Goal: Task Accomplishment & Management: Manage account settings

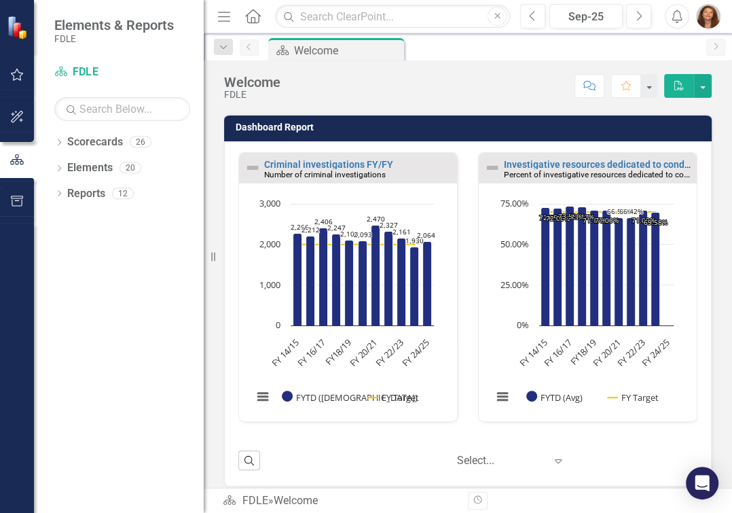
scroll to position [380, 0]
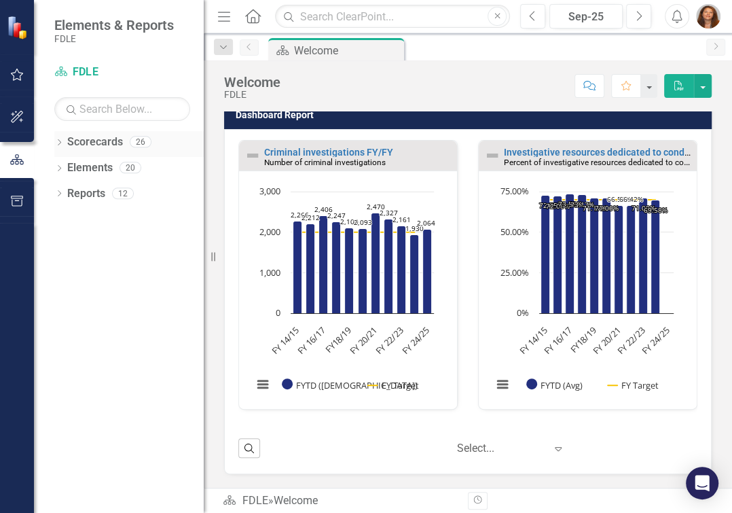
click at [61, 143] on icon "Dropdown" at bounding box center [59, 143] width 10 height 7
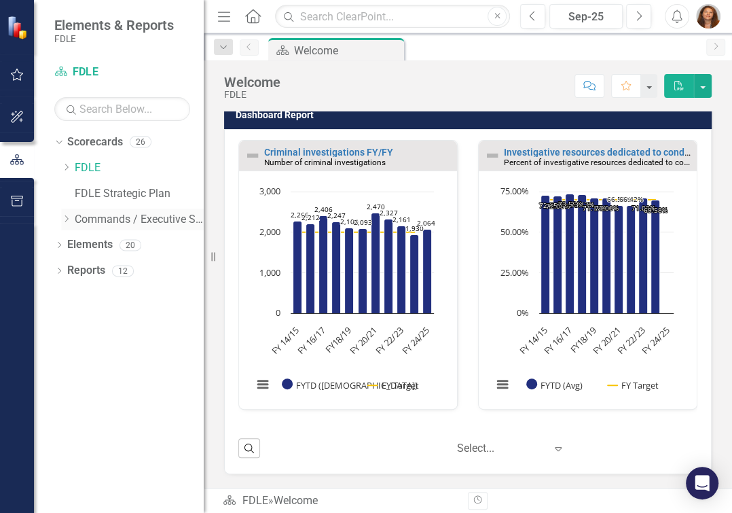
click at [67, 219] on icon "Dropdown" at bounding box center [66, 219] width 10 height 8
click at [82, 244] on icon "Dropdown" at bounding box center [80, 244] width 10 height 8
click at [98, 270] on div "Dropdown" at bounding box center [95, 271] width 14 height 12
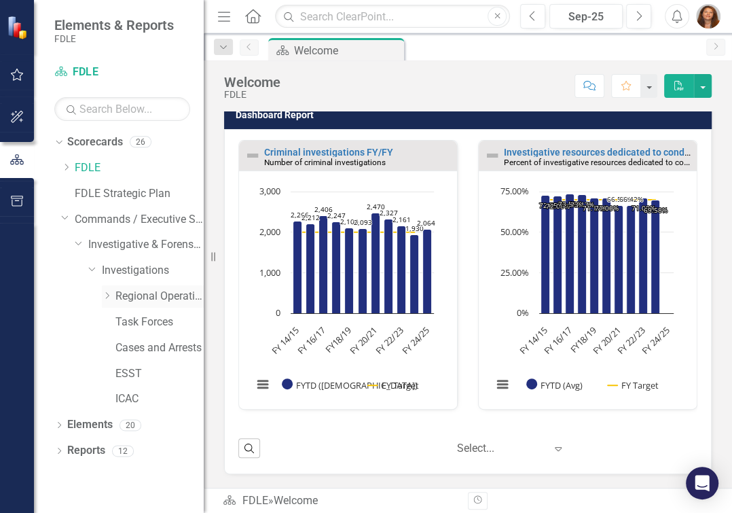
click at [106, 293] on icon "Dropdown" at bounding box center [107, 295] width 10 height 8
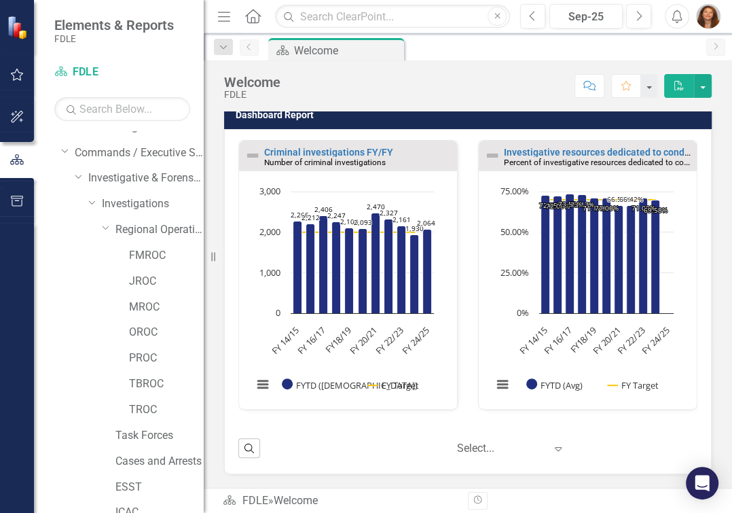
scroll to position [131, 0]
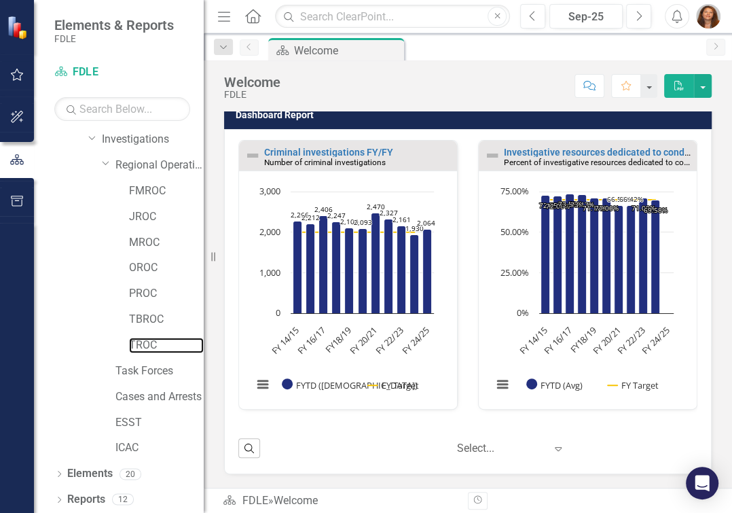
click at [130, 345] on link "TROC" at bounding box center [166, 345] width 75 height 16
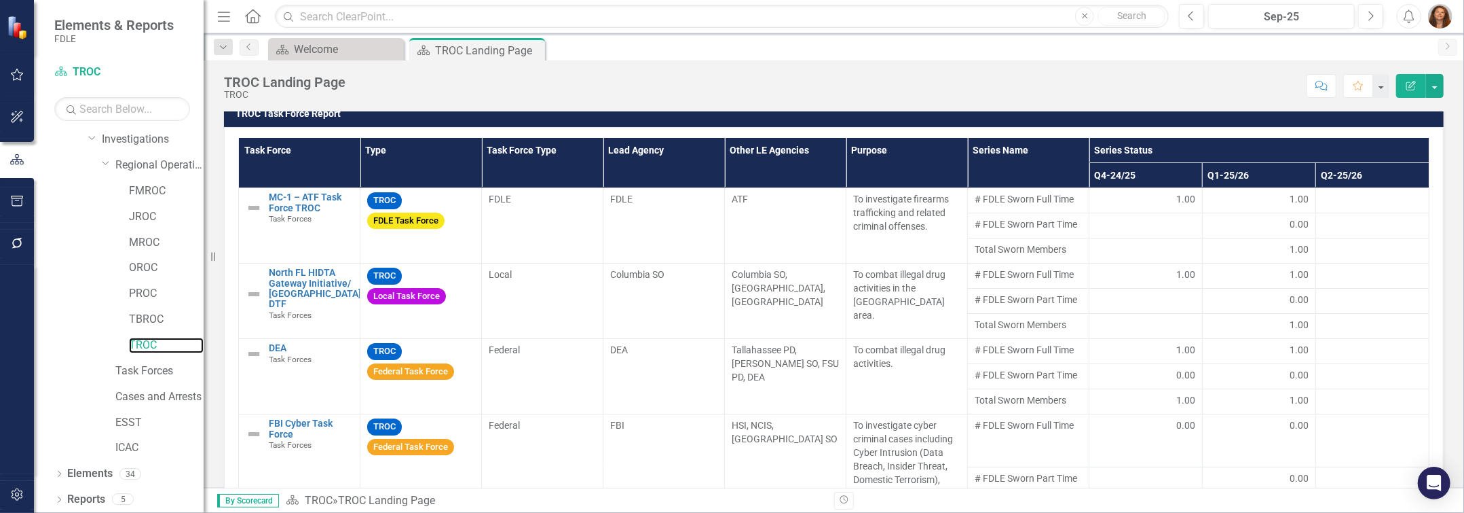
scroll to position [1090, 0]
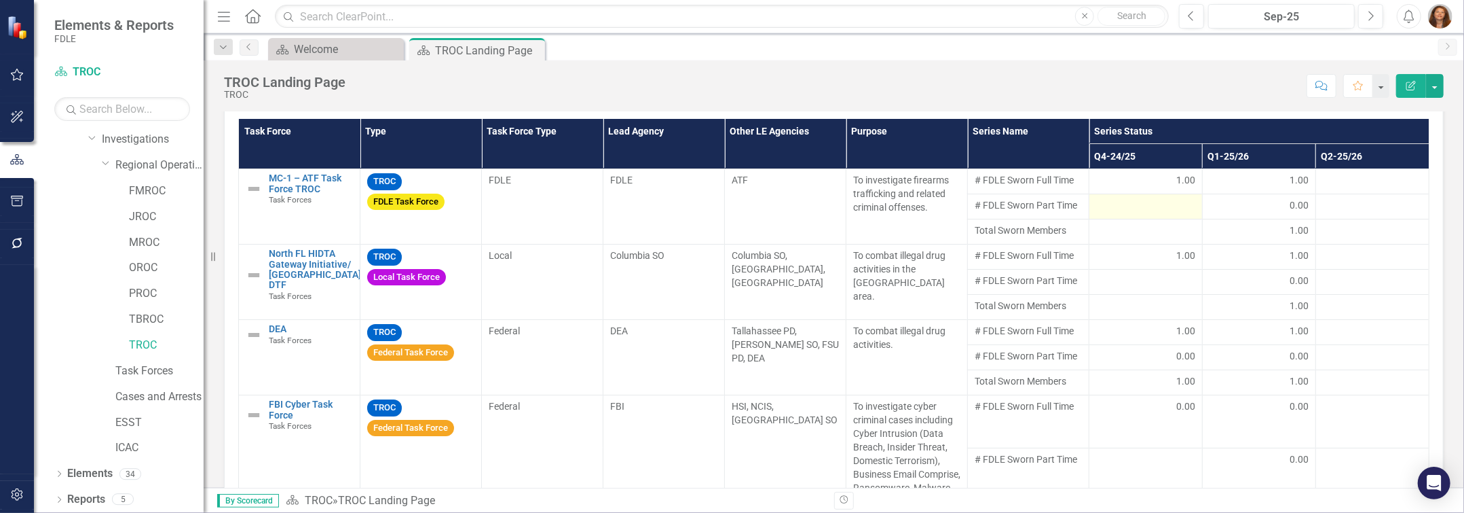
click at [731, 203] on div at bounding box center [1145, 206] width 99 height 16
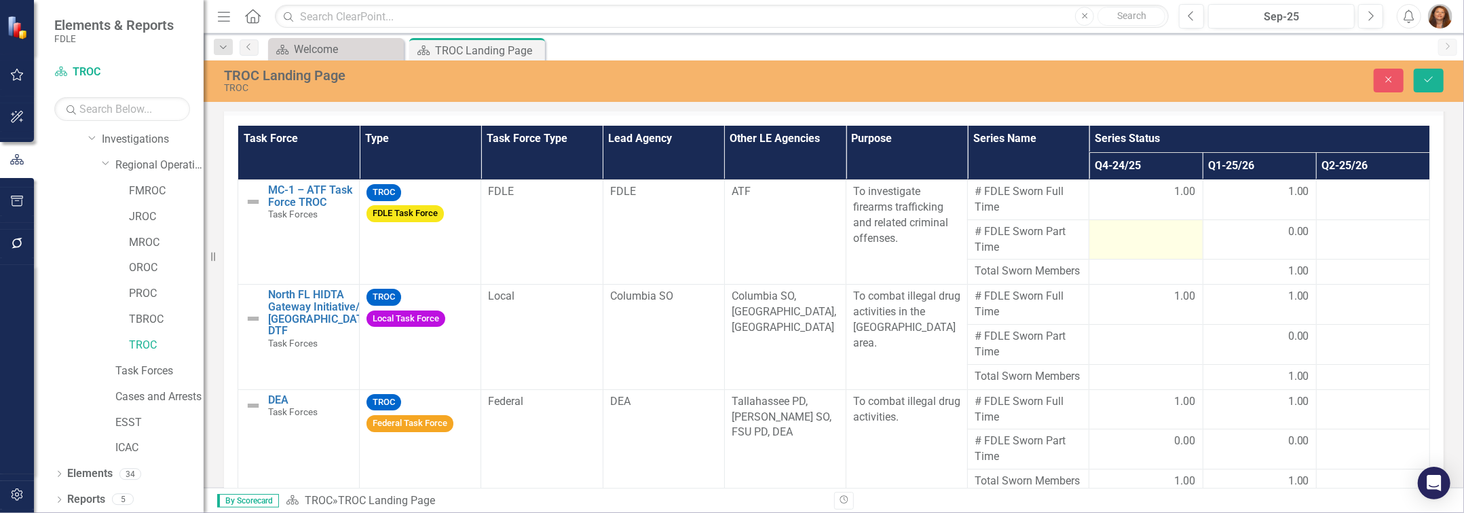
scroll to position [1099, 0]
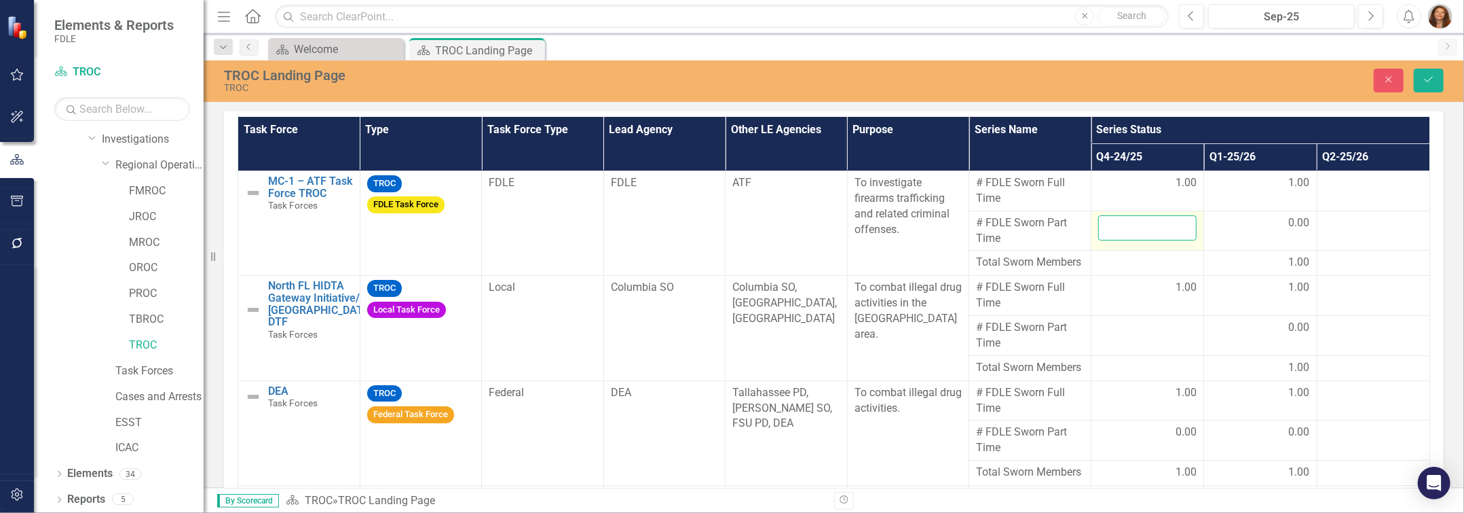
click at [731, 240] on input "number" at bounding box center [1147, 227] width 98 height 25
type input "0"
click at [731, 276] on div "Task Force Type Task Force Type Lead Agency Other LE Agencies Purpose Series Na…" at bounding box center [834, 328] width 1220 height 442
click at [731, 271] on div "TROC Task Force Report Edit Report Select Report Link View Page Task Force Type…" at bounding box center [834, 302] width 1240 height 492
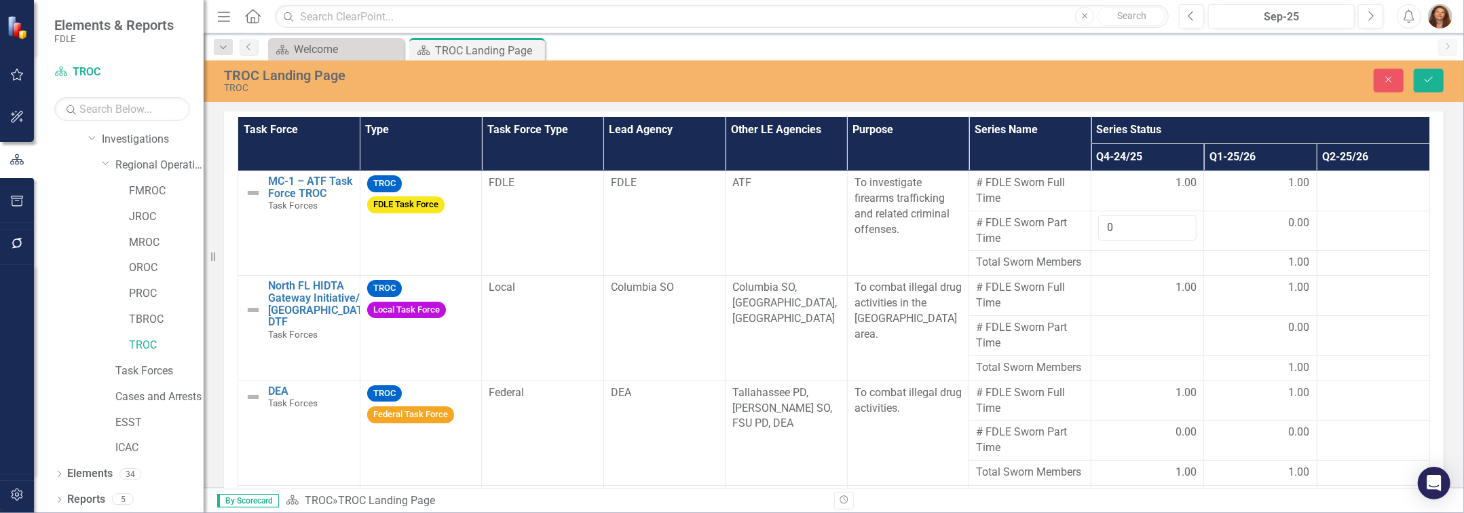
click at [731, 271] on div "TROC Task Force Report Edit Report Select Report Link View Page Task Force Type…" at bounding box center [834, 302] width 1240 height 492
click at [731, 336] on div at bounding box center [1147, 328] width 98 height 16
click at [731, 345] on input "number" at bounding box center [1147, 332] width 98 height 25
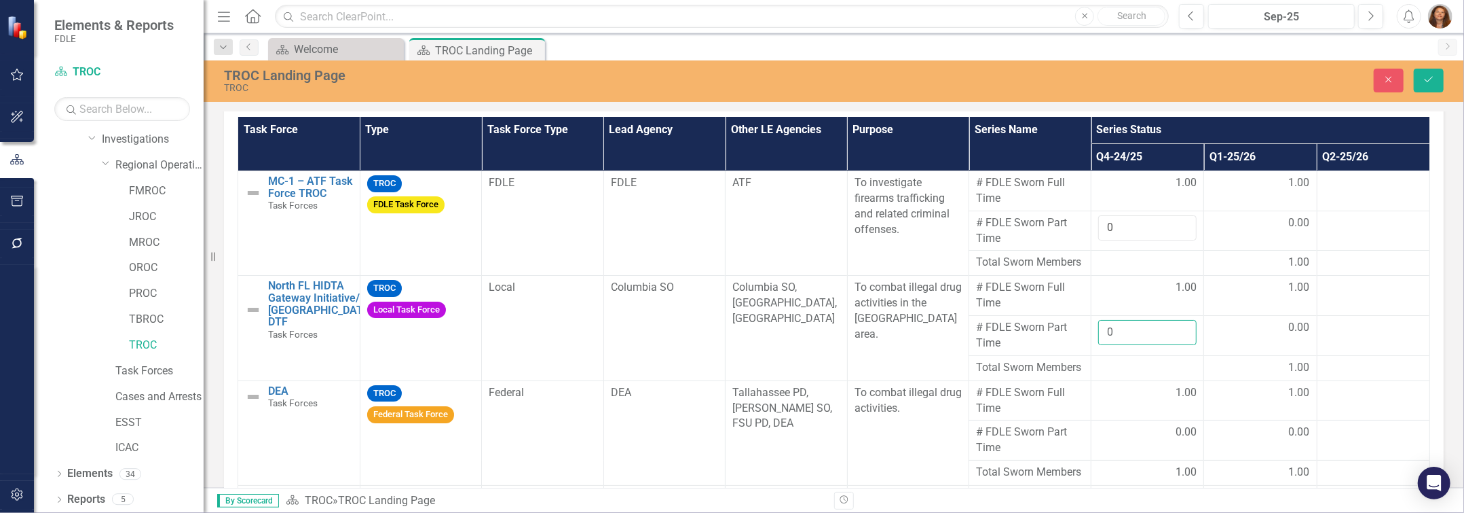
type input "0"
click at [731, 360] on div "TROC Task Force Report Edit Report Select Report Link View Page Task Force Type…" at bounding box center [834, 302] width 1240 height 492
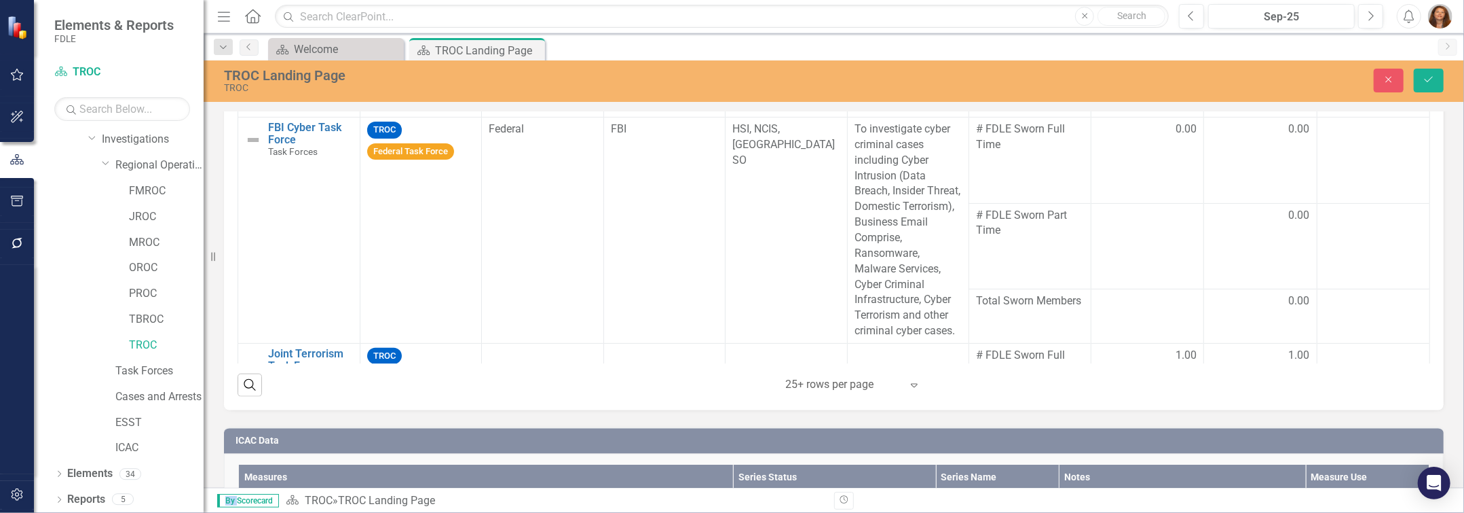
scroll to position [246, 0]
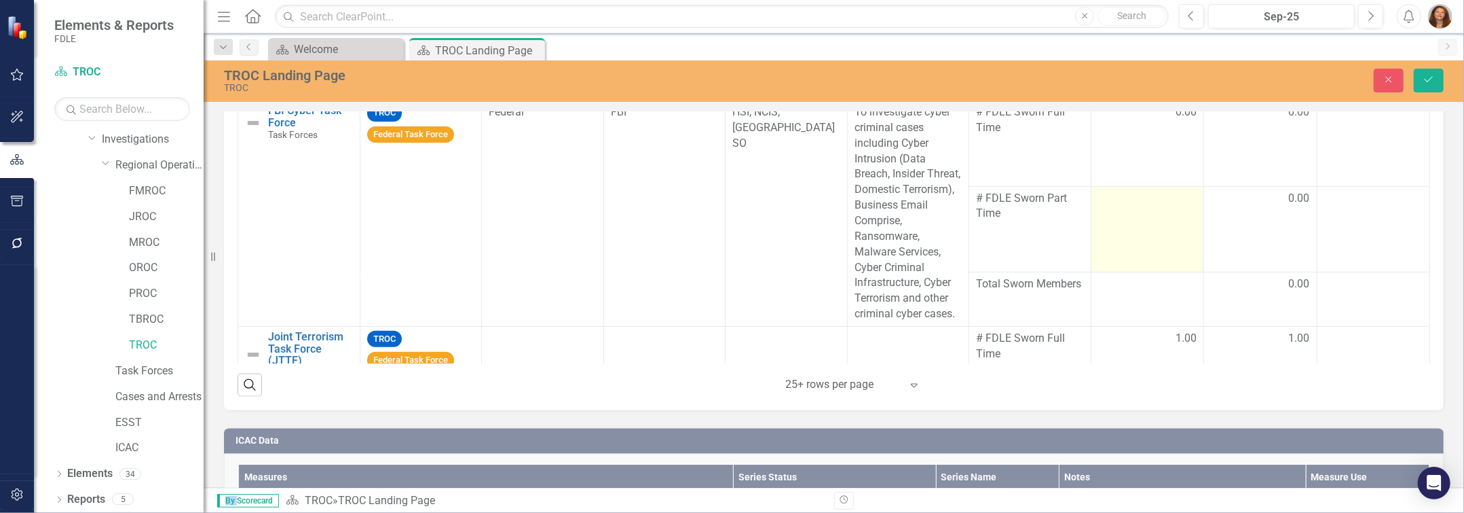
click at [731, 250] on td at bounding box center [1148, 229] width 113 height 86
click at [731, 216] on input "number" at bounding box center [1147, 203] width 98 height 25
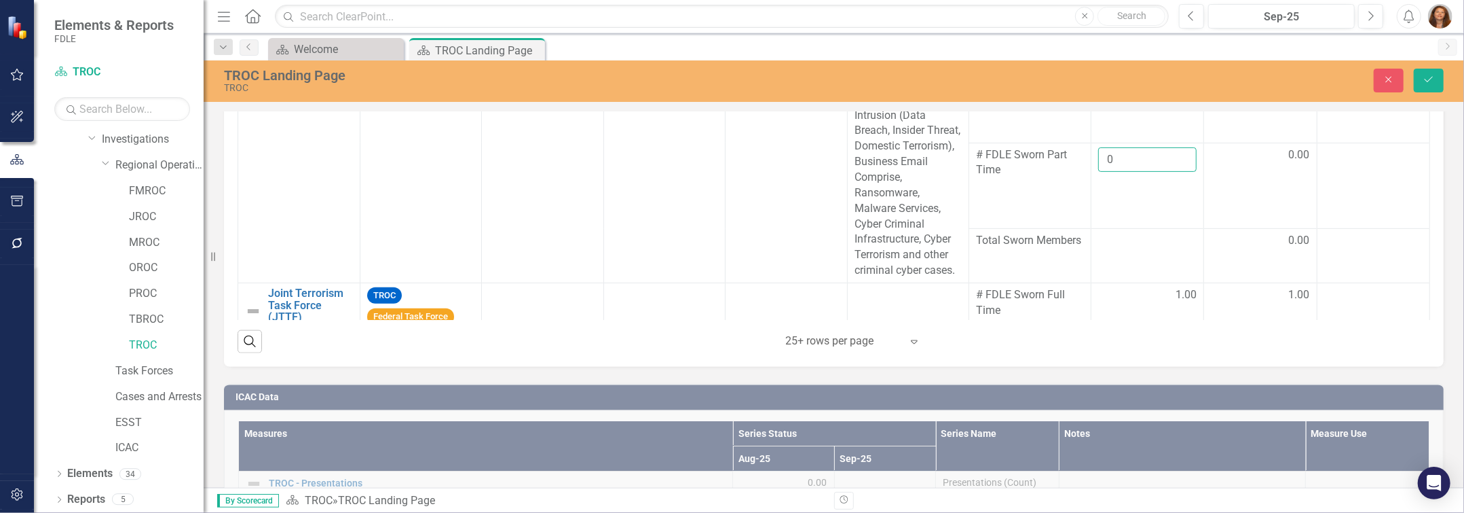
scroll to position [1299, 0]
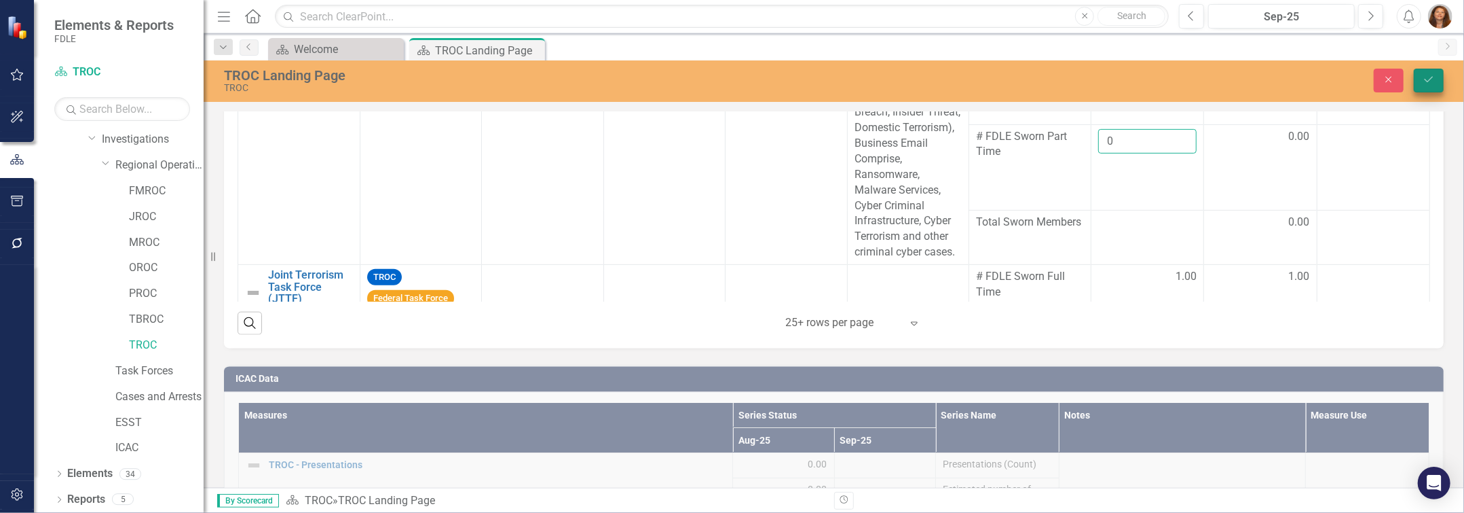
type input "0"
click at [731, 79] on icon "Save" at bounding box center [1429, 80] width 12 height 10
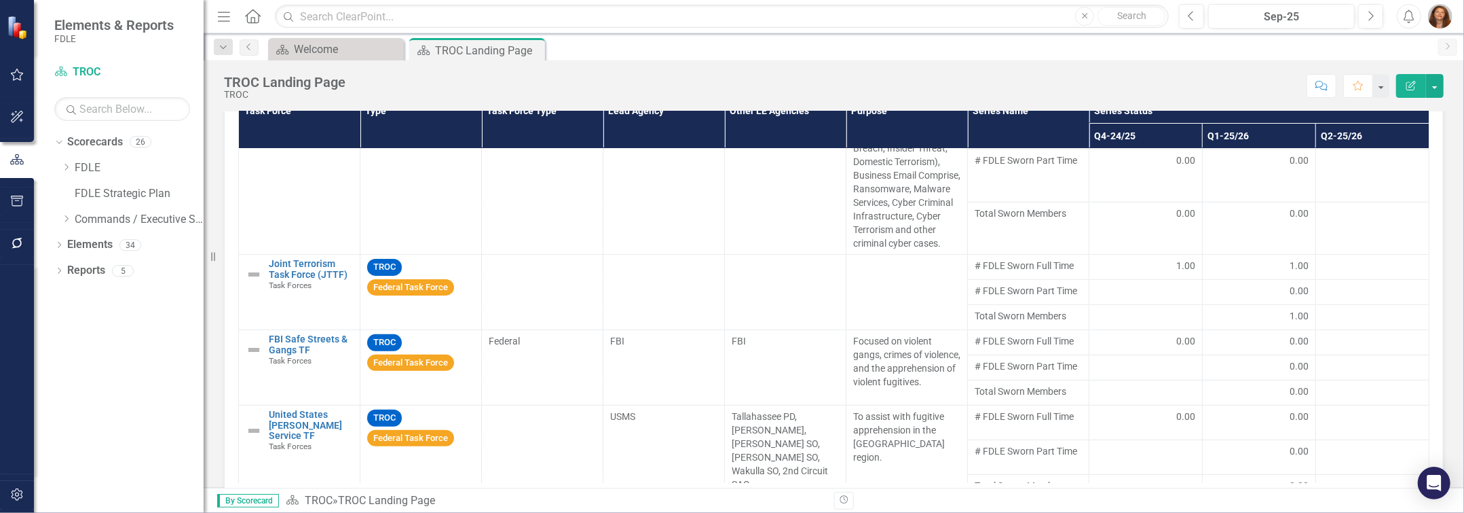
scroll to position [286, 0]
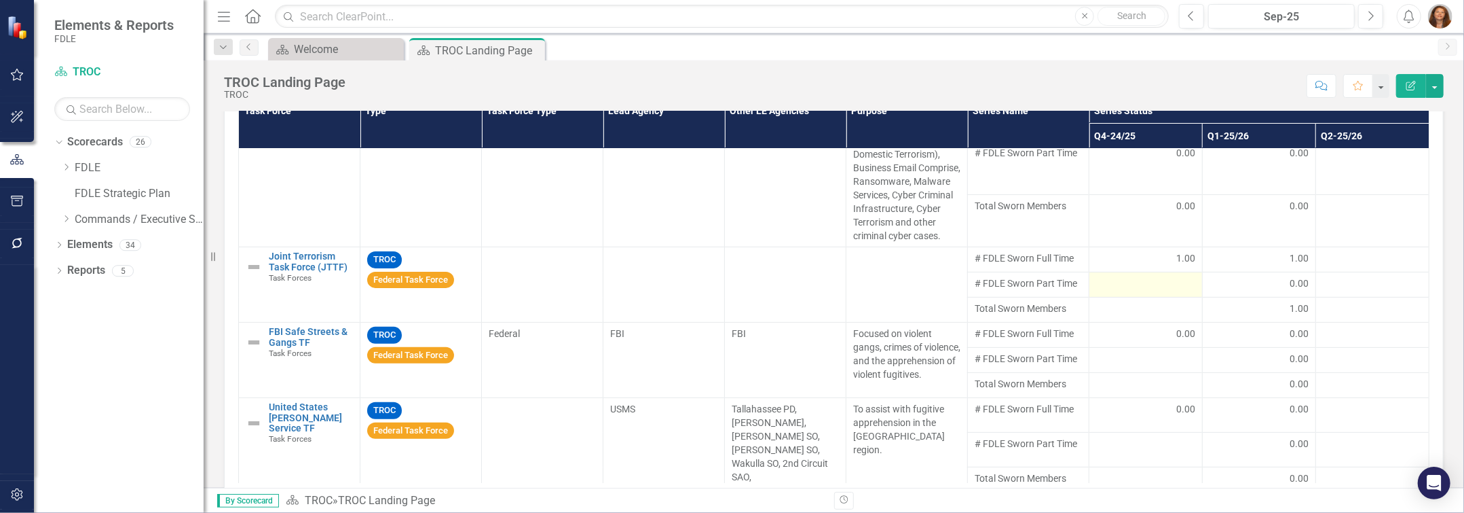
click at [731, 293] on div at bounding box center [1145, 284] width 99 height 16
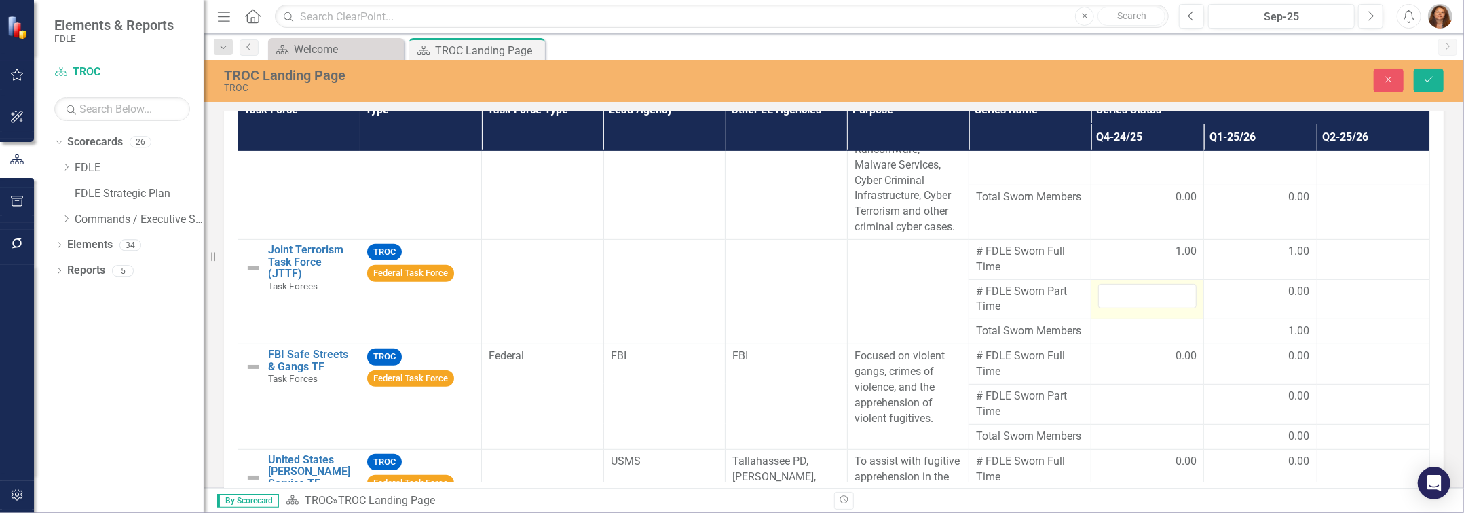
scroll to position [471, 0]
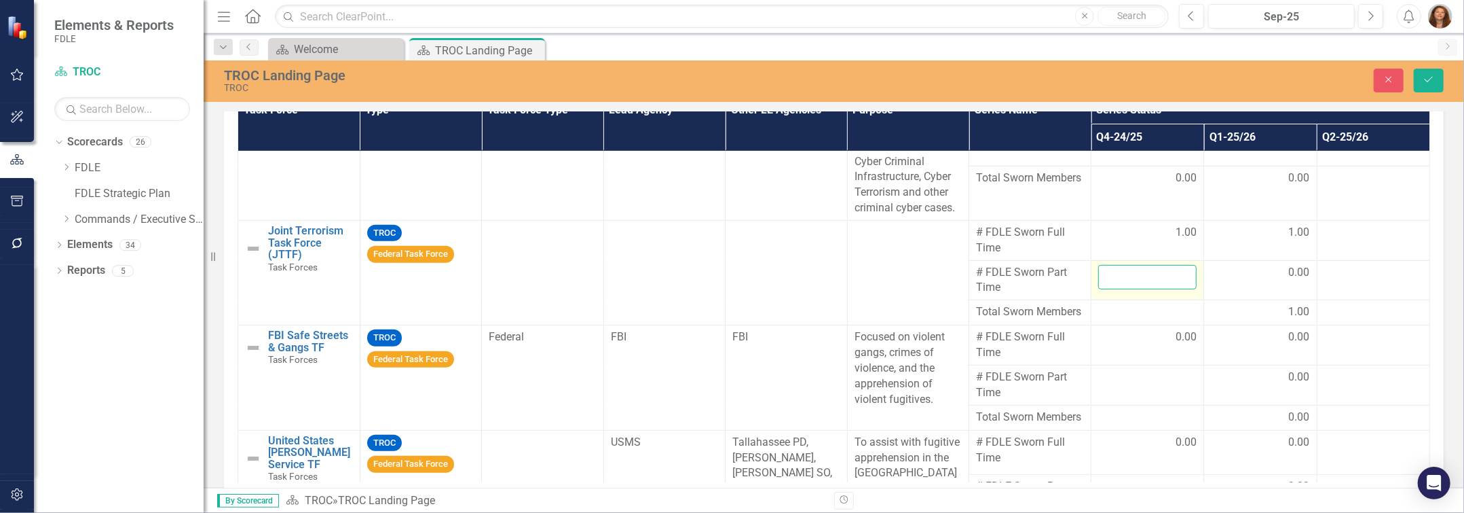
click at [731, 290] on input "number" at bounding box center [1147, 277] width 98 height 25
type input "0"
click at [731, 386] on div at bounding box center [1147, 377] width 98 height 16
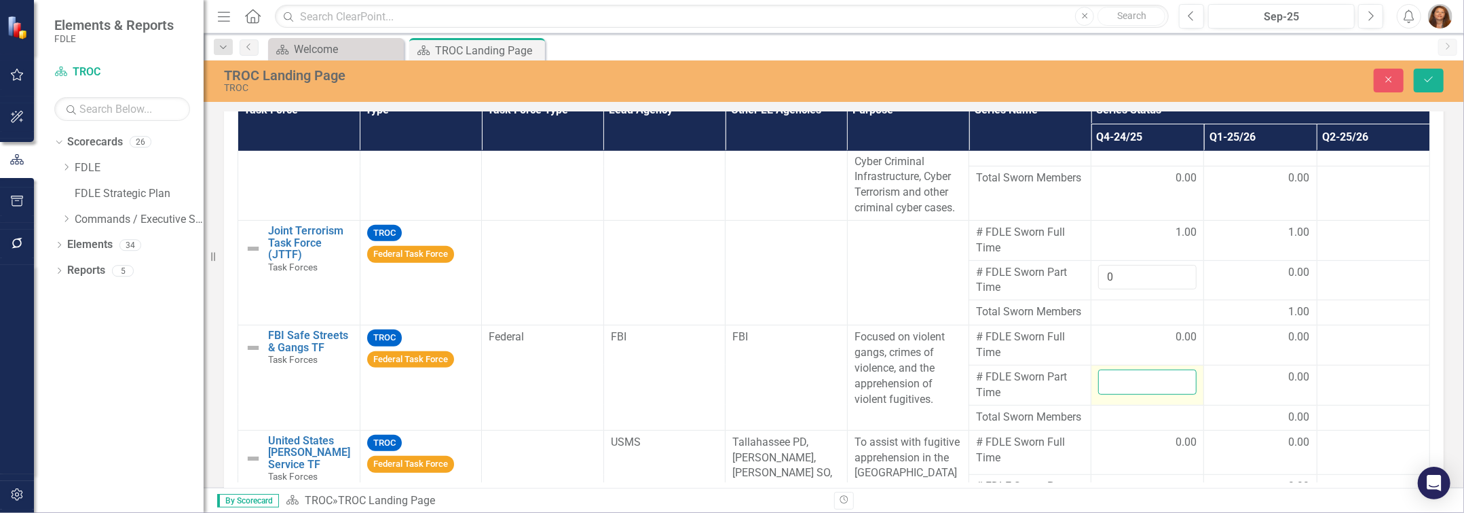
click at [731, 394] on input "number" at bounding box center [1147, 381] width 98 height 25
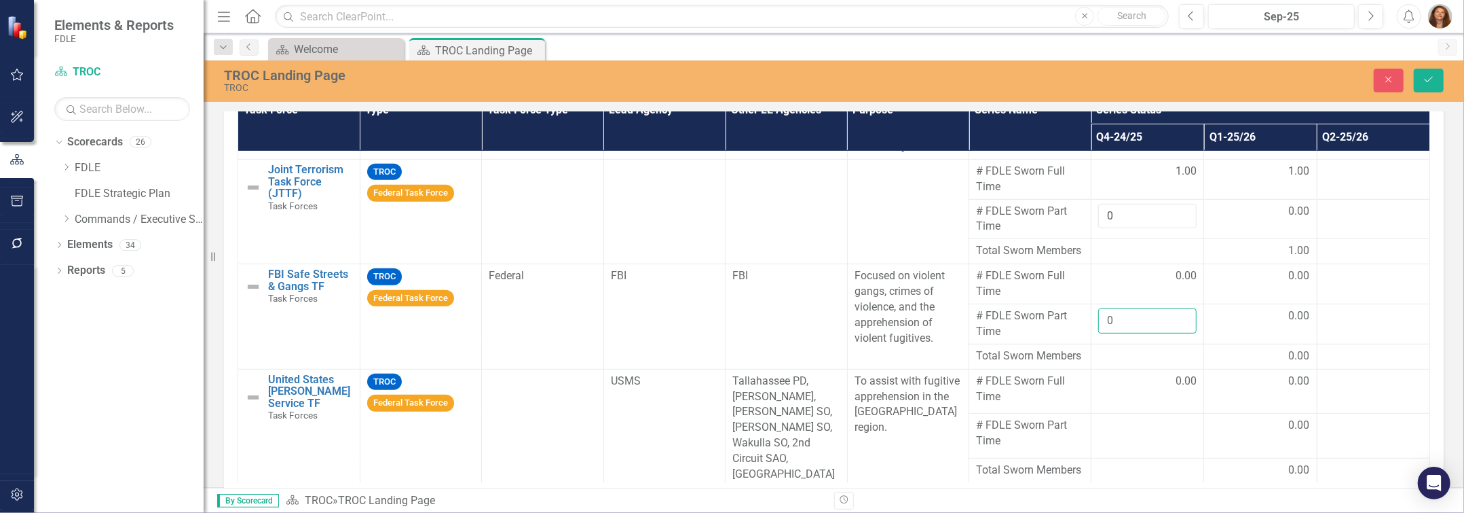
scroll to position [656, 0]
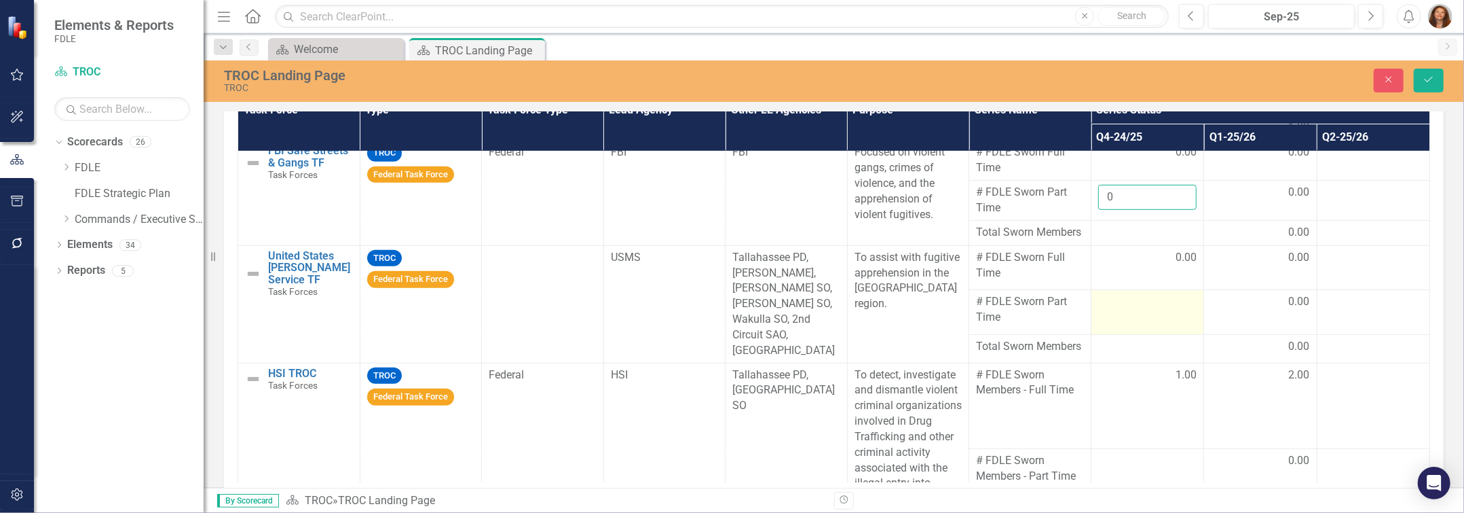
type input "0"
click at [731, 310] on div at bounding box center [1147, 302] width 98 height 16
click at [731, 319] on input "number" at bounding box center [1147, 306] width 98 height 25
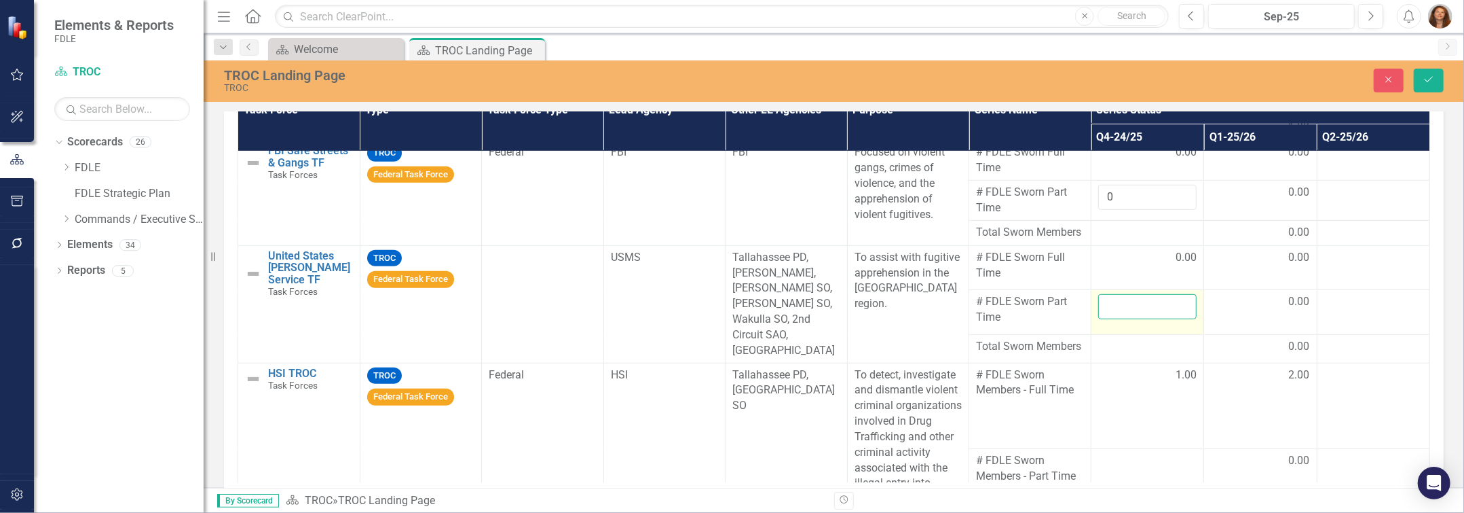
click at [731, 319] on input "number" at bounding box center [1147, 306] width 98 height 25
type input "0"
click at [731, 379] on div "TROC Task Force Report Edit Report Select Report Link View Page Task Force Type…" at bounding box center [834, 283] width 1240 height 492
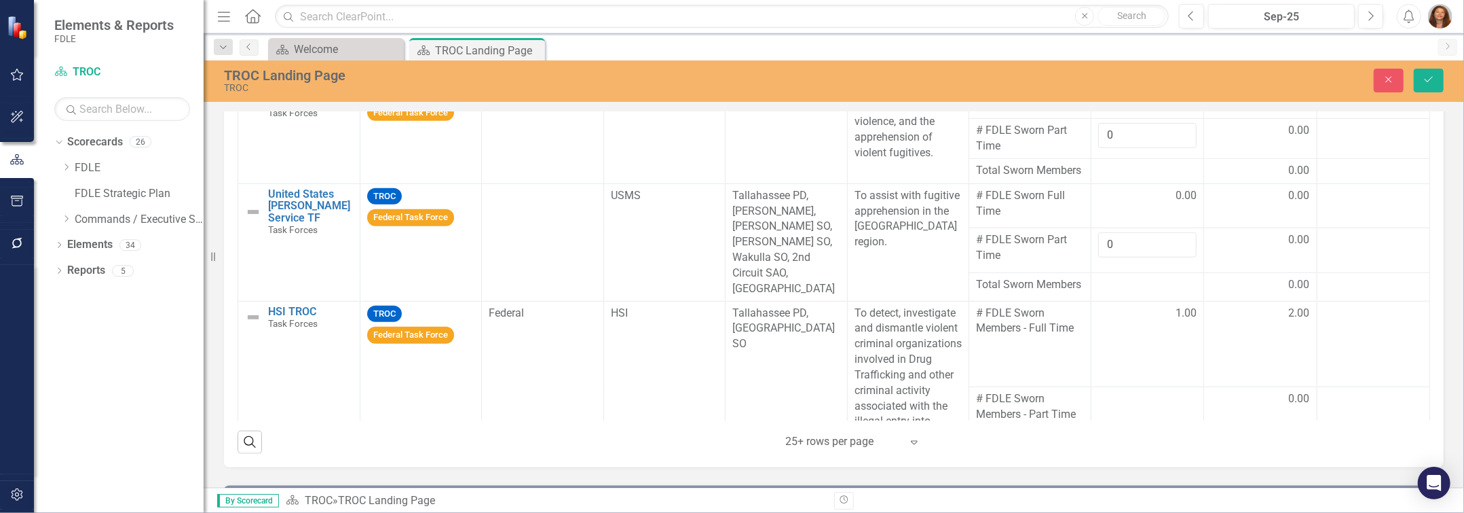
scroll to position [1242, 0]
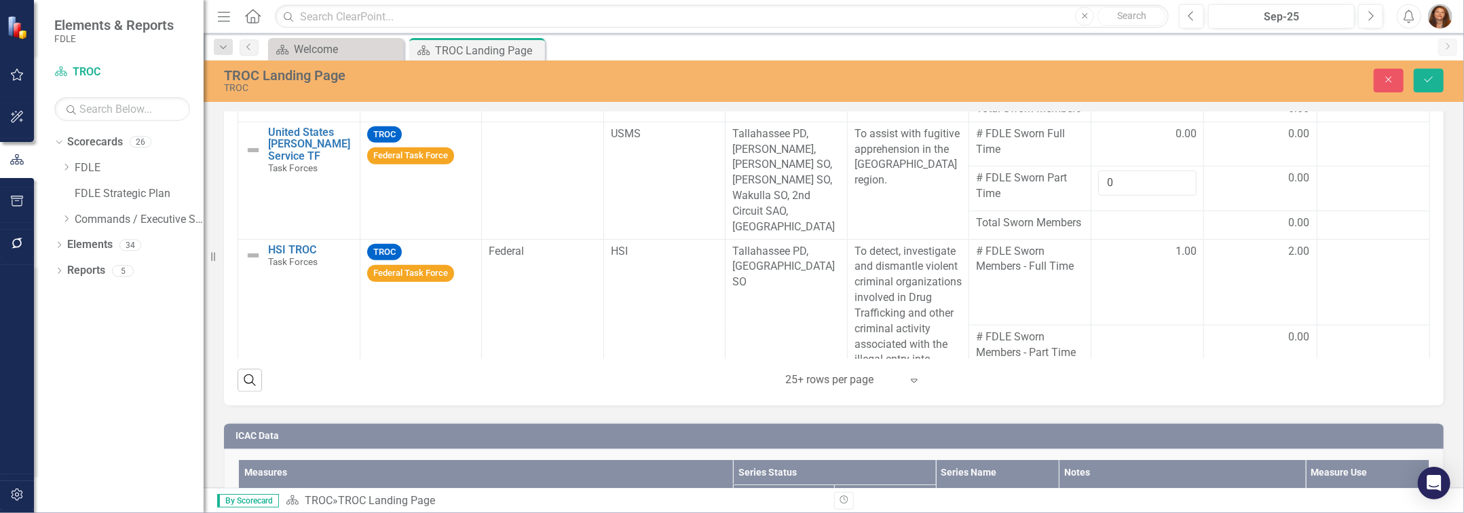
click at [731, 382] on icon "Expand" at bounding box center [915, 380] width 14 height 11
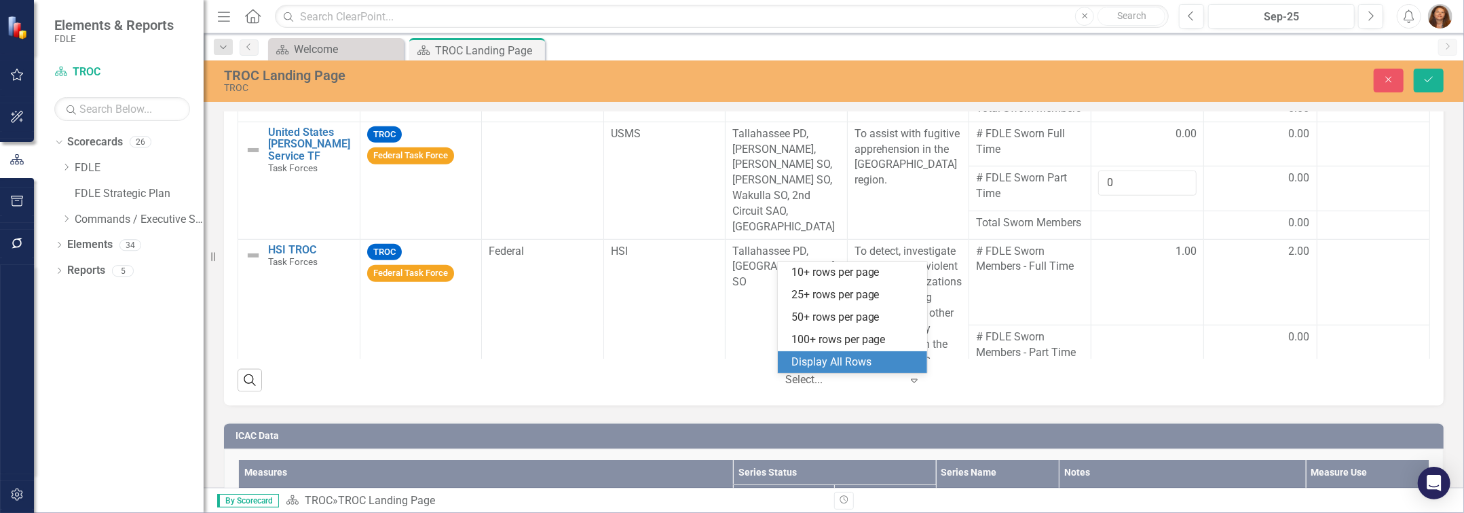
click at [731, 356] on div "Display All Rows" at bounding box center [856, 362] width 128 height 16
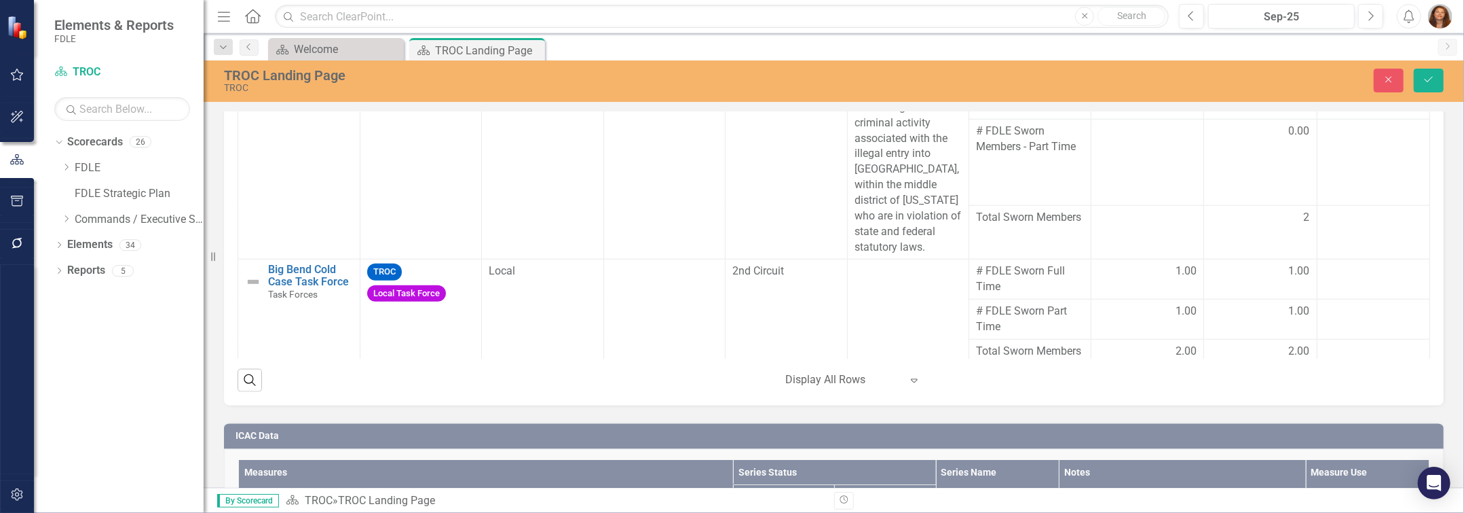
scroll to position [843, 0]
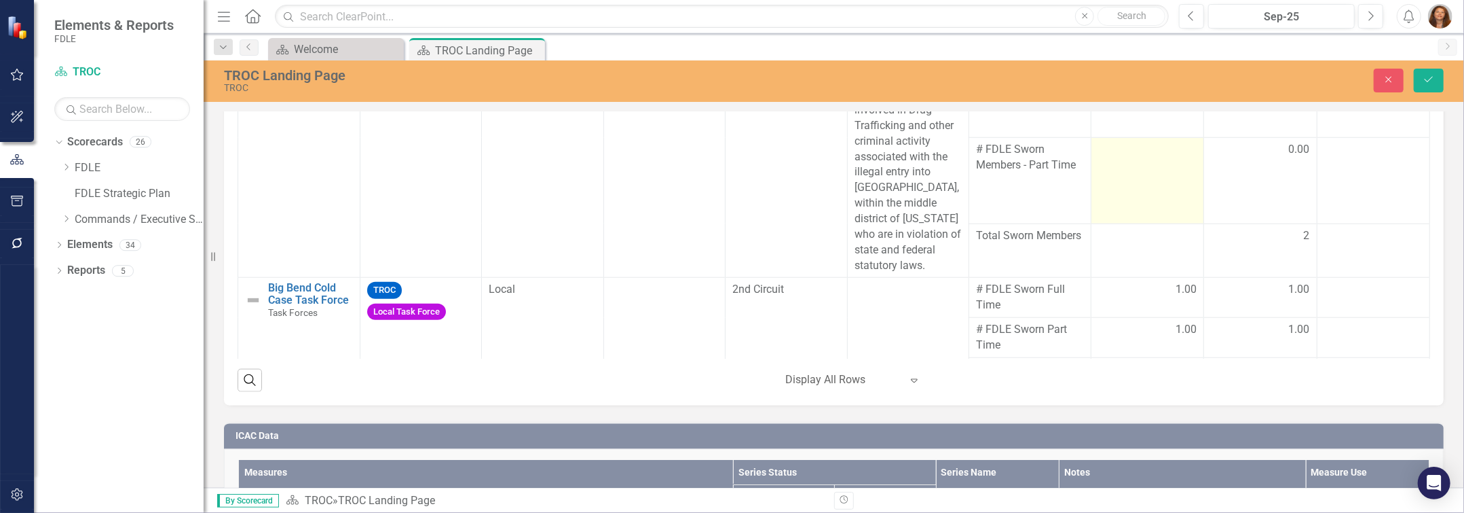
click at [731, 224] on td at bounding box center [1148, 181] width 113 height 86
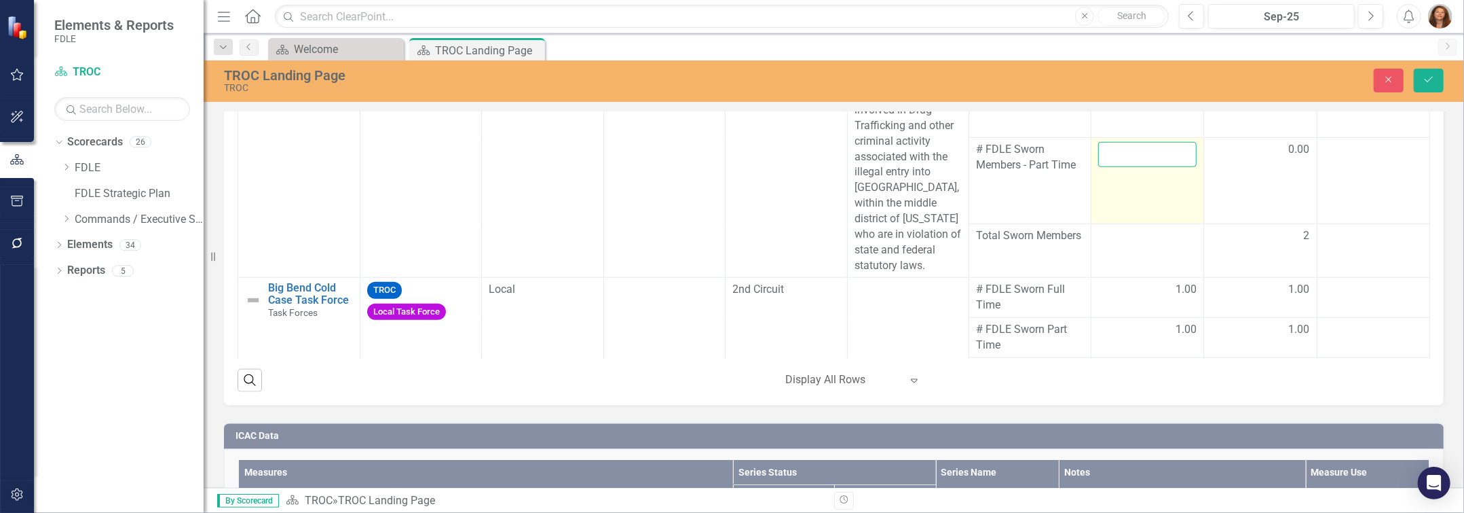
click at [731, 167] on input "number" at bounding box center [1147, 154] width 98 height 25
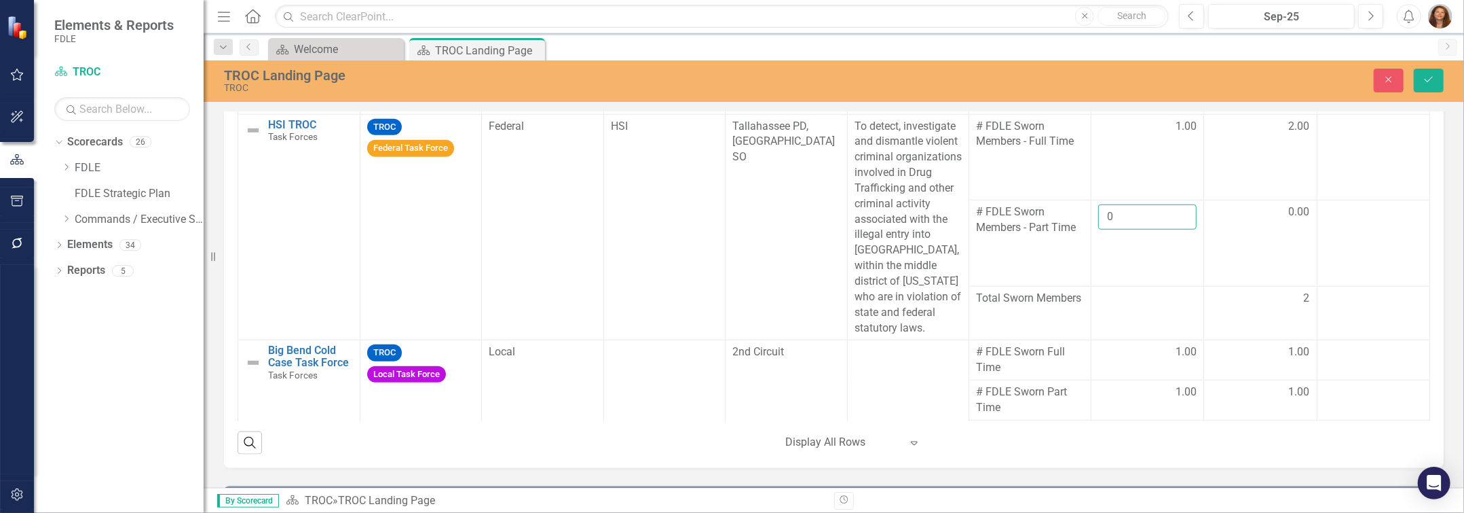
scroll to position [1119, 0]
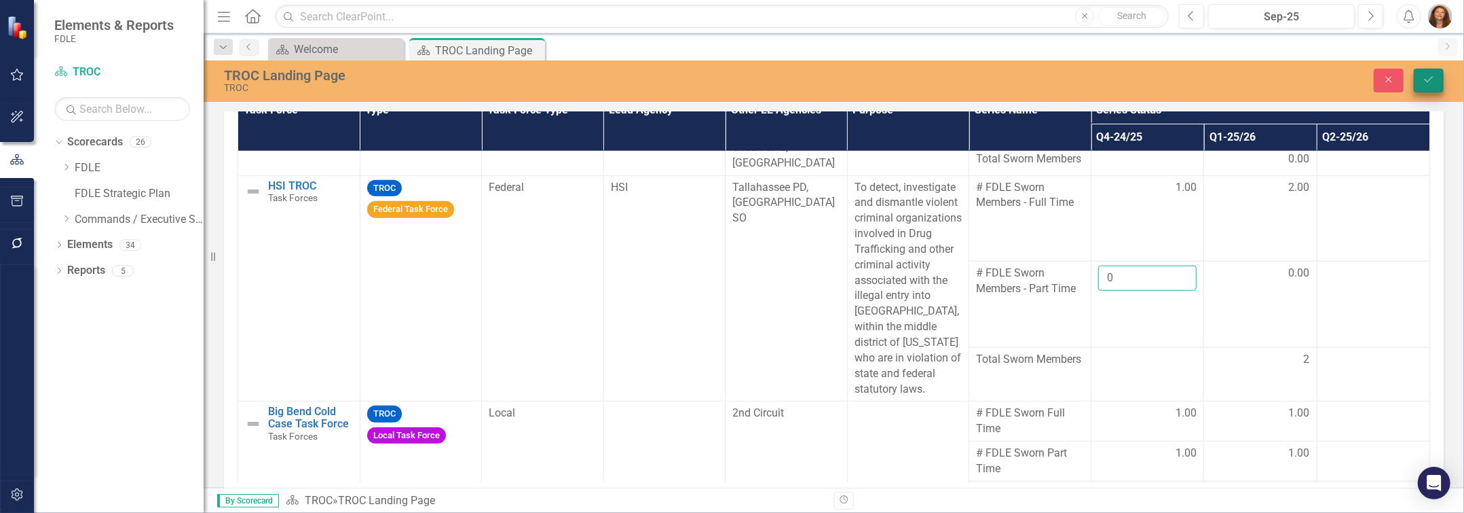
type input "0"
click at [731, 81] on icon "Save" at bounding box center [1429, 80] width 12 height 10
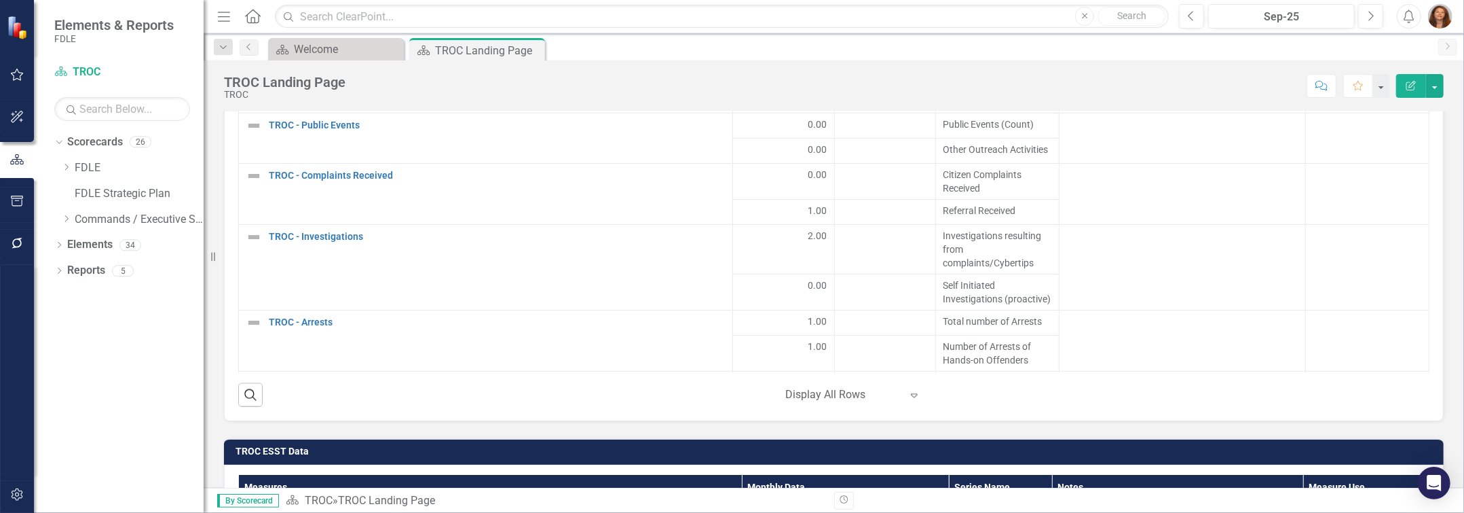
scroll to position [1728, 0]
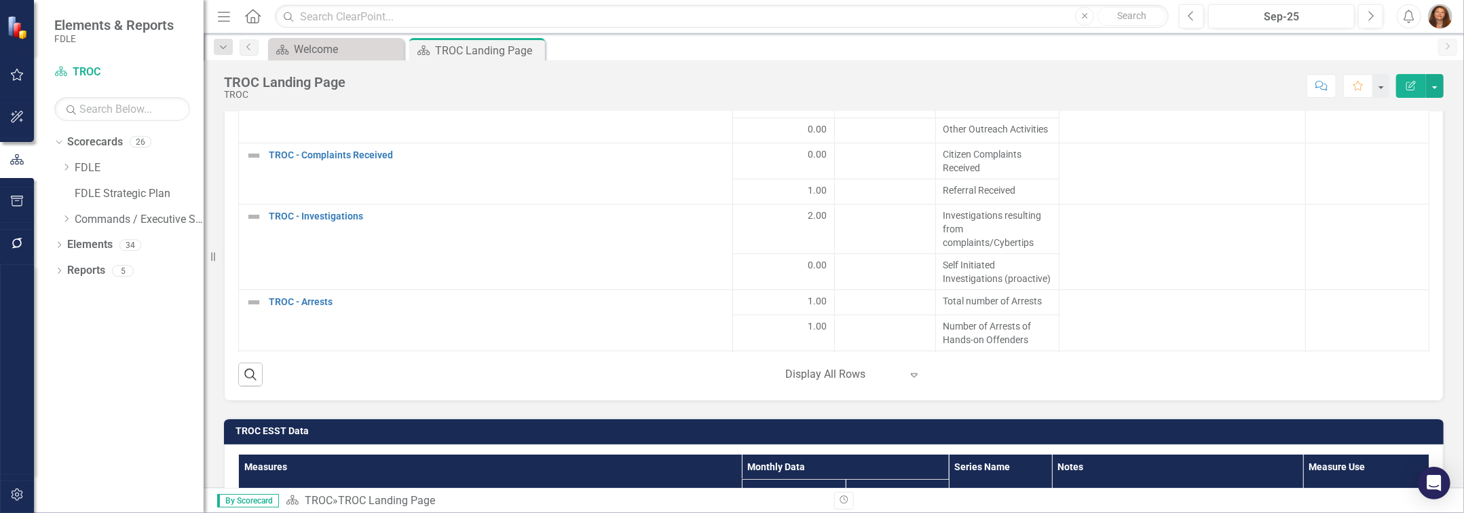
click at [731, 380] on icon "Expand" at bounding box center [915, 374] width 14 height 11
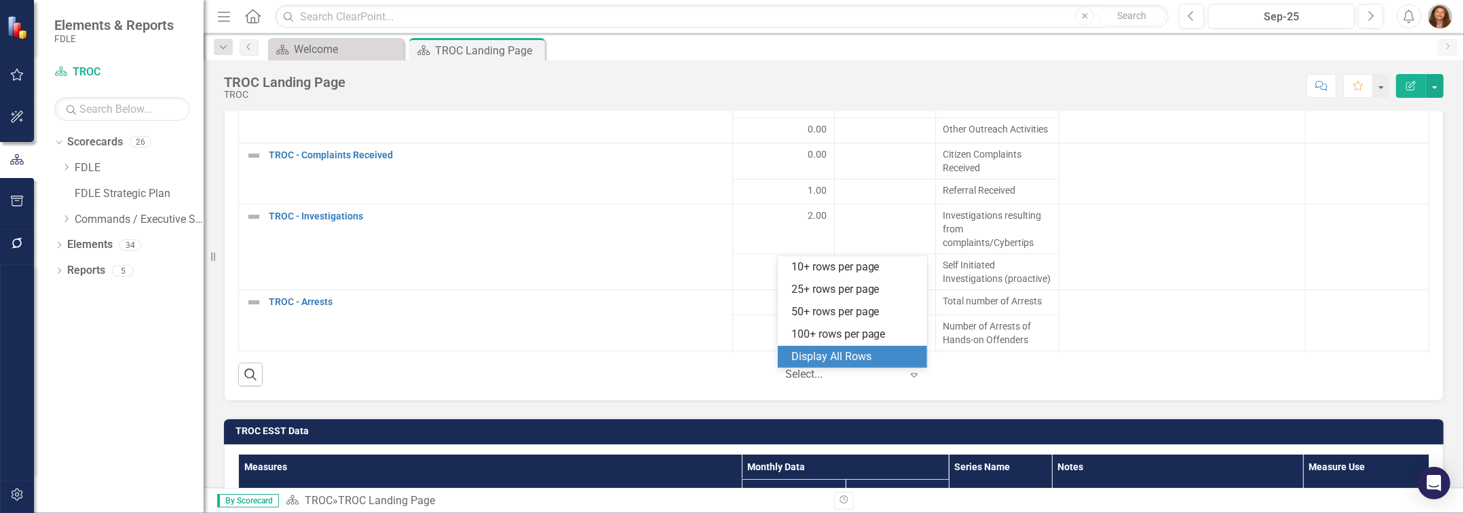
click at [731, 357] on div "Display All Rows" at bounding box center [856, 357] width 128 height 16
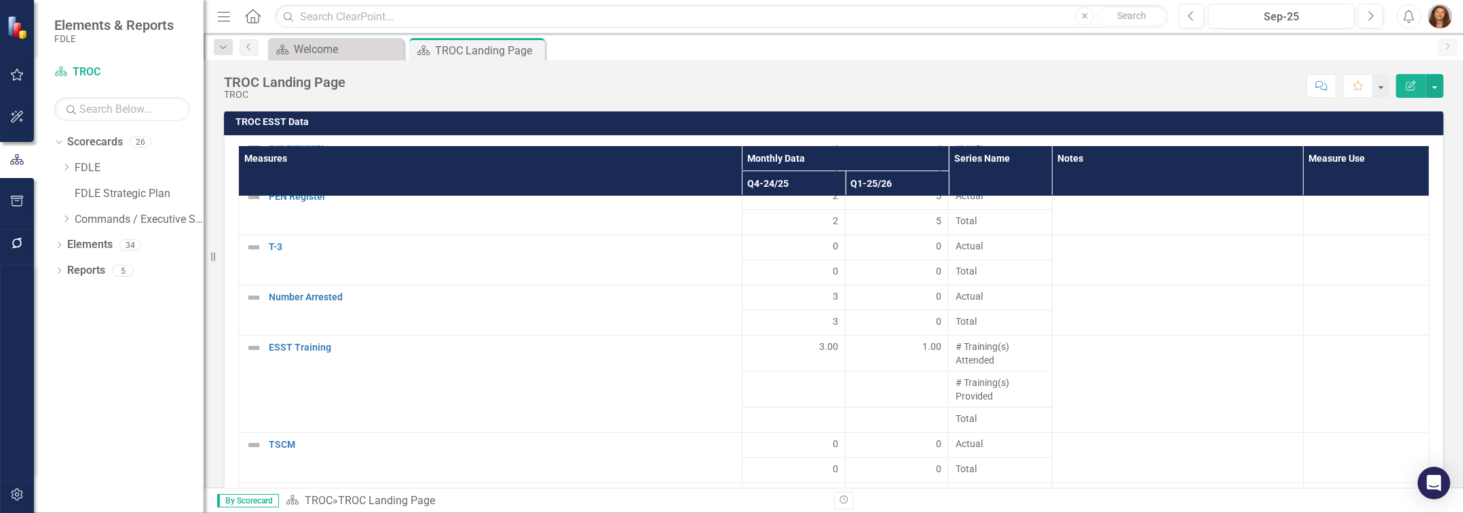
scroll to position [494, 0]
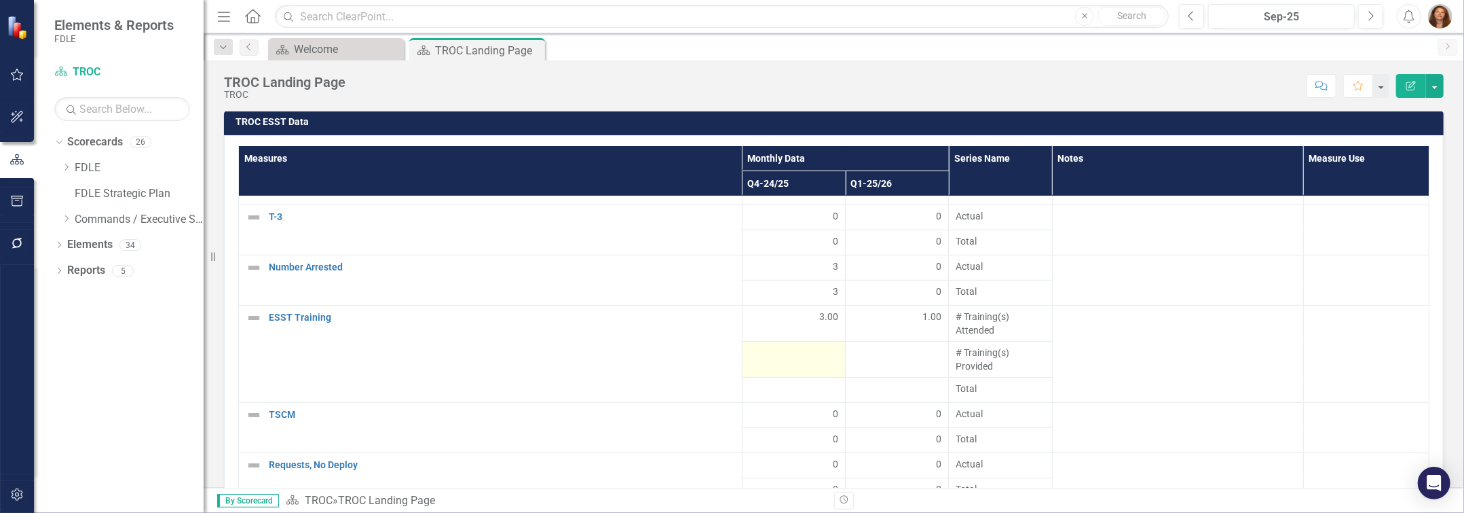
click at [731, 362] on div at bounding box center [793, 354] width 89 height 16
click at [731, 341] on td "3.00" at bounding box center [793, 323] width 103 height 36
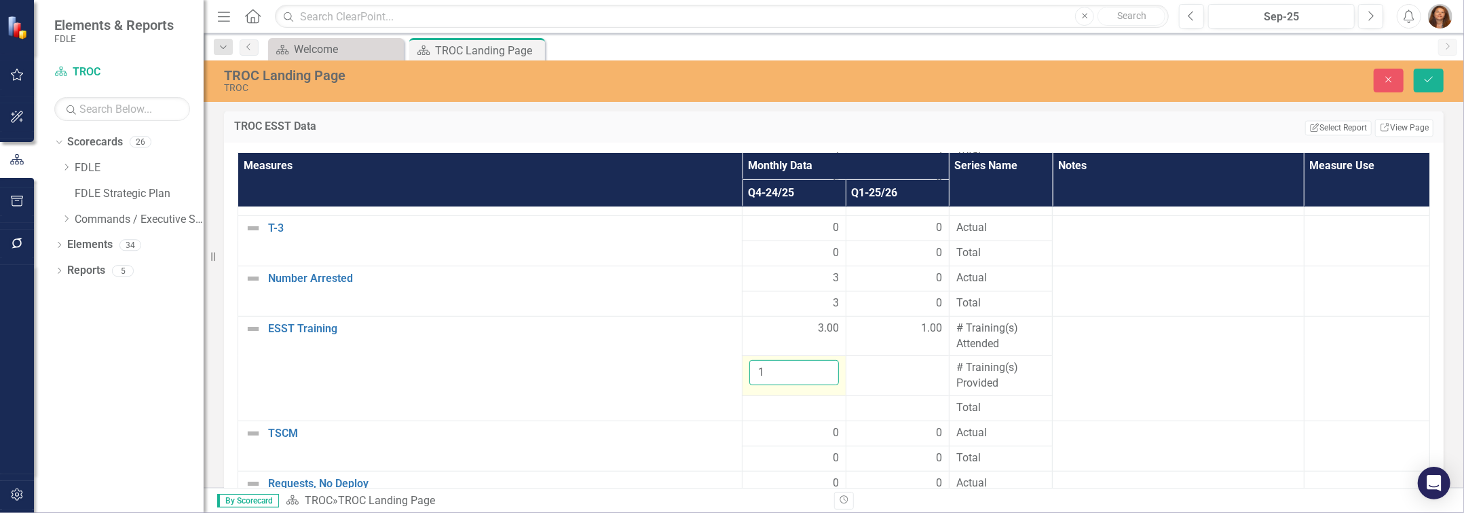
click at [731, 377] on input "1" at bounding box center [793, 372] width 89 height 25
click at [731, 385] on input "0" at bounding box center [793, 372] width 89 height 25
click at [731, 385] on input "-1" at bounding box center [793, 372] width 89 height 25
type input "0"
click at [731, 377] on input "0" at bounding box center [793, 372] width 89 height 25
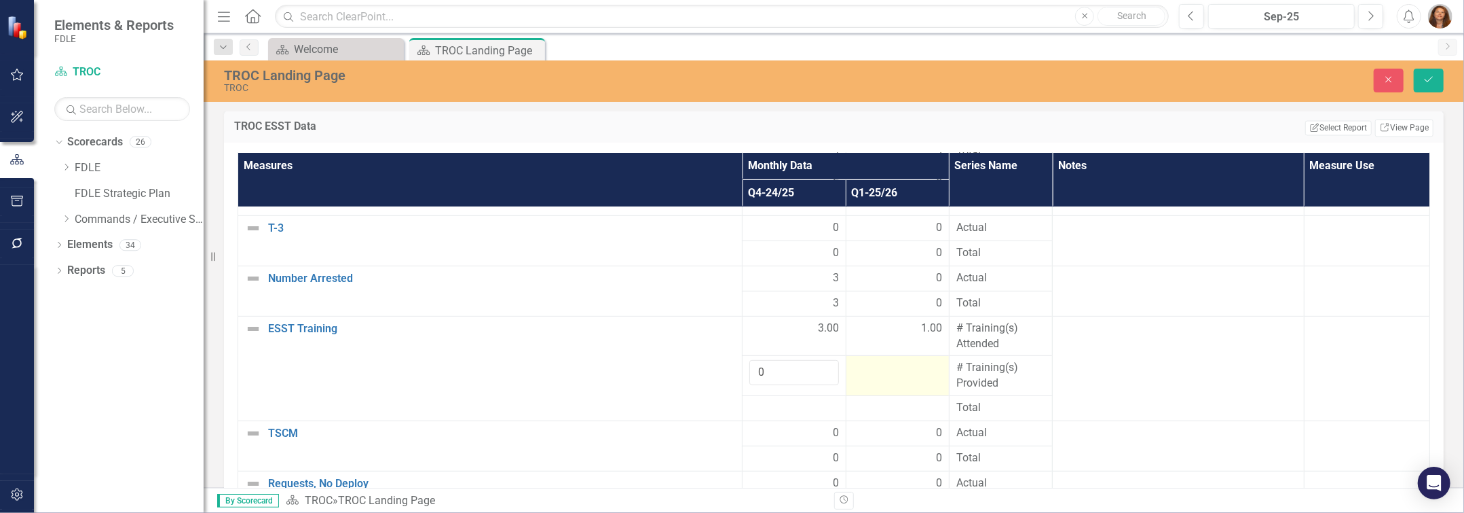
click at [731, 376] on div at bounding box center [897, 368] width 89 height 16
click at [731, 379] on input "number" at bounding box center [897, 372] width 89 height 25
type input "0"
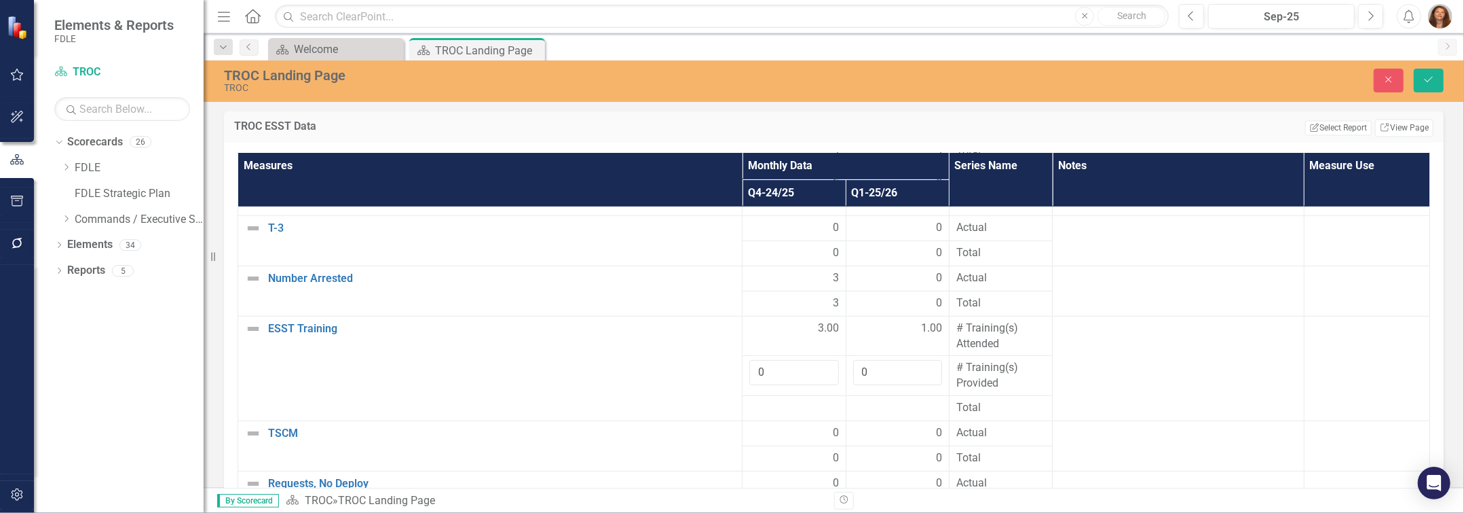
click at [731, 314] on div "TROC ESST Data Edit Report Select Report Link View Page Measures Monthly Data S…" at bounding box center [834, 338] width 1240 height 492
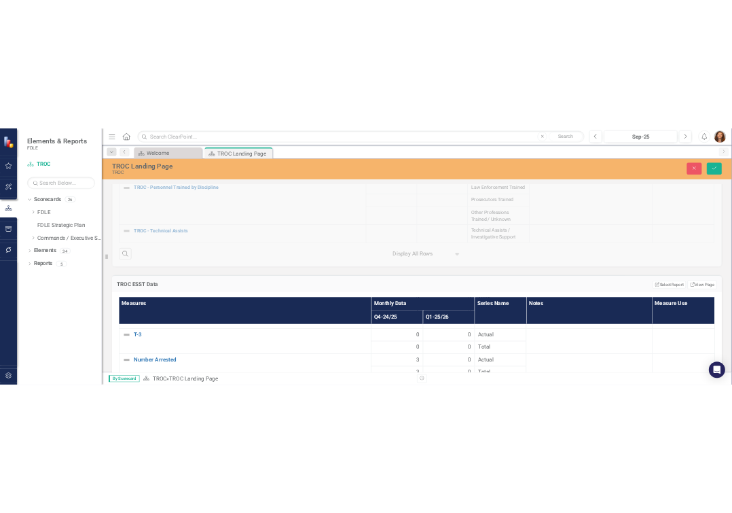
scroll to position [1851, 0]
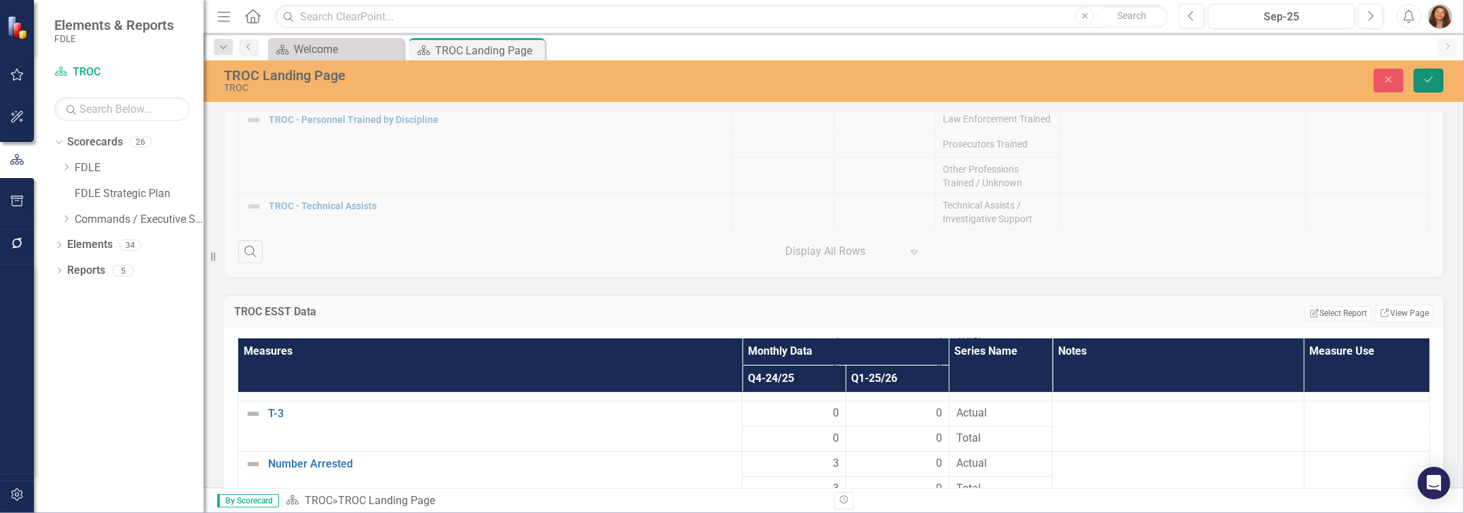
click at [731, 84] on icon "Save" at bounding box center [1429, 80] width 12 height 10
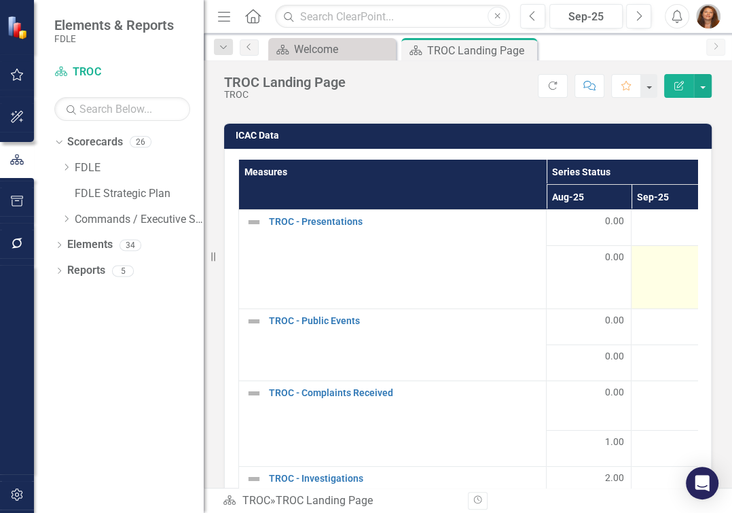
scroll to position [1481, 0]
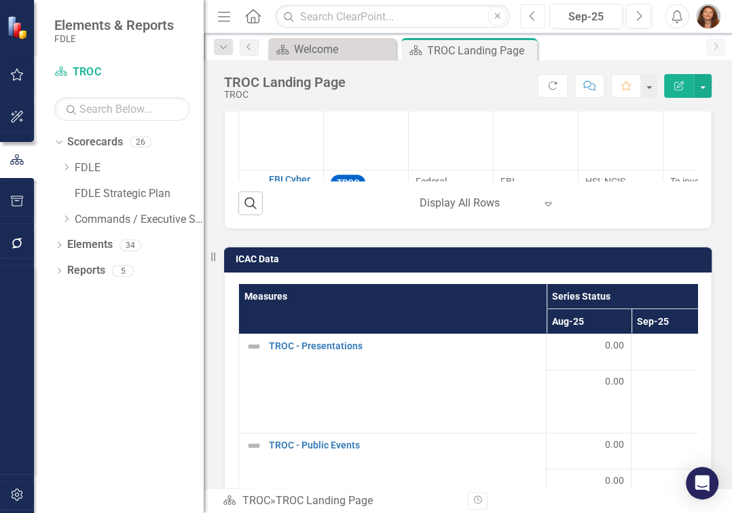
click at [536, 16] on button "Previous" at bounding box center [532, 16] width 25 height 24
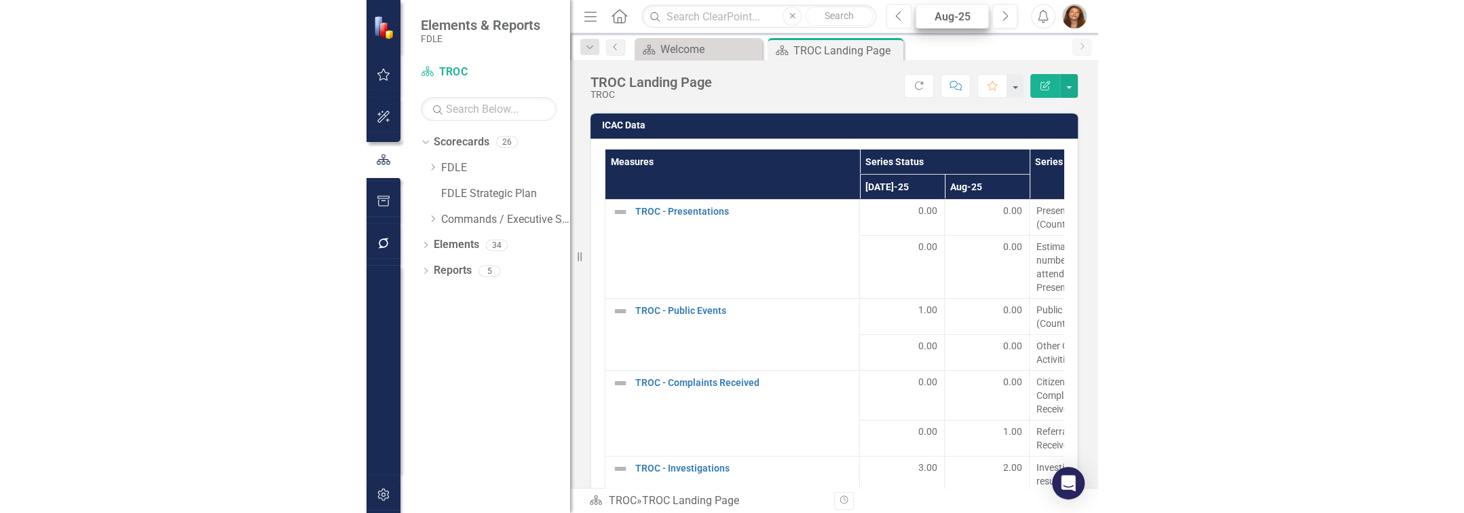
scroll to position [1533, 0]
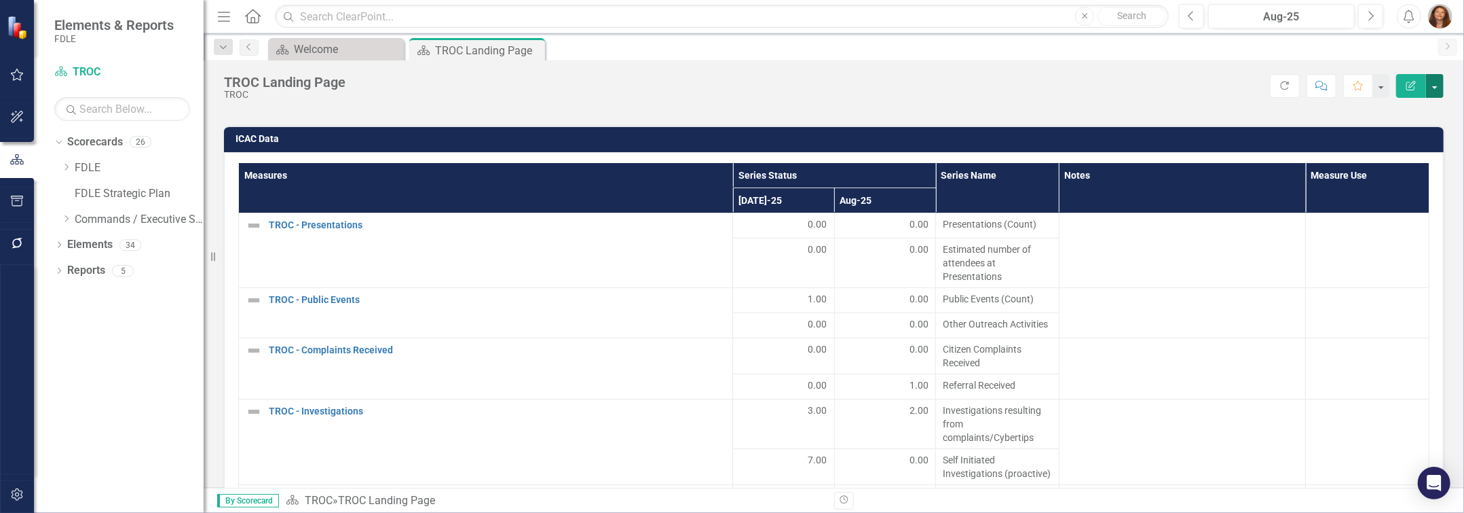
click at [731, 90] on button "button" at bounding box center [1435, 86] width 18 height 24
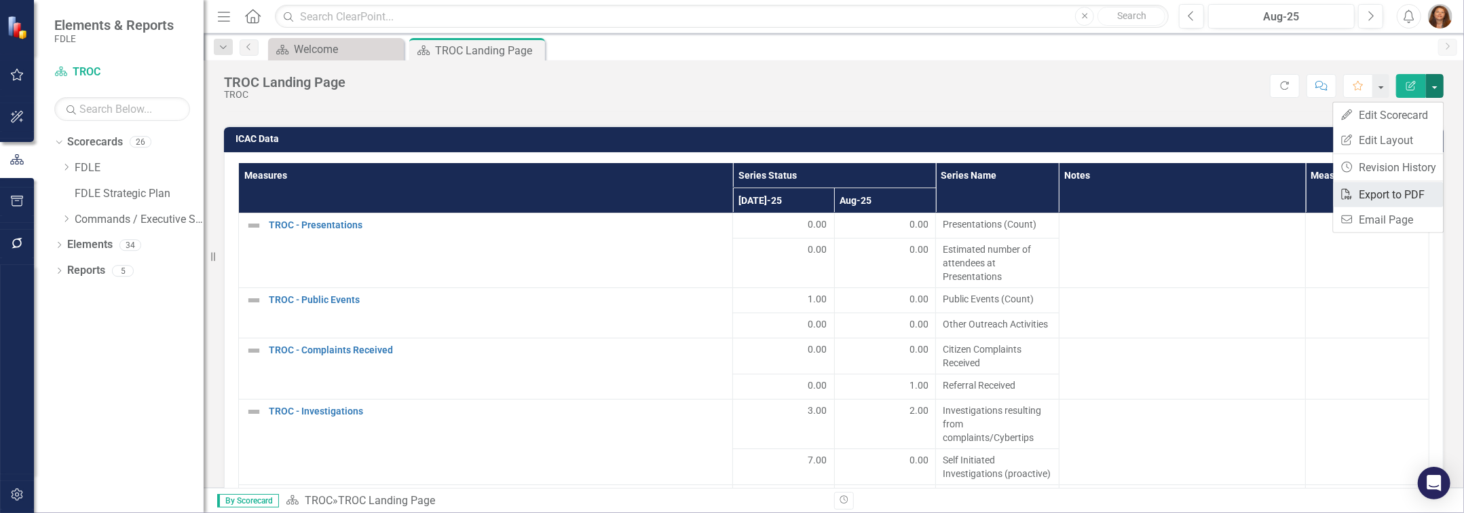
click at [731, 189] on link "PDF Export to PDF" at bounding box center [1389, 194] width 110 height 25
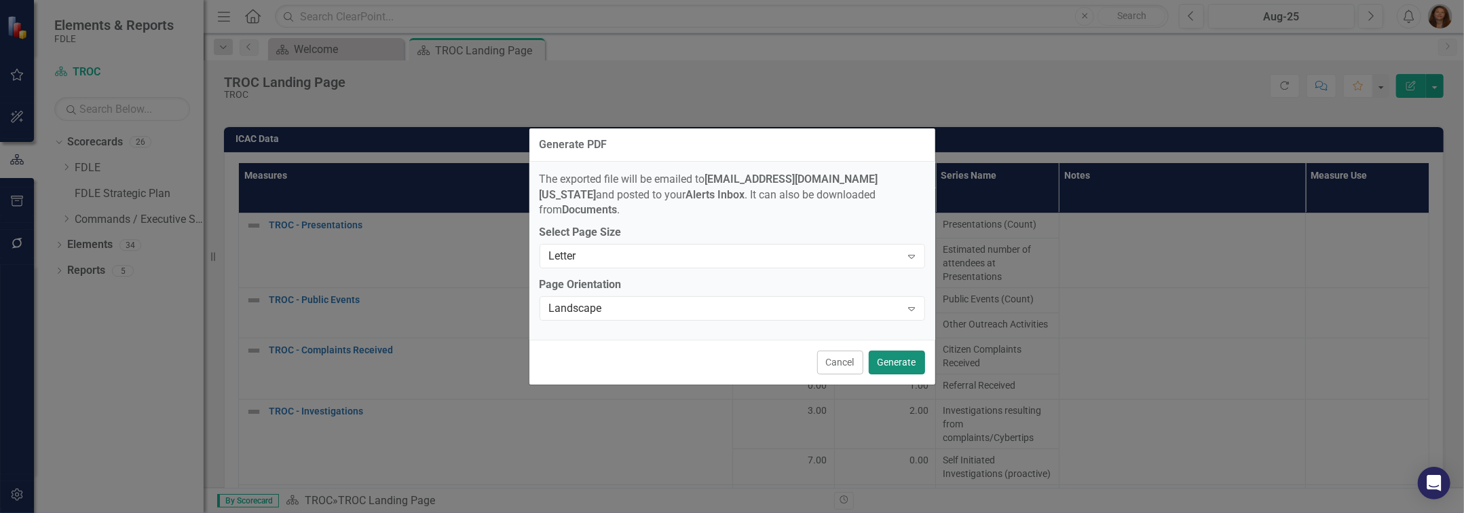
click at [731, 363] on button "Generate" at bounding box center [897, 362] width 56 height 24
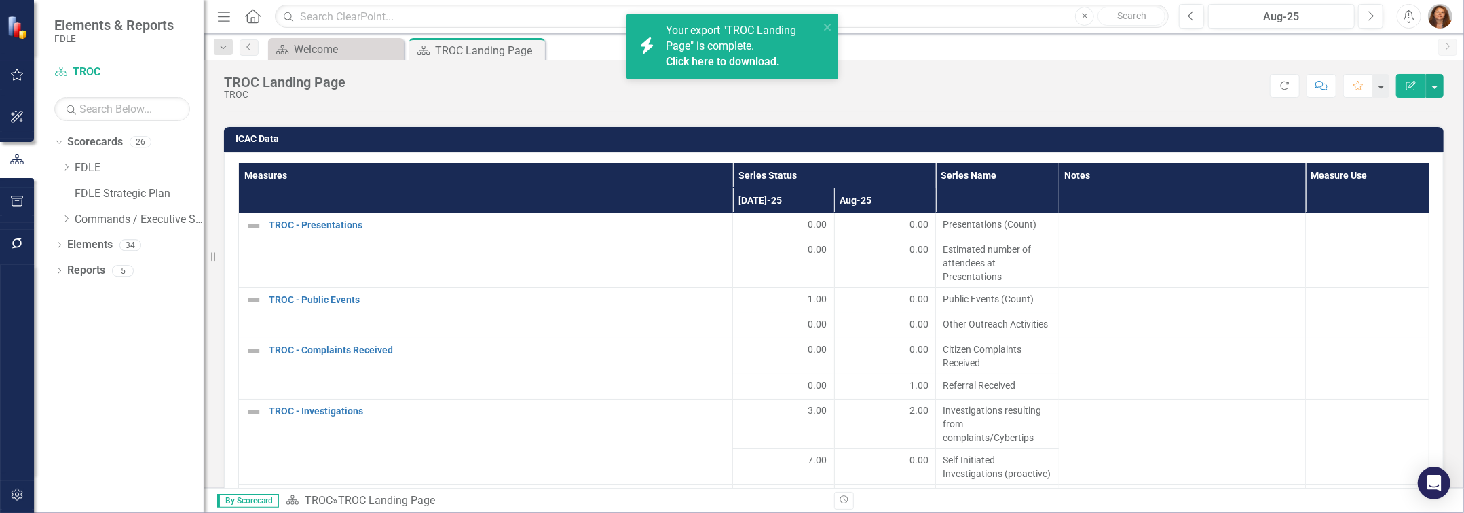
click at [708, 44] on span "Your export "TROC Landing Page" is complete. Click here to download." at bounding box center [741, 47] width 150 height 46
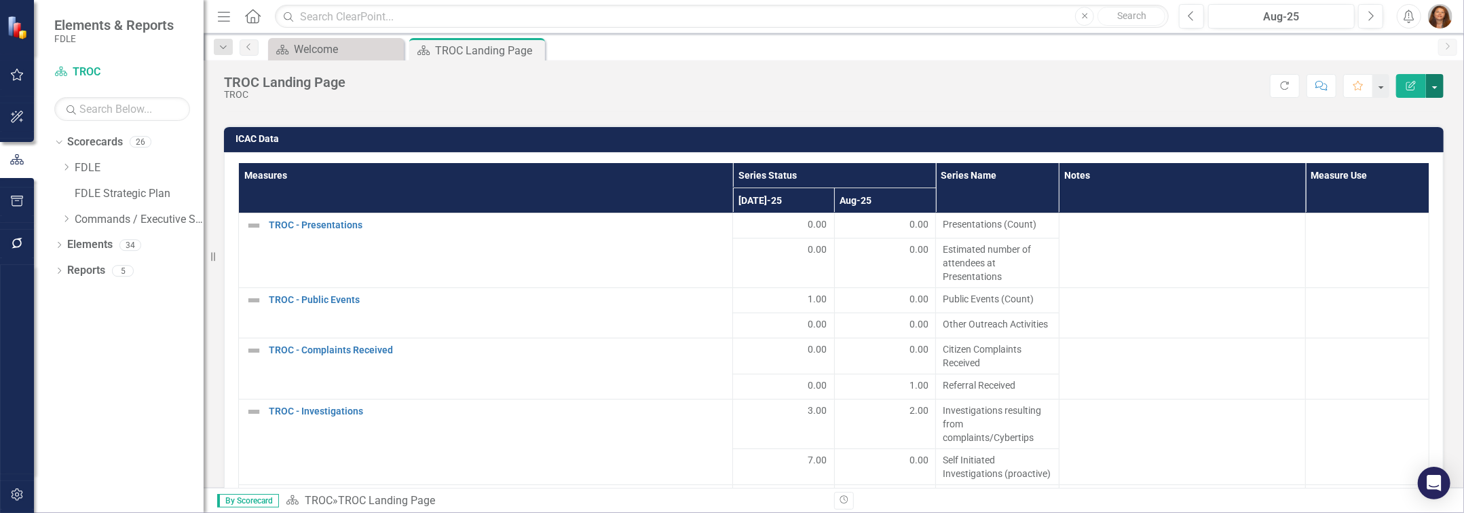
click at [731, 87] on button "button" at bounding box center [1435, 86] width 18 height 24
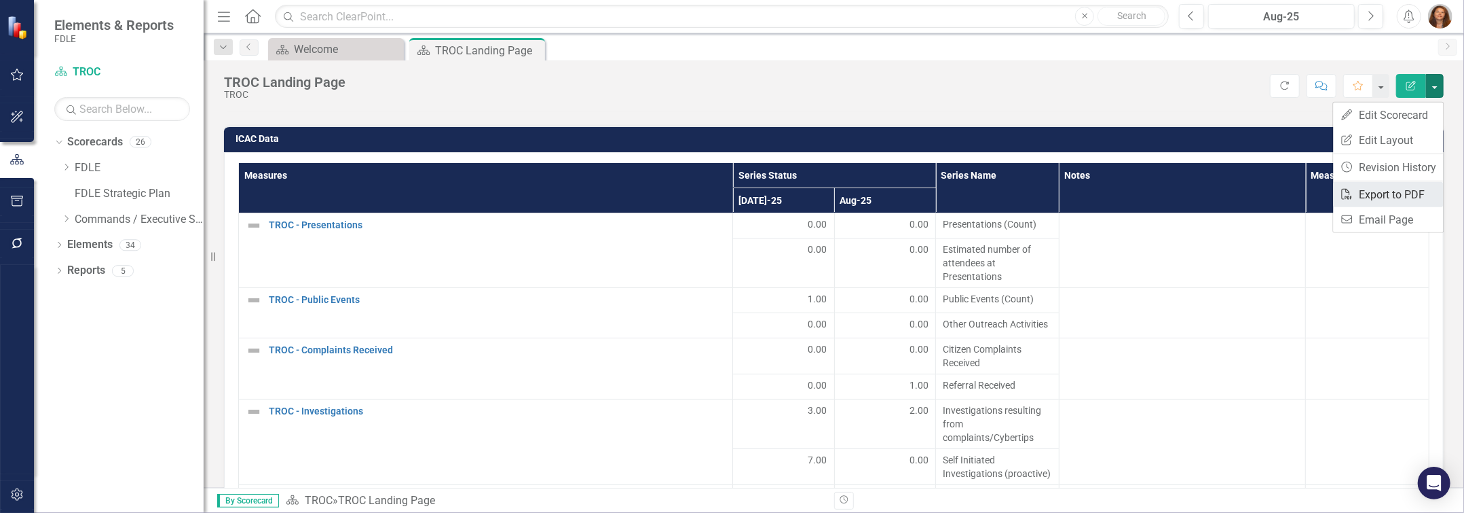
click at [731, 187] on link "PDF Export to PDF" at bounding box center [1389, 194] width 110 height 25
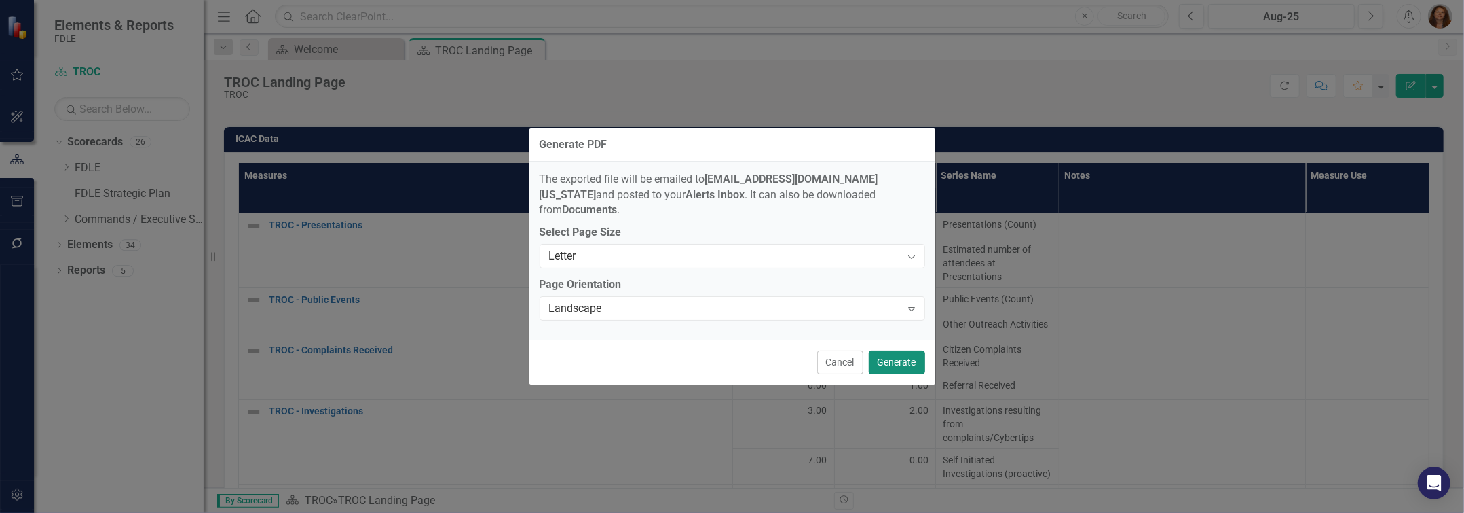
click at [731, 365] on button "Generate" at bounding box center [897, 362] width 56 height 24
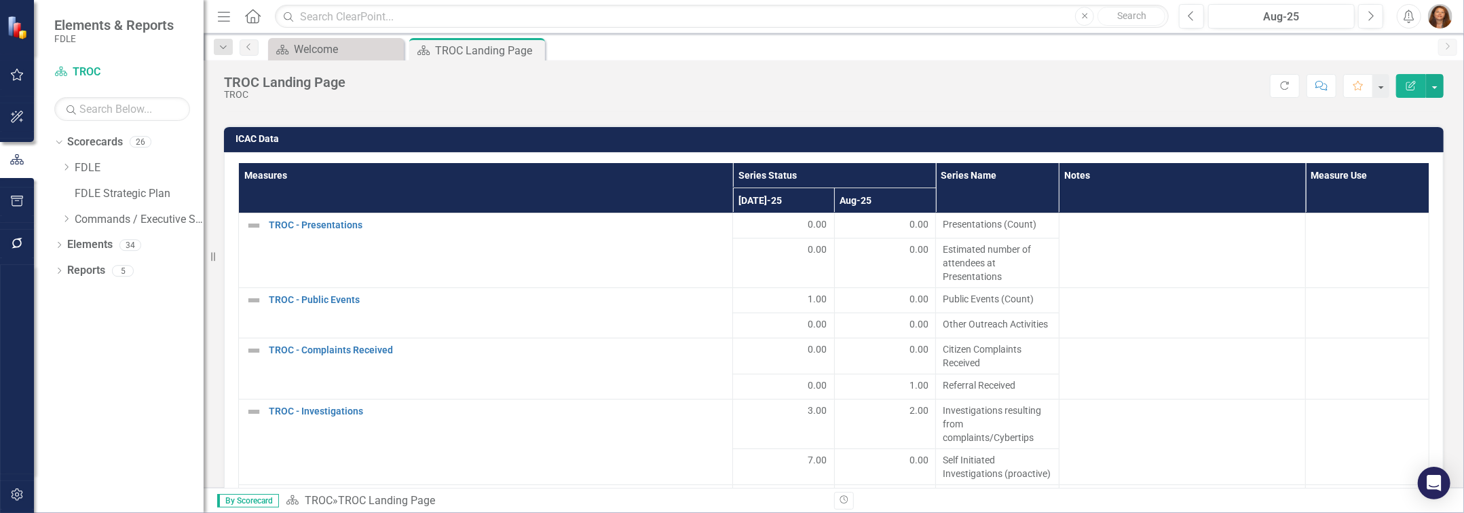
click at [731, 18] on icon "Alerts" at bounding box center [1409, 17] width 14 height 14
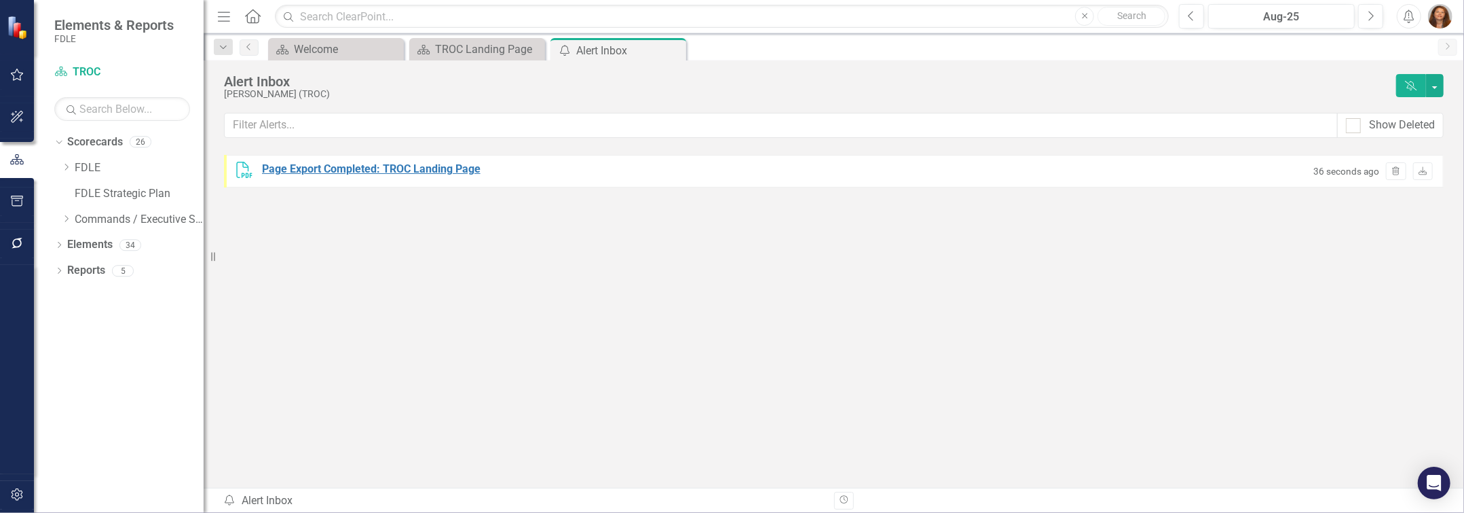
click at [401, 170] on div "Page Export Completed: TROC Landing Page" at bounding box center [371, 170] width 219 height 16
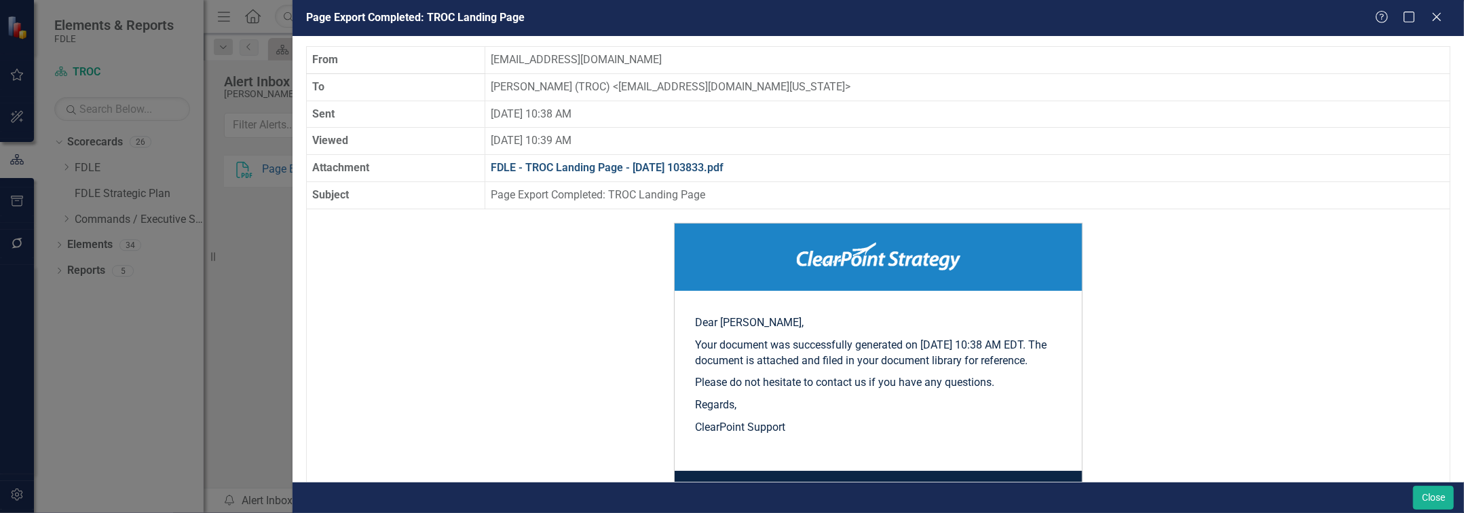
click at [576, 164] on link "FDLE - TROC Landing Page - [DATE] 103833.pdf" at bounding box center [607, 167] width 233 height 13
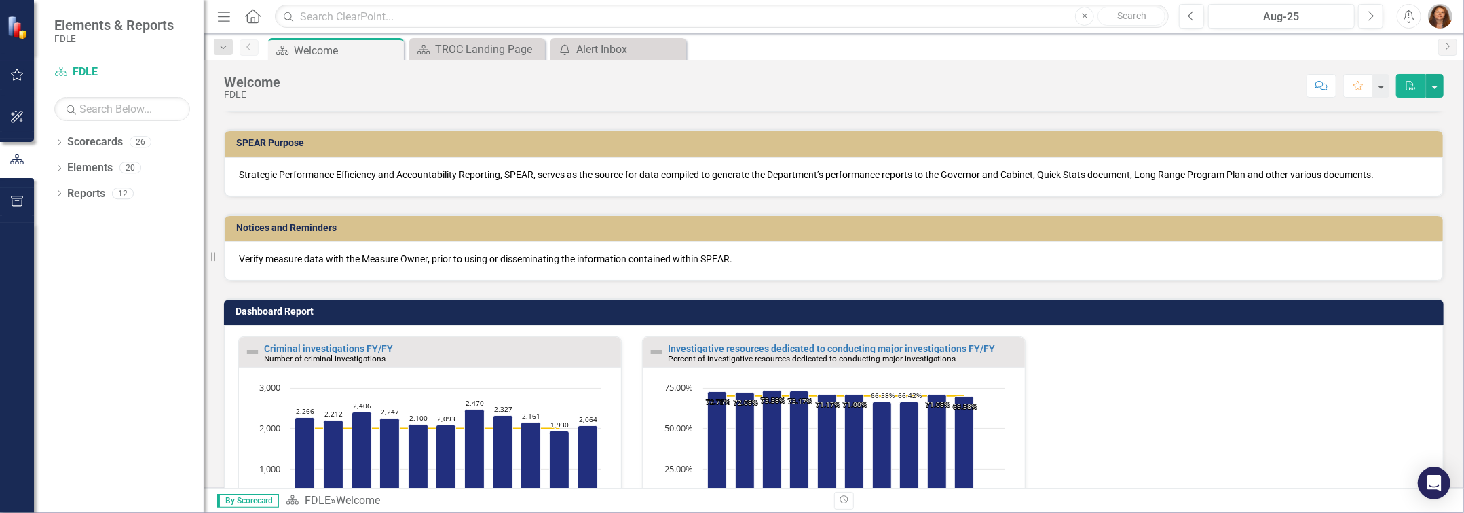
scroll to position [227, 0]
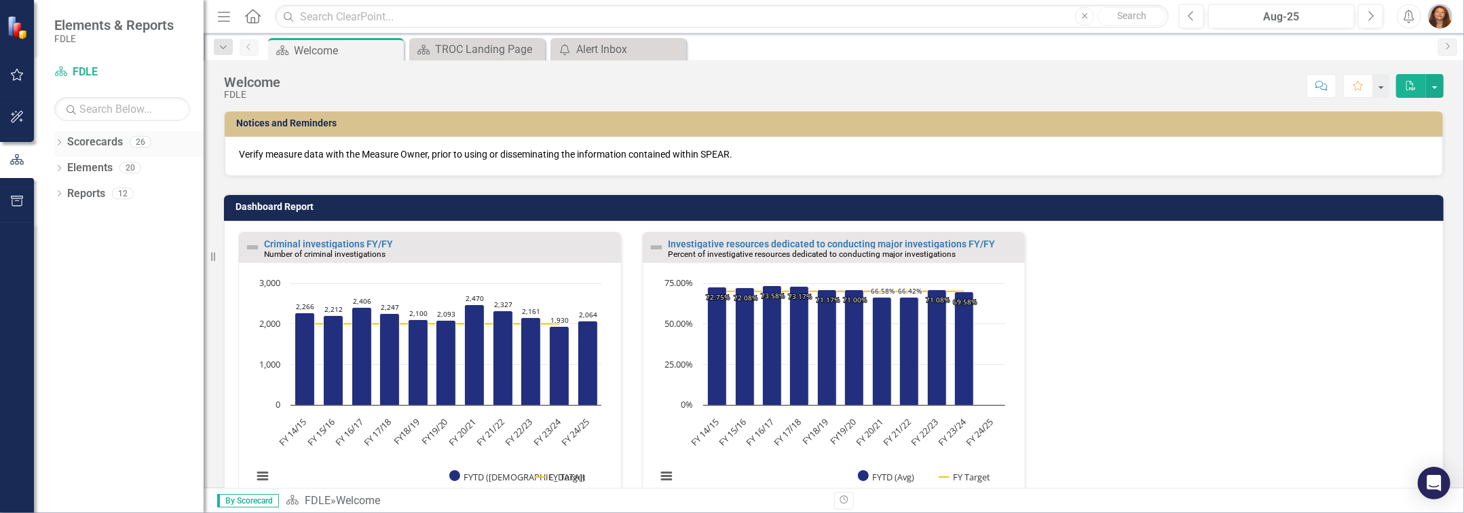
click at [56, 144] on icon "Dropdown" at bounding box center [59, 143] width 10 height 7
click at [69, 217] on icon "Dropdown" at bounding box center [66, 219] width 10 height 8
click at [81, 243] on icon "Dropdown" at bounding box center [80, 244] width 10 height 8
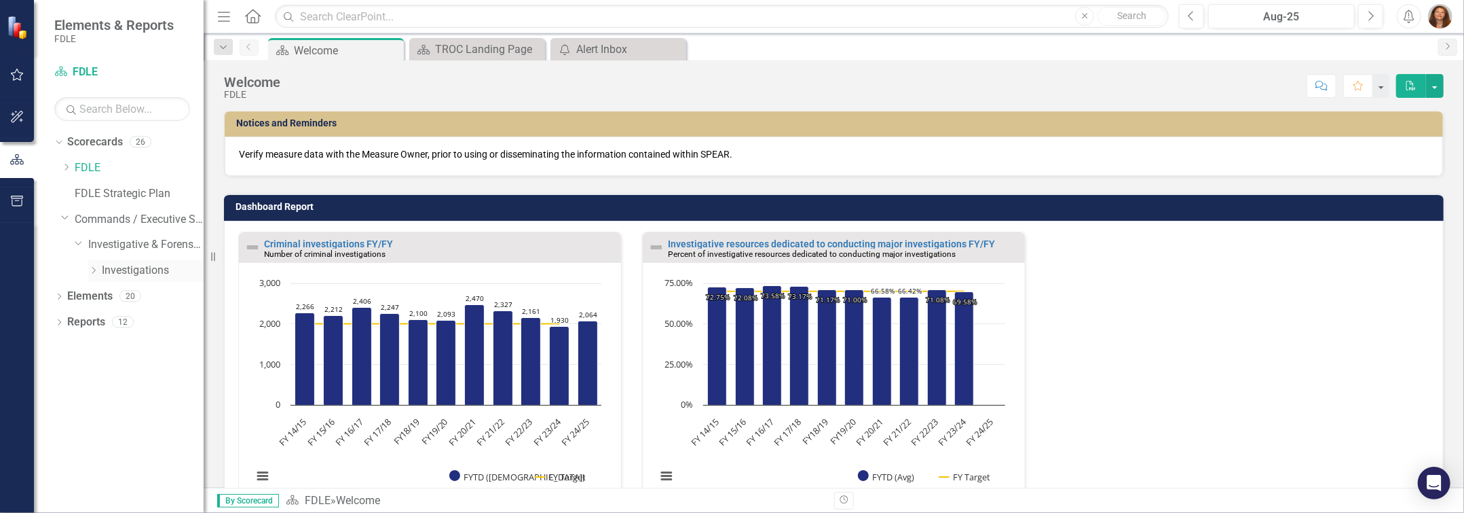
click at [95, 271] on icon "Dropdown" at bounding box center [93, 270] width 10 height 8
click at [105, 295] on icon "Dropdown" at bounding box center [107, 295] width 10 height 8
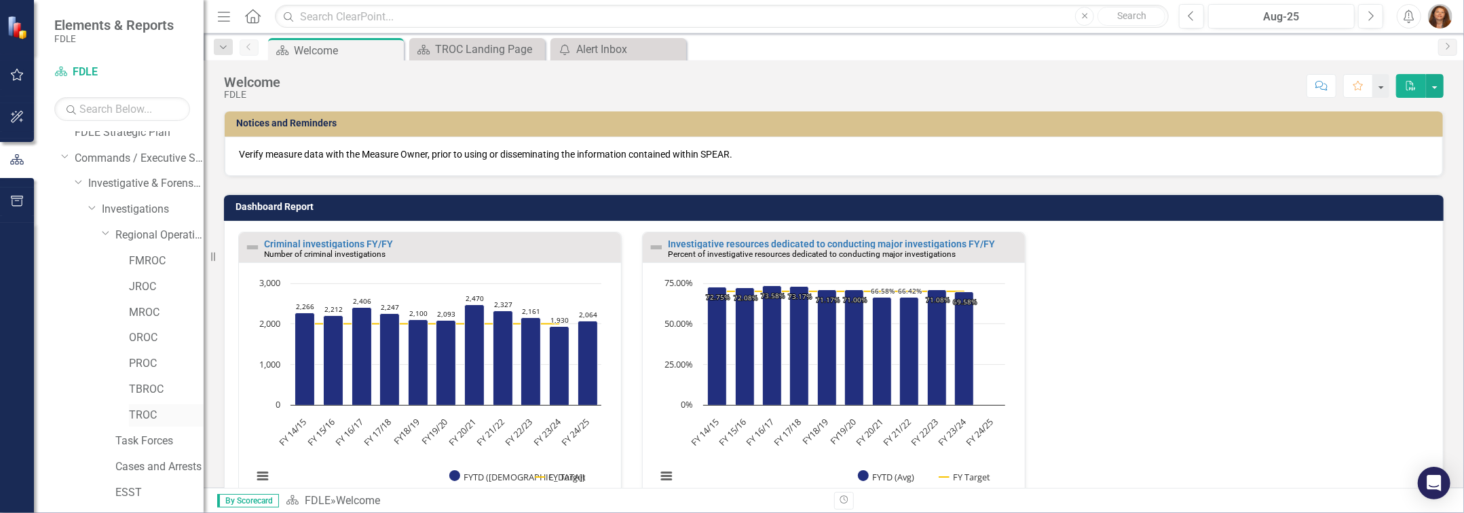
click at [139, 414] on link "TROC" at bounding box center [166, 415] width 75 height 16
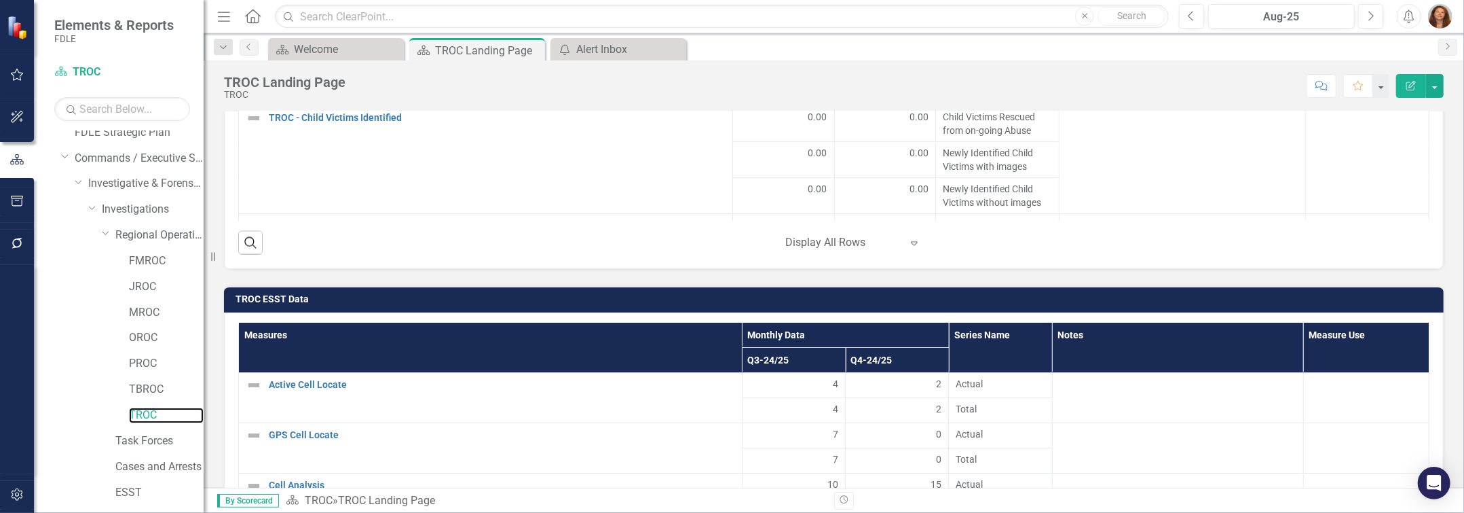
scroll to position [1860, 0]
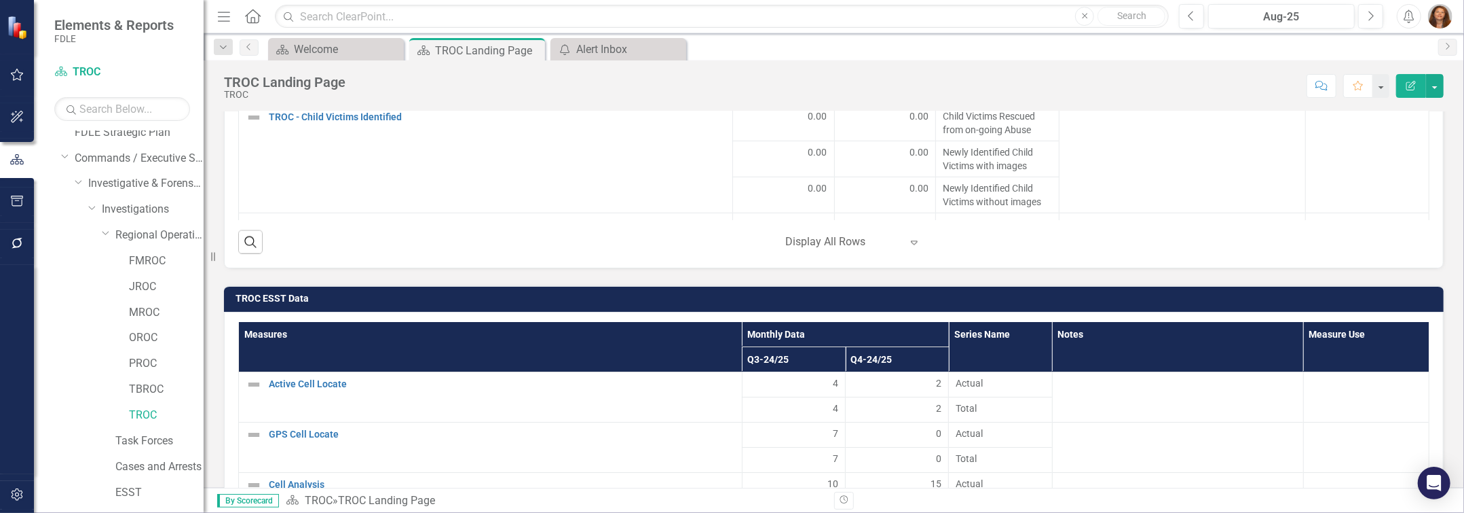
click at [908, 248] on icon "Expand" at bounding box center [915, 242] width 14 height 11
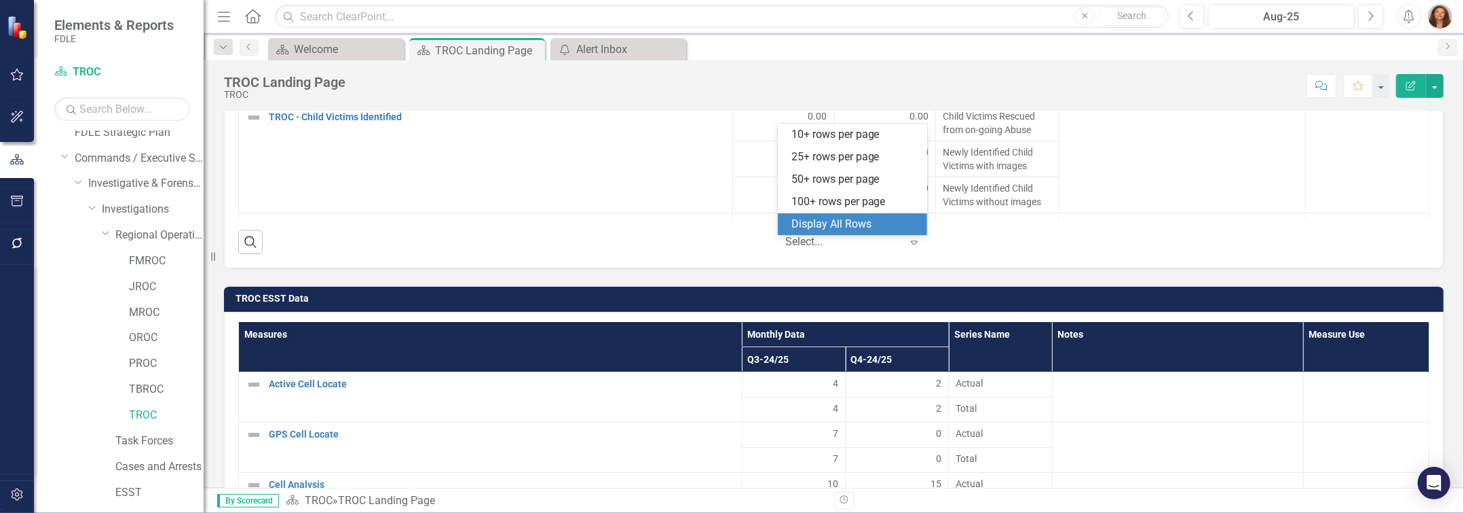
click at [849, 225] on div "Display All Rows" at bounding box center [856, 225] width 128 height 16
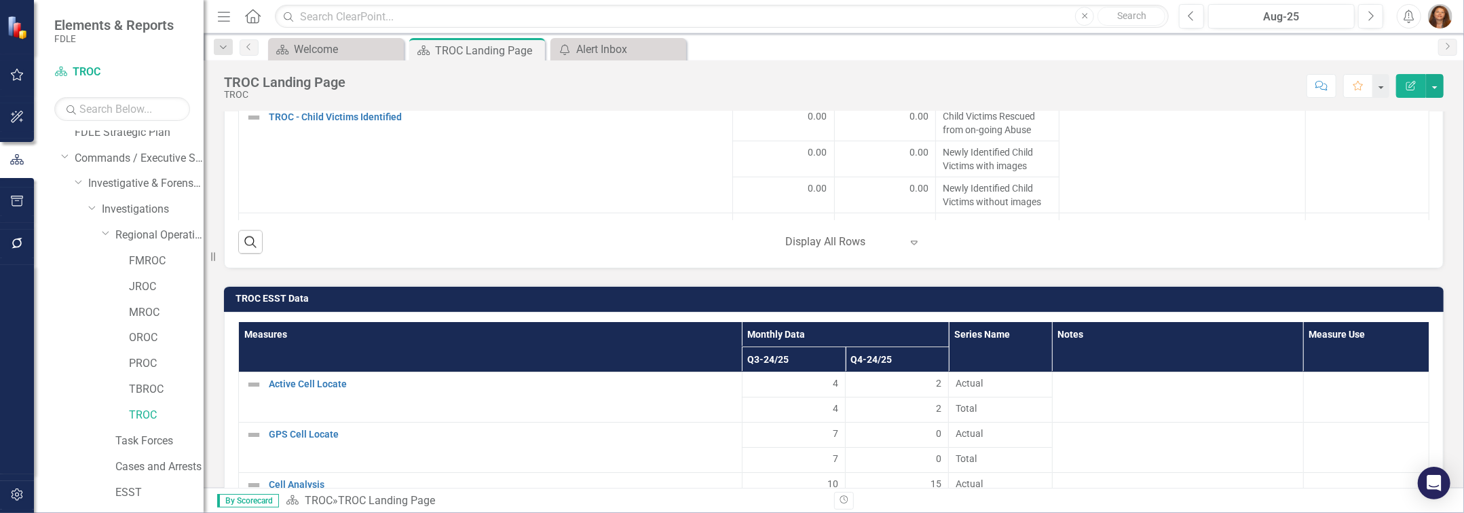
click at [914, 248] on icon "Expand" at bounding box center [915, 242] width 14 height 11
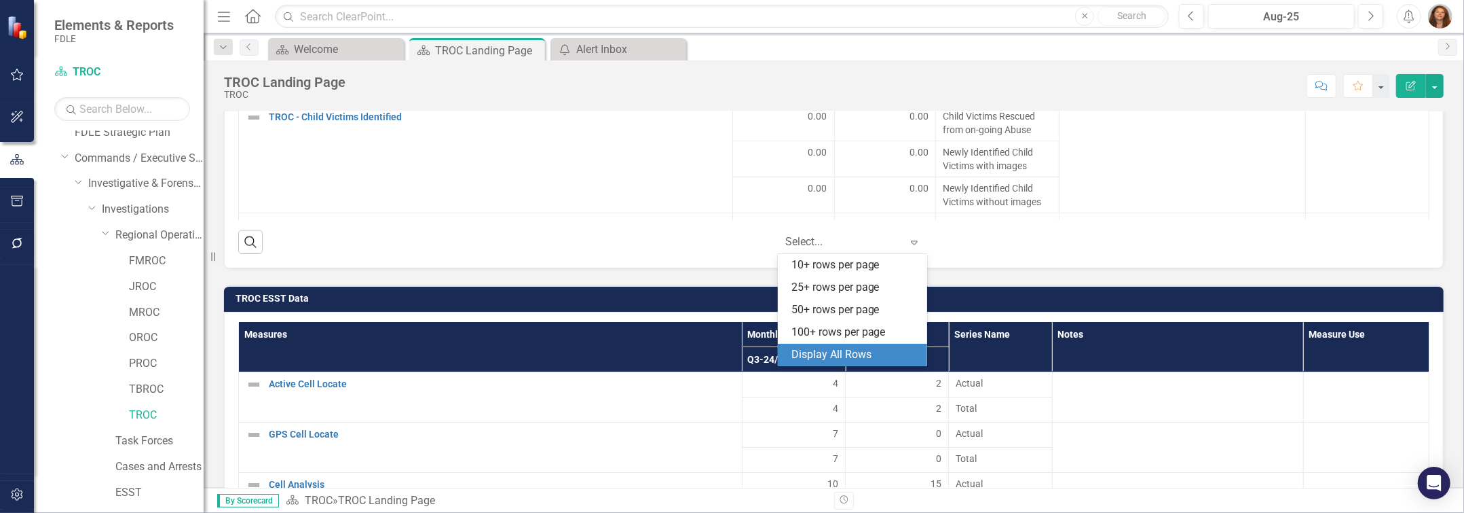
click at [828, 350] on div "Display All Rows" at bounding box center [856, 355] width 128 height 16
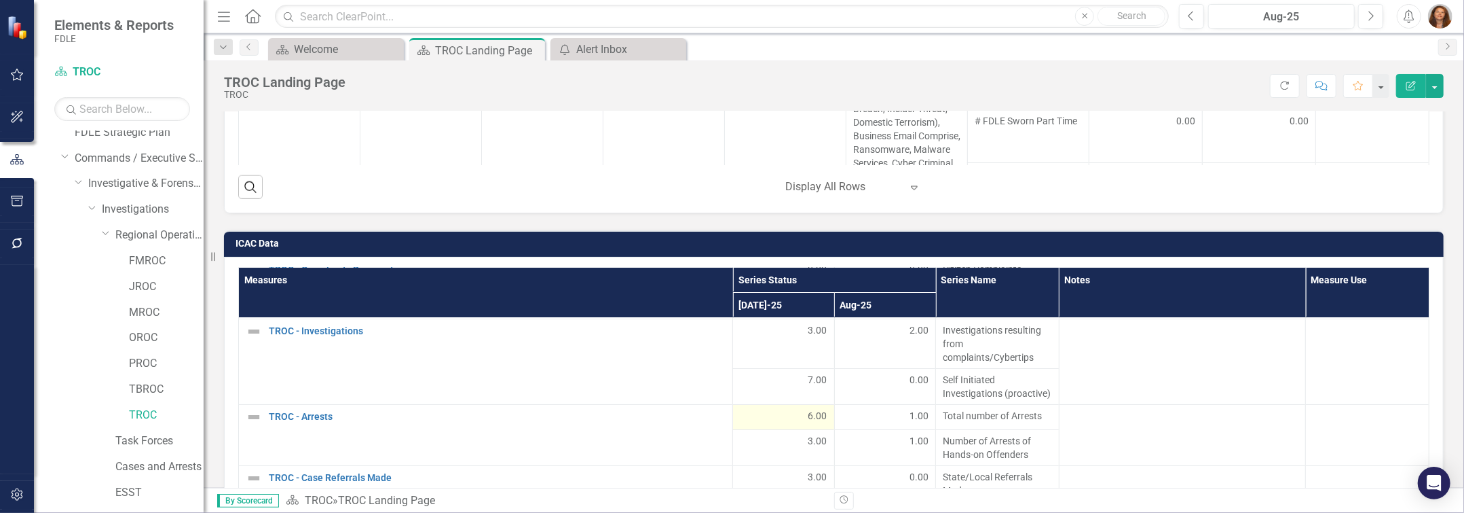
scroll to position [123, 0]
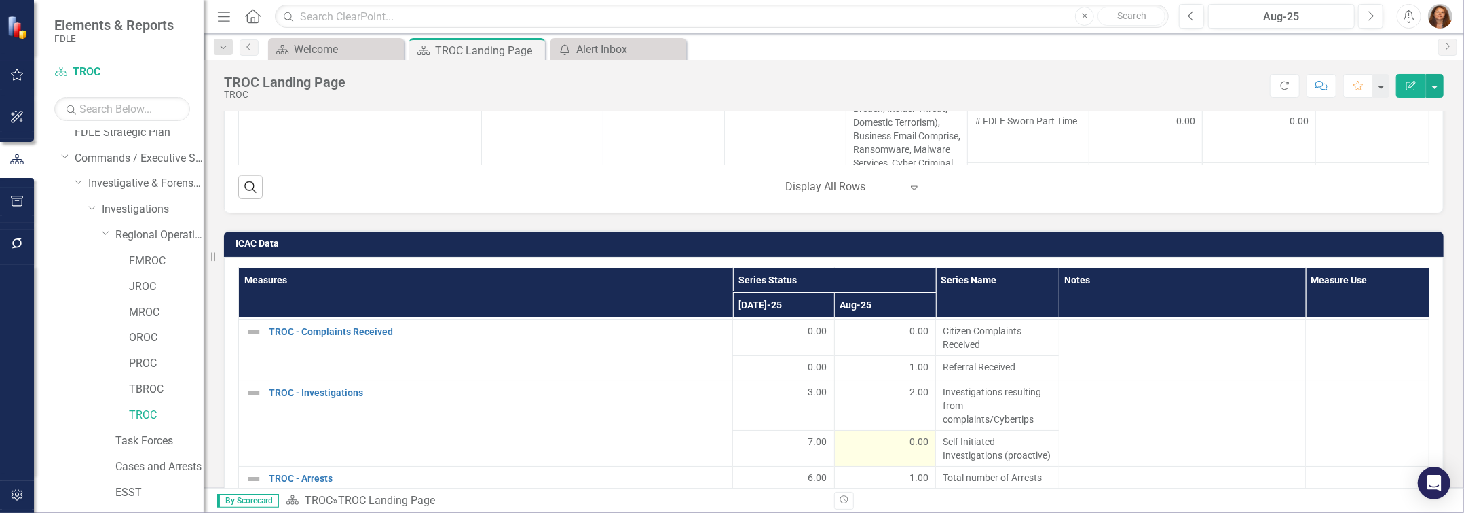
click at [910, 447] on span "0.00" at bounding box center [919, 441] width 19 height 14
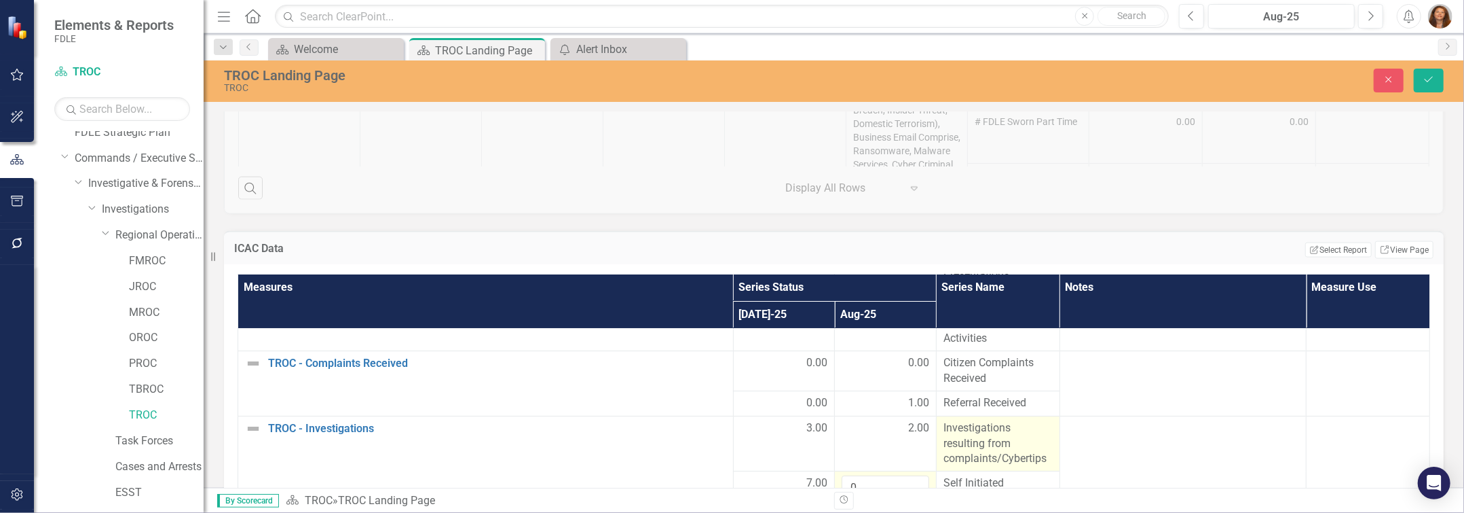
scroll to position [185, 0]
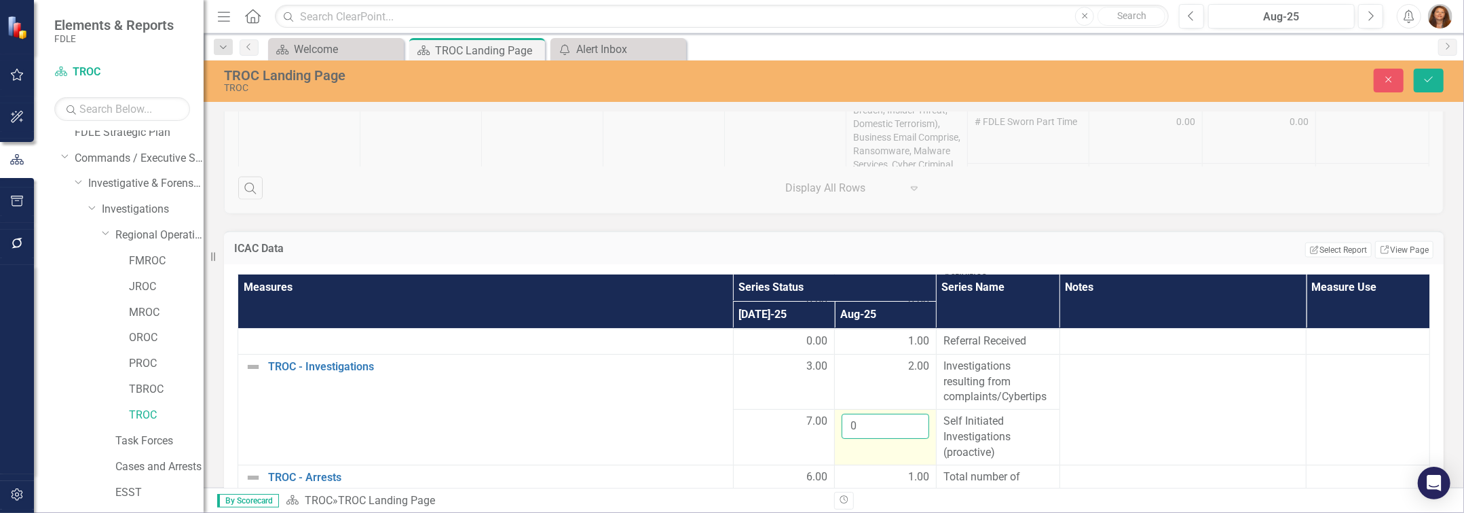
click at [885, 432] on input "0" at bounding box center [886, 425] width 88 height 25
type input "1"
click button "Save" at bounding box center [1429, 81] width 30 height 24
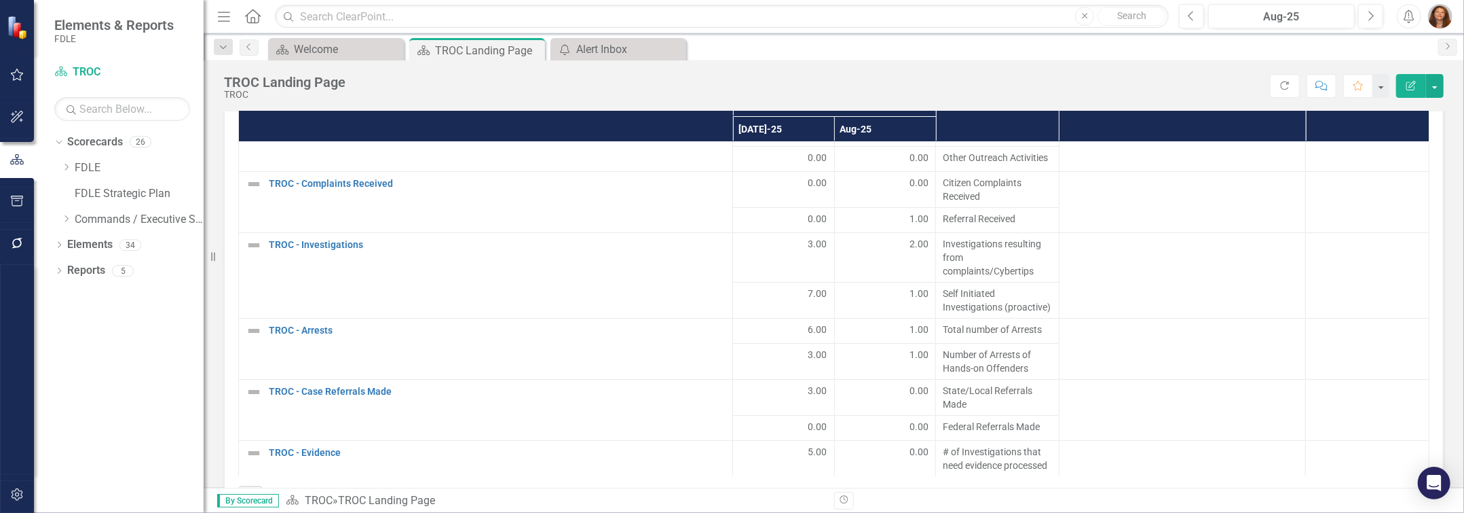
scroll to position [123, 0]
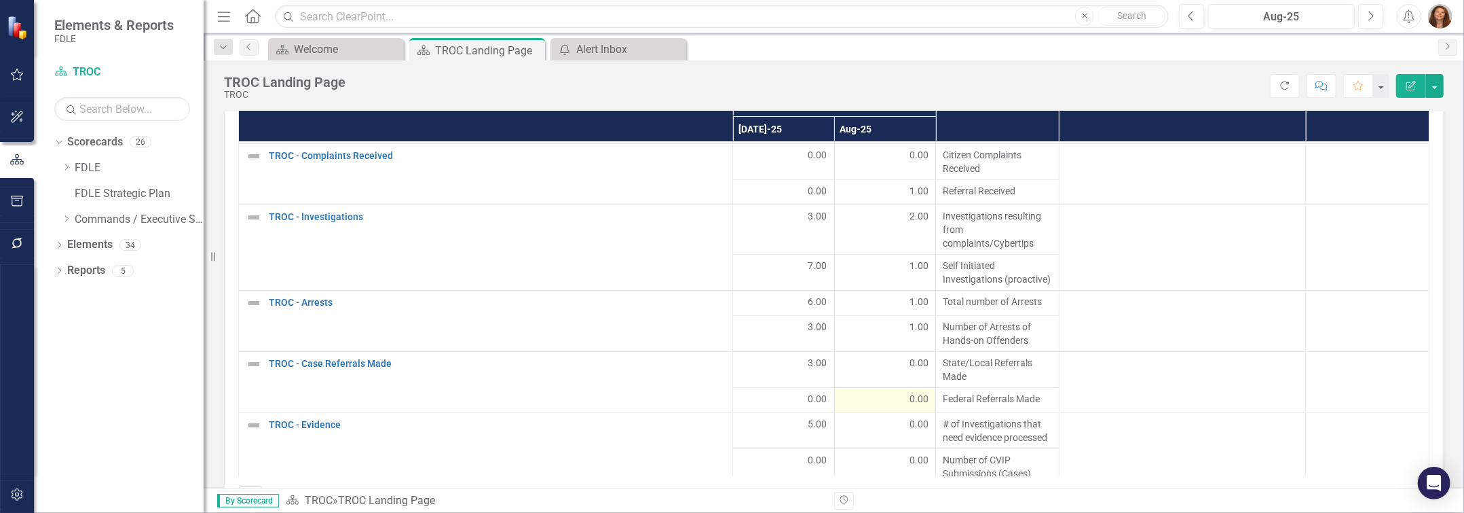
click at [911, 398] on span "0.00" at bounding box center [919, 399] width 19 height 14
click at [911, 333] on span "1.00" at bounding box center [919, 327] width 19 height 14
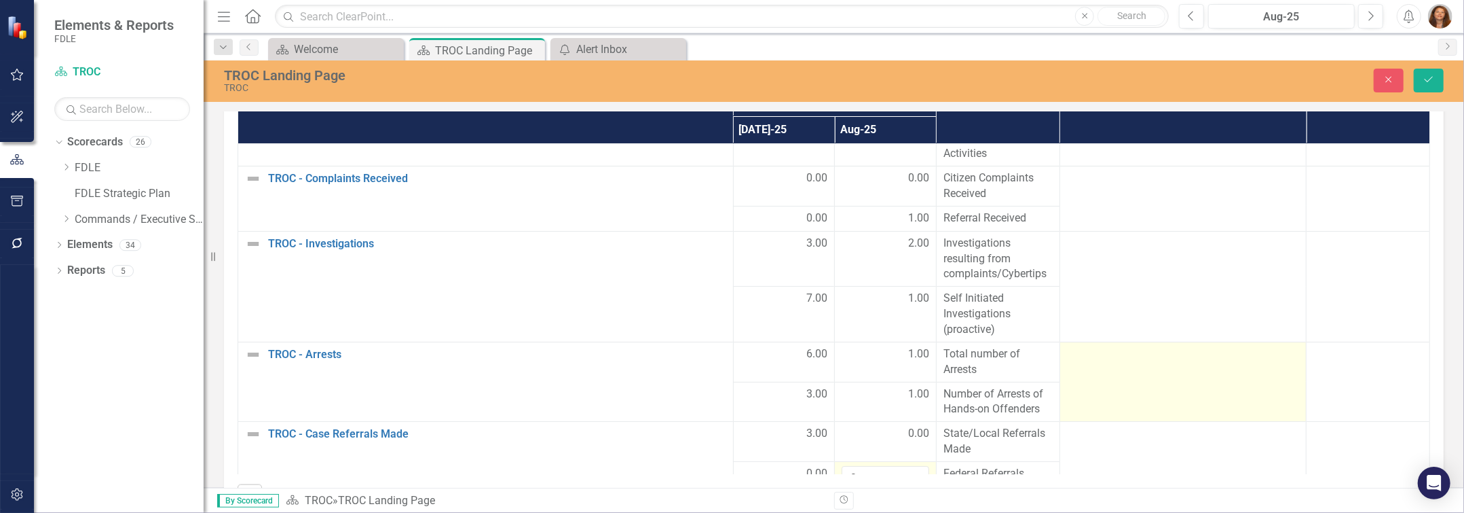
scroll to position [185, 0]
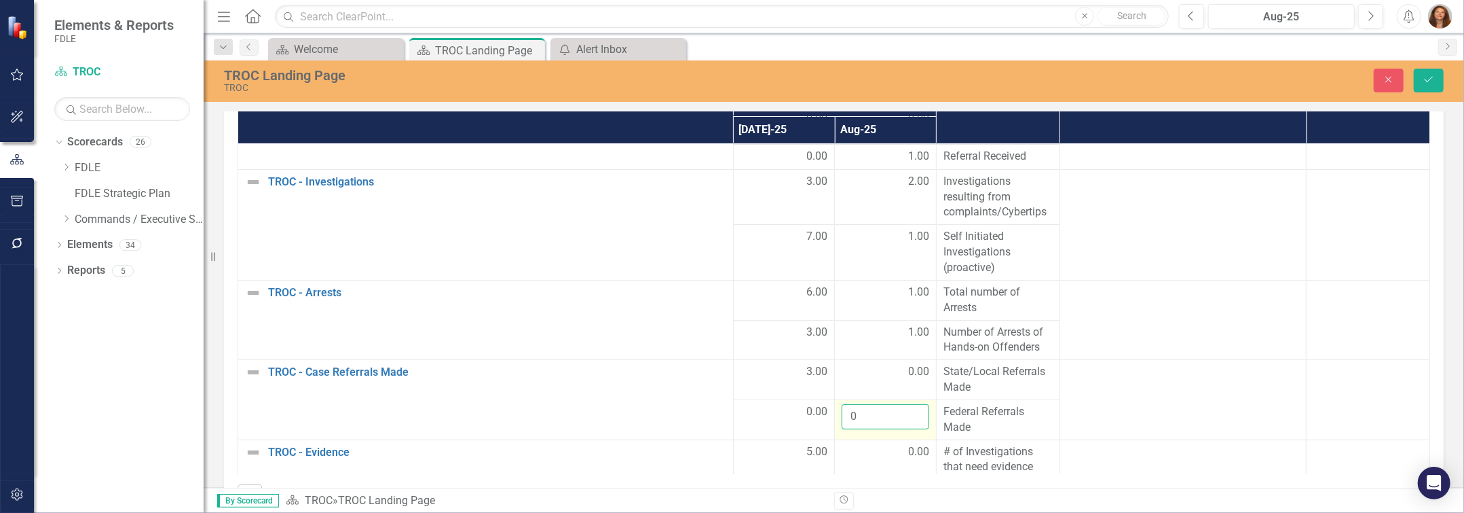
click at [870, 426] on input "0" at bounding box center [886, 416] width 88 height 25
type input "1"
click at [886, 453] on div "0.00" at bounding box center [886, 452] width 88 height 16
click at [875, 460] on input "0" at bounding box center [886, 456] width 88 height 25
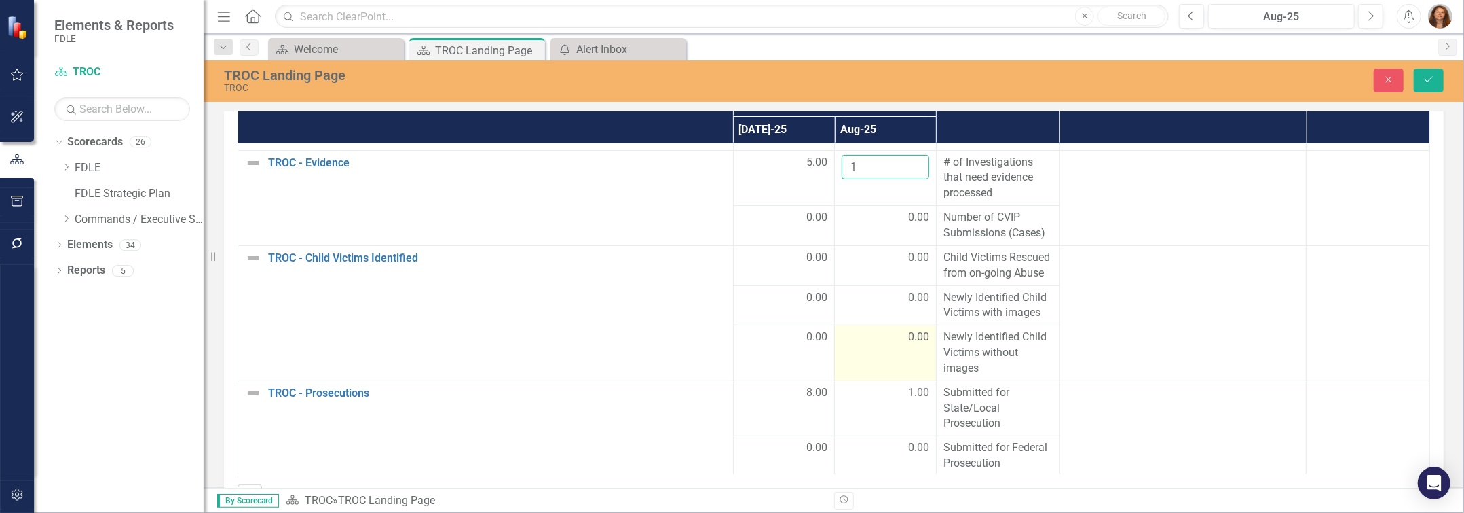
scroll to position [494, 0]
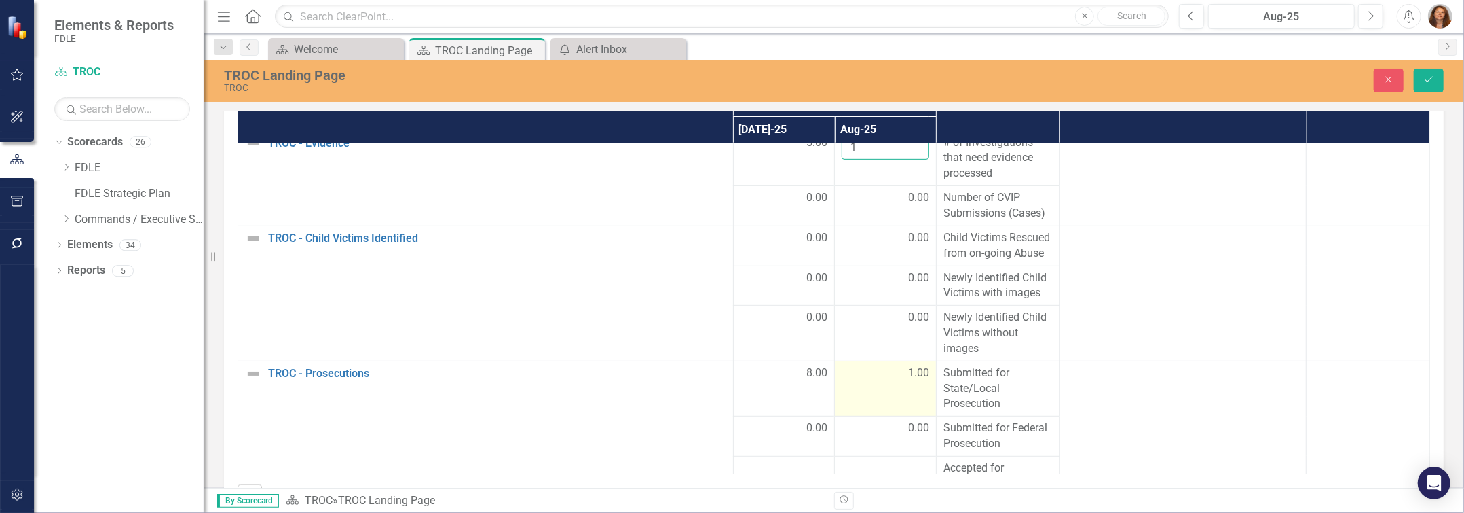
type input "1"
click at [908, 381] on span "1.00" at bounding box center [918, 373] width 21 height 16
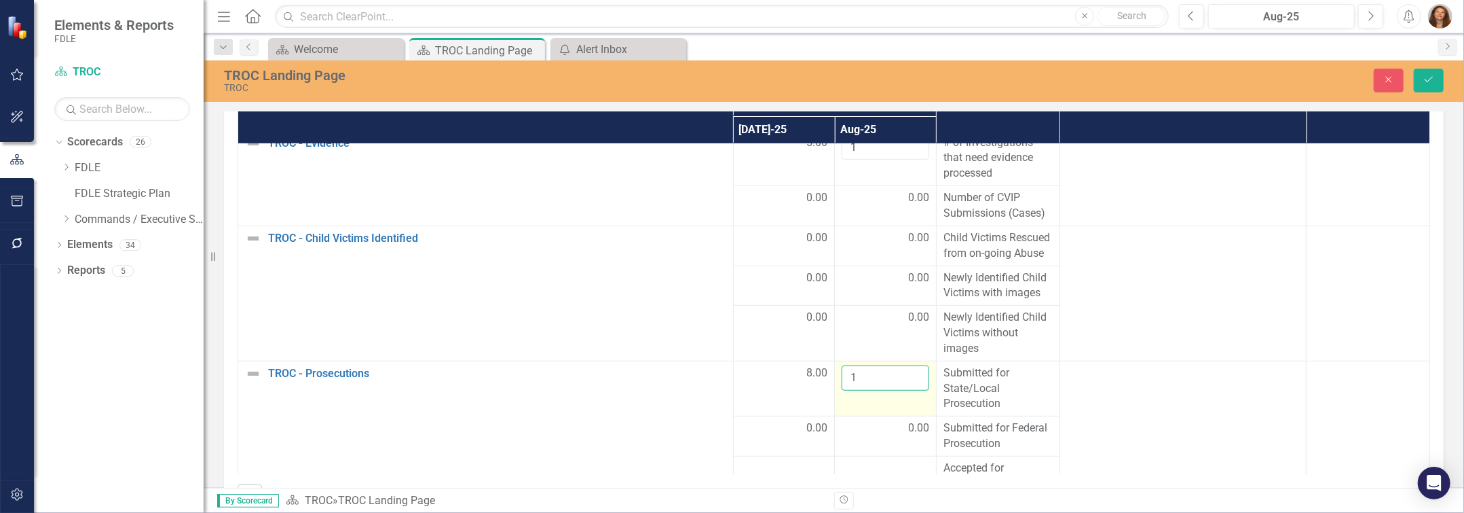
click at [873, 390] on input "1" at bounding box center [886, 377] width 88 height 25
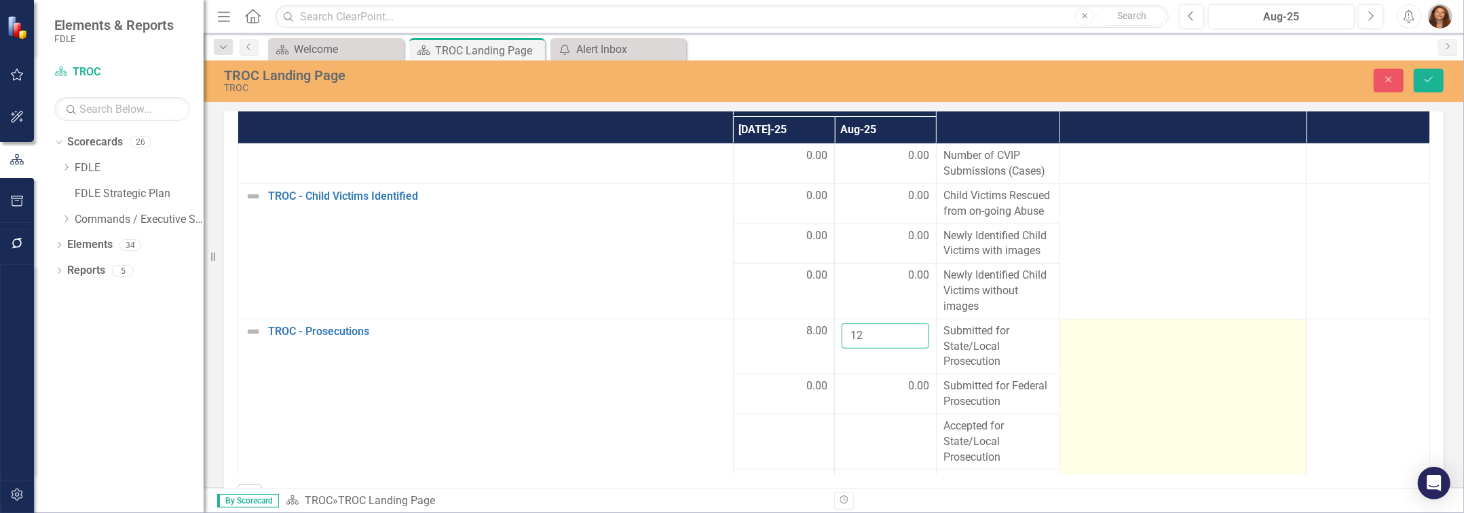
scroll to position [555, 0]
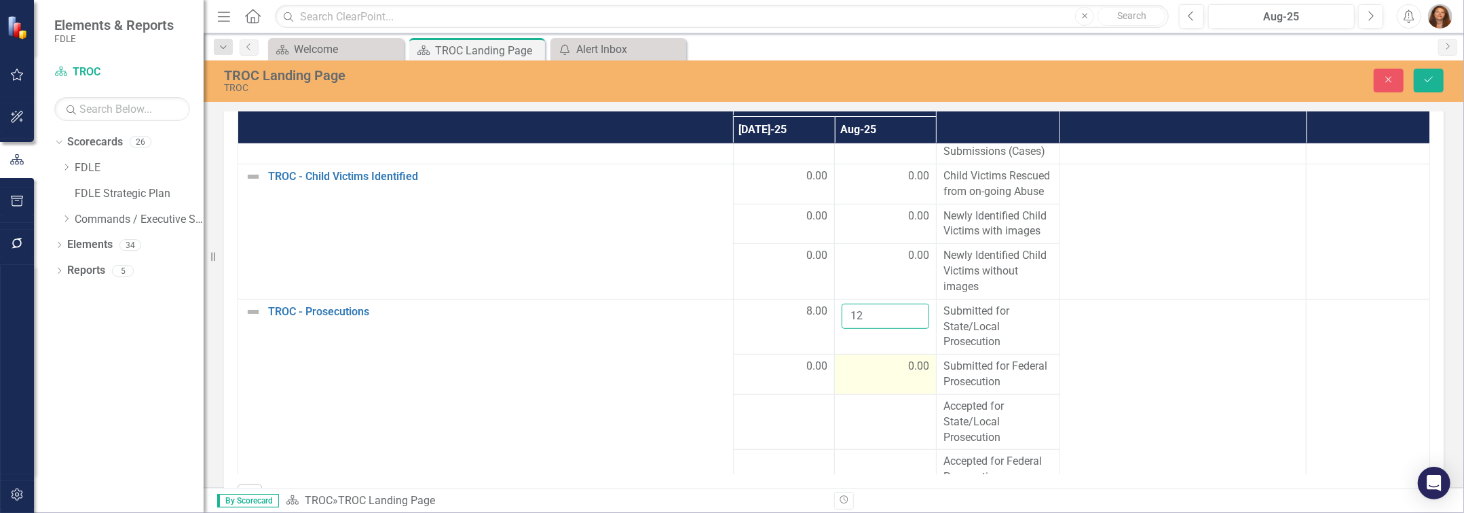
type input "12"
click at [908, 374] on span "0.00" at bounding box center [918, 366] width 21 height 16
click at [872, 384] on input "0" at bounding box center [886, 370] width 88 height 25
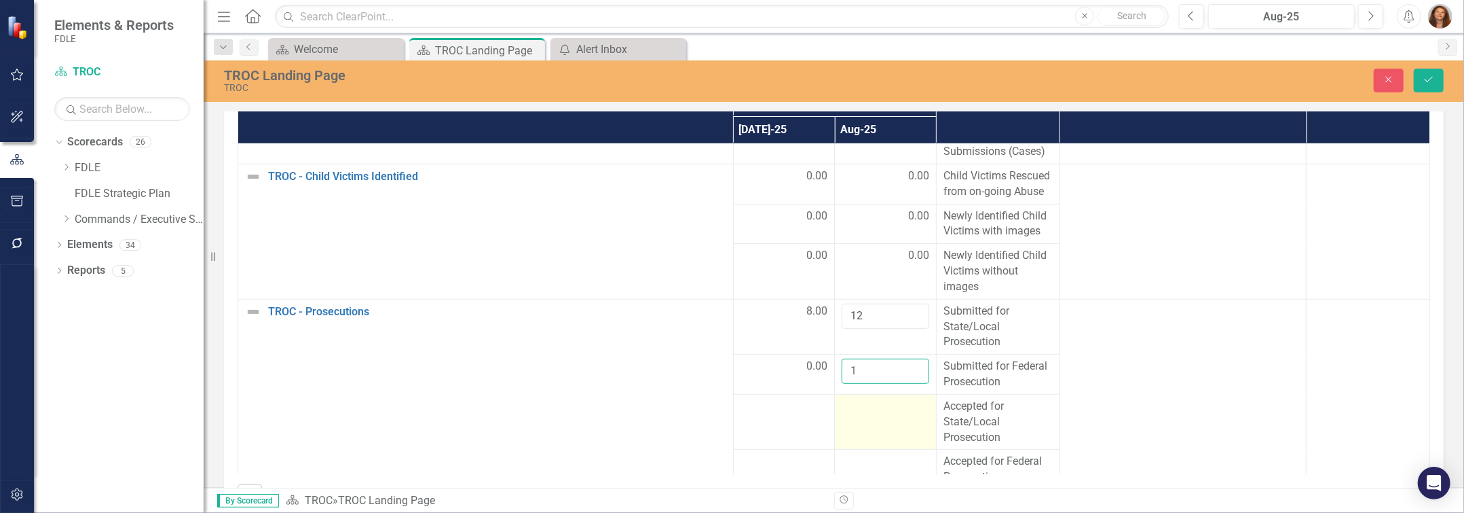
type input "1"
click at [864, 439] on td at bounding box center [886, 422] width 102 height 56
click at [864, 424] on input "number" at bounding box center [886, 410] width 88 height 25
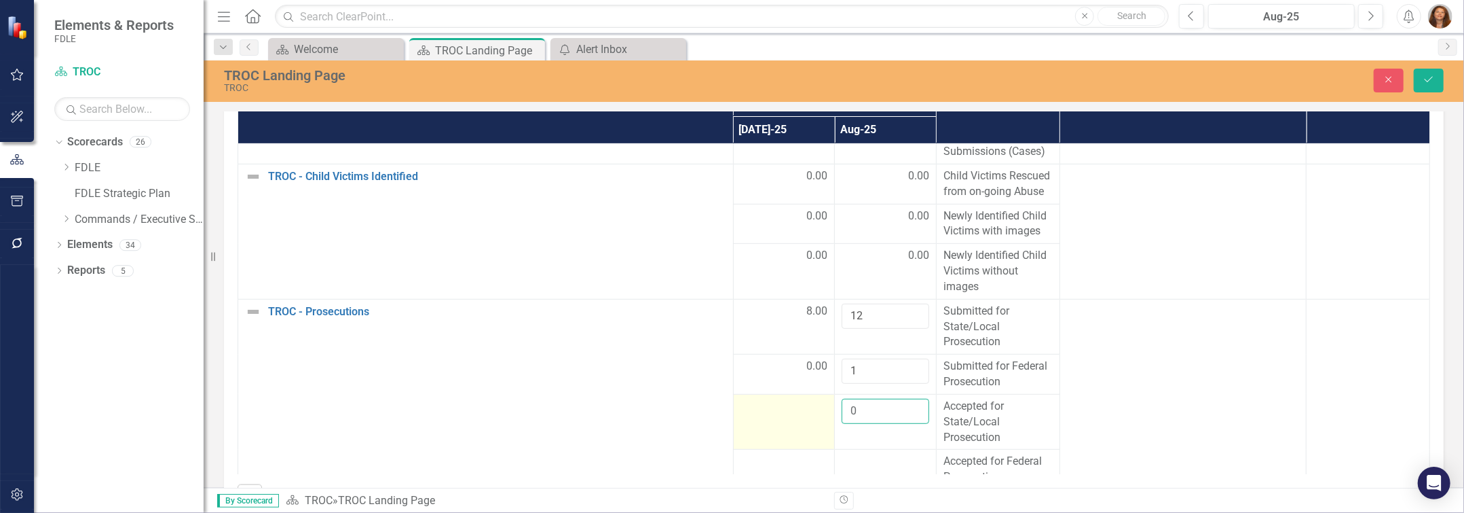
type input "0"
click at [785, 435] on td at bounding box center [784, 422] width 102 height 56
click at [787, 424] on input "number" at bounding box center [785, 410] width 88 height 25
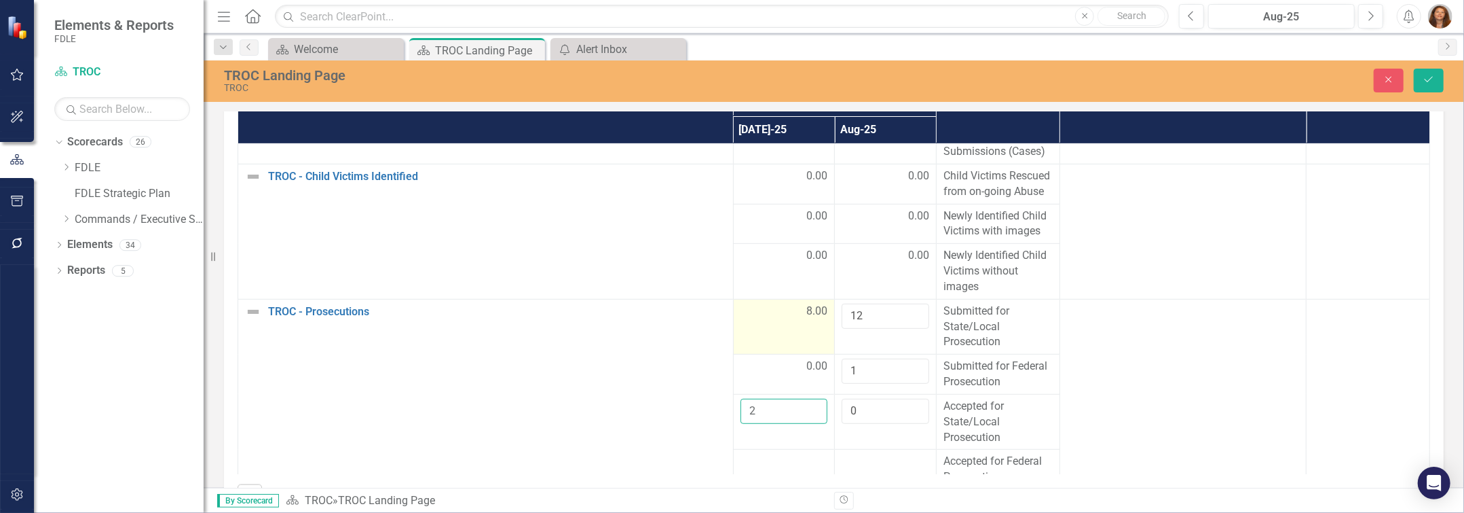
type input "2"
click at [806, 319] on span "8.00" at bounding box center [816, 311] width 21 height 16
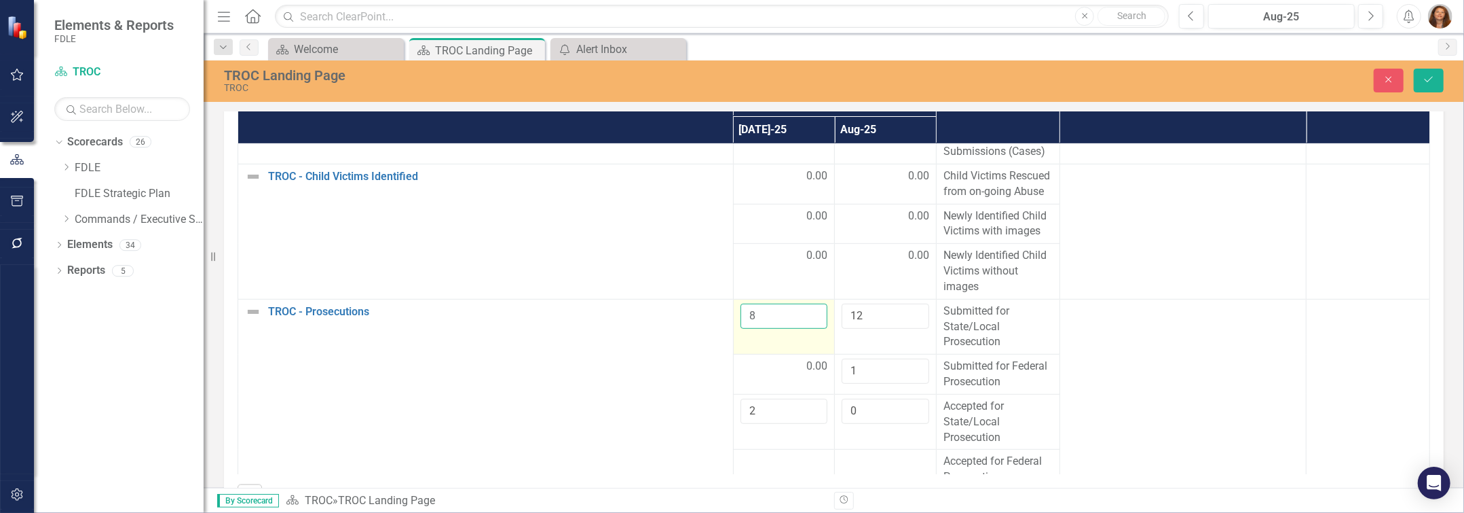
click at [754, 329] on input "8" at bounding box center [785, 315] width 88 height 25
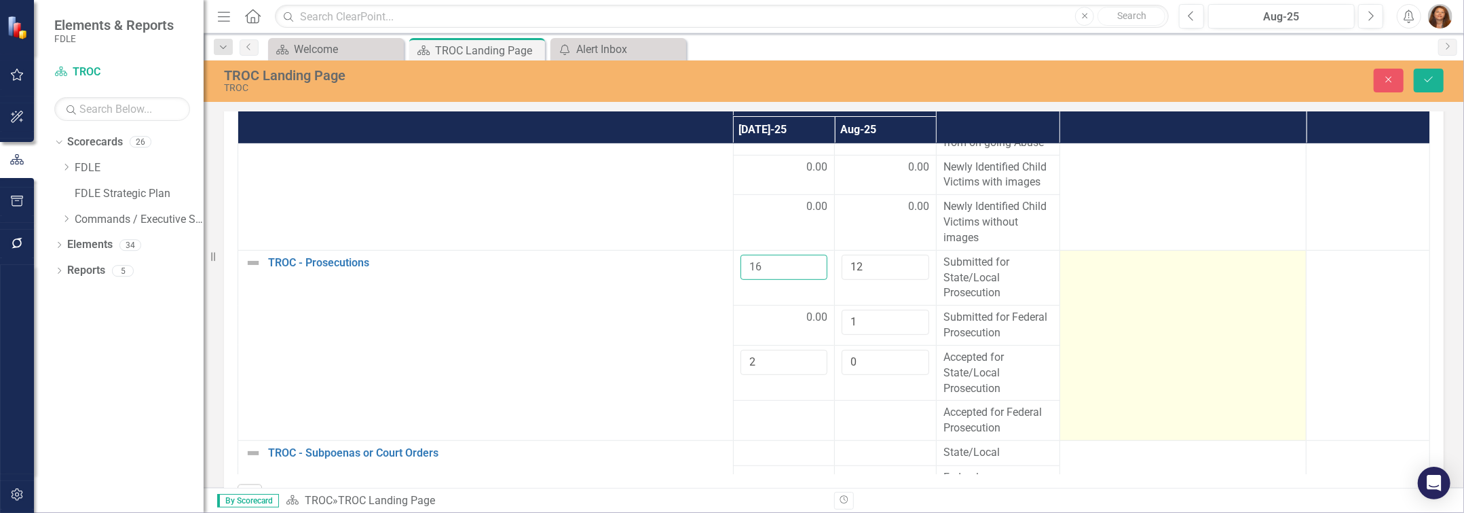
scroll to position [679, 0]
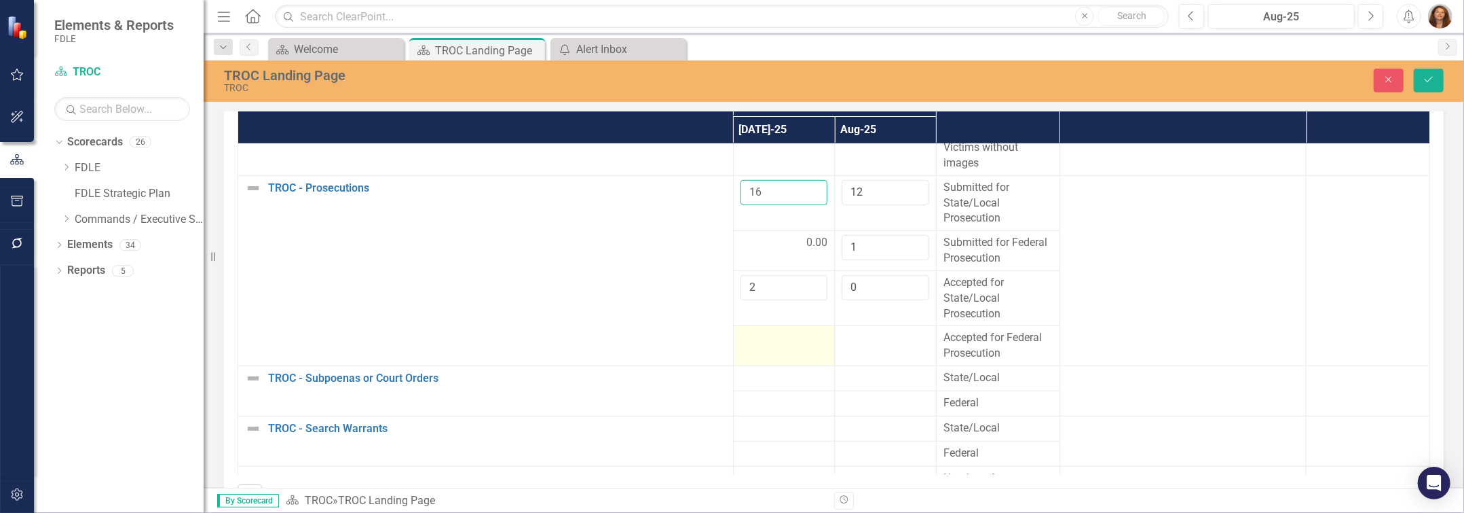
type input "16"
click at [785, 366] on td at bounding box center [784, 346] width 102 height 40
click at [782, 355] on input "number" at bounding box center [785, 342] width 88 height 25
type input "0"
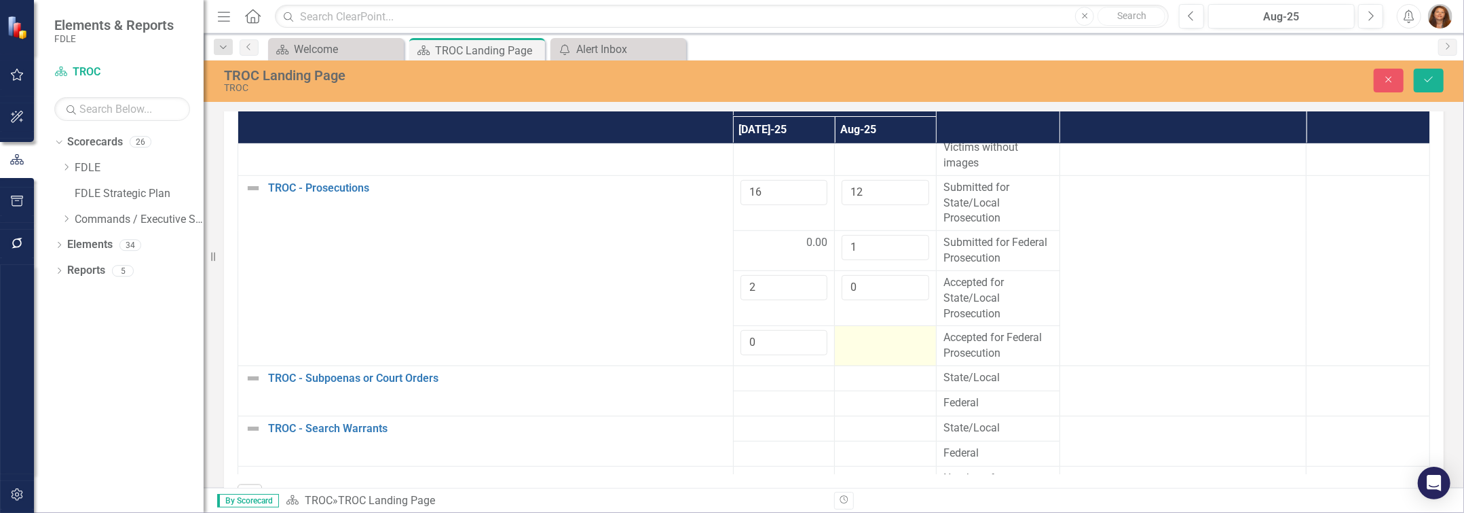
click at [867, 346] on div at bounding box center [886, 338] width 88 height 16
click at [867, 355] on input "number" at bounding box center [886, 342] width 88 height 25
type input "0"
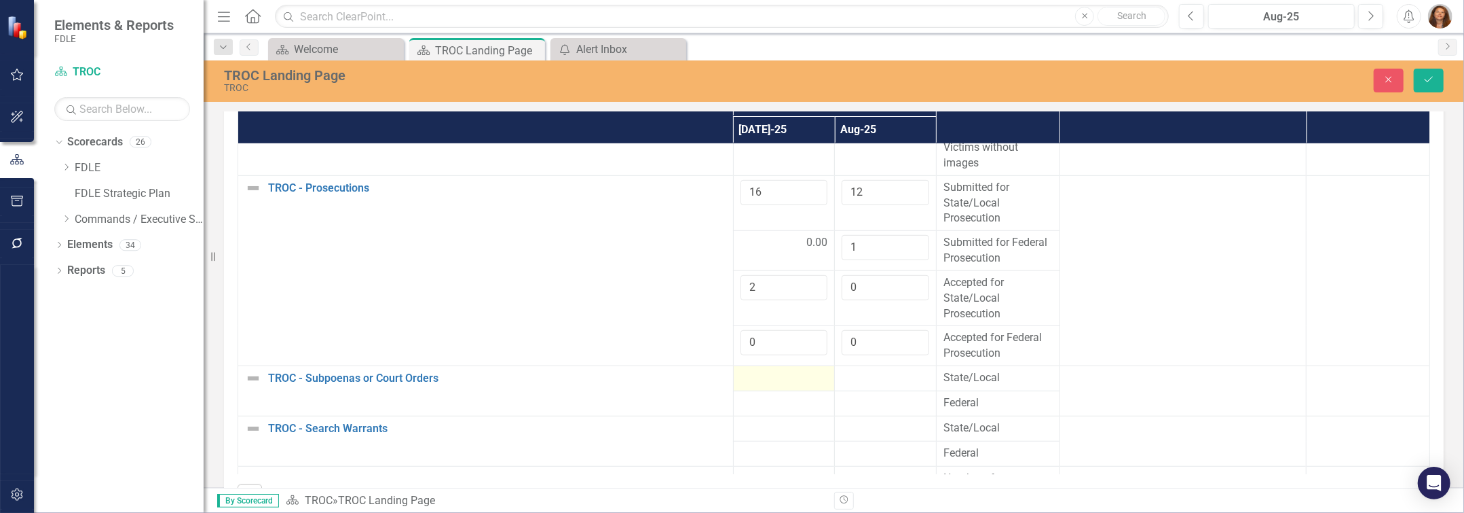
click at [760, 386] on div at bounding box center [785, 378] width 88 height 16
click at [760, 395] on input "number" at bounding box center [785, 382] width 88 height 25
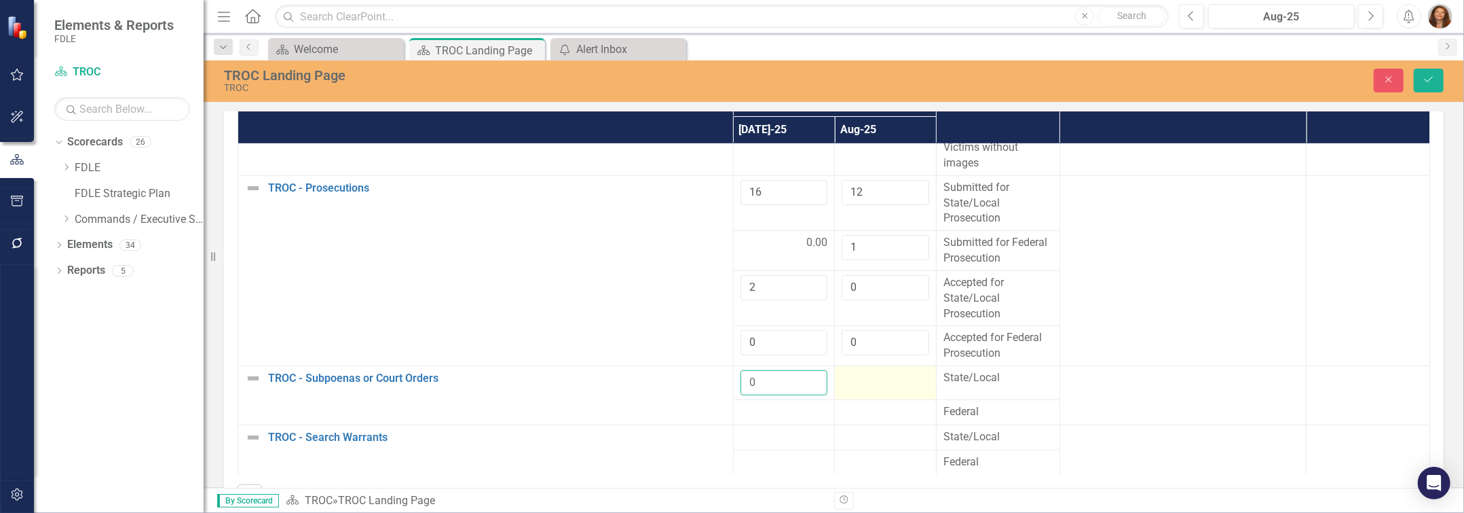
type input "0"
click at [869, 386] on div at bounding box center [886, 378] width 88 height 16
click at [869, 395] on input "number" at bounding box center [886, 382] width 88 height 25
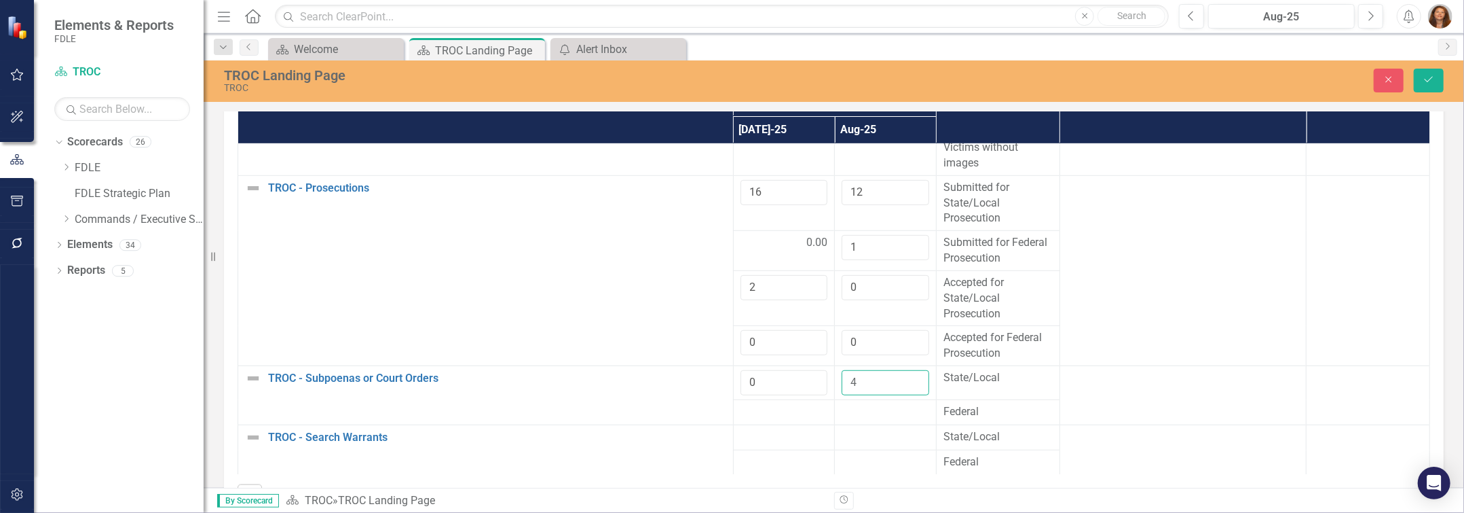
type input "4"
click at [750, 420] on div at bounding box center [785, 412] width 88 height 16
click at [750, 429] on input "number" at bounding box center [785, 416] width 88 height 25
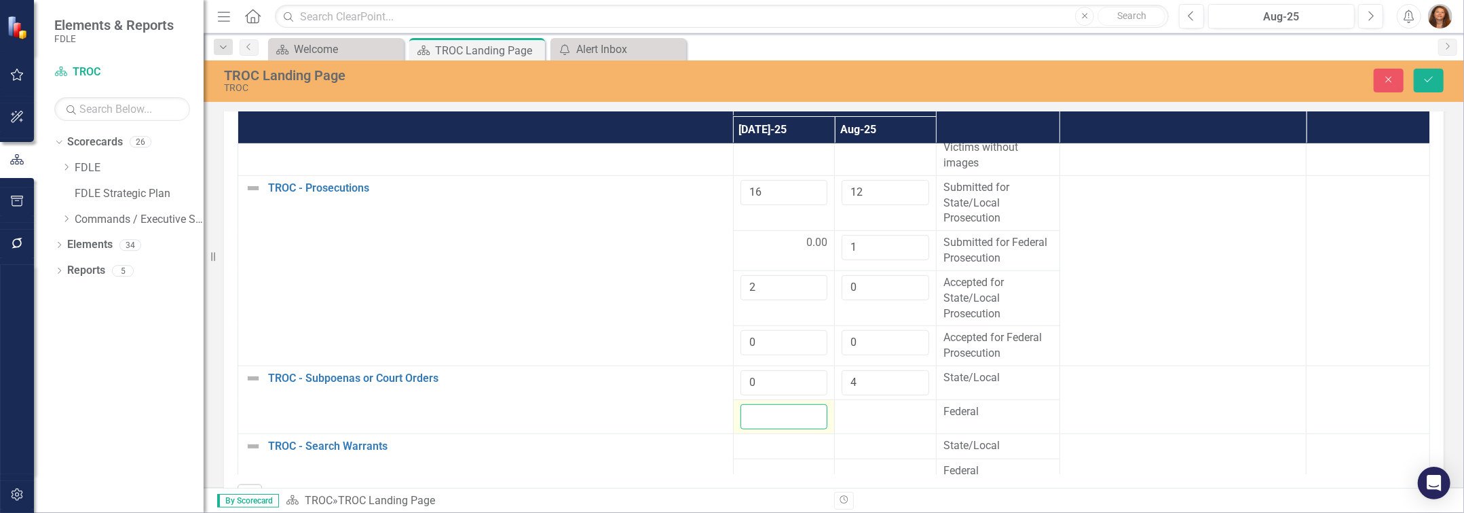
click at [750, 429] on input "number" at bounding box center [785, 416] width 88 height 25
type input "0"
click at [864, 420] on div at bounding box center [886, 412] width 88 height 16
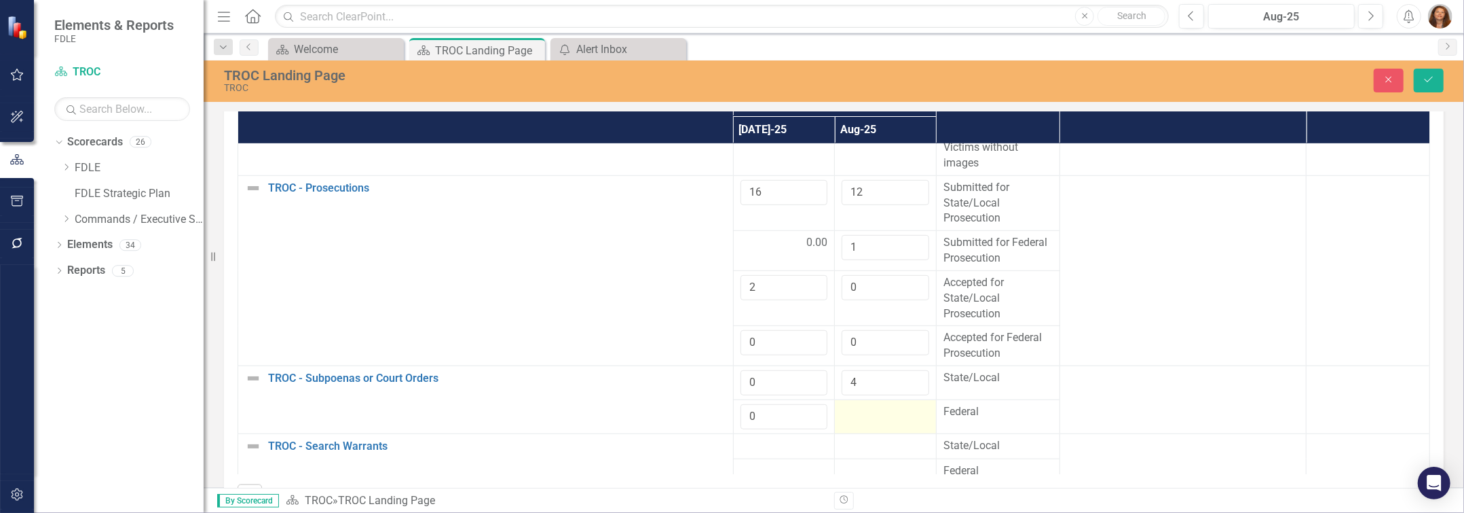
click at [864, 420] on div at bounding box center [886, 412] width 88 height 16
click at [864, 429] on div at bounding box center [886, 416] width 88 height 25
click at [864, 429] on input "number" at bounding box center [886, 416] width 88 height 25
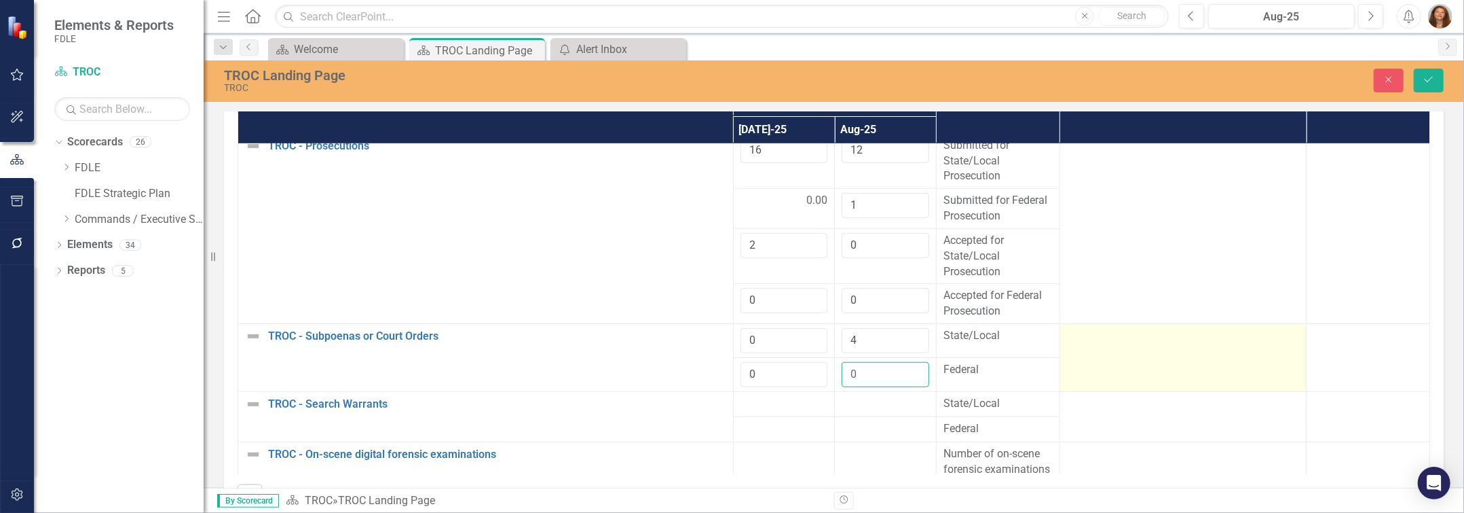
scroll to position [740, 0]
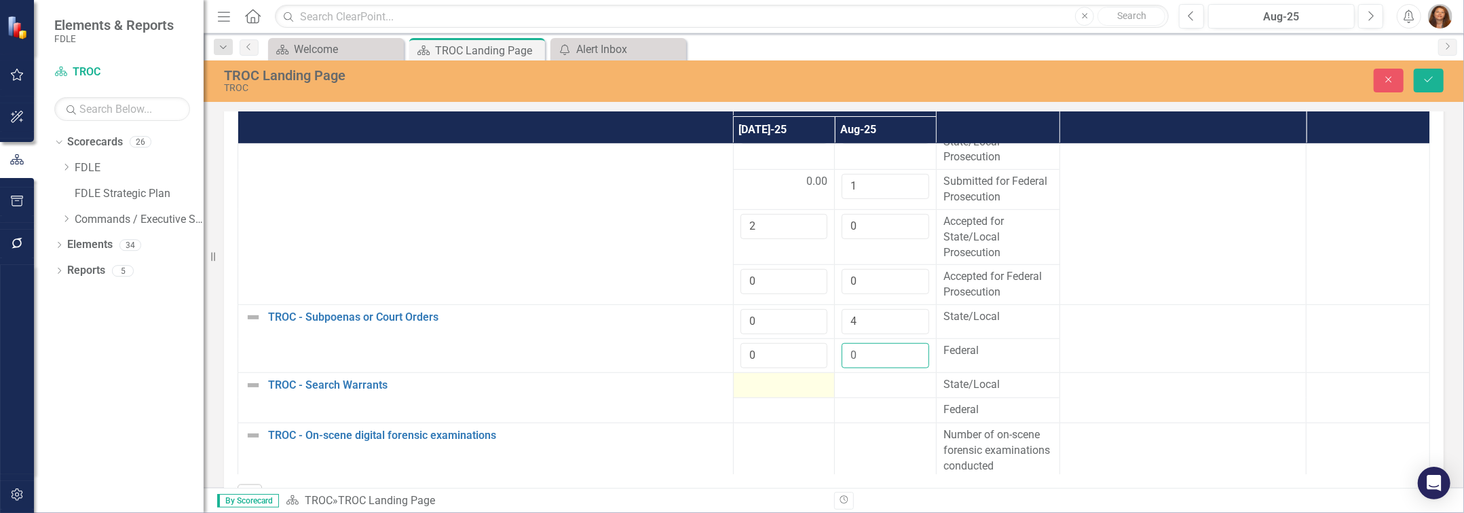
type input "0"
click at [745, 393] on div at bounding box center [785, 385] width 88 height 16
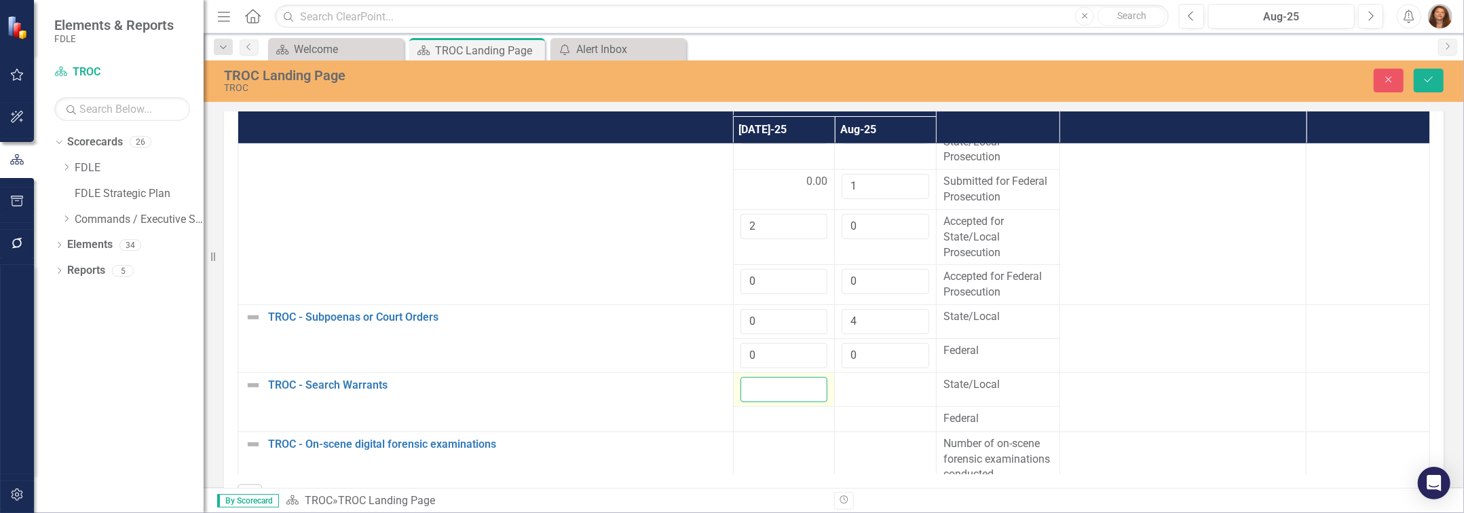
click at [745, 402] on input "number" at bounding box center [785, 389] width 88 height 25
type input "3"
click at [853, 406] on td at bounding box center [886, 389] width 102 height 34
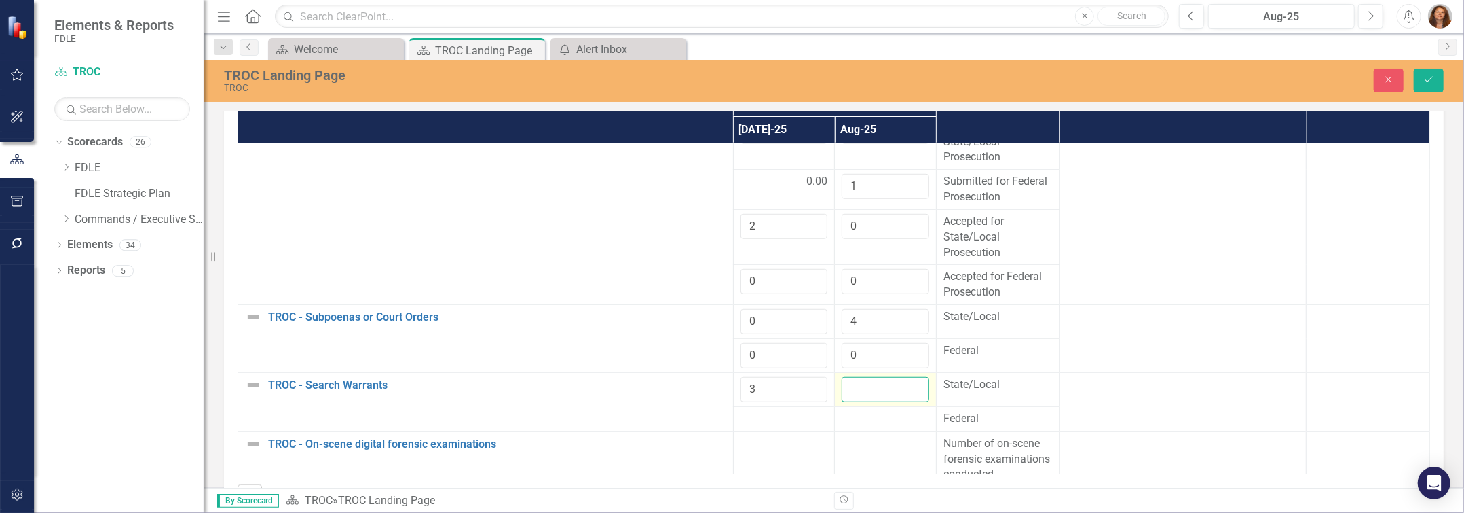
click at [851, 402] on input "number" at bounding box center [886, 389] width 88 height 25
type input "2"
click at [792, 427] on div at bounding box center [785, 419] width 88 height 16
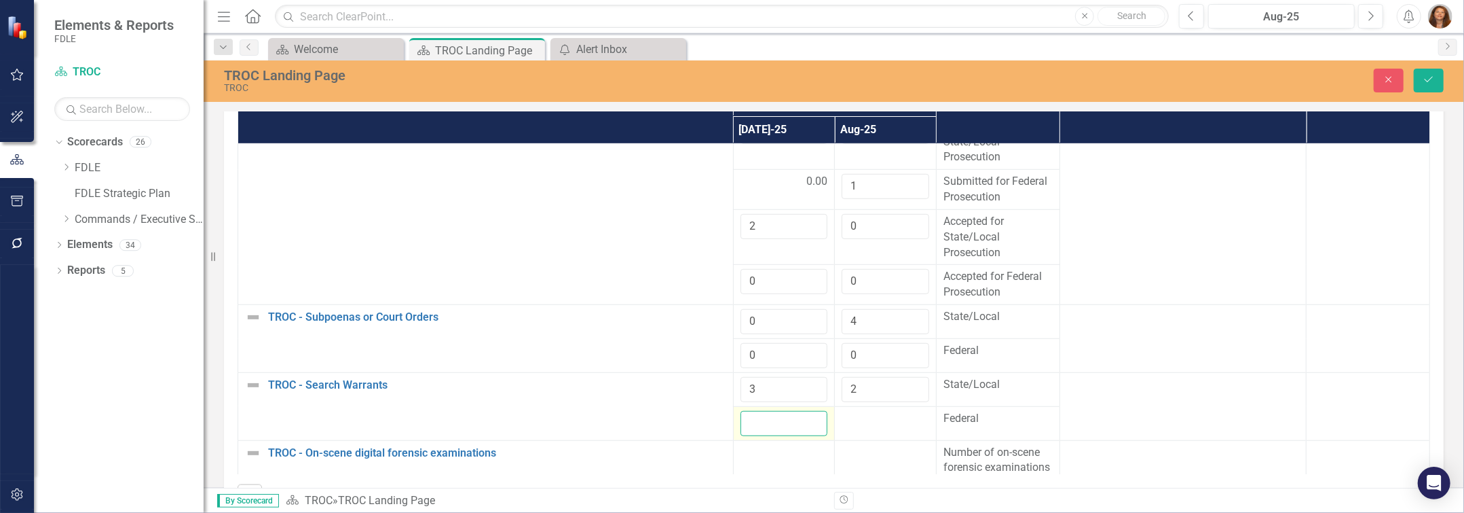
click at [790, 436] on input "number" at bounding box center [785, 423] width 88 height 25
type input "0"
click at [844, 427] on div at bounding box center [886, 419] width 88 height 16
click at [844, 436] on input "number" at bounding box center [886, 423] width 88 height 25
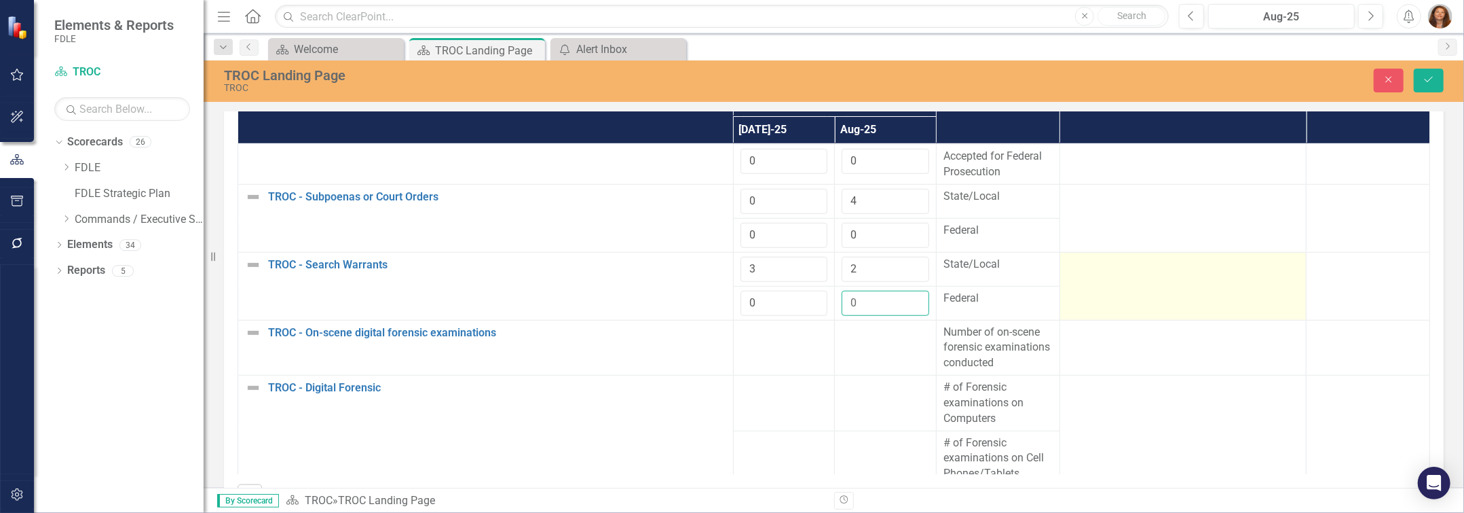
scroll to position [864, 0]
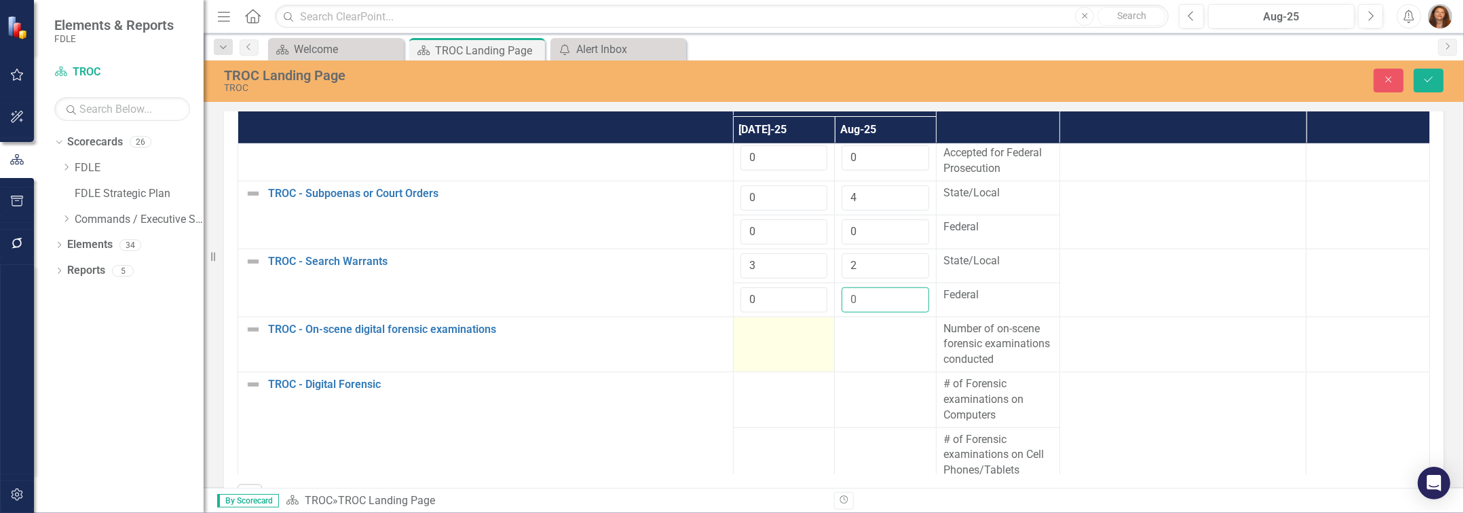
type input "0"
click at [783, 372] on td at bounding box center [784, 344] width 102 height 56
click at [760, 346] on input "number" at bounding box center [785, 333] width 88 height 25
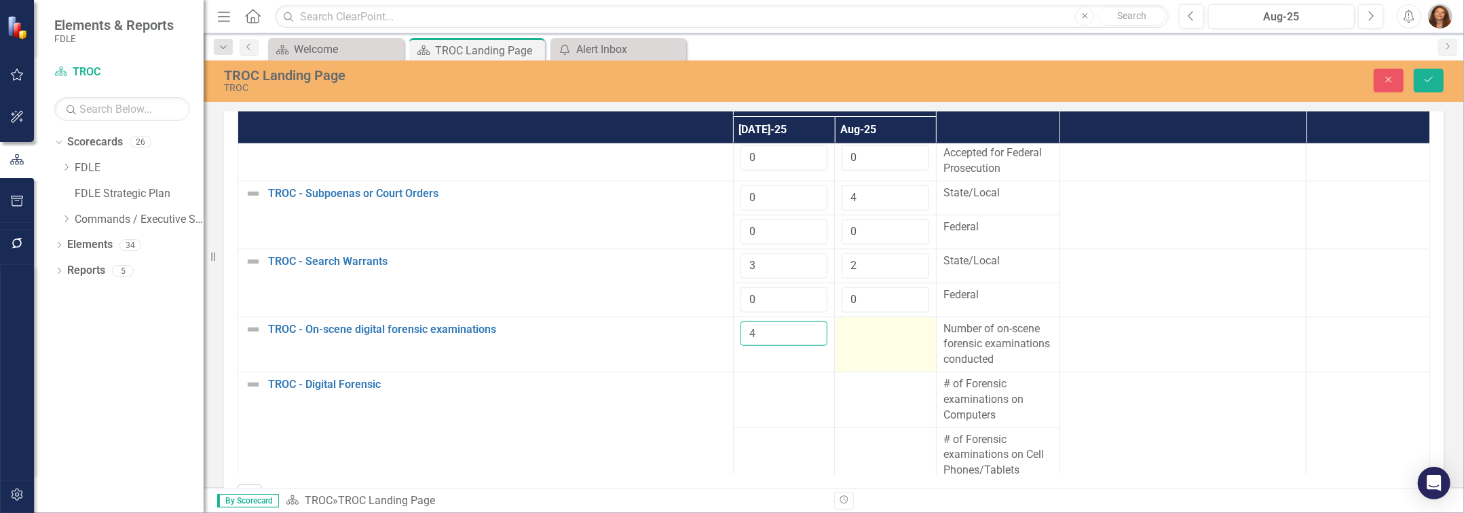
type input "4"
click at [868, 358] on td at bounding box center [886, 344] width 102 height 56
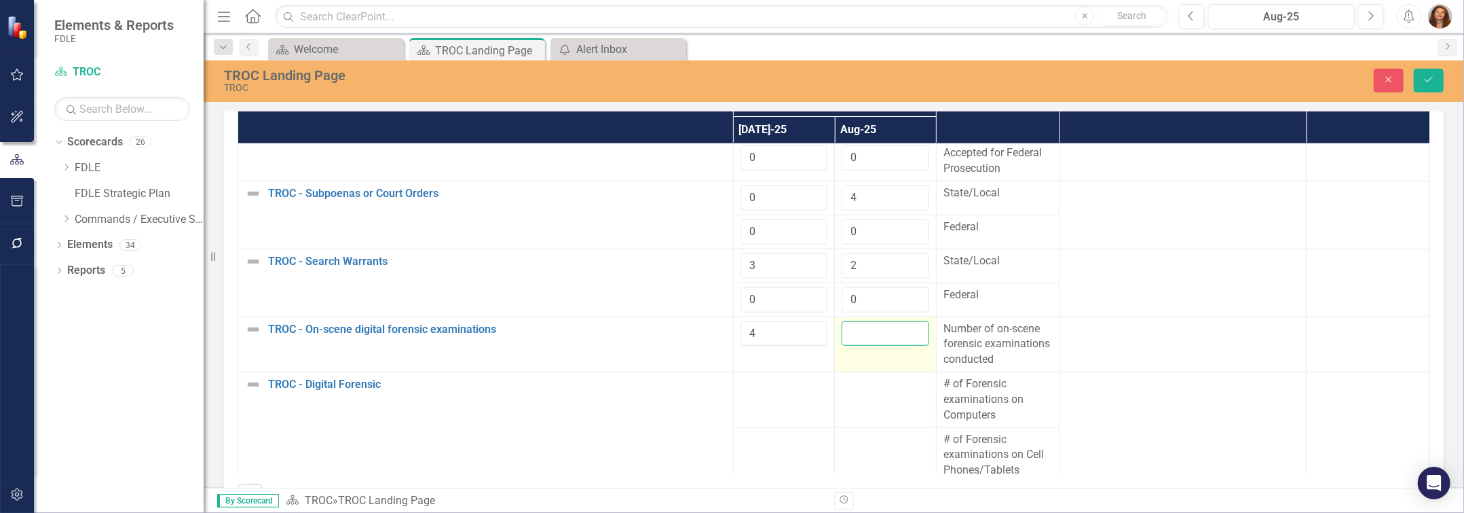
click at [868, 346] on input "number" at bounding box center [886, 333] width 88 height 25
type input "0"
click at [733, 424] on td at bounding box center [784, 400] width 102 height 56
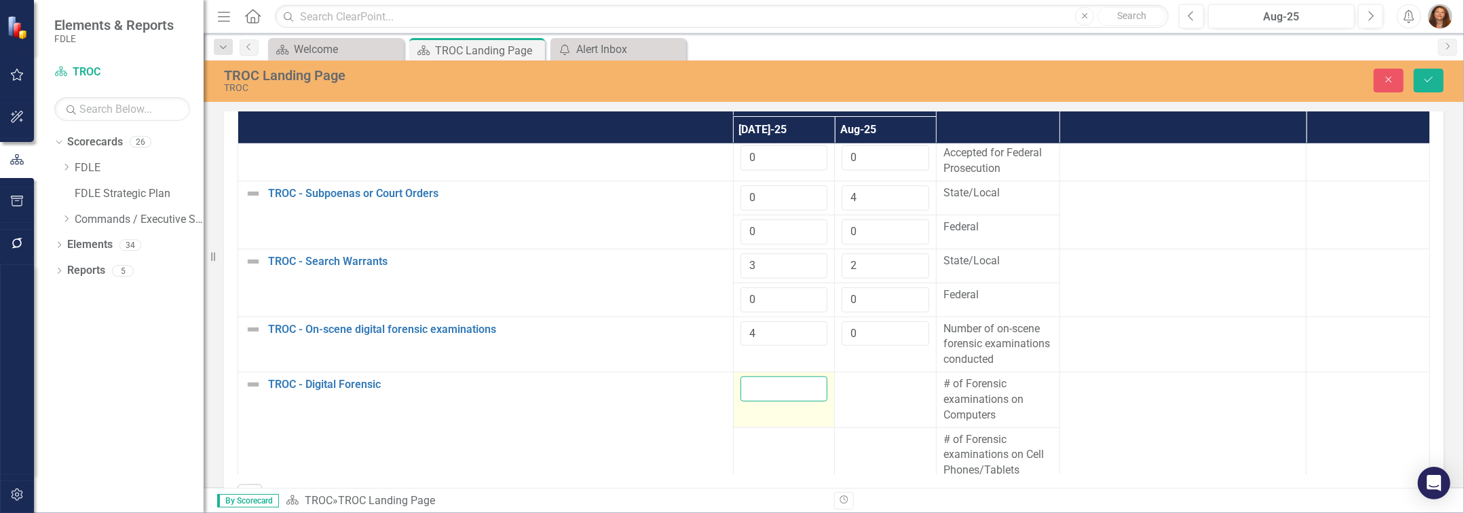
click at [760, 401] on input "number" at bounding box center [785, 388] width 88 height 25
type input "2"
click at [880, 392] on div at bounding box center [886, 384] width 88 height 16
click at [879, 392] on div at bounding box center [886, 384] width 88 height 16
click at [878, 392] on div at bounding box center [886, 384] width 88 height 16
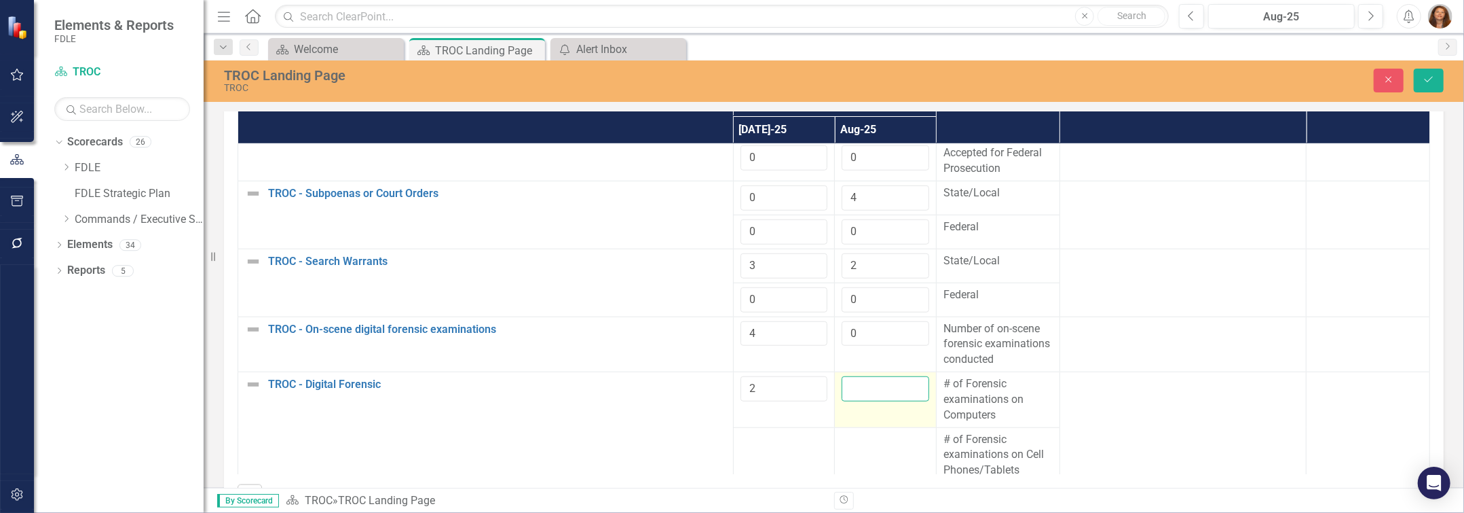
click at [866, 401] on input "number" at bounding box center [886, 388] width 88 height 25
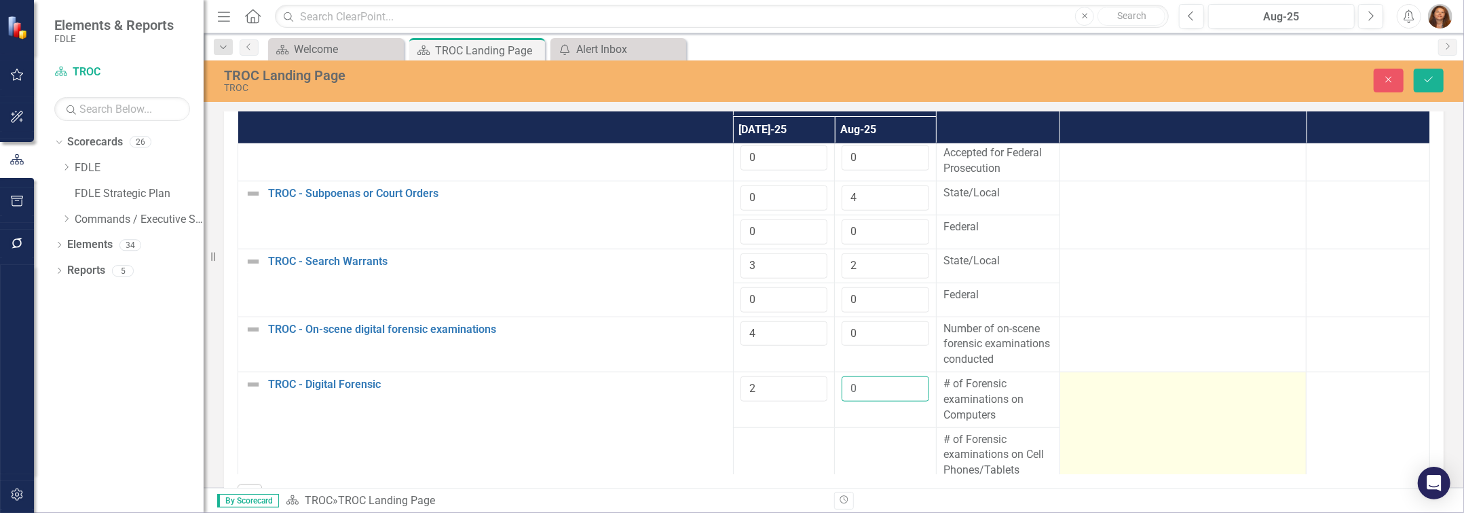
scroll to position [925, 0]
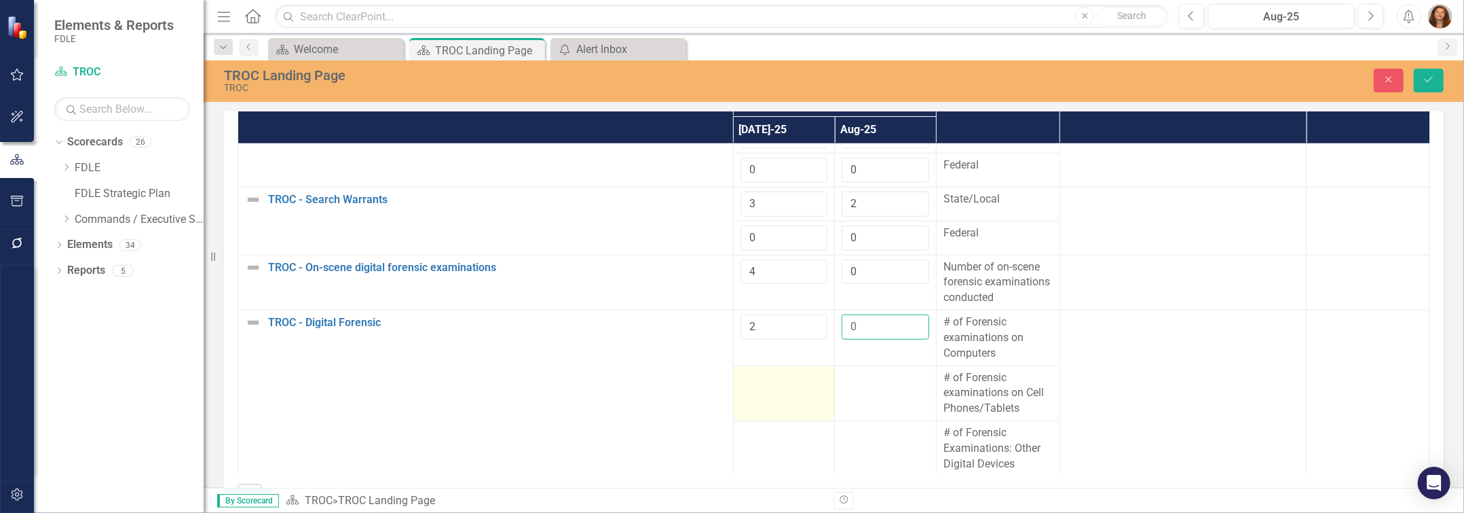
type input "0"
click at [760, 407] on td at bounding box center [784, 393] width 102 height 56
click at [760, 395] on input "number" at bounding box center [785, 382] width 88 height 25
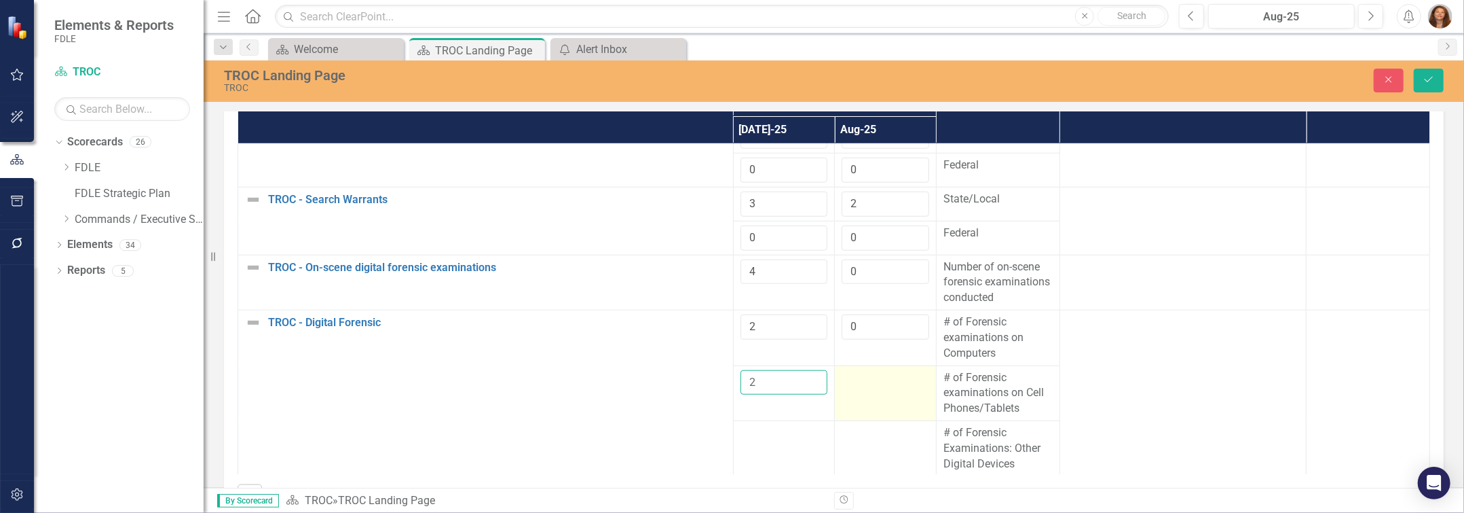
type input "2"
click at [879, 386] on div at bounding box center [886, 378] width 88 height 16
click at [857, 395] on input "number" at bounding box center [886, 382] width 88 height 25
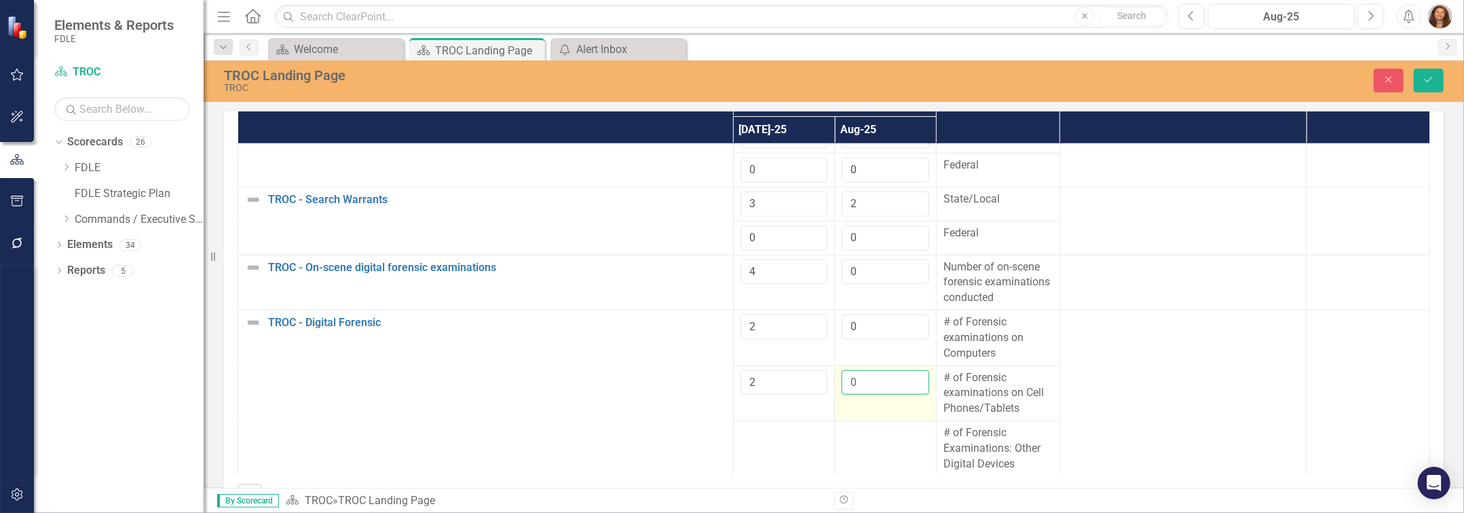
type input "0"
click at [904, 395] on input "0" at bounding box center [886, 382] width 88 height 25
click at [756, 441] on div at bounding box center [785, 433] width 88 height 16
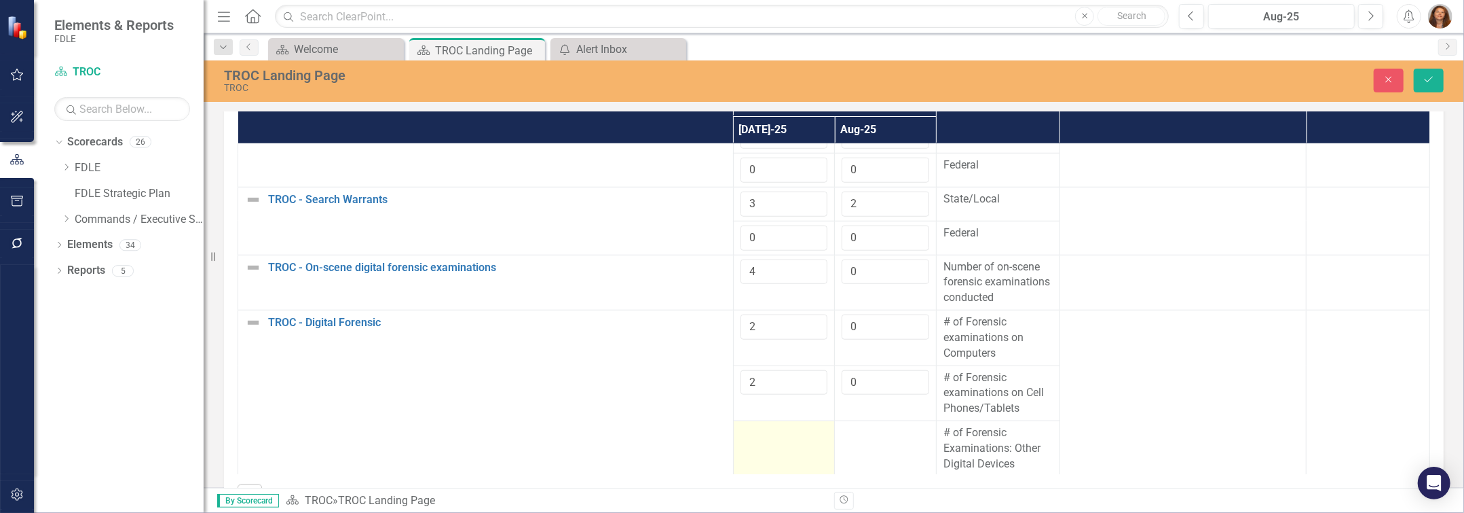
click at [756, 441] on div at bounding box center [785, 433] width 88 height 16
click at [756, 450] on input "number" at bounding box center [785, 437] width 88 height 25
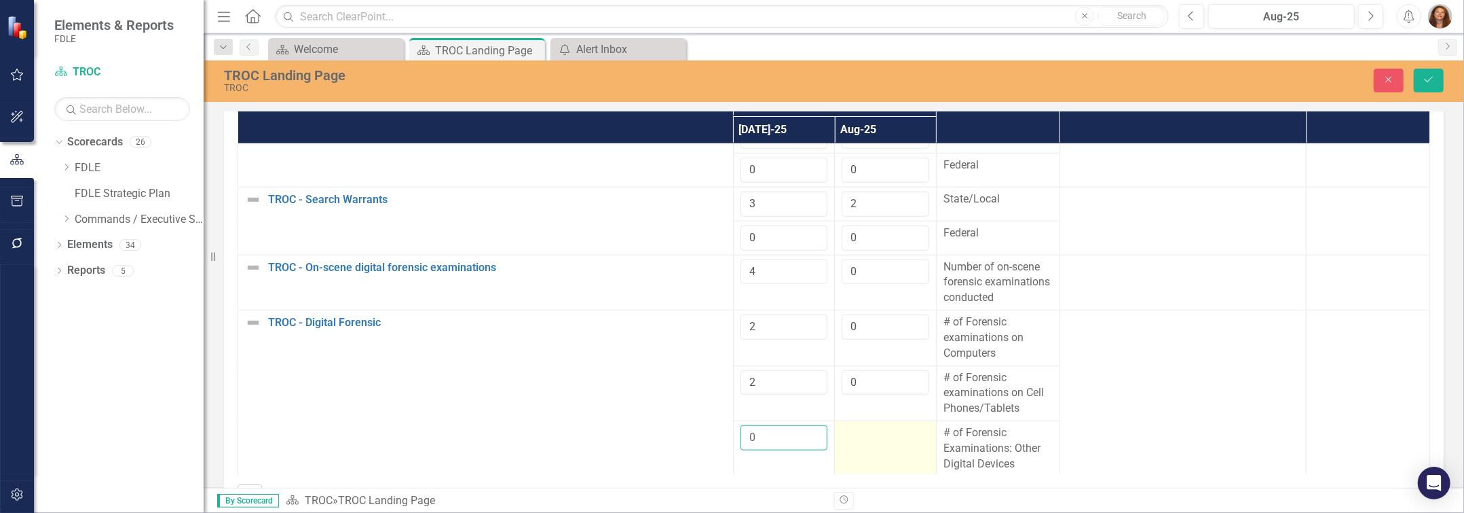
type input "0"
click at [851, 441] on div at bounding box center [886, 433] width 88 height 16
click at [851, 450] on input "number" at bounding box center [886, 437] width 88 height 25
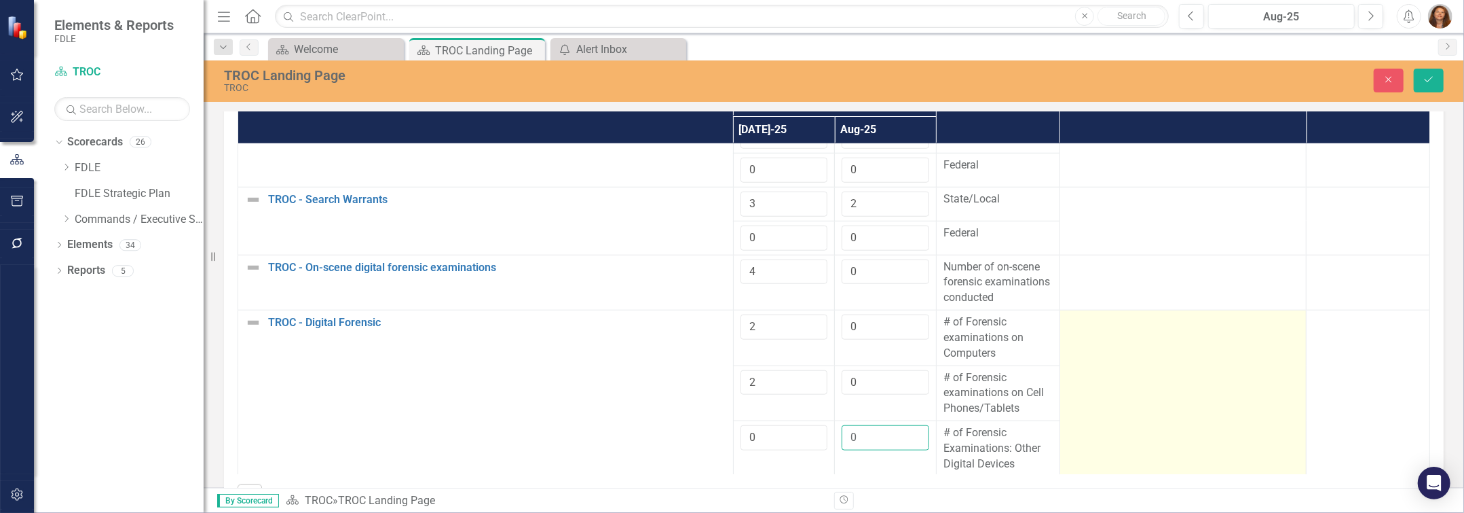
type input "0"
click at [1156, 428] on td at bounding box center [1183, 413] width 247 height 206
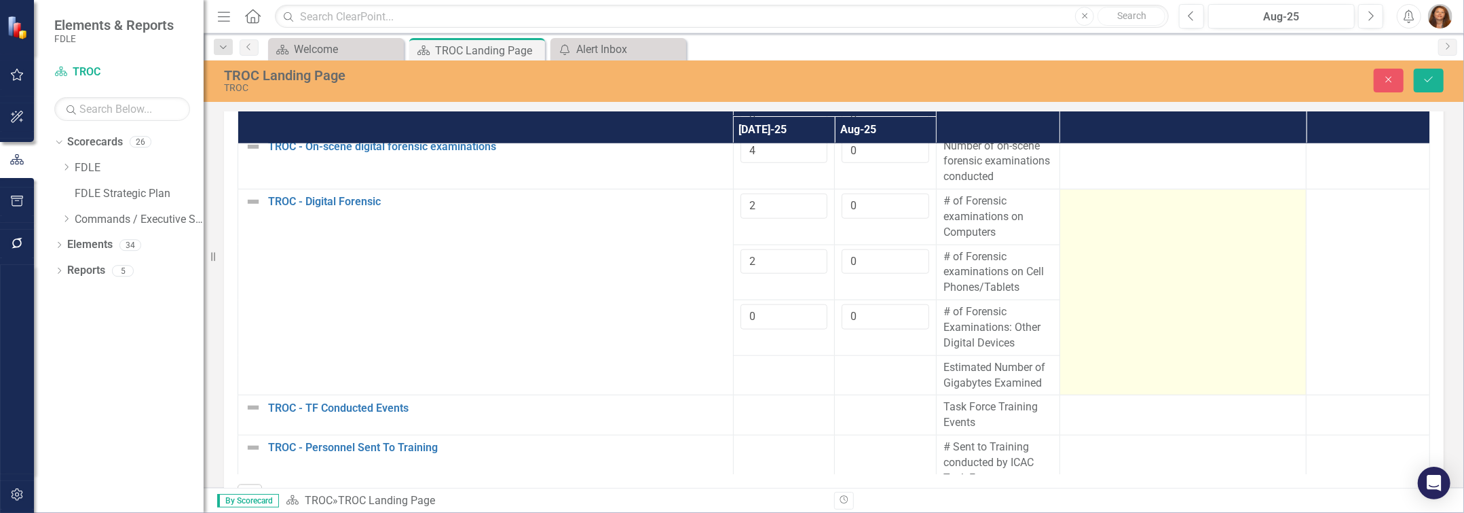
scroll to position [1111, 0]
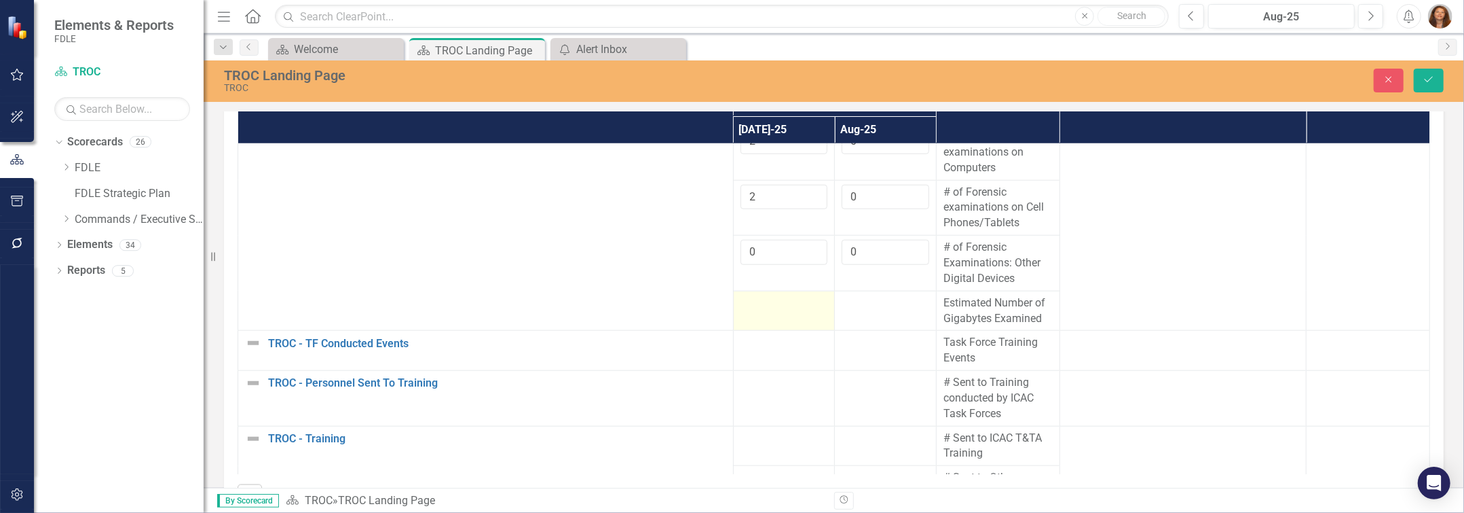
click at [765, 312] on div at bounding box center [785, 303] width 88 height 16
click at [763, 320] on input "number" at bounding box center [785, 307] width 88 height 25
type input "2"
click at [862, 312] on div at bounding box center [886, 303] width 88 height 16
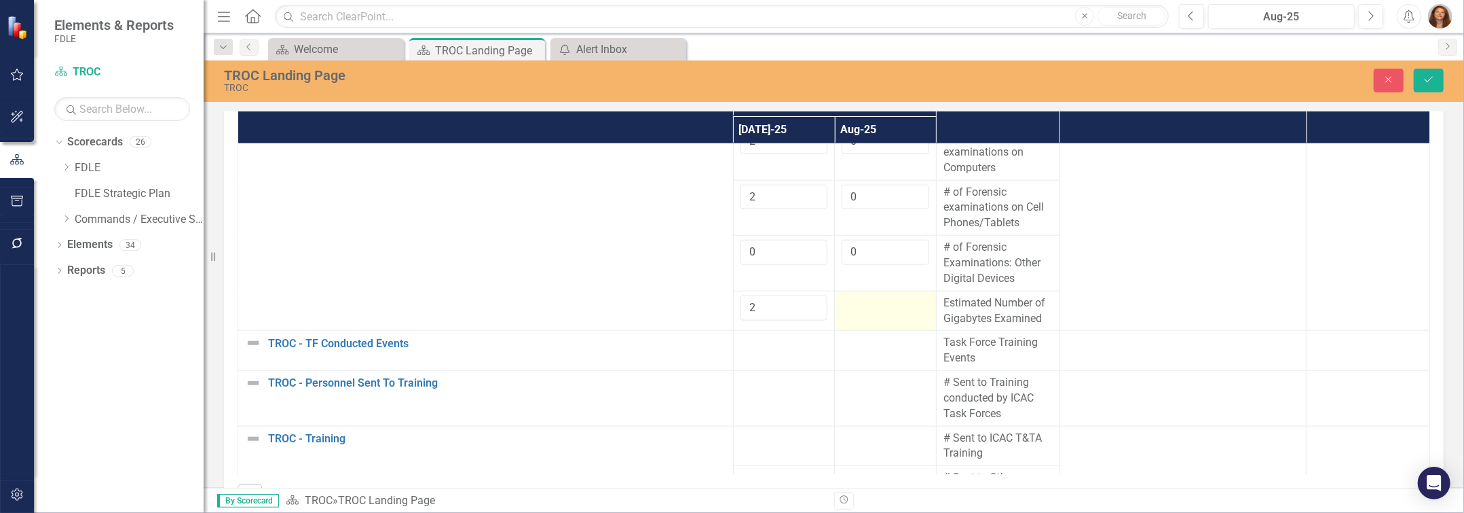
click at [862, 312] on div at bounding box center [886, 303] width 88 height 16
click at [862, 320] on input "number" at bounding box center [886, 307] width 88 height 25
type input "1"
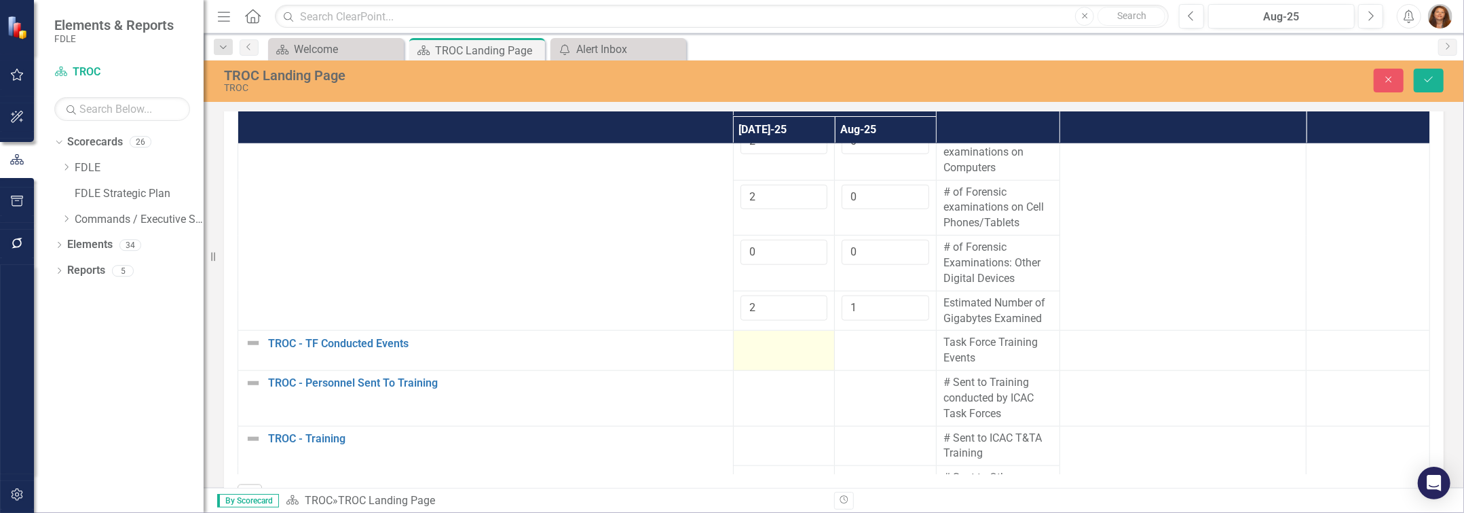
click at [773, 371] on td at bounding box center [784, 351] width 102 height 40
click at [773, 360] on input "number" at bounding box center [785, 347] width 88 height 25
type input "0"
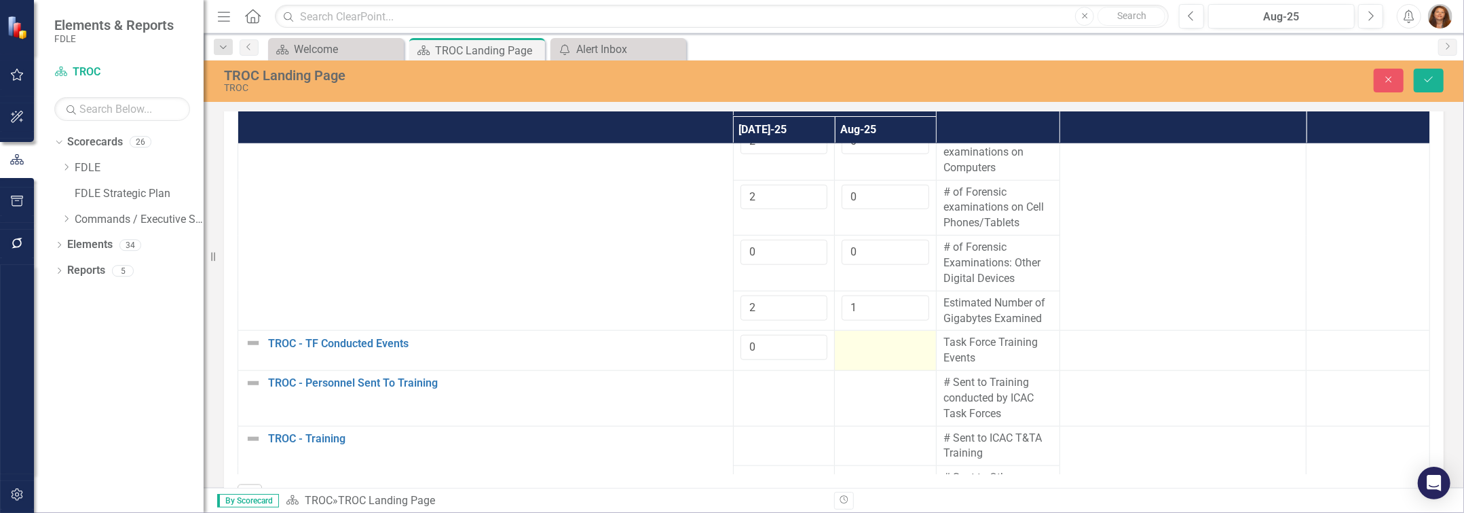
click at [872, 351] on div at bounding box center [886, 343] width 88 height 16
click at [865, 360] on input "number" at bounding box center [886, 347] width 88 height 25
type input "0"
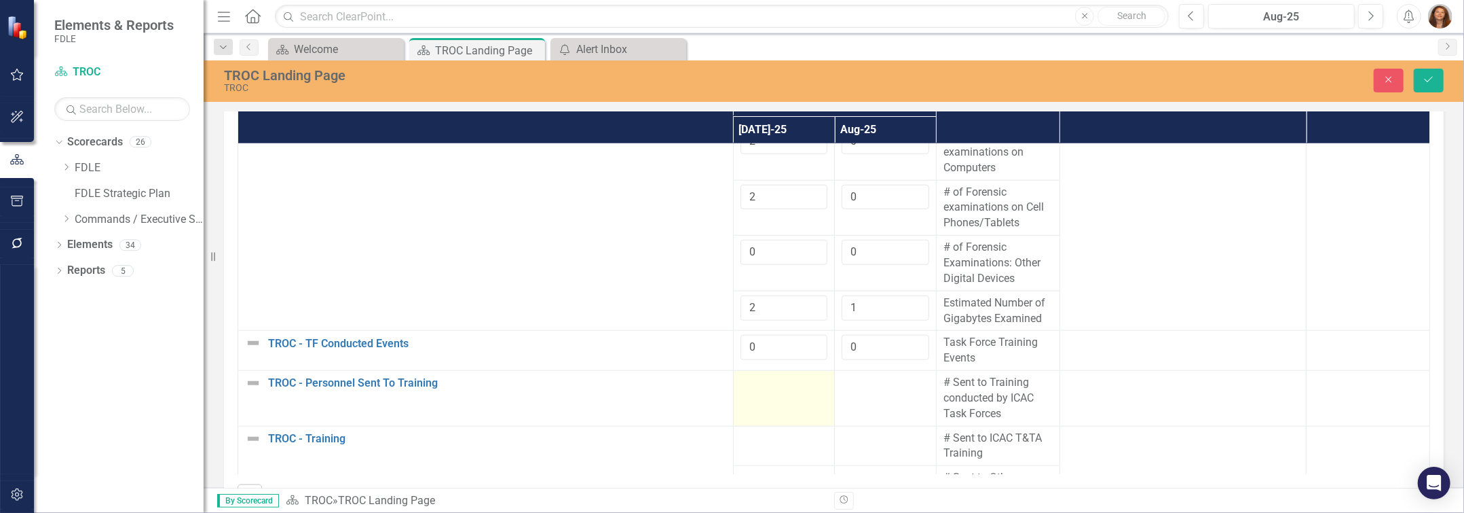
click at [764, 414] on td at bounding box center [784, 399] width 102 height 56
click at [764, 400] on input "number" at bounding box center [785, 387] width 88 height 25
type input "0"
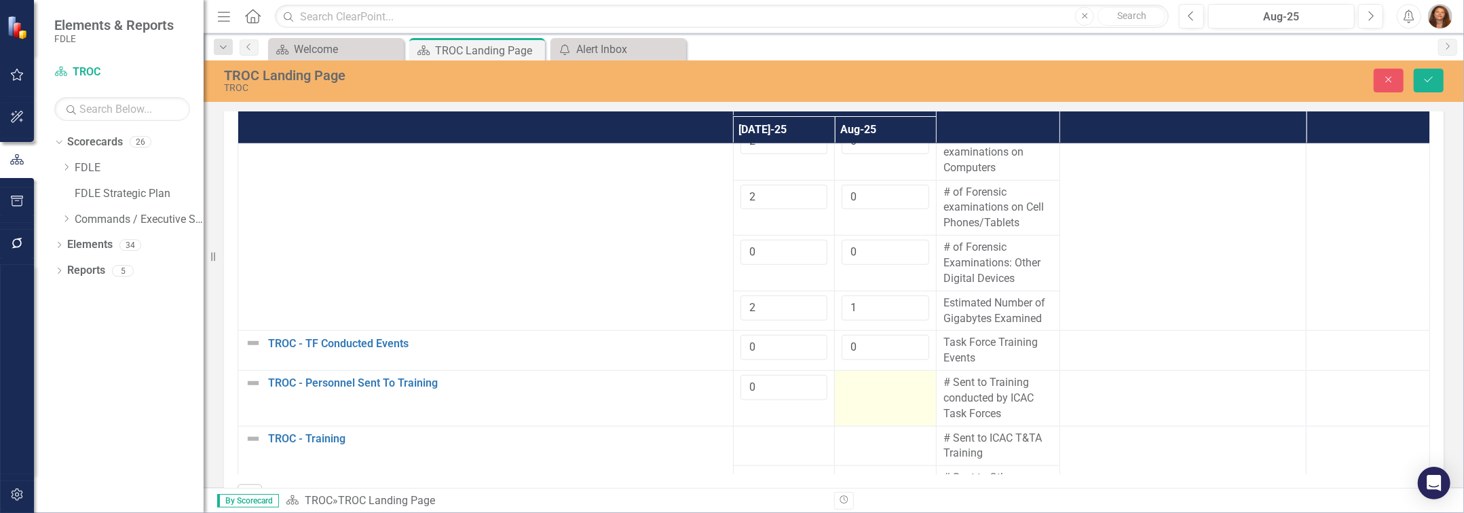
click at [853, 391] on div at bounding box center [886, 383] width 88 height 16
click at [853, 400] on input "number" at bounding box center [886, 387] width 88 height 25
type input "0"
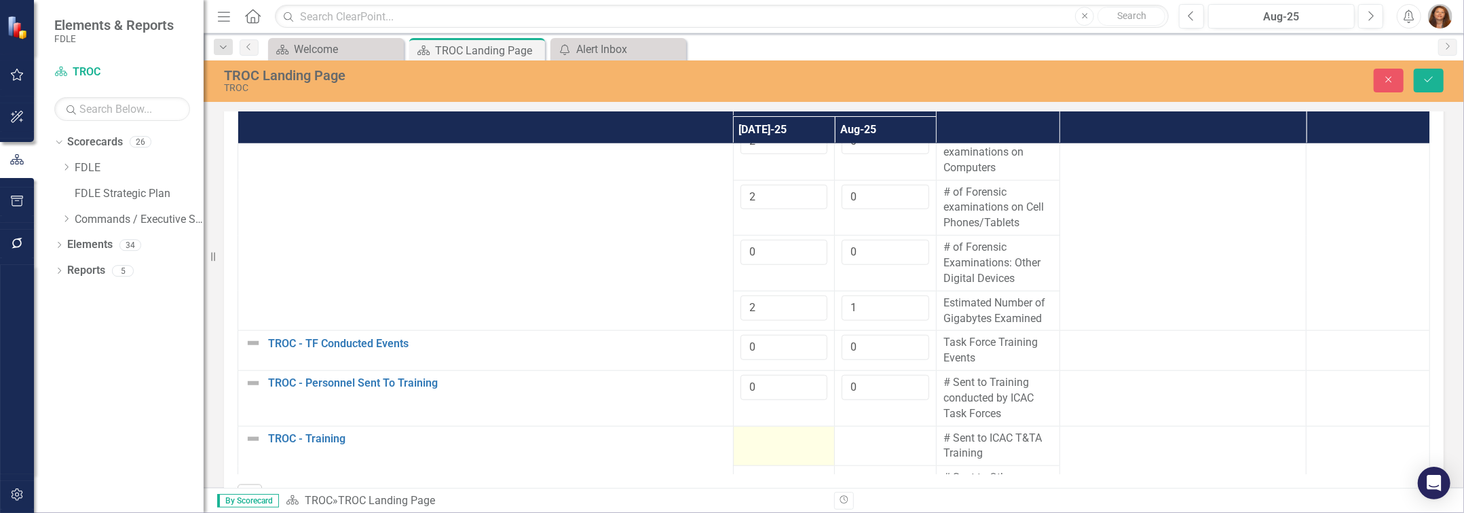
click at [764, 447] on div at bounding box center [785, 438] width 88 height 16
click at [764, 456] on input "number" at bounding box center [785, 442] width 88 height 25
type input "0"
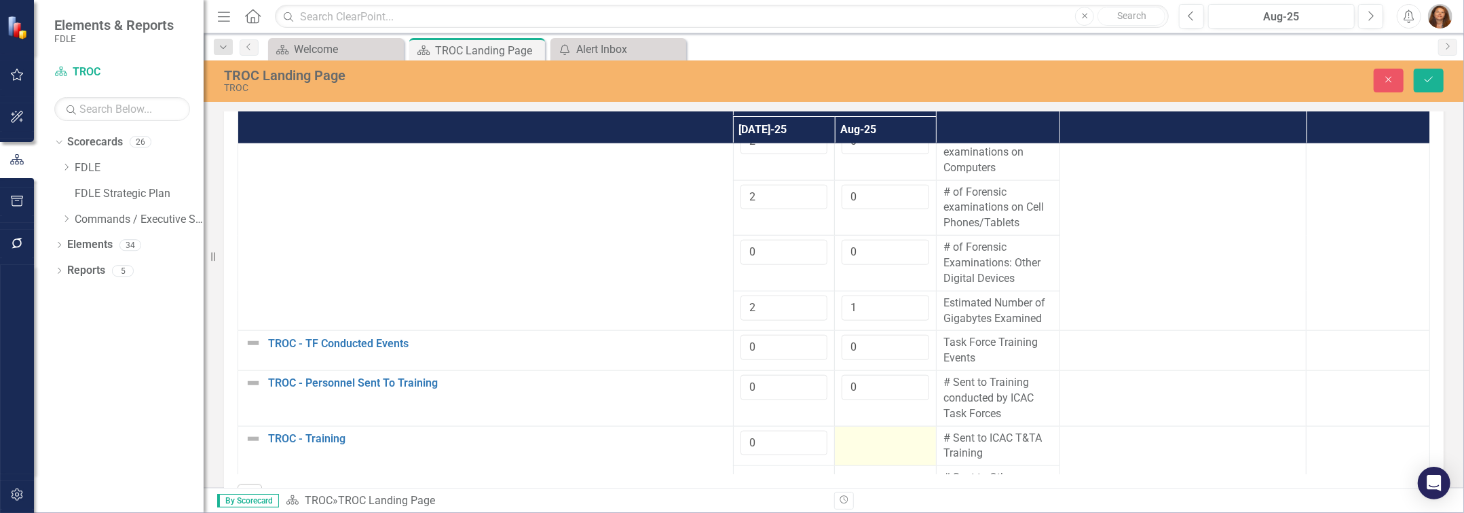
click at [859, 447] on div at bounding box center [886, 438] width 88 height 16
click at [859, 456] on input "number" at bounding box center [886, 442] width 88 height 25
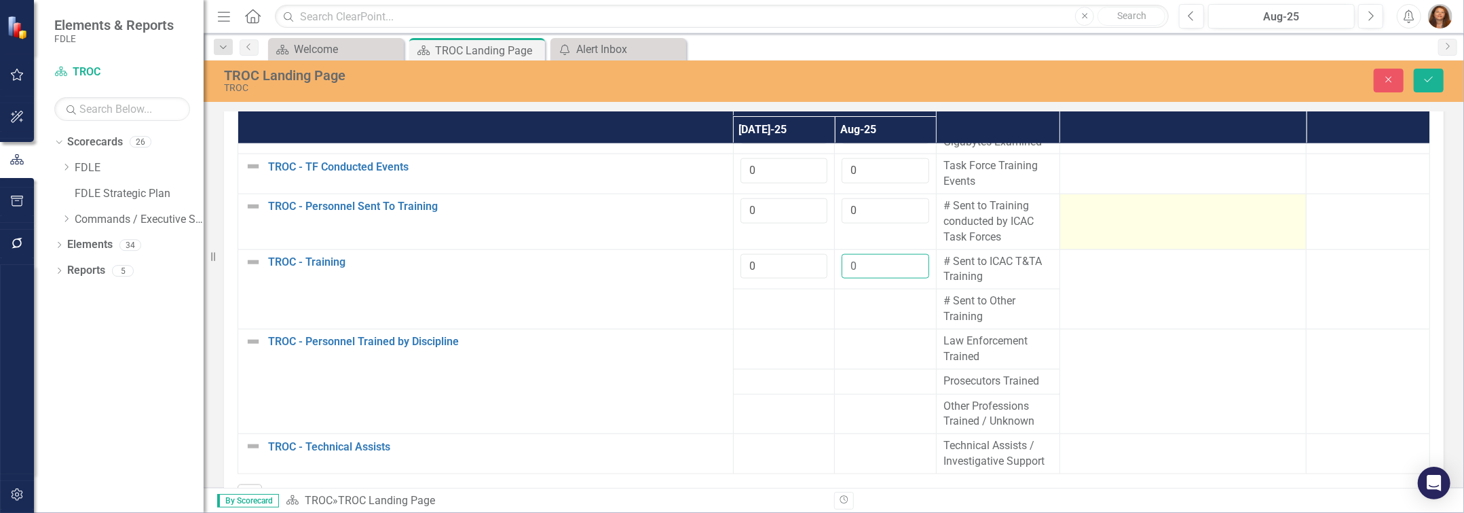
scroll to position [1298, 0]
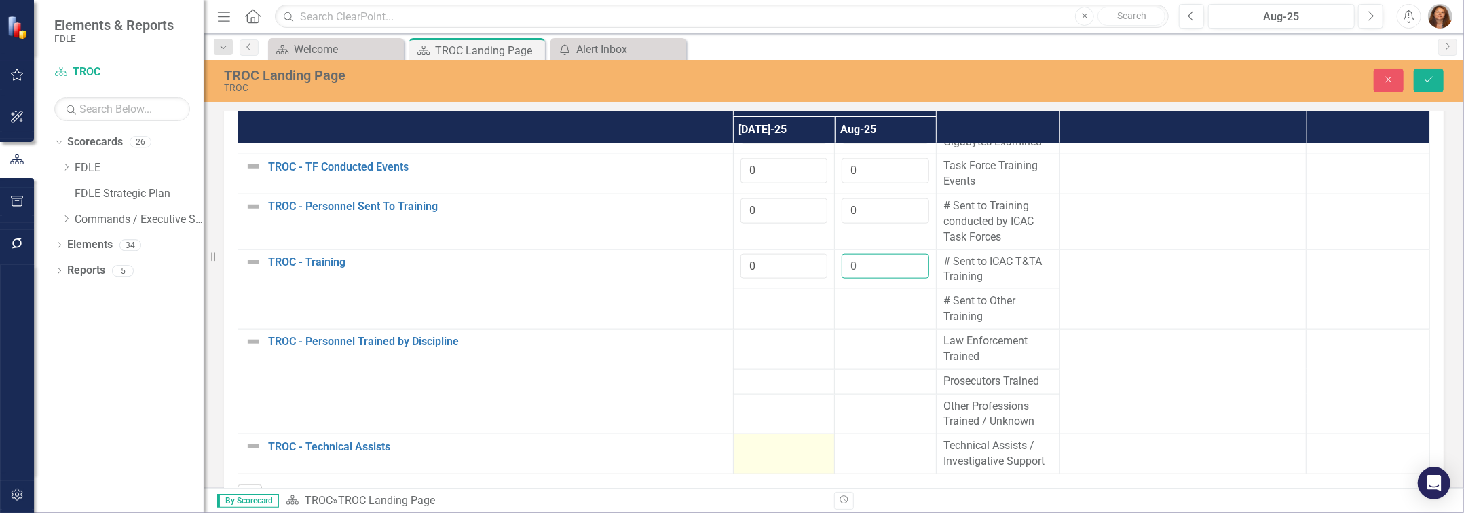
type input "0"
click at [751, 453] on div at bounding box center [785, 446] width 88 height 16
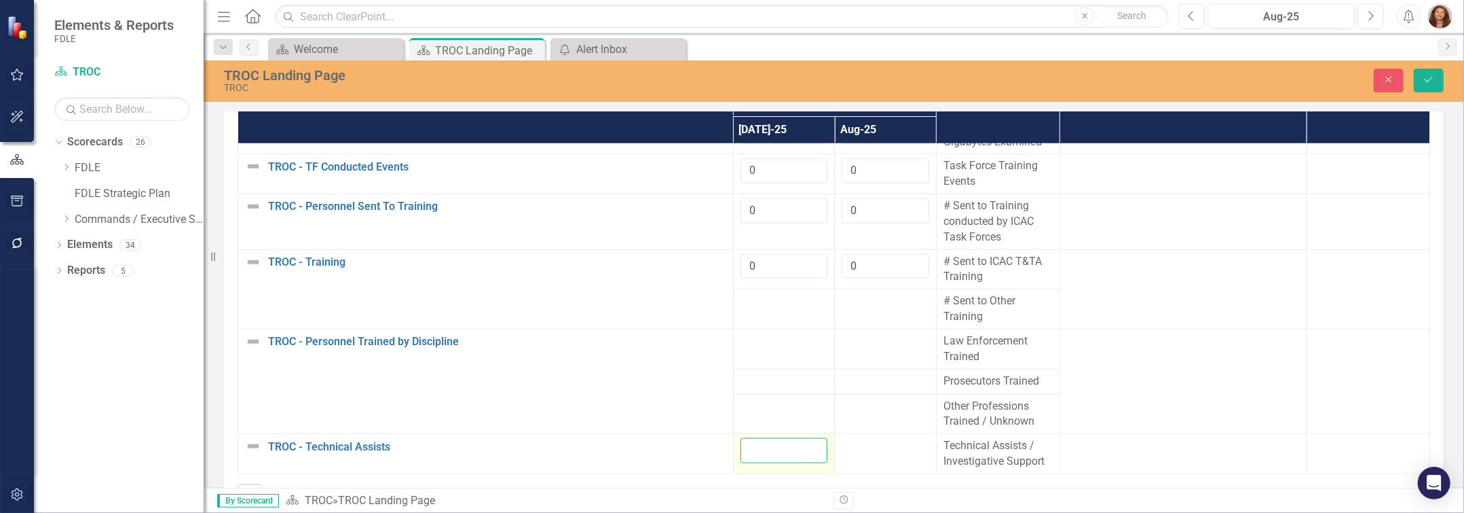
click at [751, 454] on input "number" at bounding box center [785, 450] width 88 height 25
type input "1"
click at [766, 324] on td at bounding box center [784, 309] width 102 height 40
click at [764, 322] on td at bounding box center [784, 309] width 102 height 40
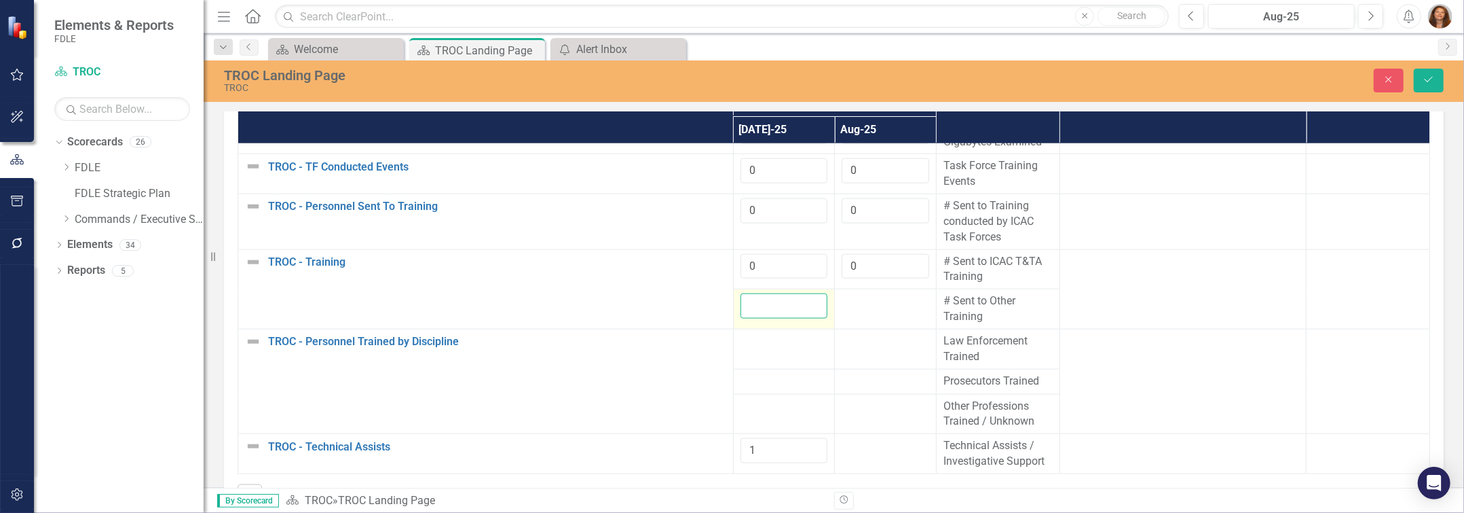
click at [764, 318] on input "number" at bounding box center [785, 305] width 88 height 25
type input "0"
click at [773, 360] on td at bounding box center [784, 349] width 102 height 40
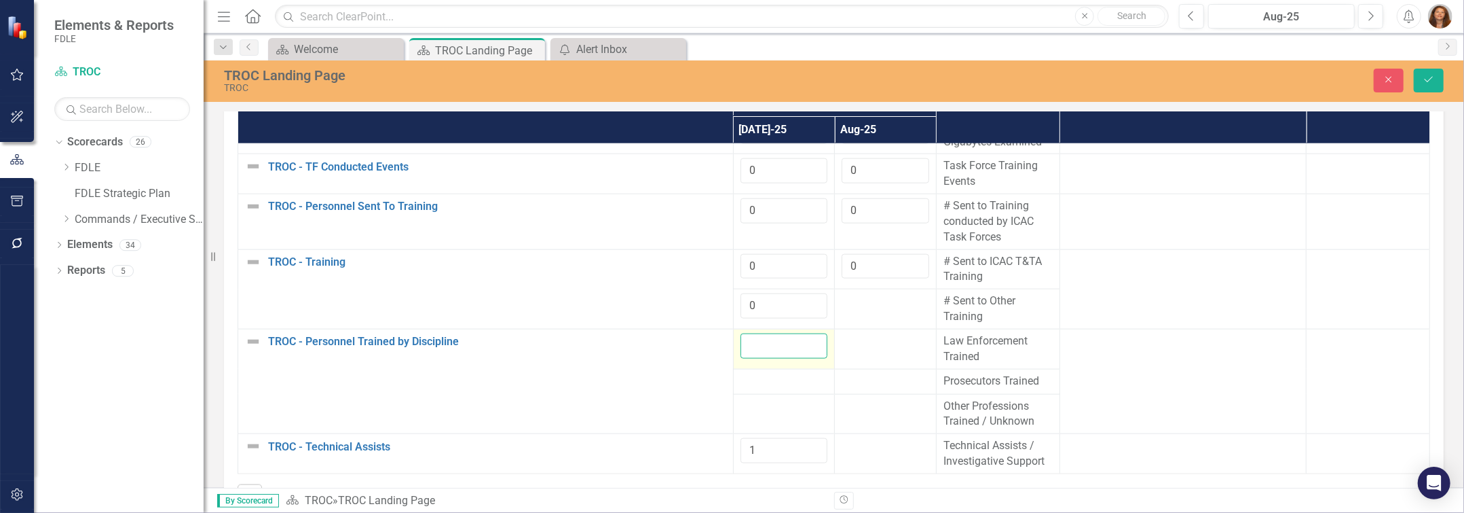
click at [757, 356] on input "number" at bounding box center [785, 345] width 88 height 25
type input "0"
click at [753, 390] on div at bounding box center [785, 381] width 88 height 16
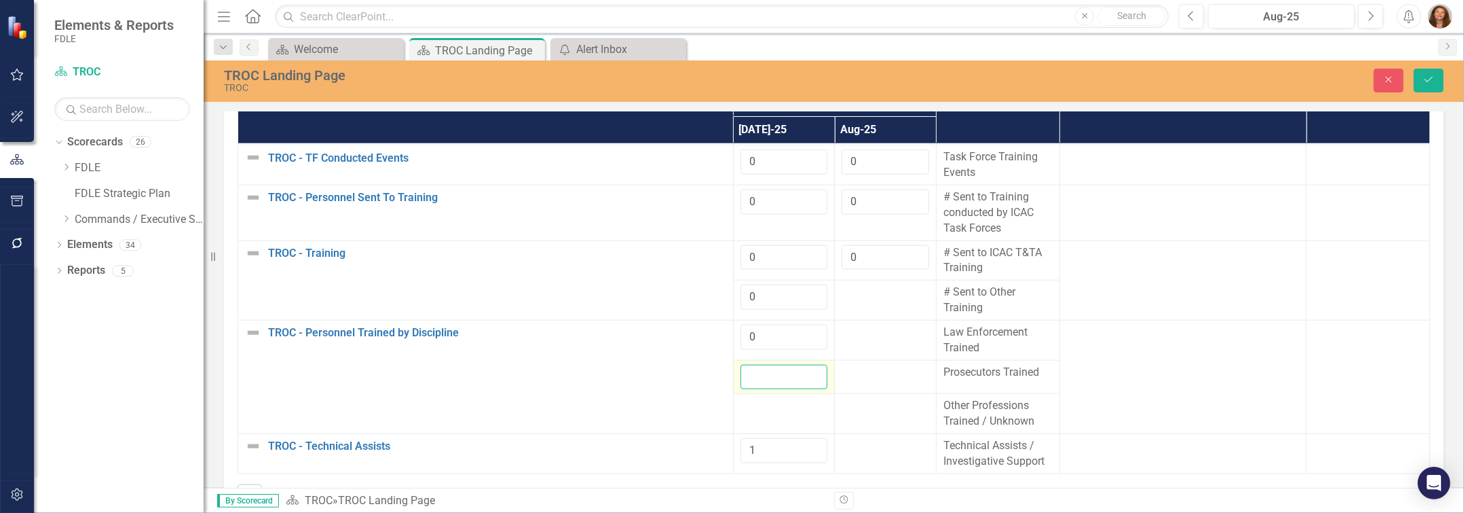
click at [753, 390] on input "number" at bounding box center [785, 377] width 88 height 25
type input "0"
click at [758, 434] on td at bounding box center [784, 414] width 102 height 40
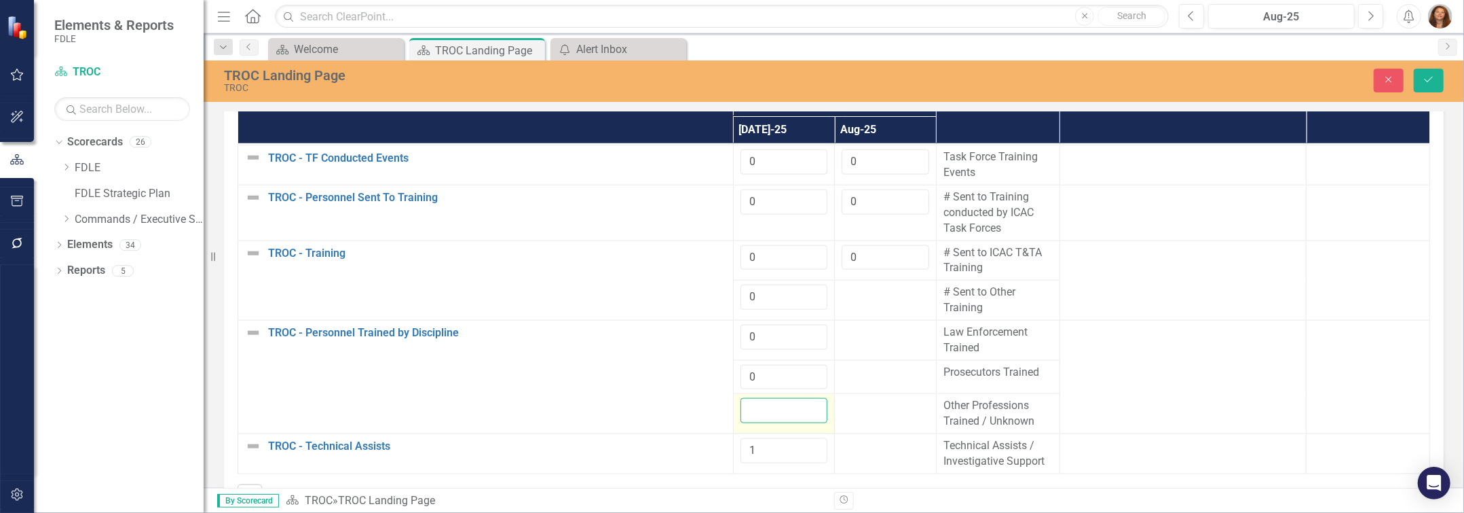
click at [758, 423] on input "number" at bounding box center [785, 410] width 88 height 25
type input "0"
click at [871, 301] on div at bounding box center [886, 292] width 88 height 16
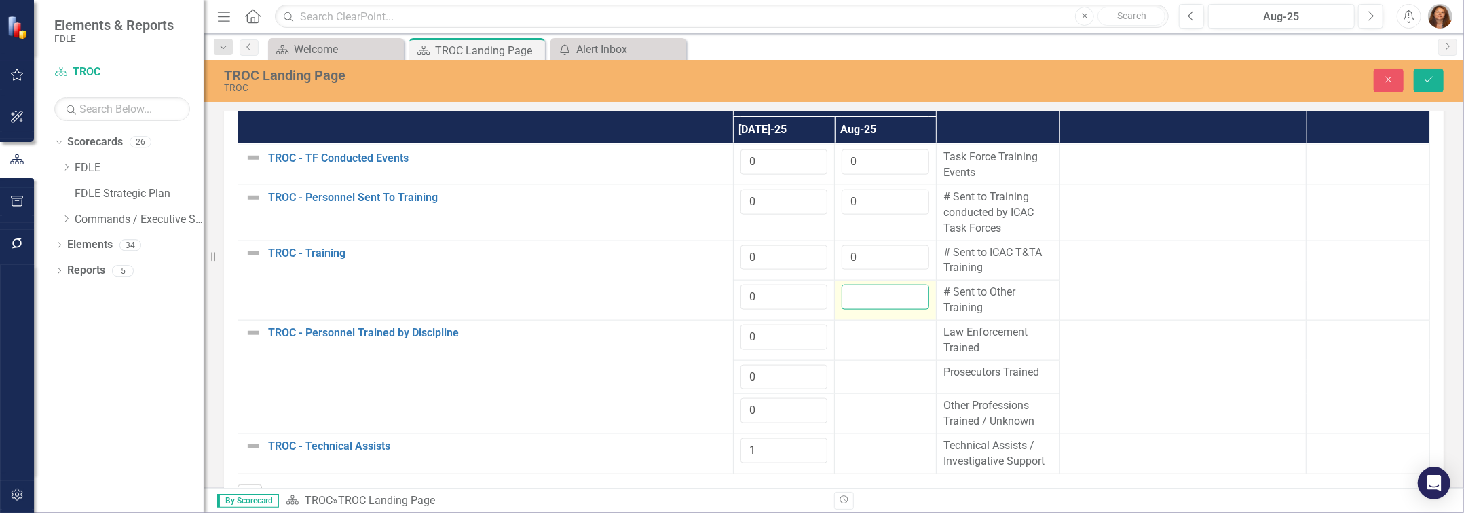
click at [871, 310] on input "number" at bounding box center [886, 296] width 88 height 25
type input "0"
click at [859, 360] on td at bounding box center [886, 340] width 102 height 40
click at [857, 360] on td at bounding box center [886, 340] width 102 height 40
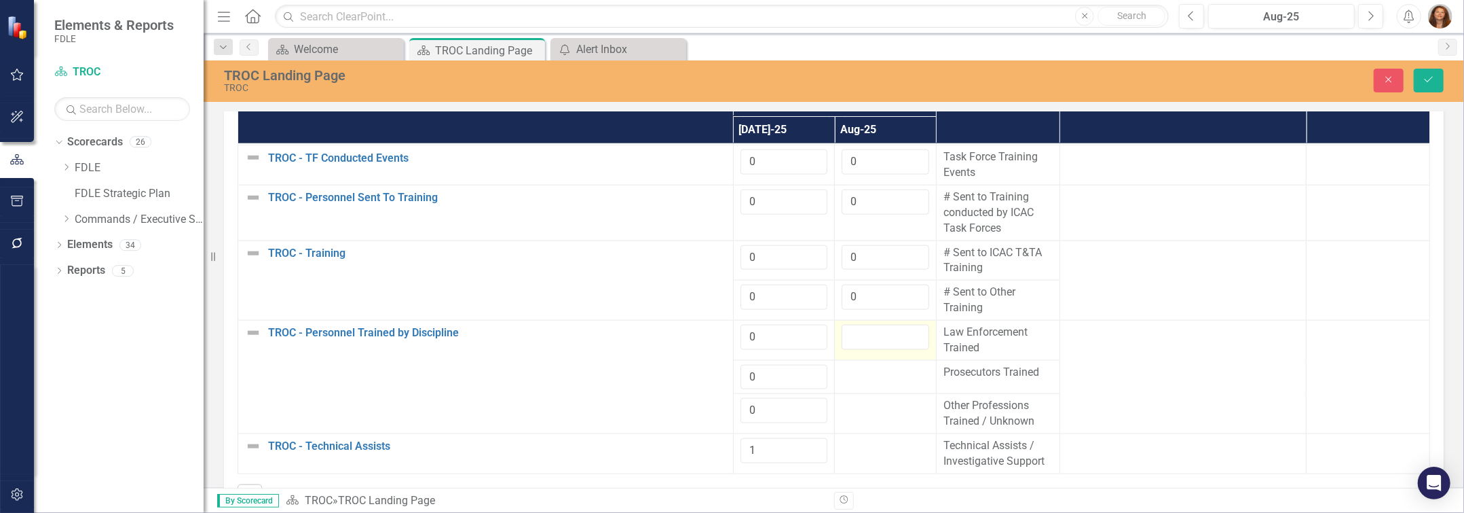
click at [857, 350] on input "number" at bounding box center [886, 336] width 88 height 25
type input "0"
click at [850, 381] on div at bounding box center [886, 373] width 88 height 16
click at [849, 381] on div at bounding box center [886, 373] width 88 height 16
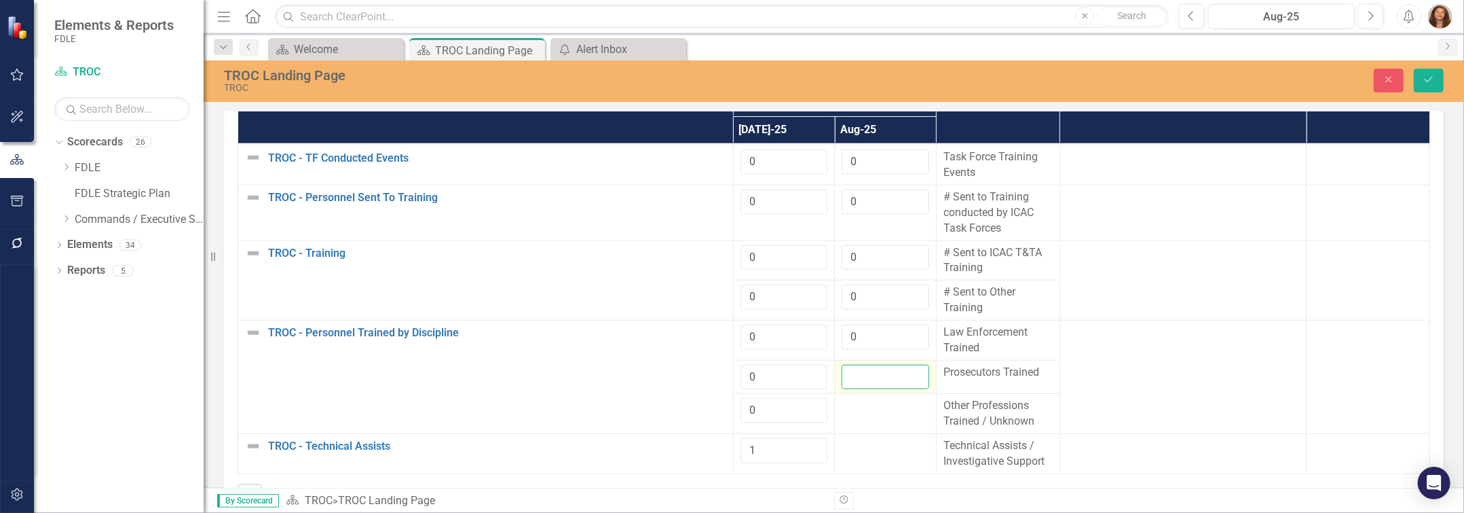
click at [849, 390] on input "number" at bounding box center [886, 377] width 88 height 25
type input "0"
click at [857, 432] on td at bounding box center [886, 414] width 102 height 40
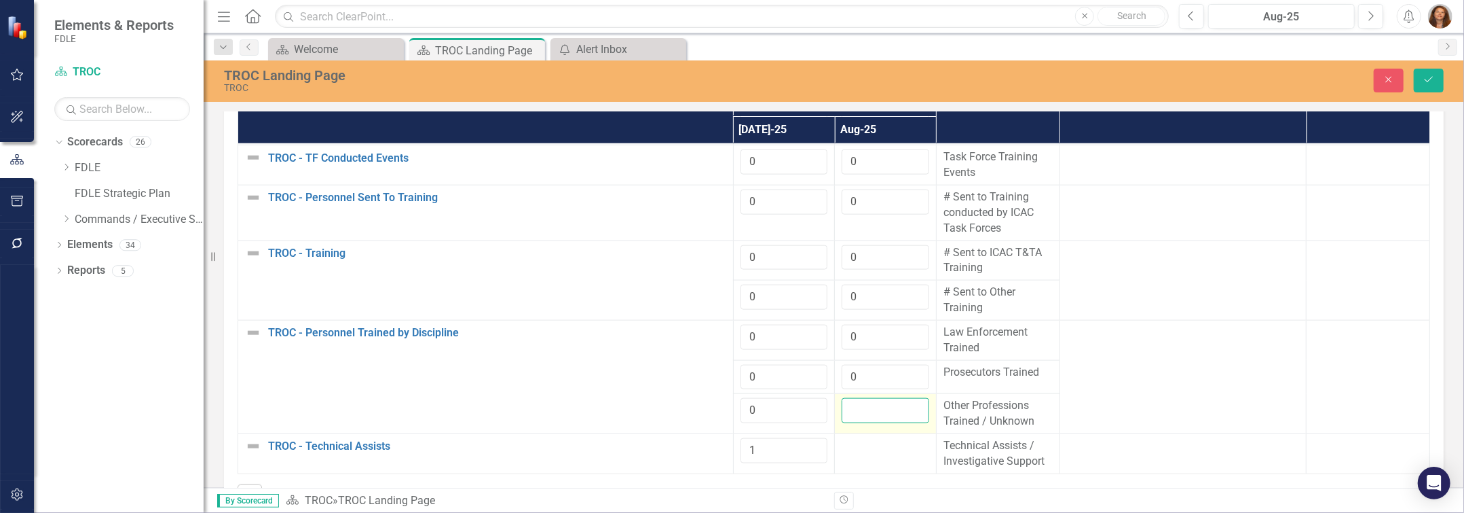
click at [857, 423] on input "number" at bounding box center [886, 410] width 88 height 25
type input "0"
click at [851, 454] on div at bounding box center [886, 446] width 88 height 16
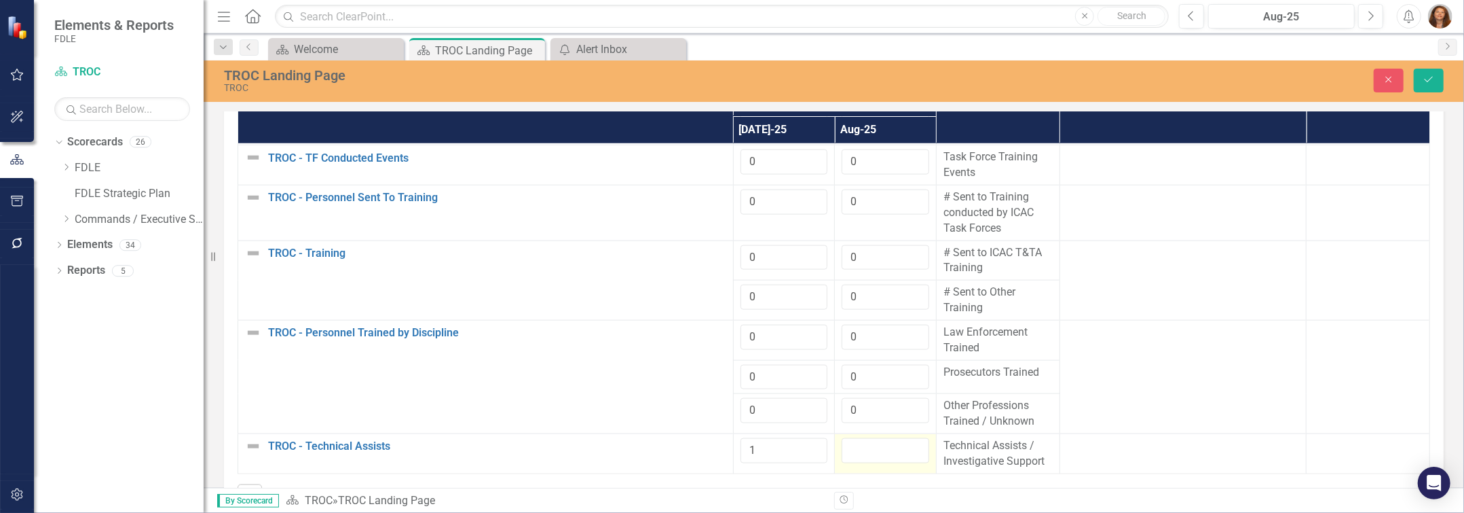
click at [851, 463] on input "number" at bounding box center [886, 450] width 88 height 25
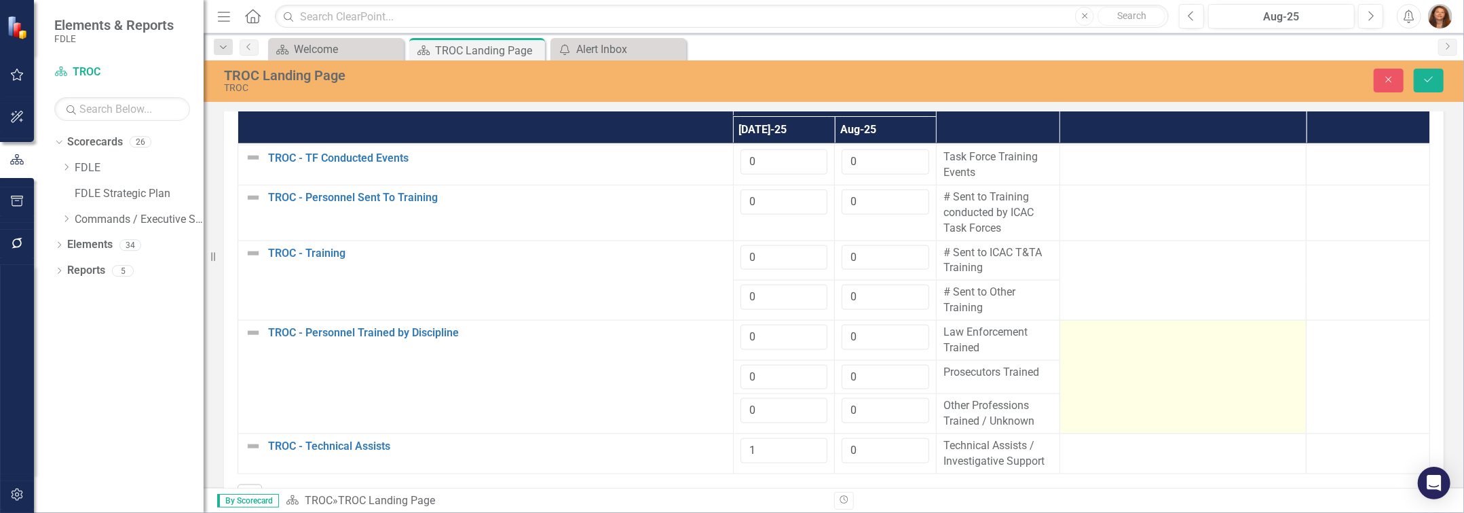
scroll to position [1308, 0]
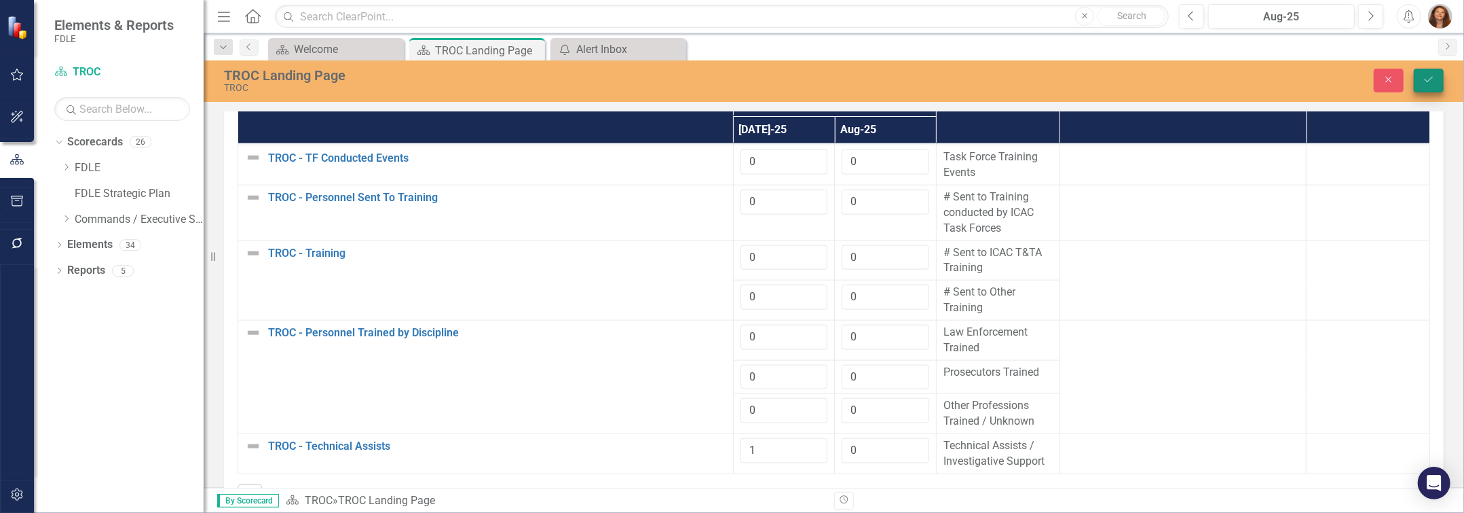
type input "0"
click at [1425, 84] on icon "Save" at bounding box center [1429, 80] width 12 height 10
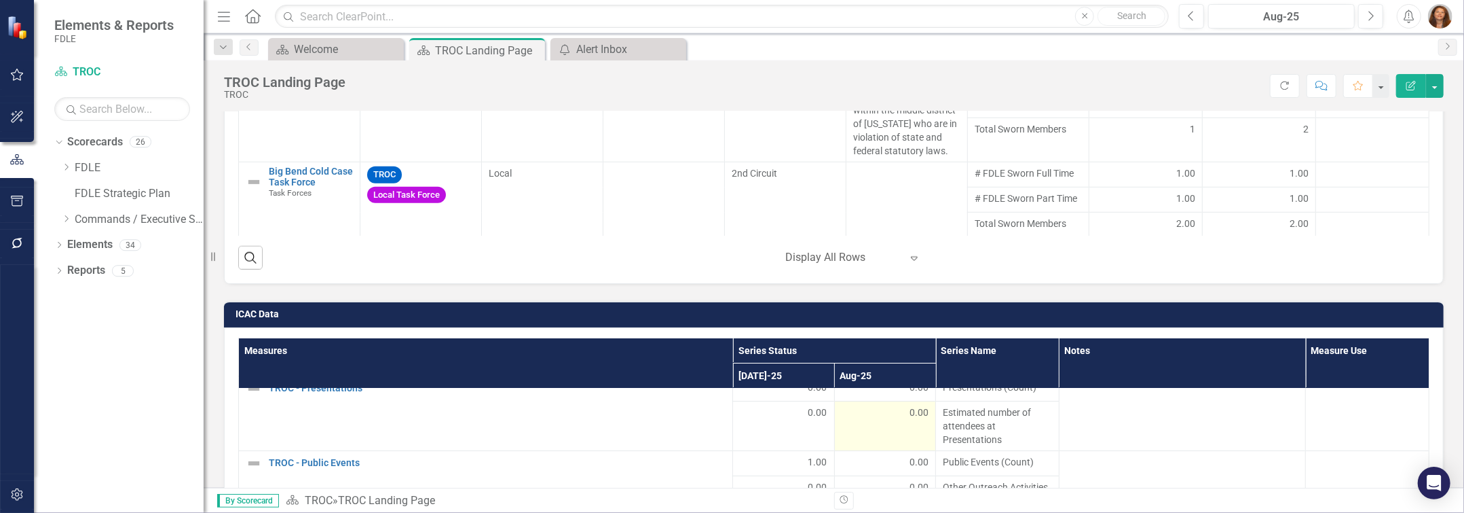
scroll to position [0, 0]
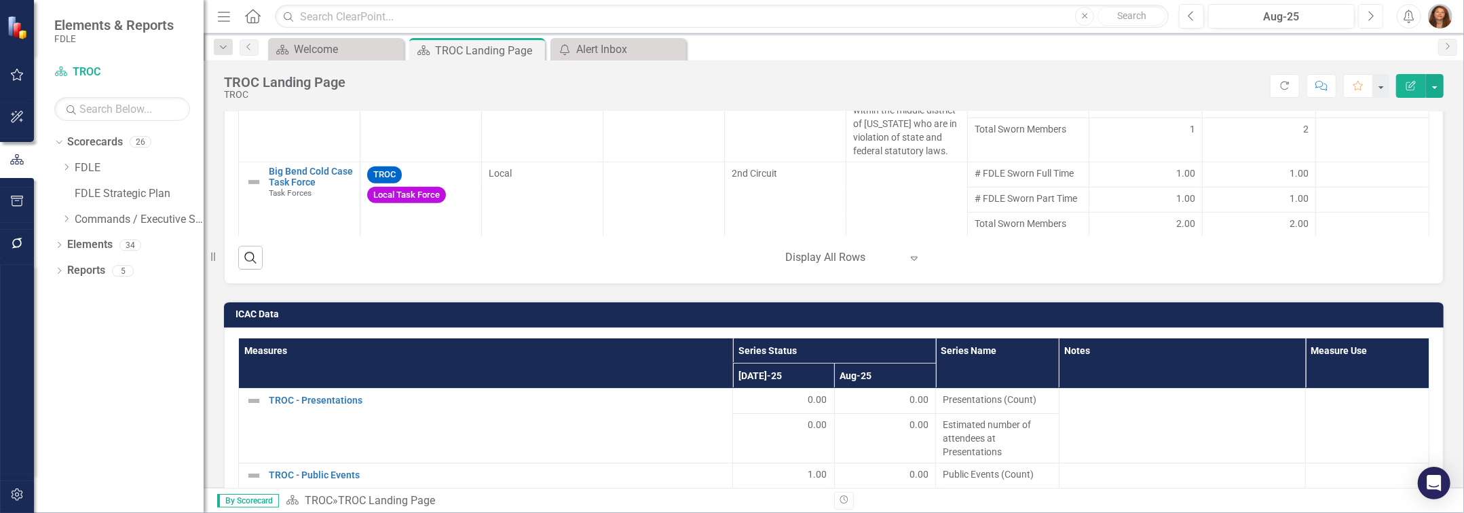
click at [1368, 13] on icon "Next" at bounding box center [1370, 16] width 7 height 12
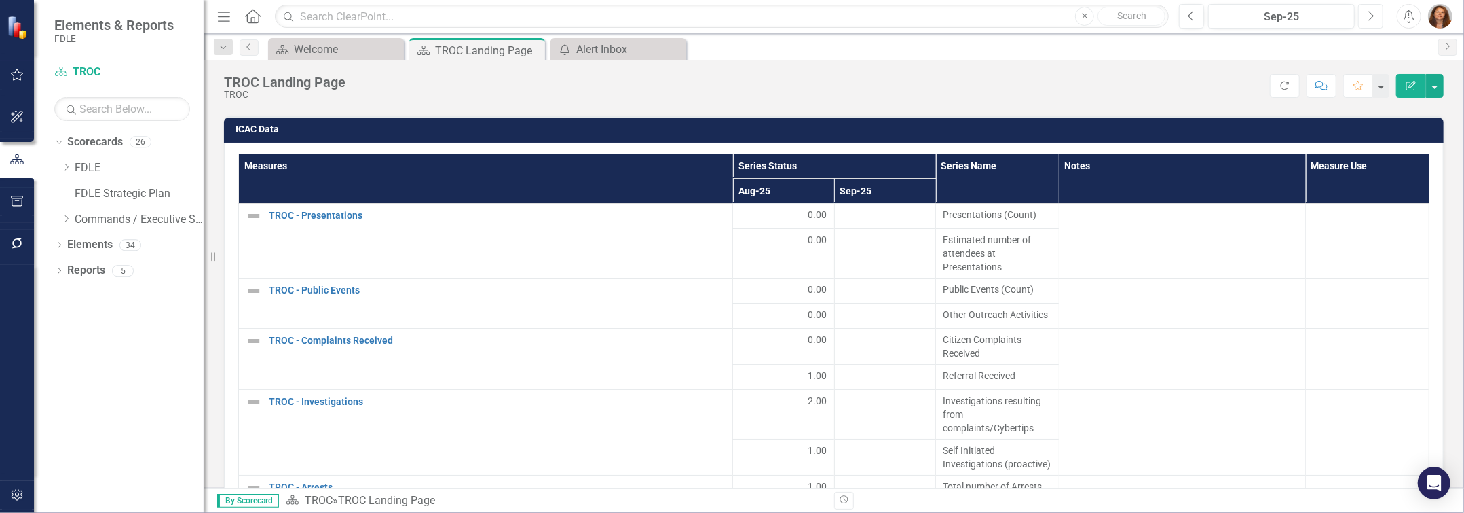
scroll to position [1666, 0]
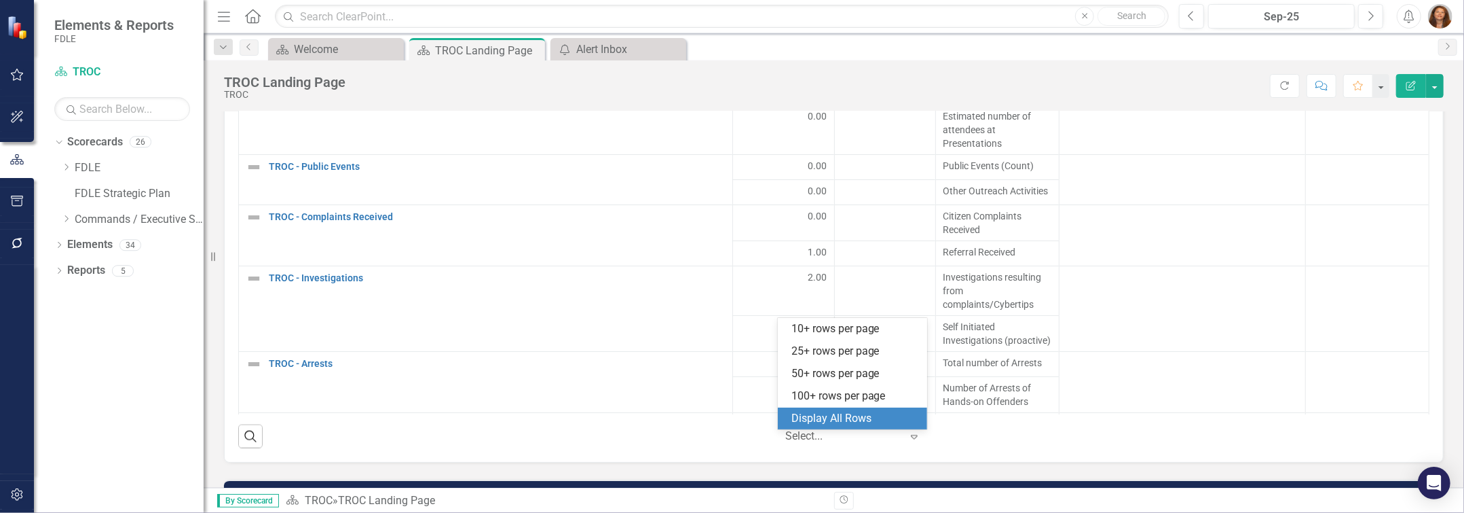
click at [908, 442] on icon "Expand" at bounding box center [915, 436] width 14 height 11
click at [859, 417] on div "Display All Rows" at bounding box center [856, 419] width 128 height 16
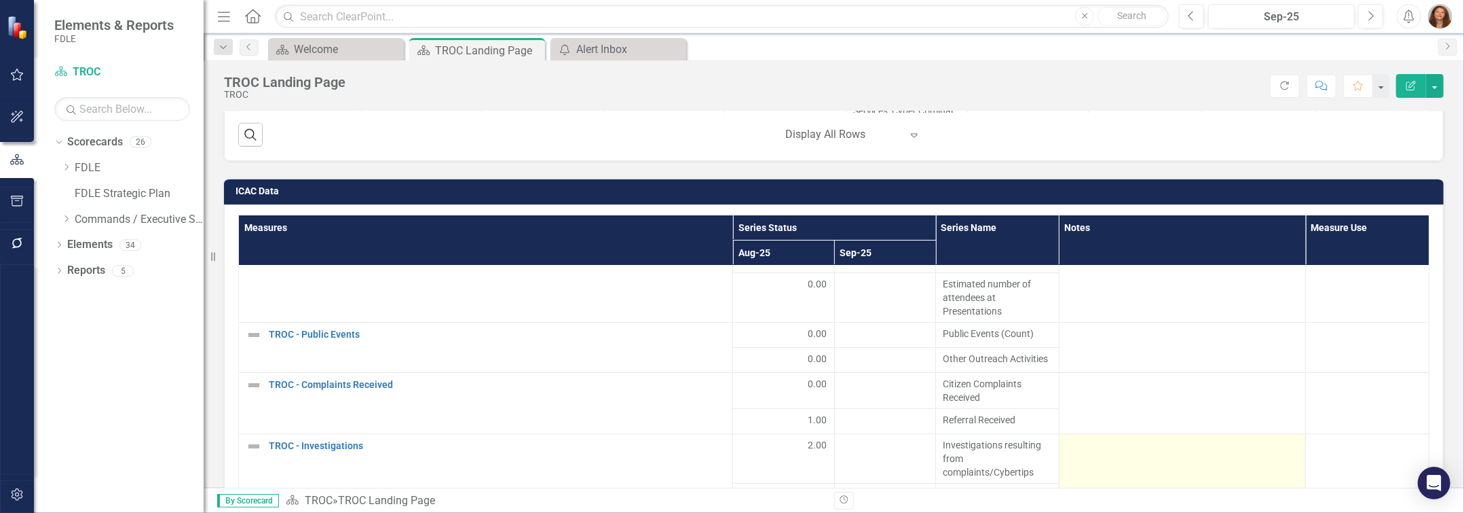
scroll to position [0, 0]
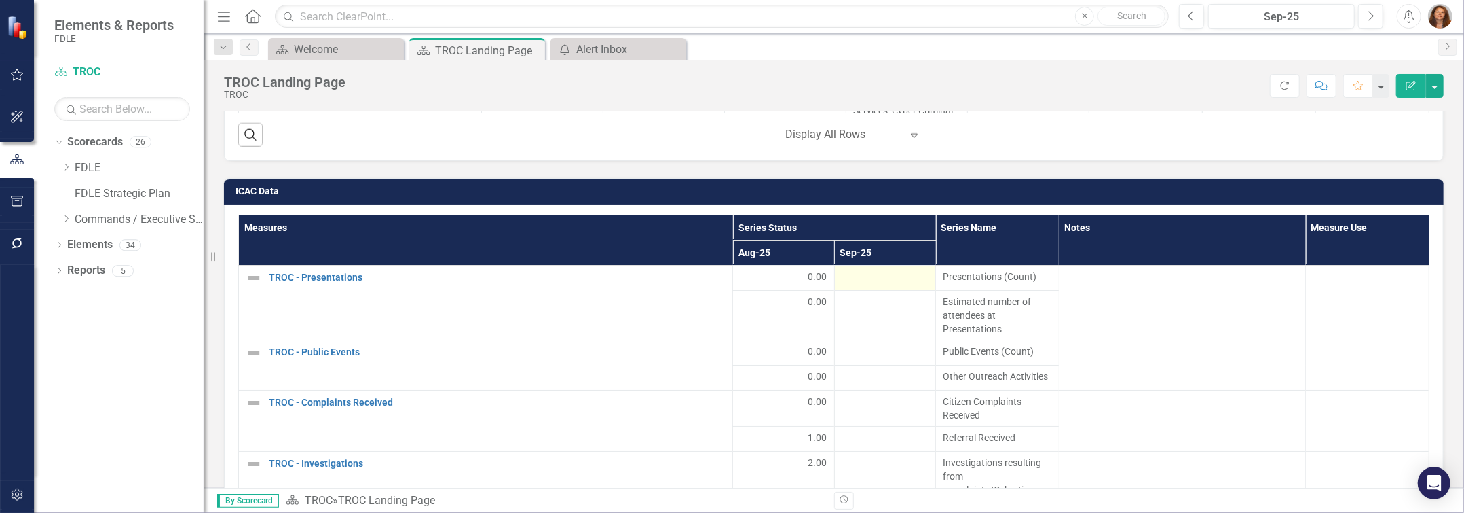
click at [881, 286] on div at bounding box center [885, 278] width 87 height 16
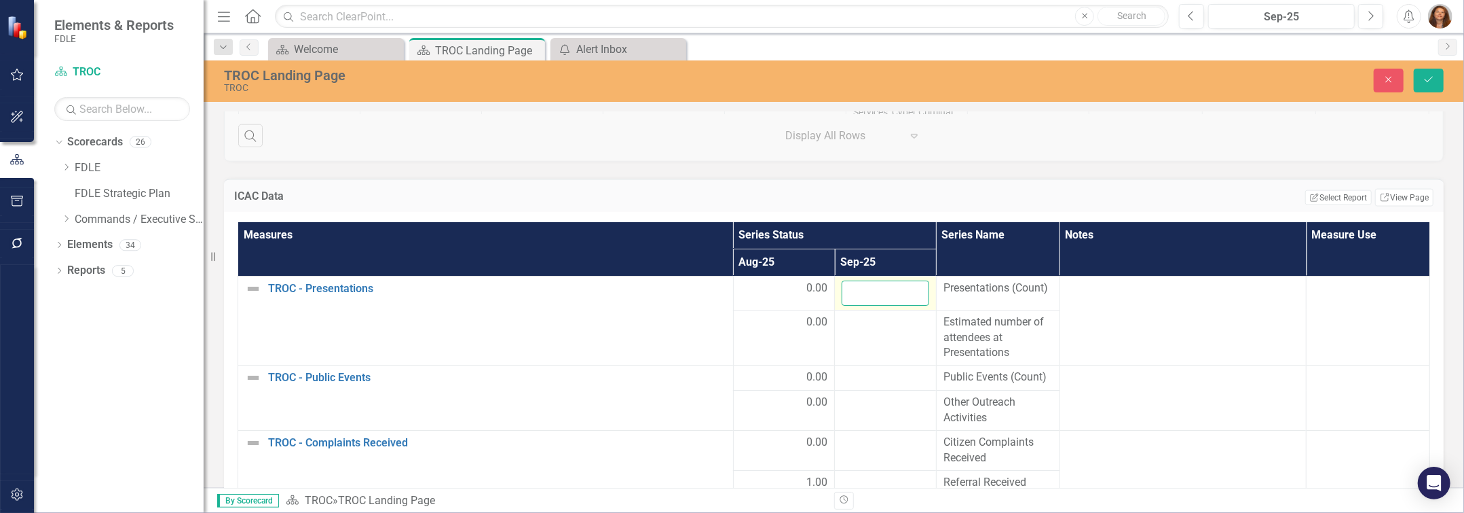
click at [881, 293] on input "number" at bounding box center [886, 292] width 88 height 25
type input "0"
click at [872, 346] on td at bounding box center [886, 338] width 102 height 56
click at [872, 339] on input "number" at bounding box center [886, 326] width 88 height 25
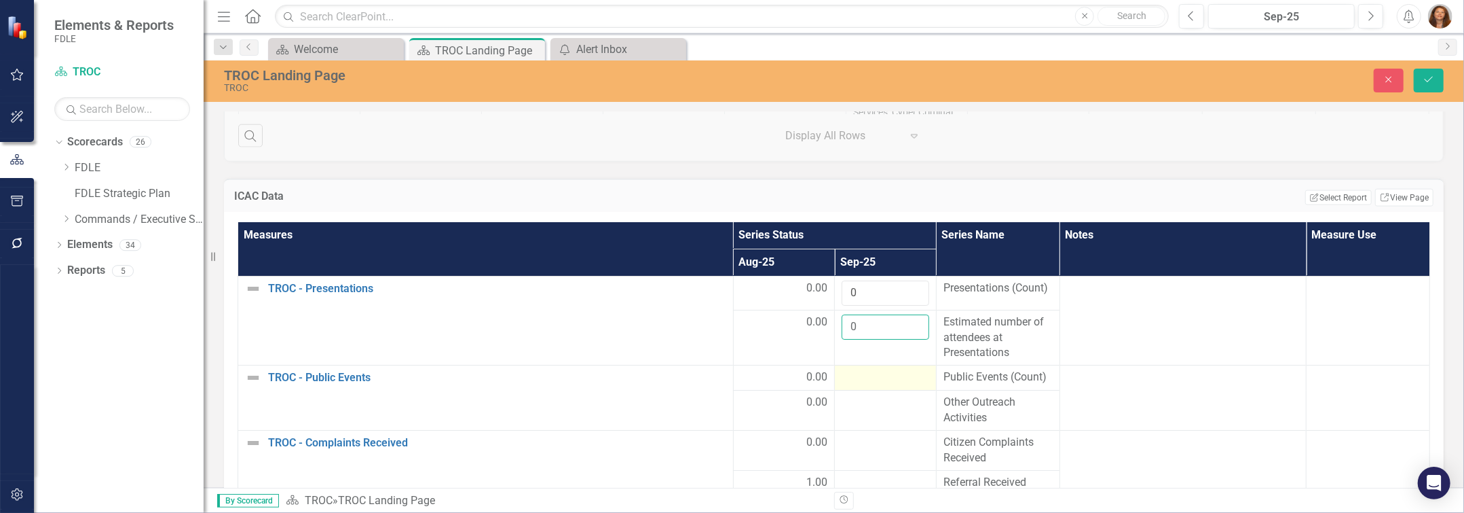
type input "0"
click at [874, 382] on div at bounding box center [886, 377] width 88 height 16
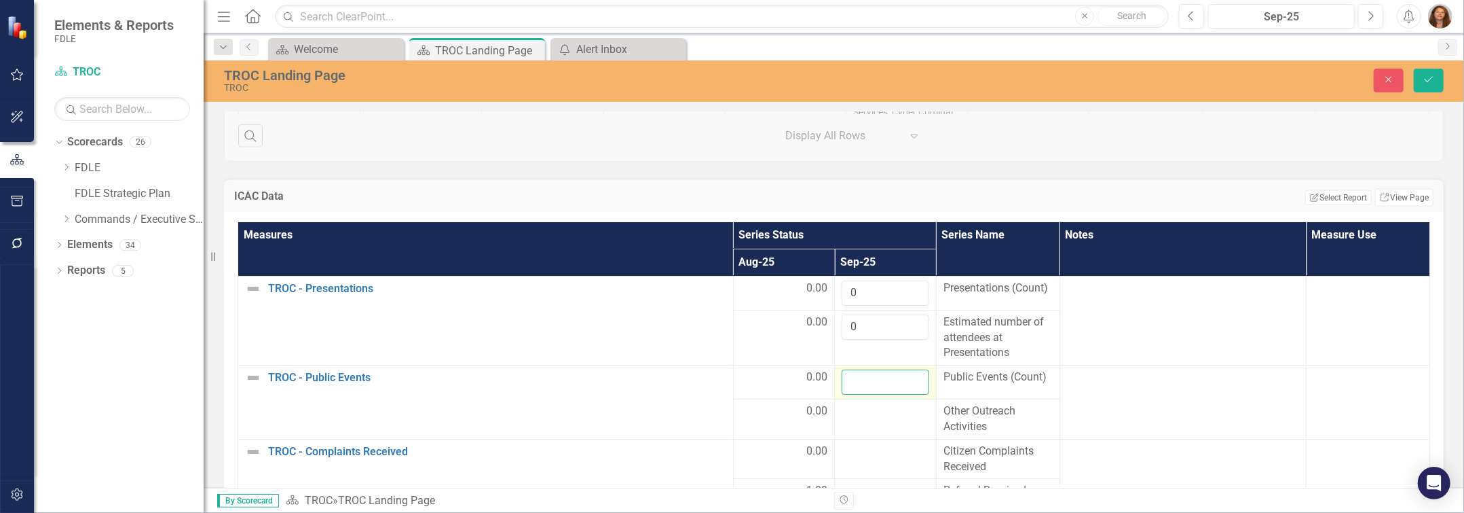
click at [874, 382] on input "number" at bounding box center [886, 381] width 88 height 25
type input "0"
click at [865, 420] on div at bounding box center [886, 411] width 88 height 16
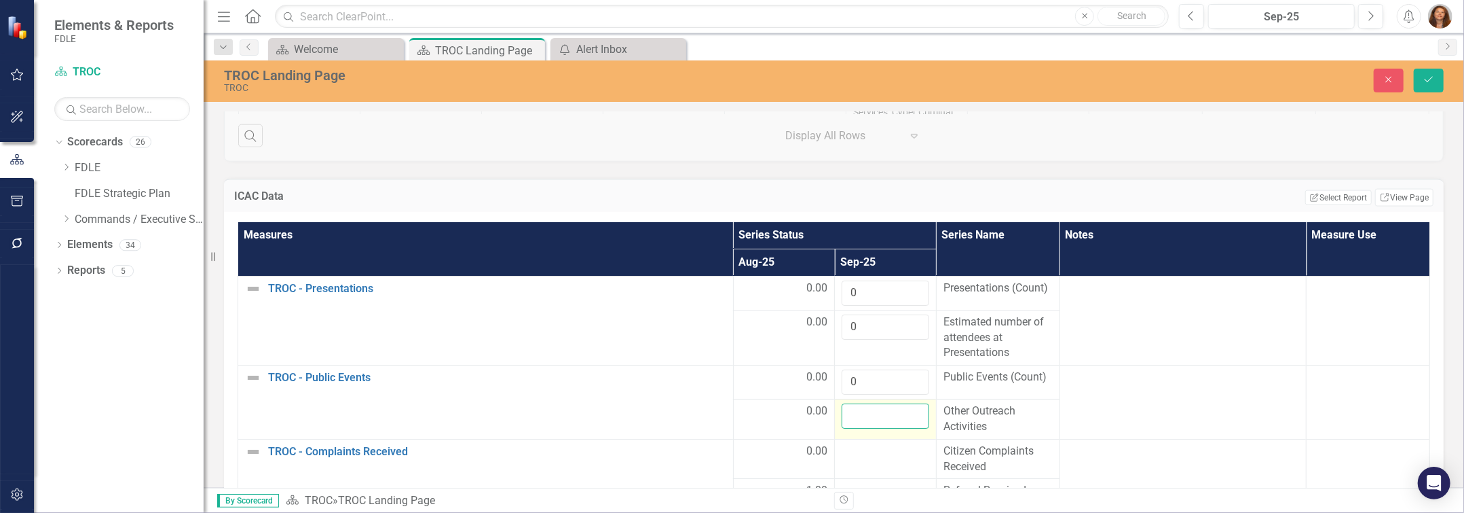
click at [864, 427] on input "number" at bounding box center [886, 415] width 88 height 25
type input "0"
click at [850, 472] on td at bounding box center [886, 459] width 102 height 40
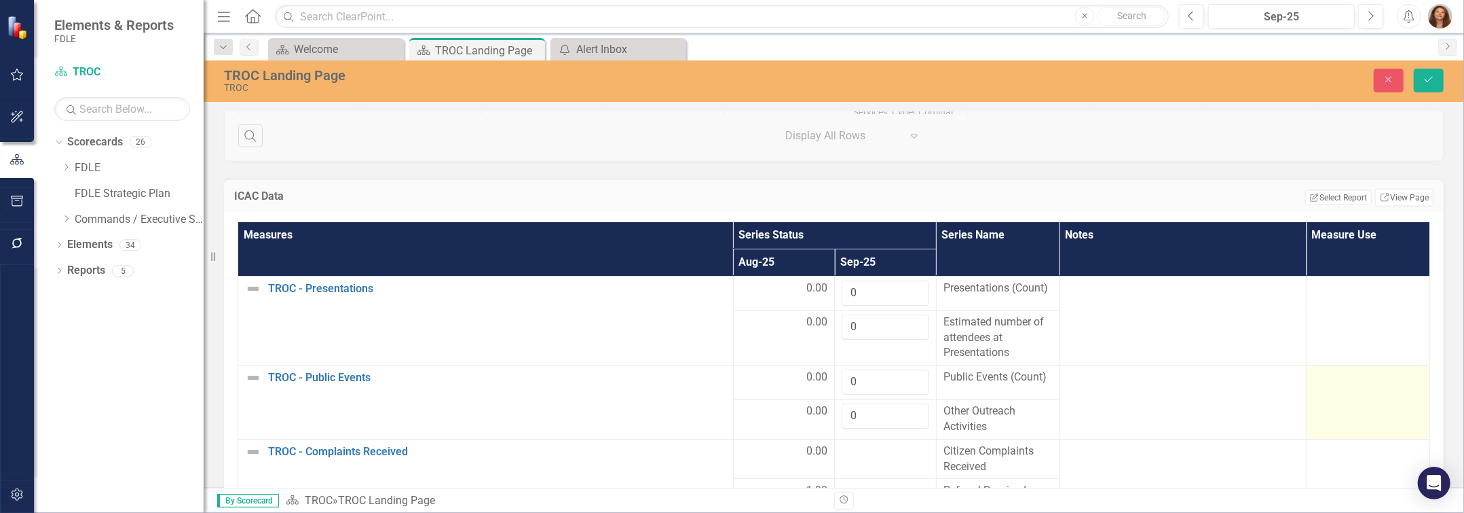
scroll to position [61, 0]
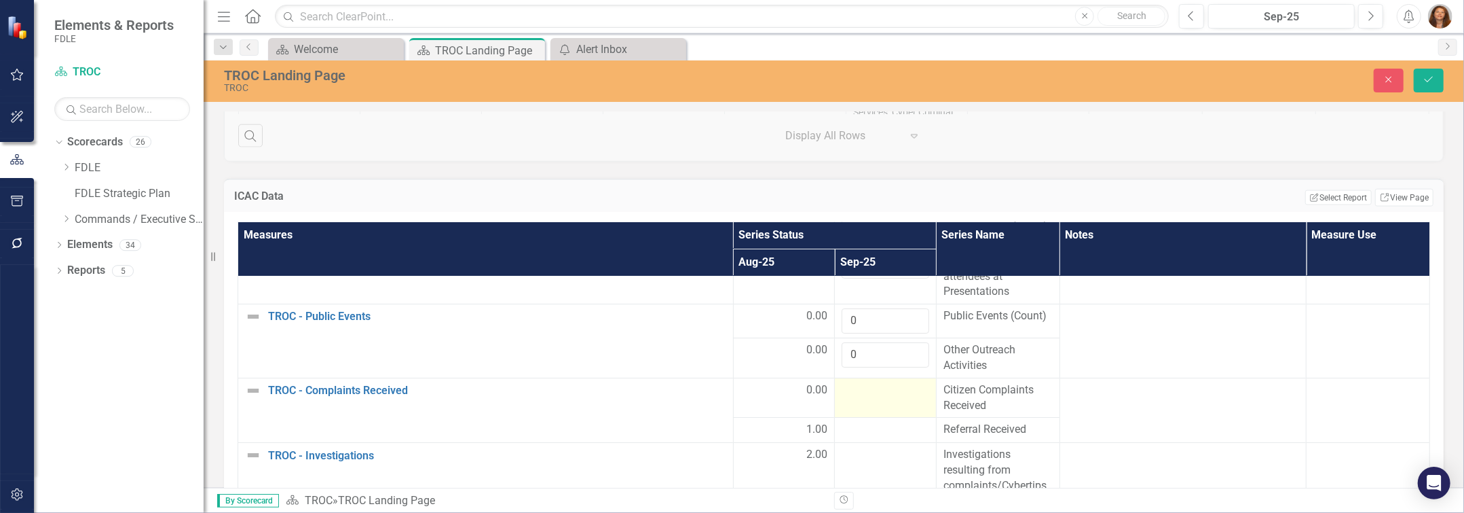
click at [852, 398] on div at bounding box center [886, 390] width 88 height 16
click at [852, 401] on input "number" at bounding box center [886, 394] width 88 height 25
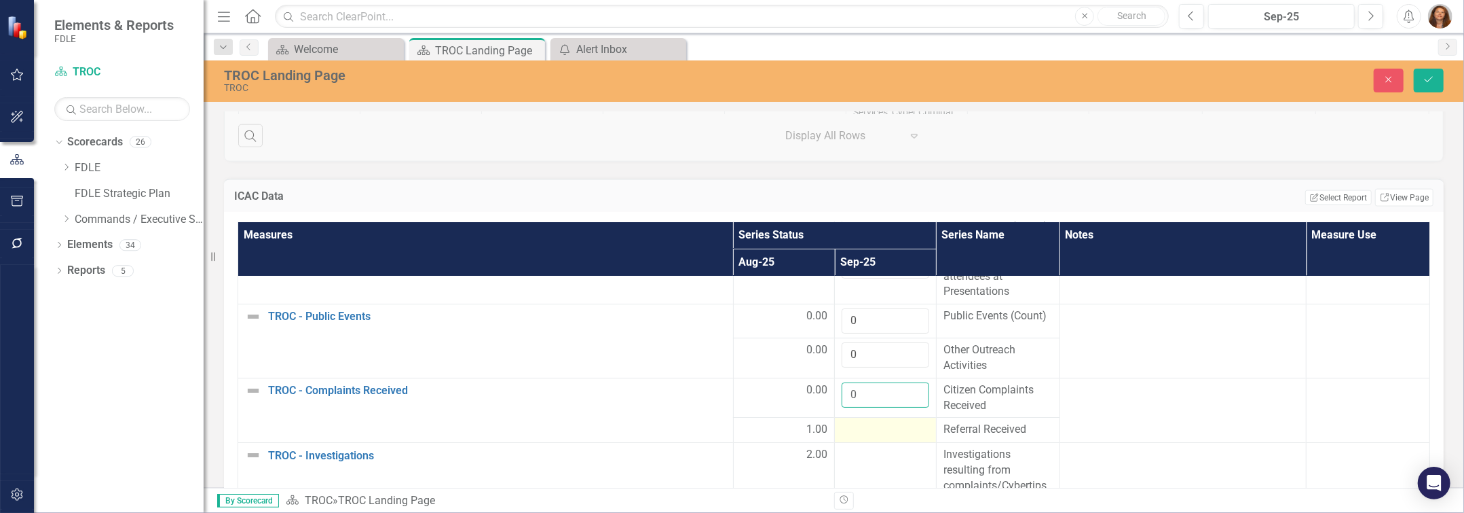
type input "0"
click at [850, 434] on div at bounding box center [886, 430] width 88 height 16
click at [850, 434] on input "number" at bounding box center [886, 434] width 88 height 25
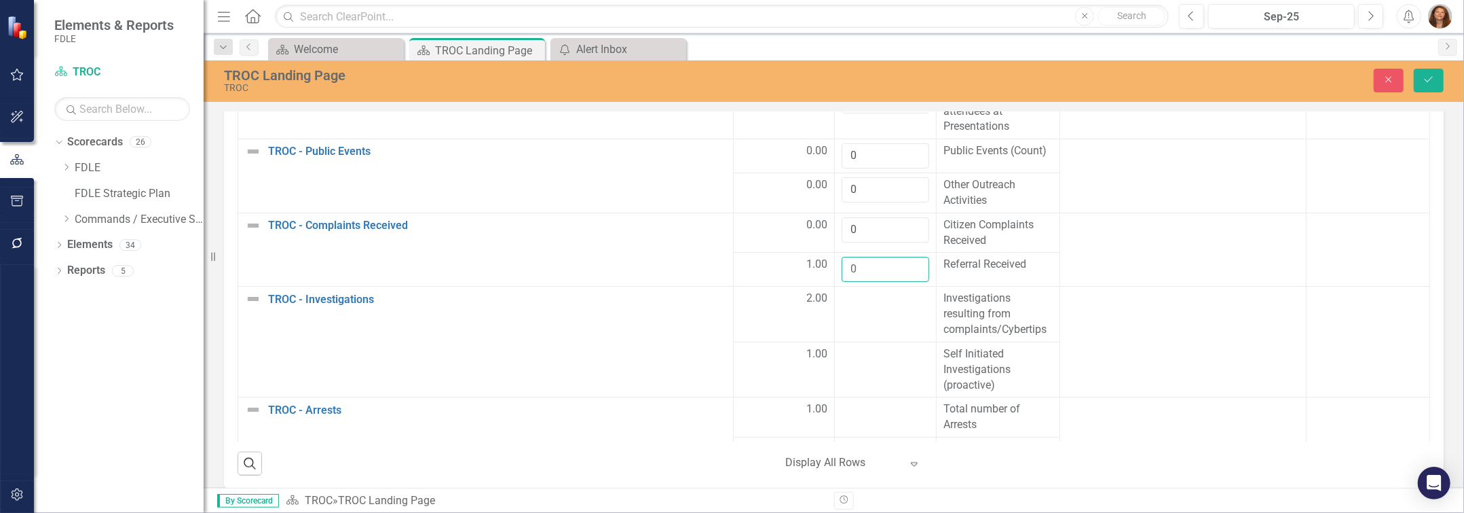
scroll to position [1666, 0]
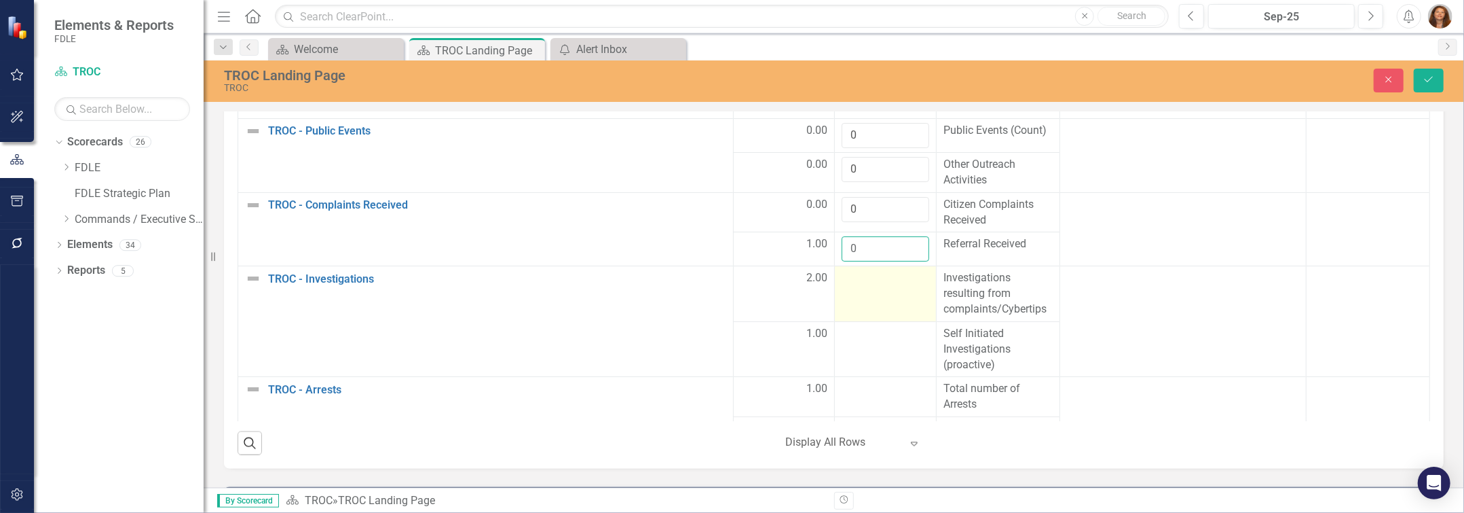
type input "0"
click at [855, 303] on td at bounding box center [886, 294] width 102 height 56
click at [855, 295] on input "number" at bounding box center [886, 282] width 88 height 25
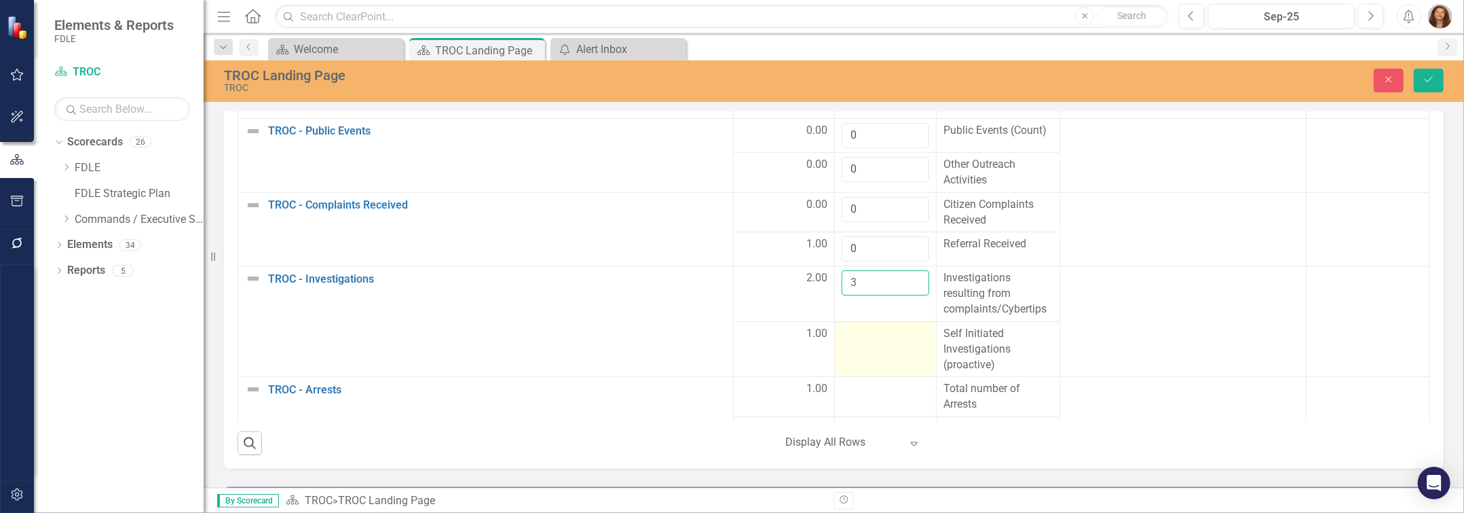
type input "3"
click at [857, 342] on div at bounding box center [886, 334] width 88 height 16
click at [857, 343] on input "number" at bounding box center [886, 338] width 88 height 25
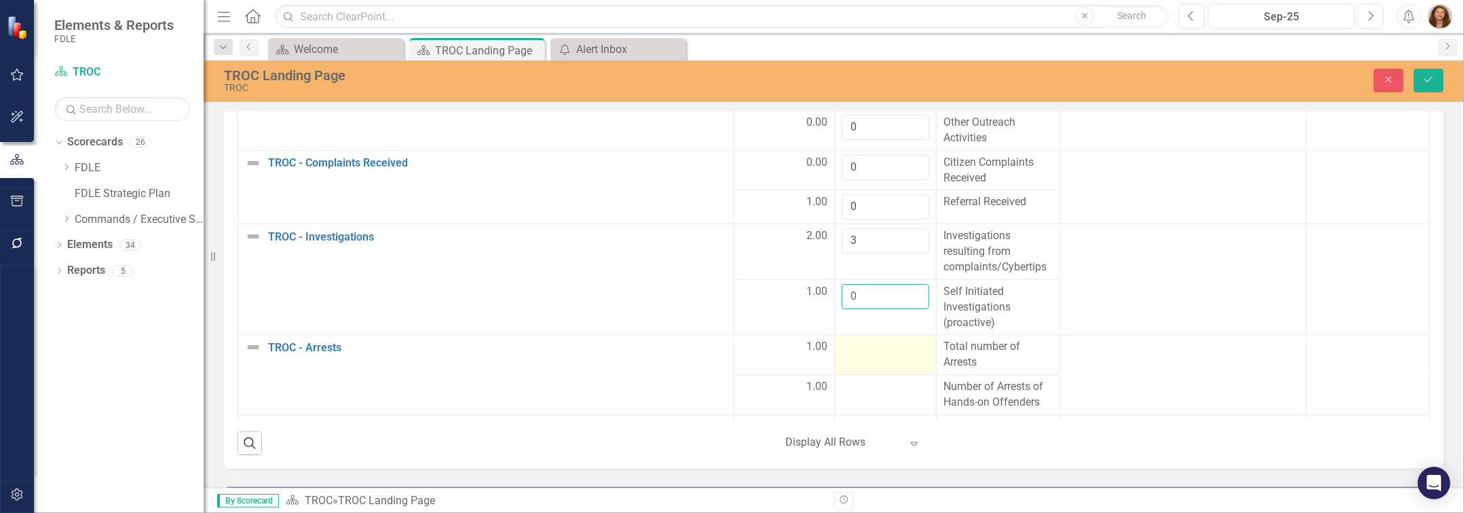
scroll to position [123, 0]
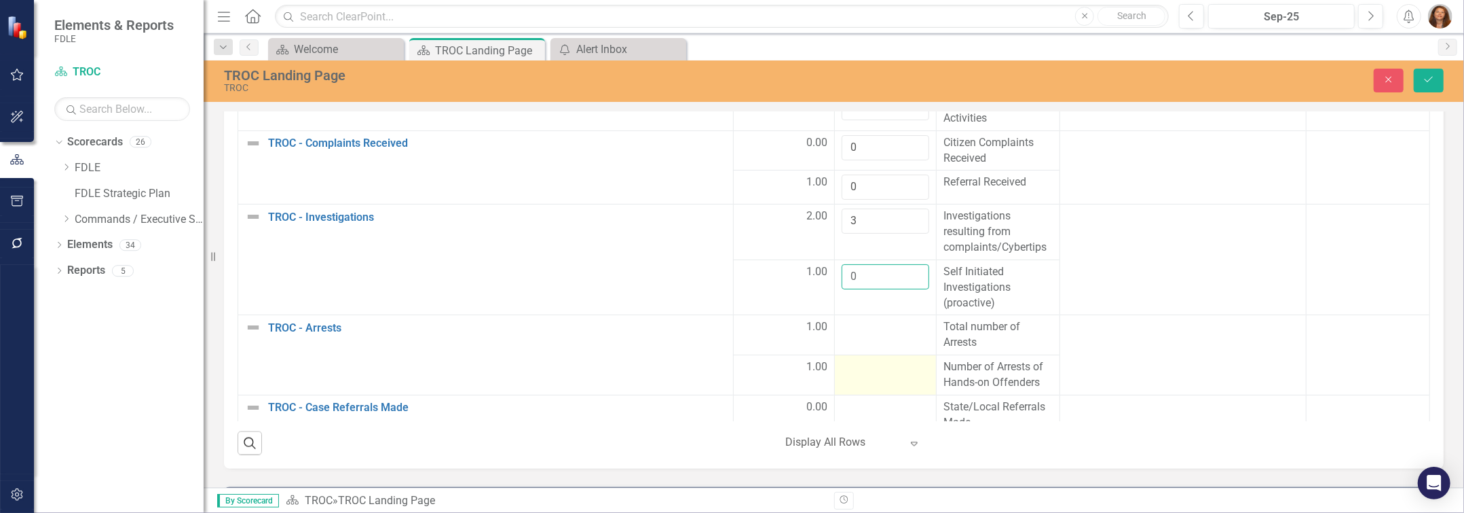
type input "0"
click at [857, 375] on div at bounding box center [886, 367] width 88 height 16
click at [857, 382] on input "number" at bounding box center [886, 371] width 88 height 25
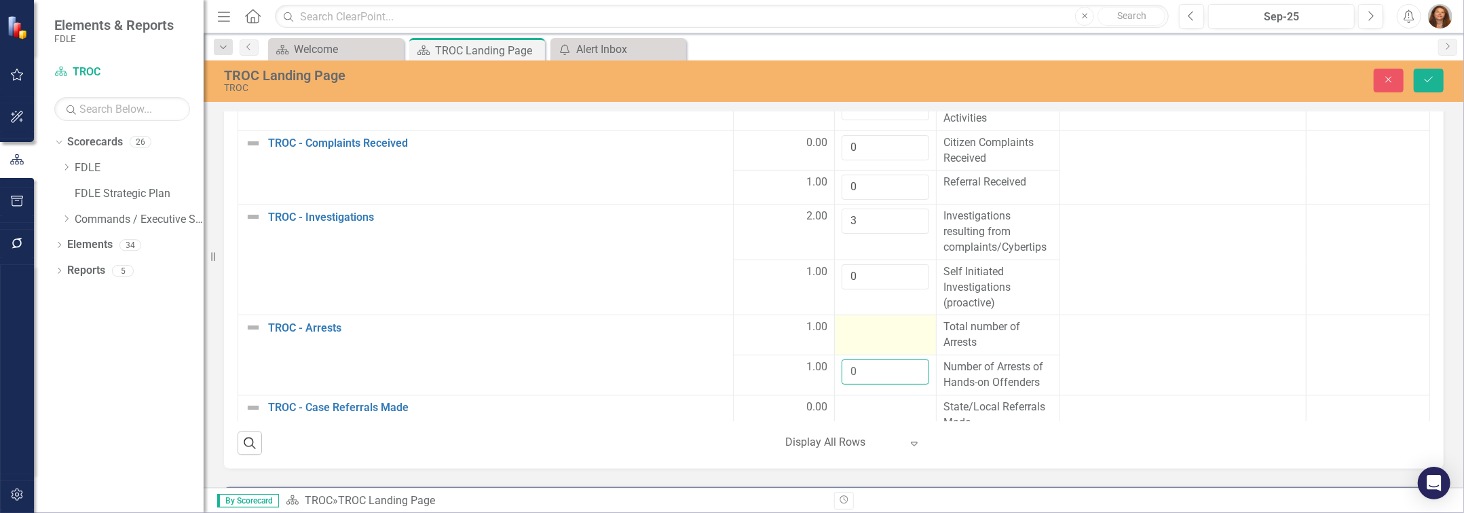
type input "0"
click at [864, 335] on div at bounding box center [886, 327] width 88 height 16
click at [864, 335] on input "number" at bounding box center [886, 331] width 88 height 25
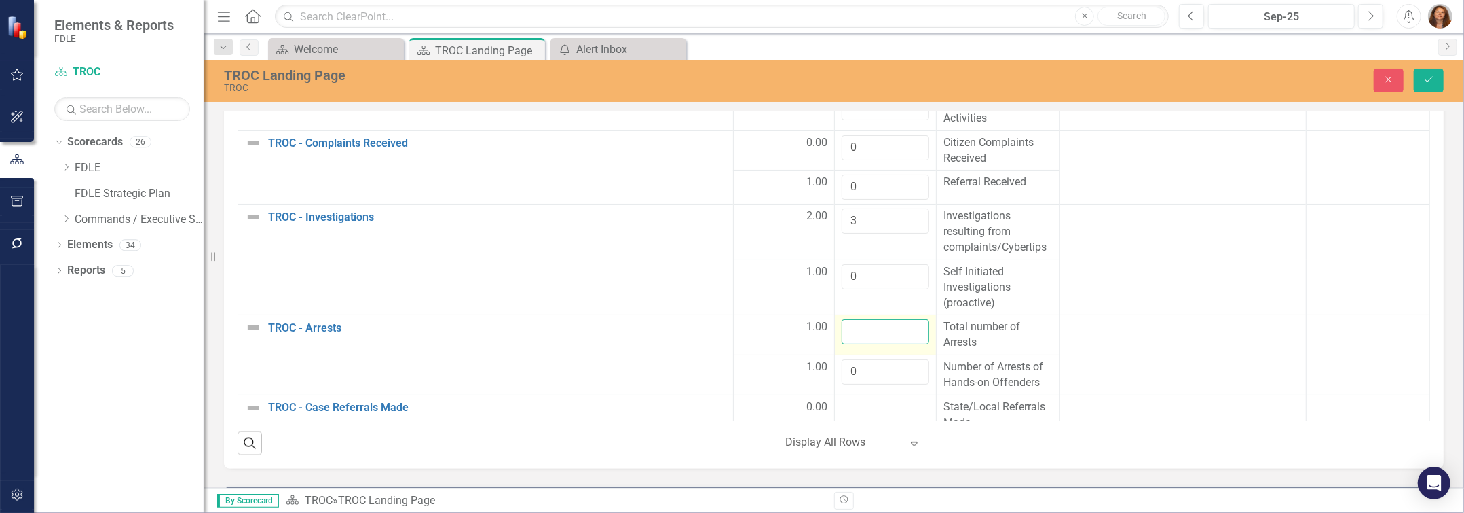
click at [864, 335] on input "number" at bounding box center [886, 331] width 88 height 25
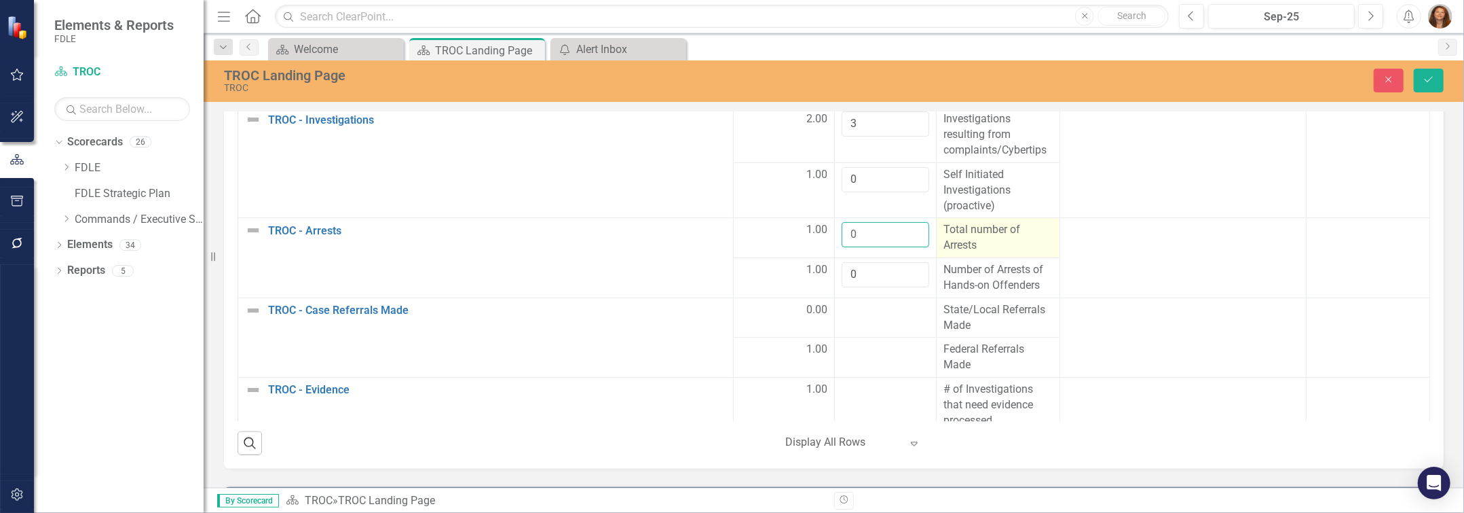
scroll to position [246, 0]
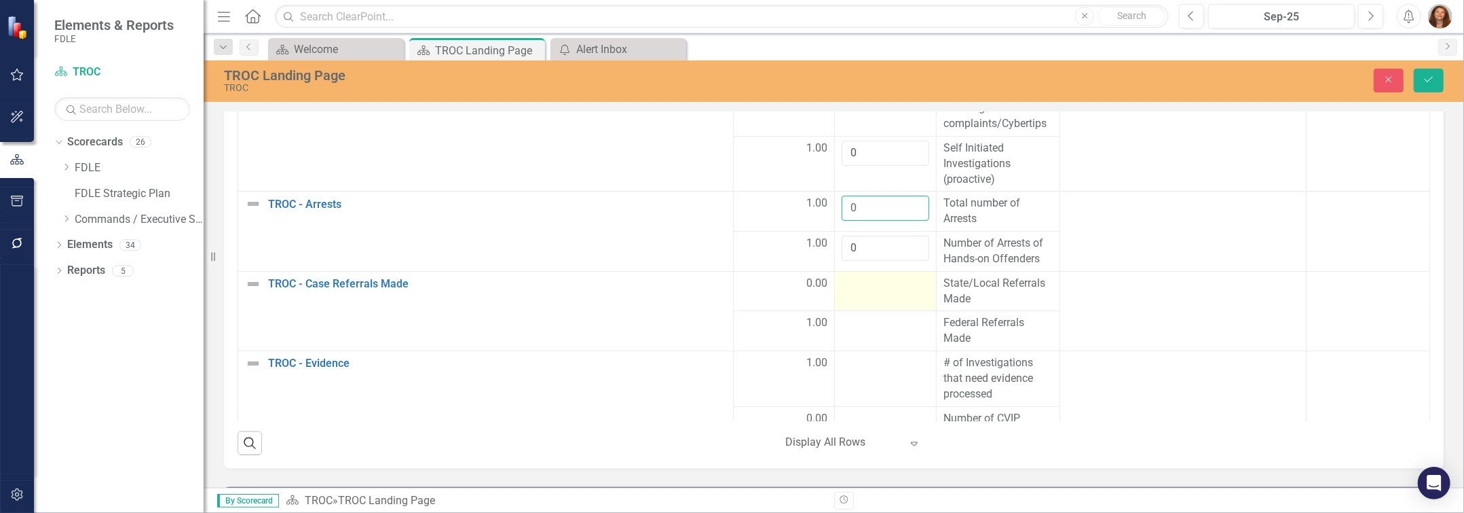
type input "0"
click at [854, 292] on div at bounding box center [886, 284] width 88 height 16
click at [854, 296] on input "number" at bounding box center [886, 288] width 88 height 25
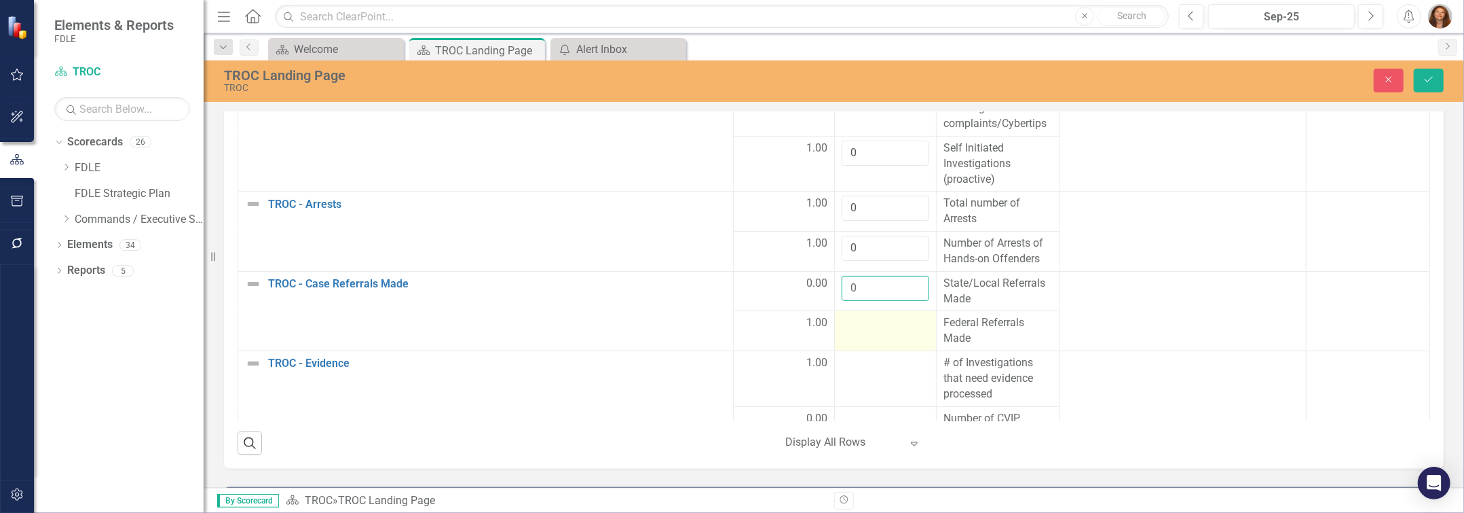
type input "0"
click at [864, 331] on div at bounding box center [886, 323] width 88 height 16
click at [864, 337] on input "number" at bounding box center [886, 327] width 88 height 25
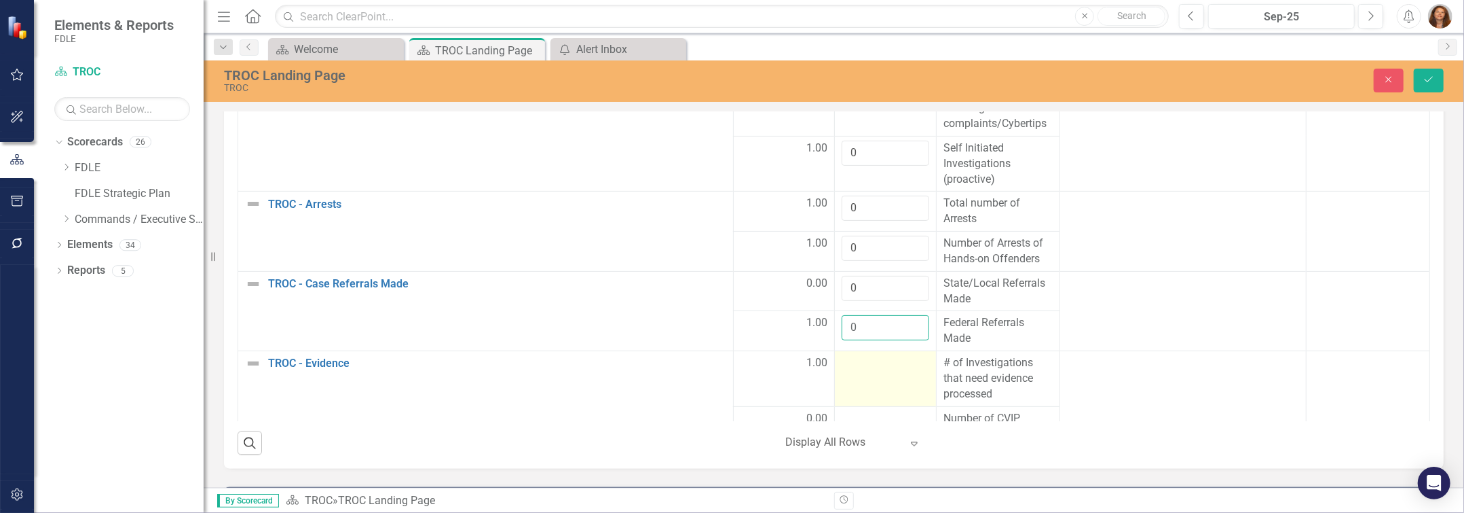
type input "0"
click at [875, 386] on td at bounding box center [886, 379] width 102 height 56
click at [870, 380] on input "number" at bounding box center [886, 367] width 88 height 25
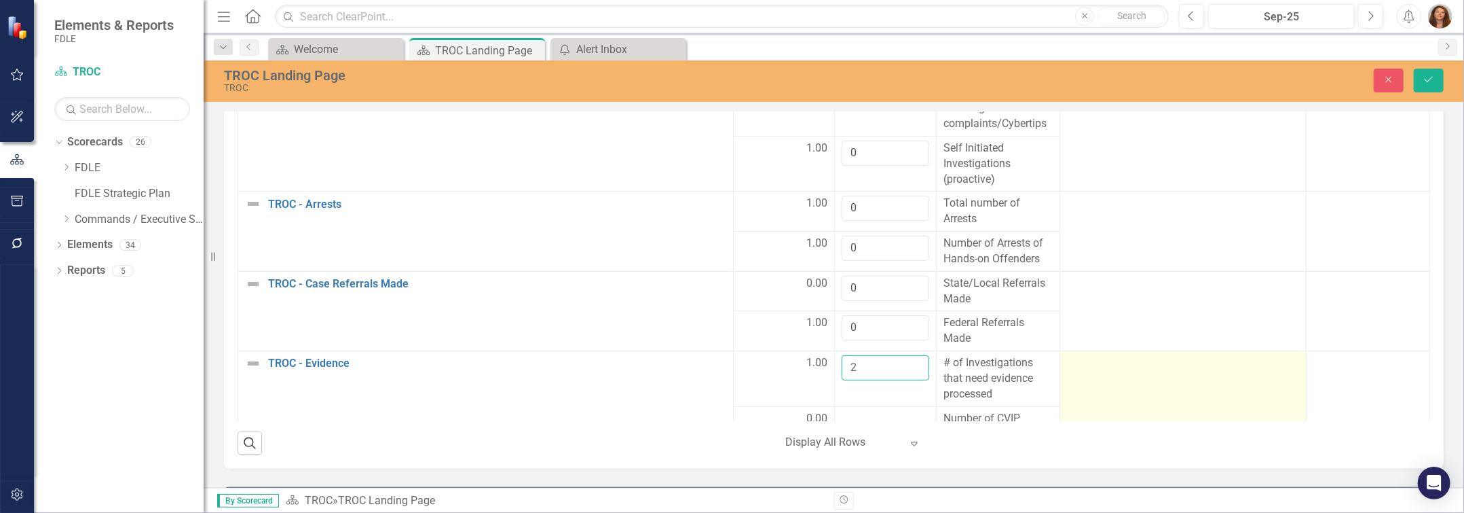
scroll to position [308, 0]
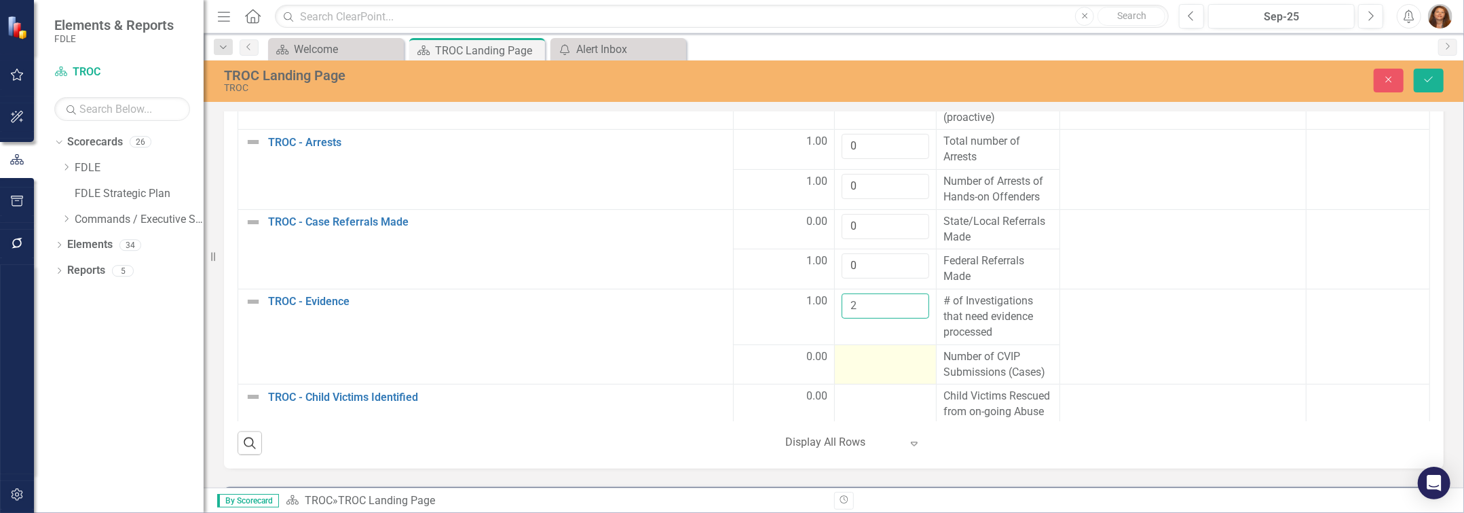
type input "2"
click at [880, 365] on div at bounding box center [886, 357] width 88 height 16
click at [880, 367] on input "number" at bounding box center [886, 361] width 88 height 25
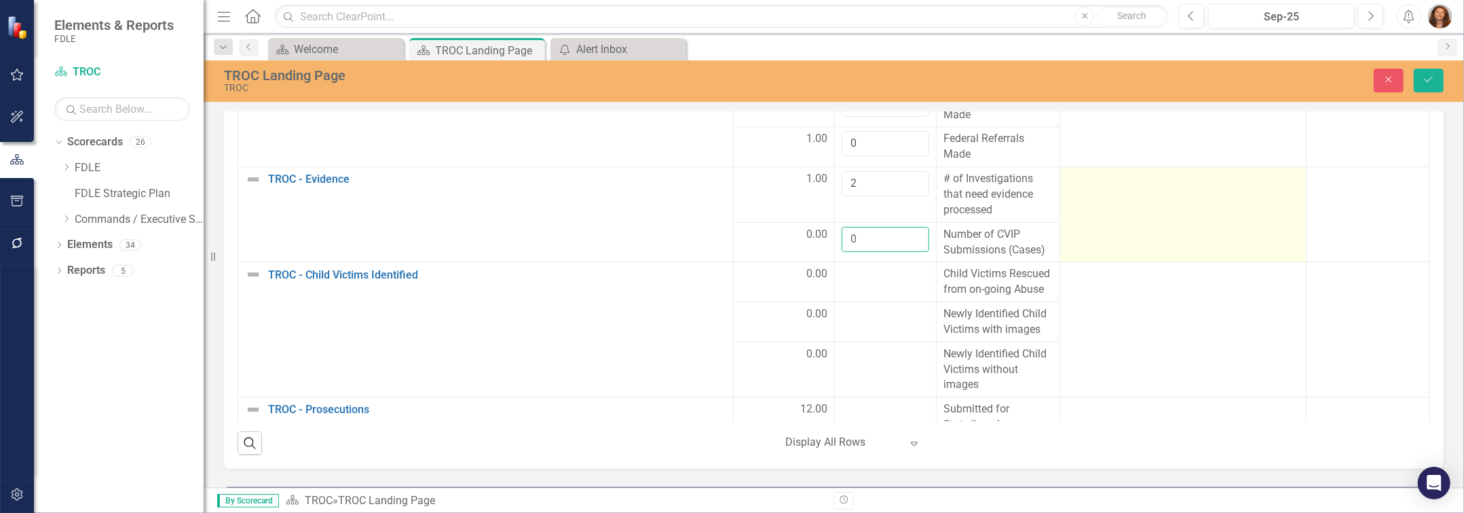
scroll to position [432, 0]
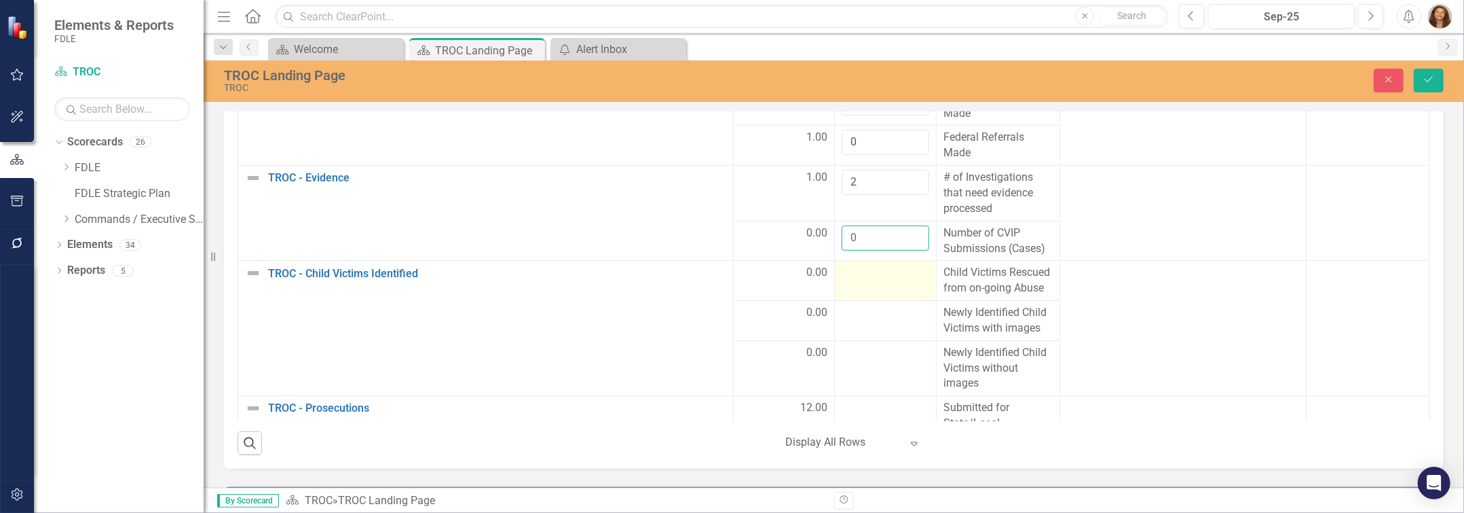
type input "0"
click at [850, 291] on td at bounding box center [886, 281] width 102 height 40
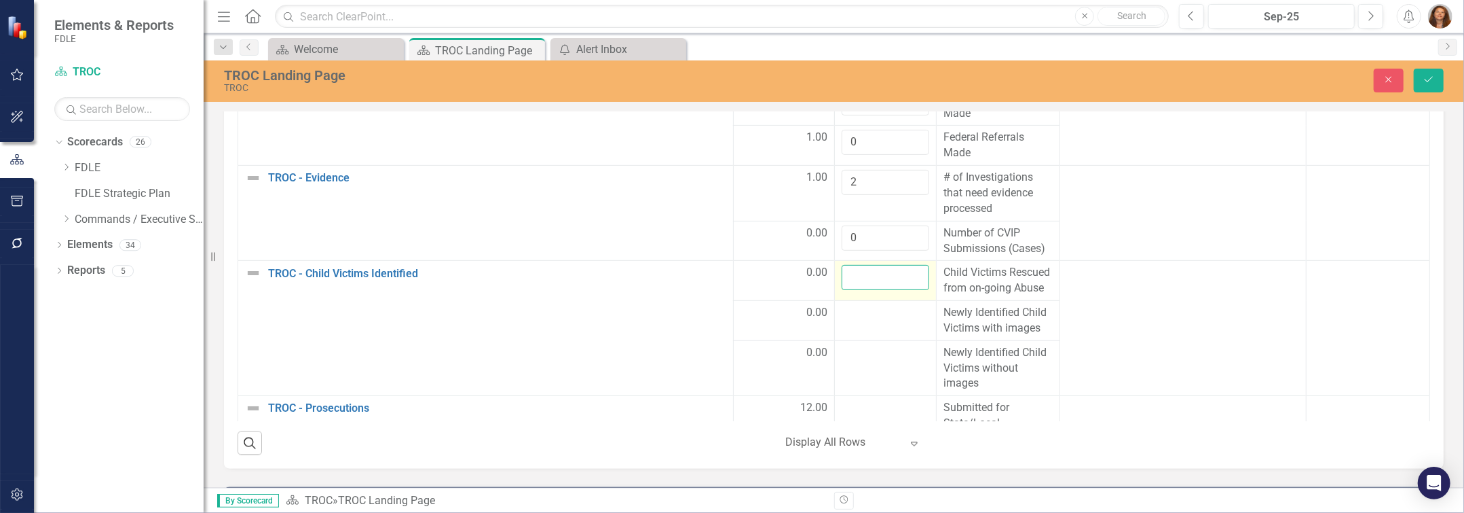
click at [850, 290] on input "number" at bounding box center [886, 277] width 88 height 25
type input "0"
click at [868, 321] on div at bounding box center [886, 313] width 88 height 16
click at [868, 330] on input "number" at bounding box center [886, 317] width 88 height 25
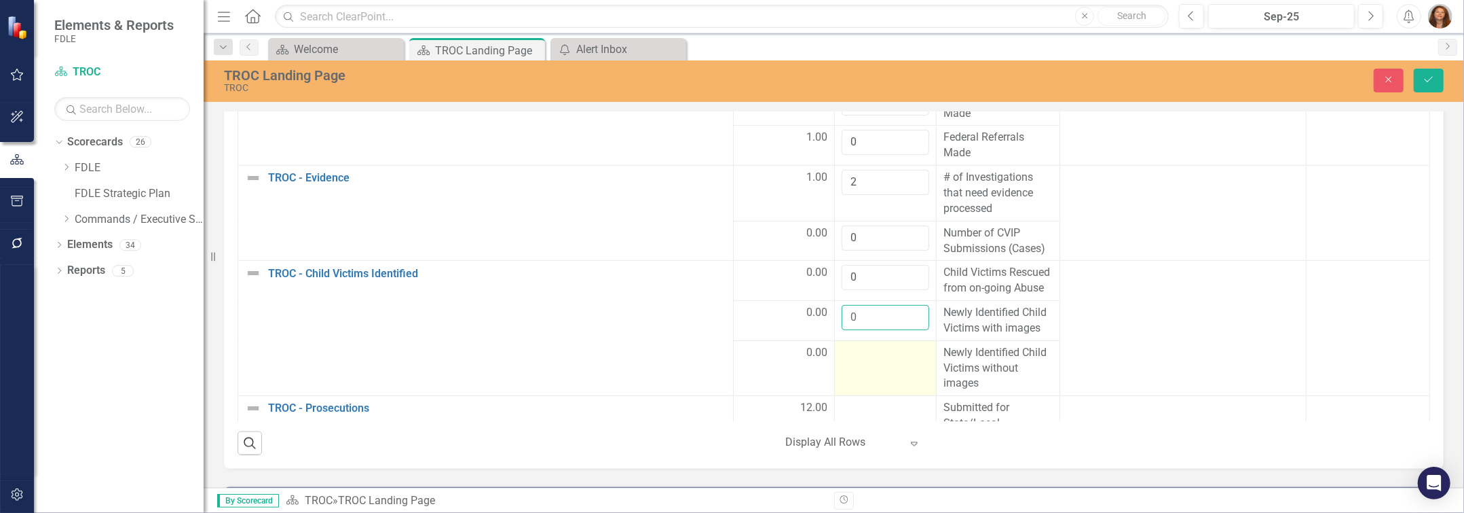
type input "0"
click at [859, 361] on div at bounding box center [886, 353] width 88 height 16
click at [859, 370] on input "number" at bounding box center [886, 357] width 88 height 25
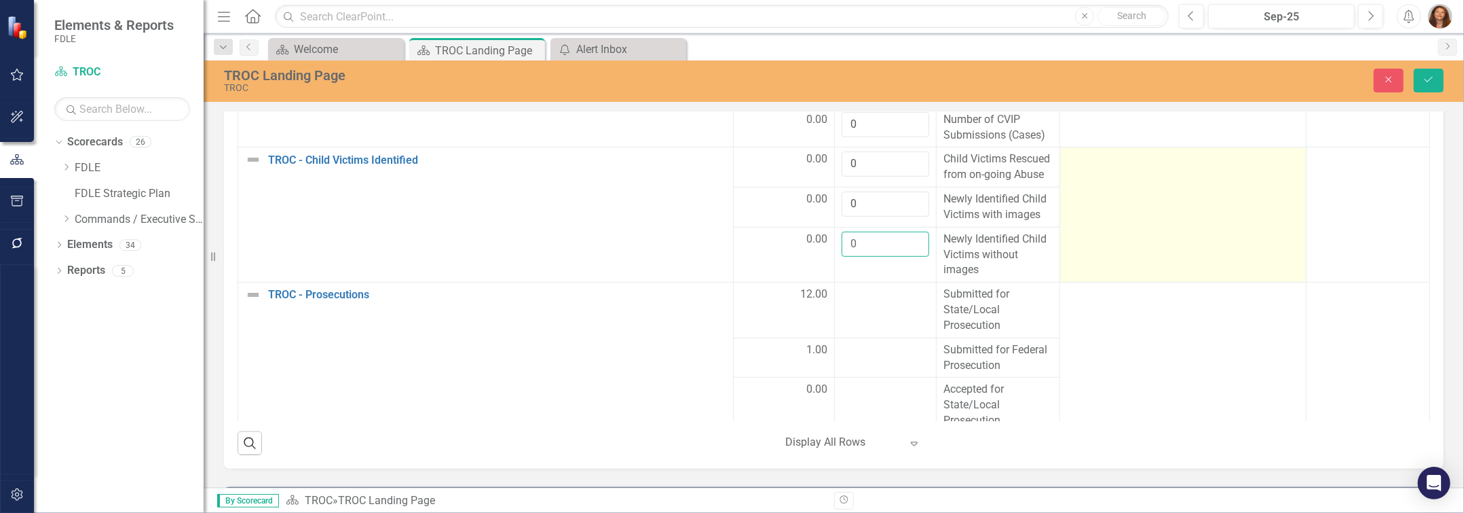
scroll to position [555, 0]
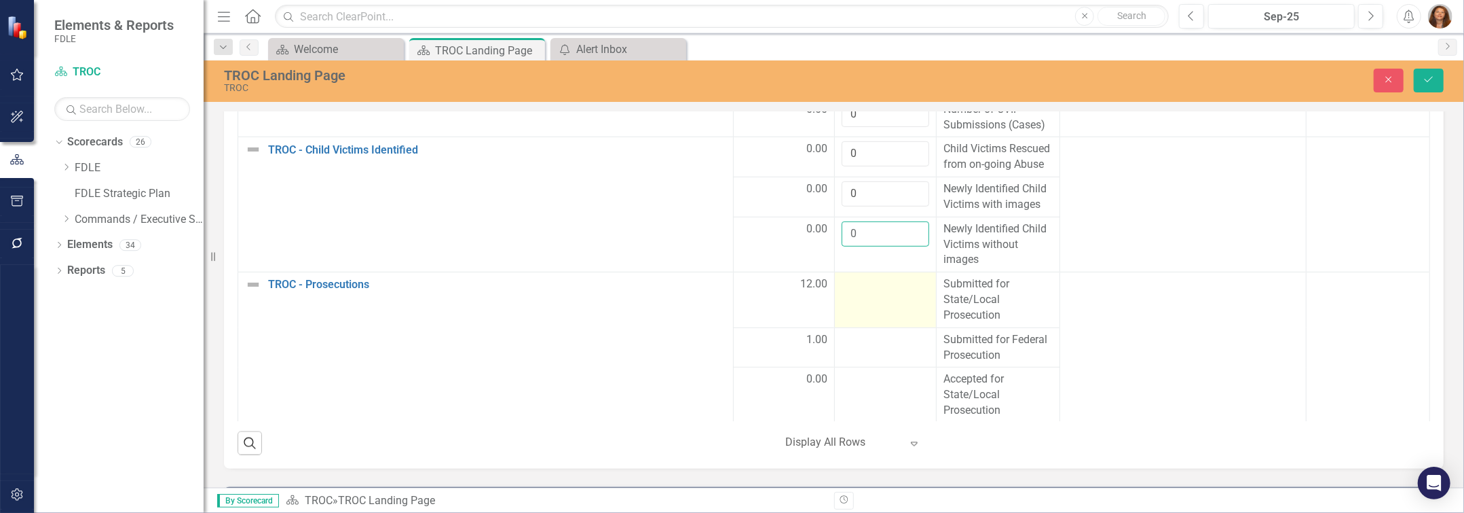
type input "0"
click at [860, 318] on td at bounding box center [886, 300] width 102 height 56
click at [860, 301] on input "number" at bounding box center [886, 288] width 88 height 25
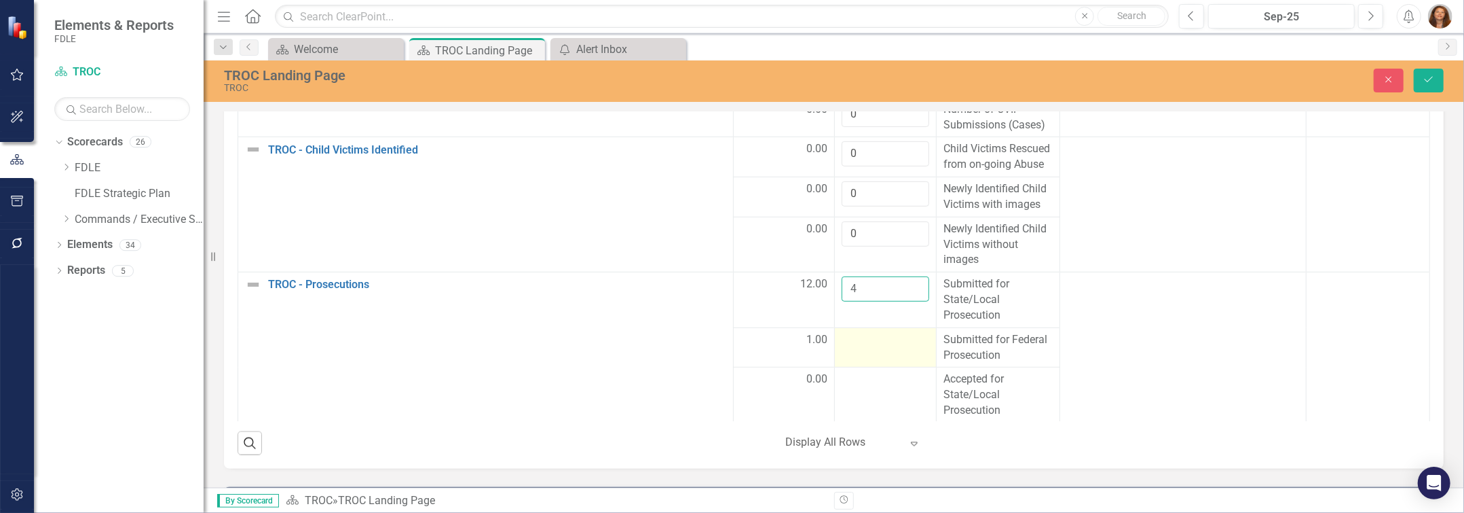
type input "4"
click at [855, 348] on div at bounding box center [886, 340] width 88 height 16
click at [855, 357] on input "number" at bounding box center [886, 344] width 88 height 25
type input "0"
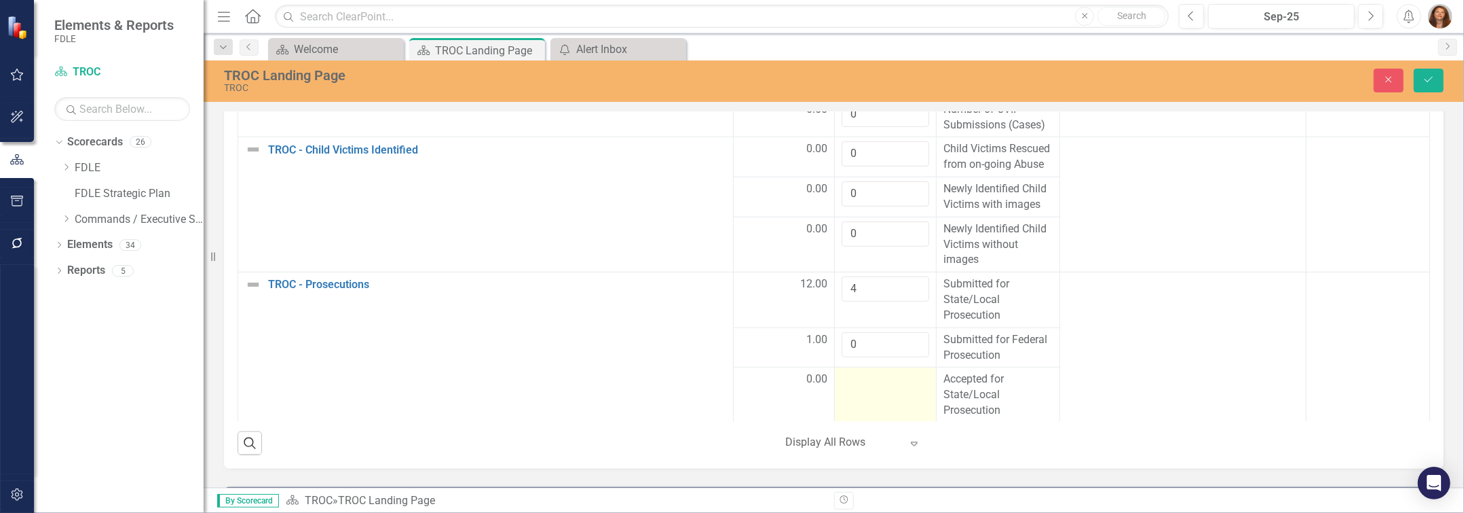
click at [866, 388] on div at bounding box center [886, 379] width 88 height 16
click at [866, 396] on input "number" at bounding box center [886, 383] width 88 height 25
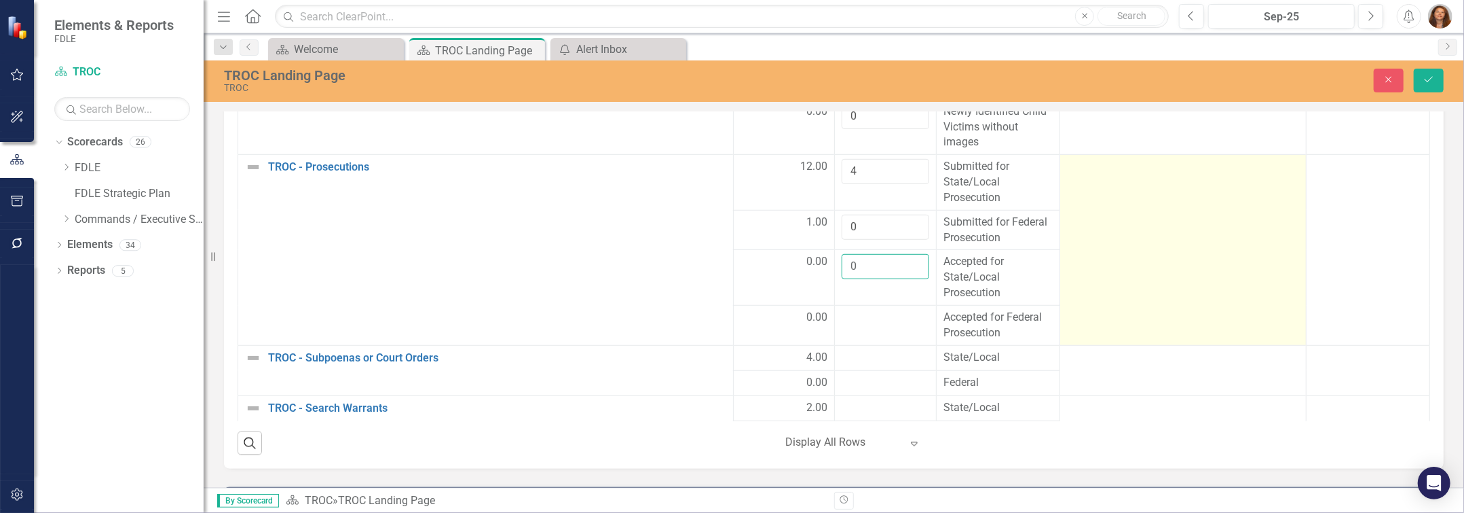
scroll to position [679, 0]
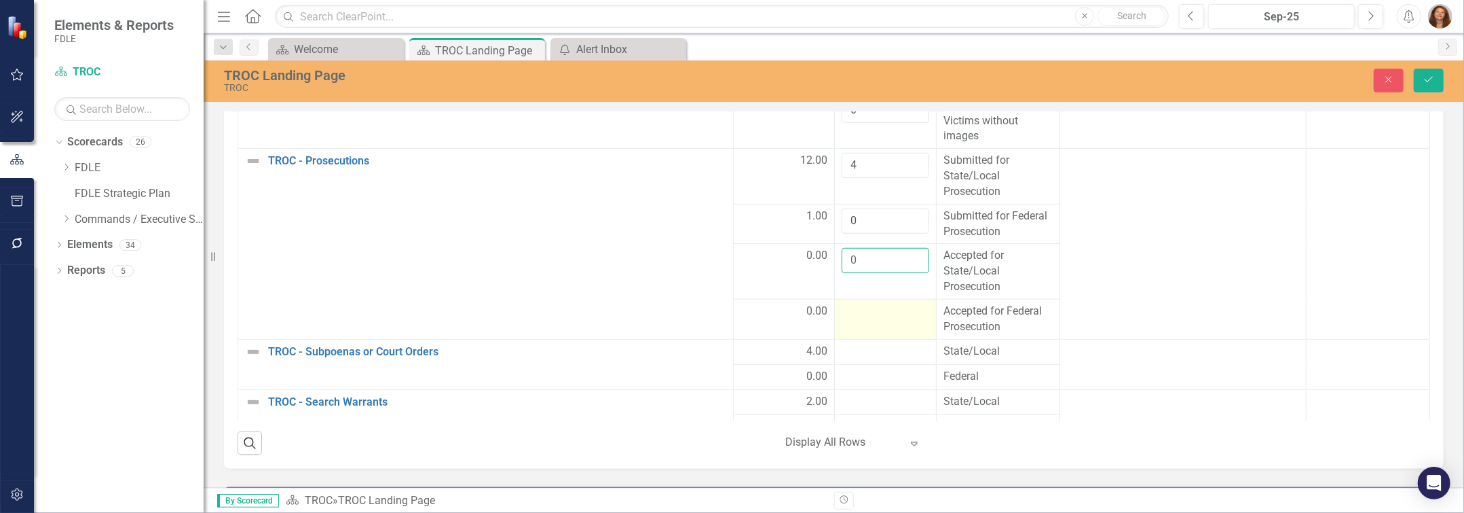
type input "0"
click at [875, 339] on td at bounding box center [886, 319] width 102 height 40
click at [875, 329] on input "number" at bounding box center [886, 315] width 88 height 25
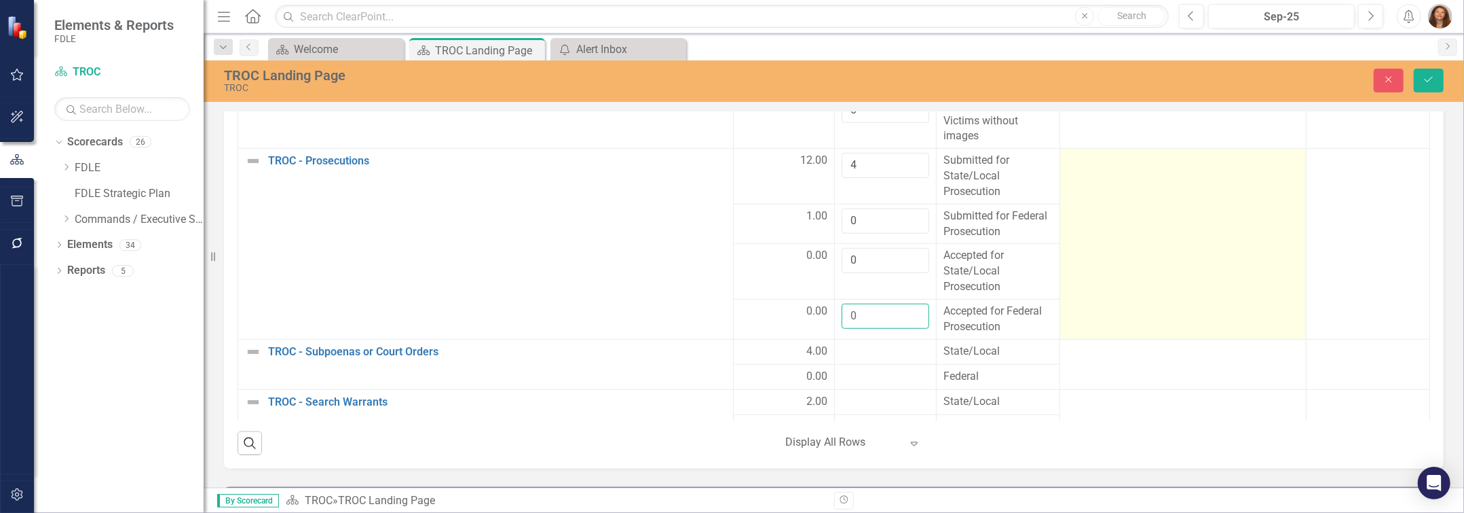
scroll to position [740, 0]
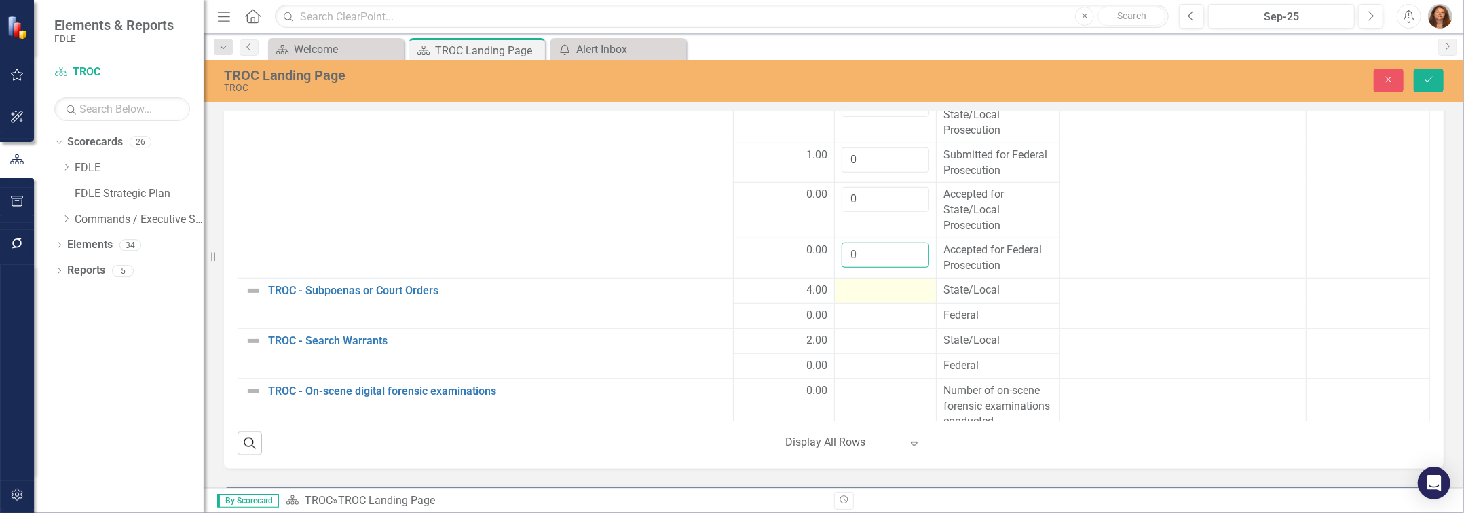
type input "0"
click at [862, 299] on div at bounding box center [886, 290] width 88 height 16
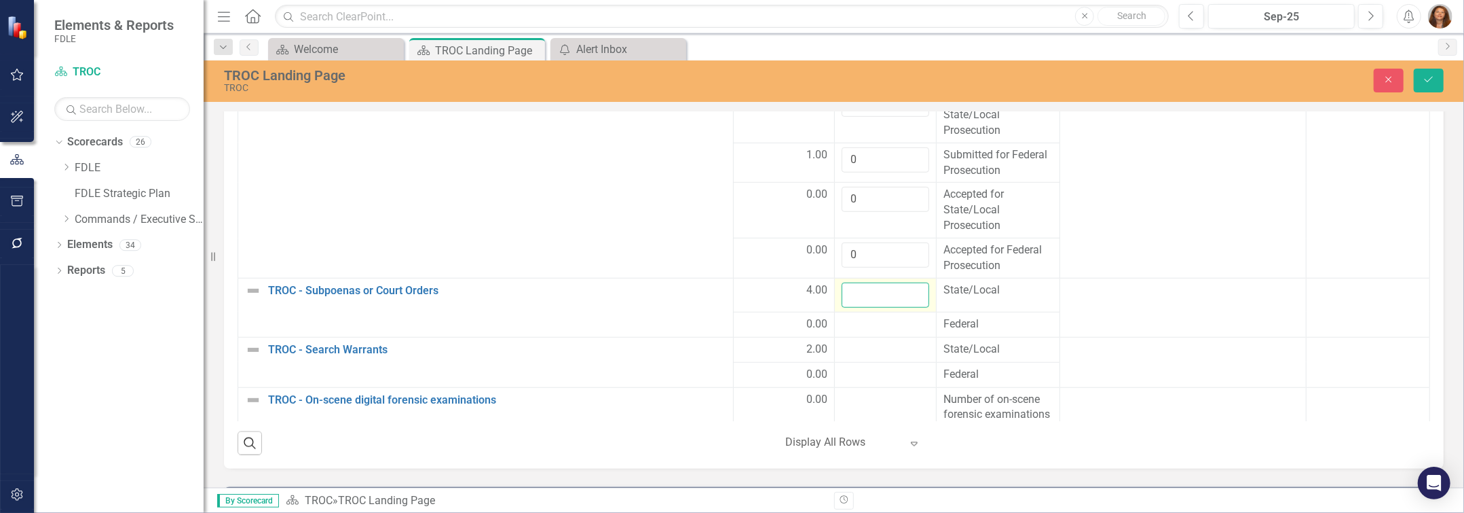
click at [862, 308] on input "number" at bounding box center [886, 294] width 88 height 25
type input "0"
click at [854, 333] on div at bounding box center [886, 324] width 88 height 16
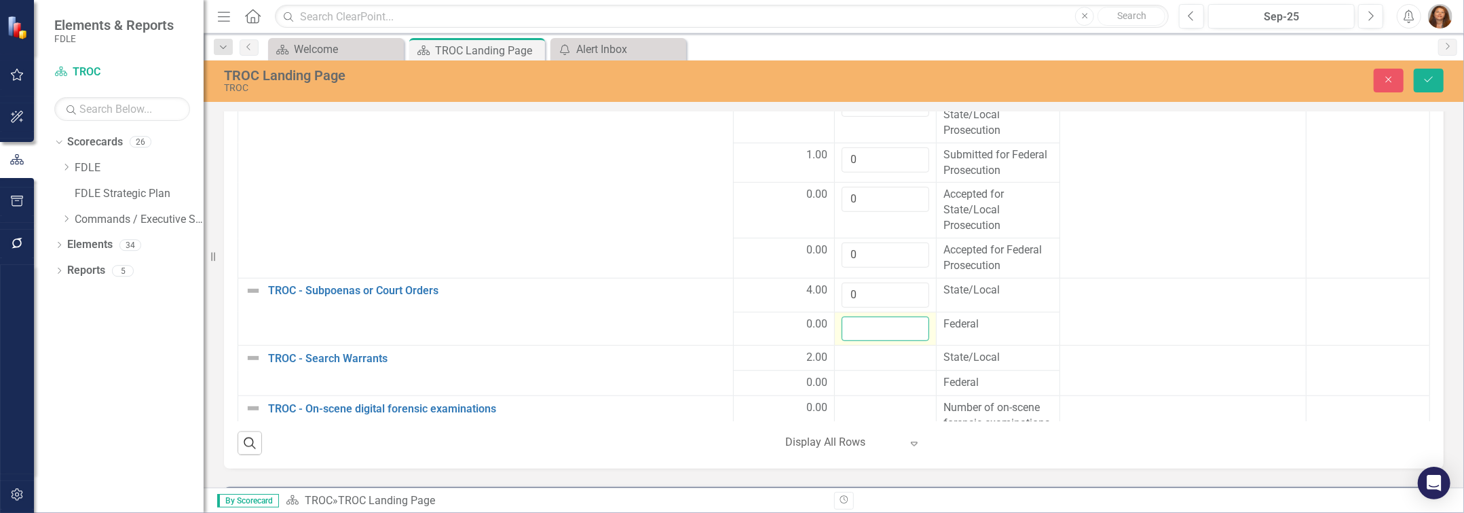
click at [854, 341] on input "number" at bounding box center [886, 328] width 88 height 25
type input "0"
click at [855, 366] on div at bounding box center [886, 358] width 88 height 16
click at [855, 375] on div at bounding box center [886, 362] width 88 height 25
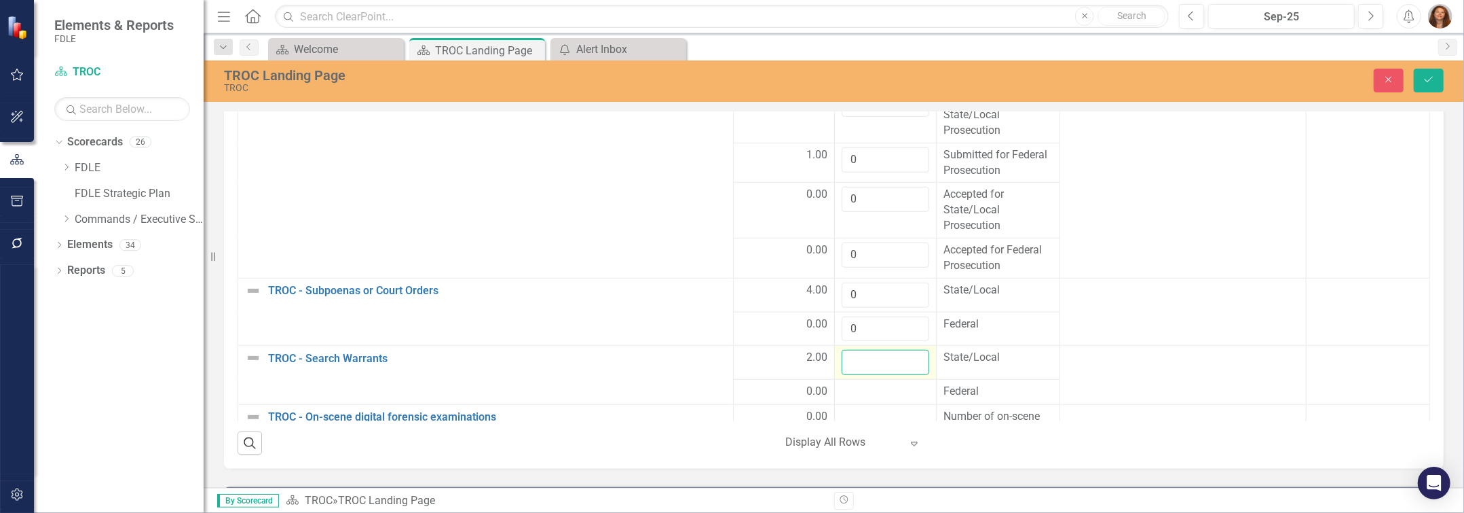
click at [855, 375] on input "number" at bounding box center [886, 362] width 88 height 25
type input "0"
click at [853, 400] on div at bounding box center [886, 392] width 88 height 16
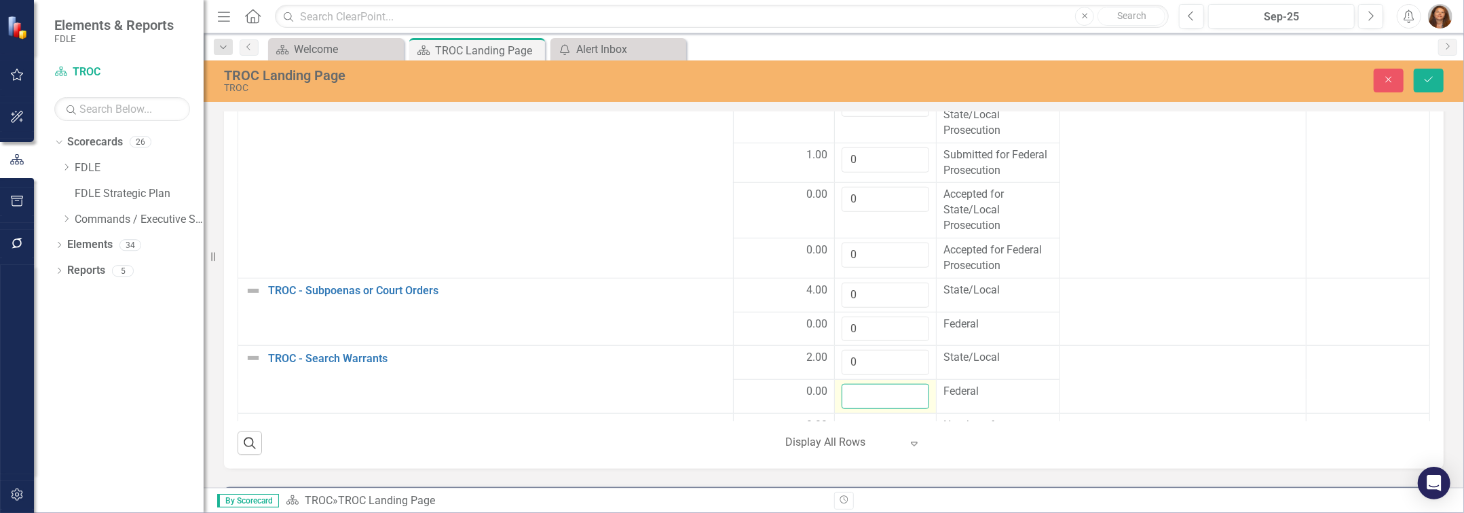
click at [853, 409] on input "number" at bounding box center [886, 396] width 88 height 25
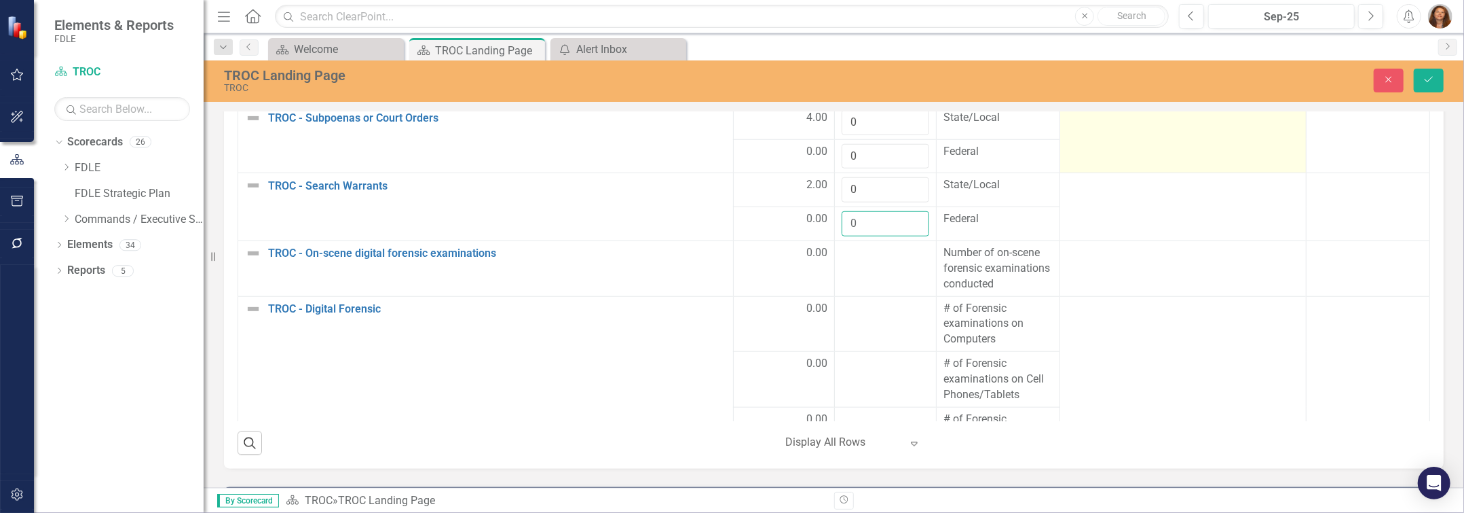
scroll to position [925, 0]
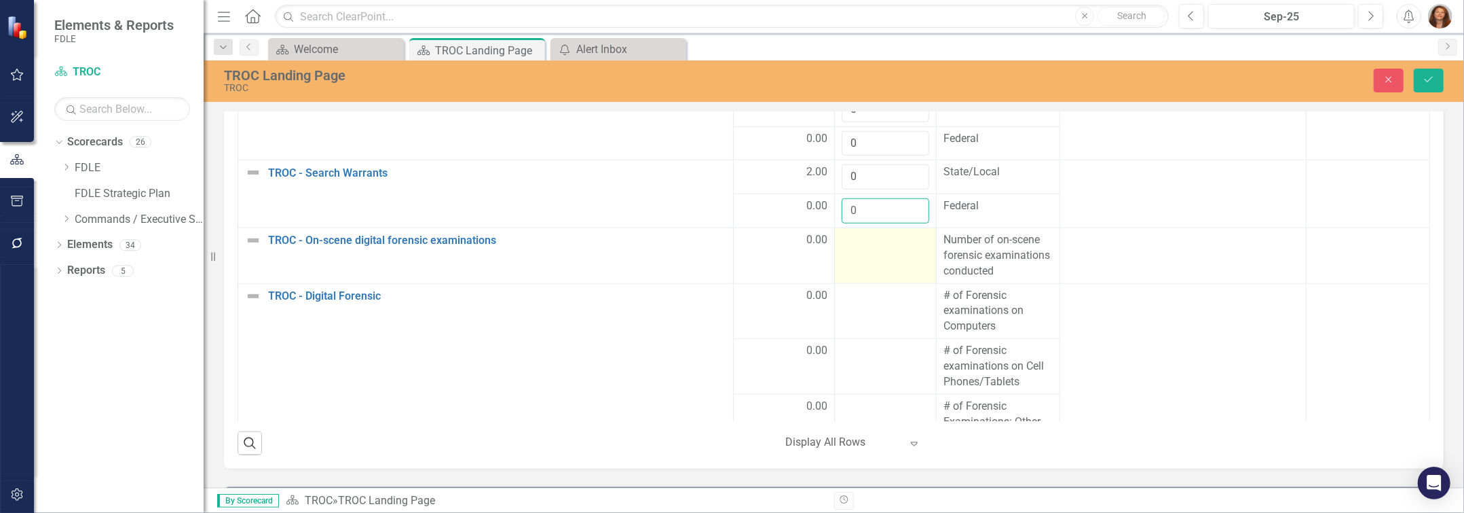
type input "0"
click at [870, 279] on td at bounding box center [886, 256] width 102 height 56
click at [870, 257] on input "number" at bounding box center [886, 244] width 88 height 25
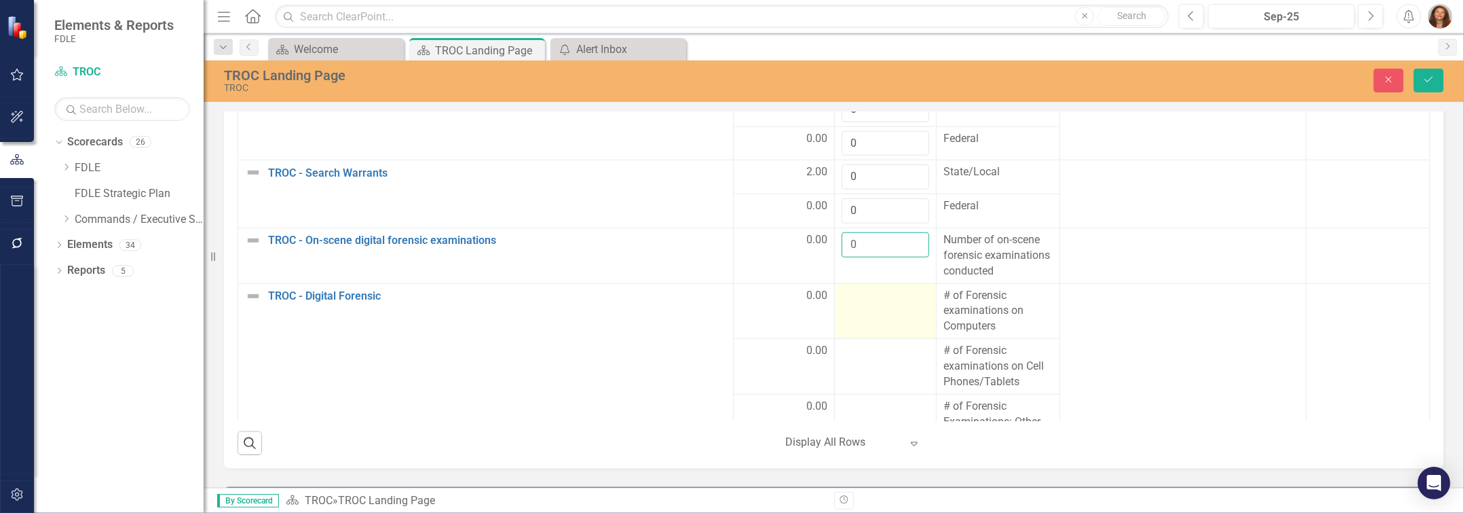
type input "0"
click at [868, 337] on td at bounding box center [886, 311] width 102 height 56
click at [868, 313] on input "number" at bounding box center [886, 300] width 88 height 25
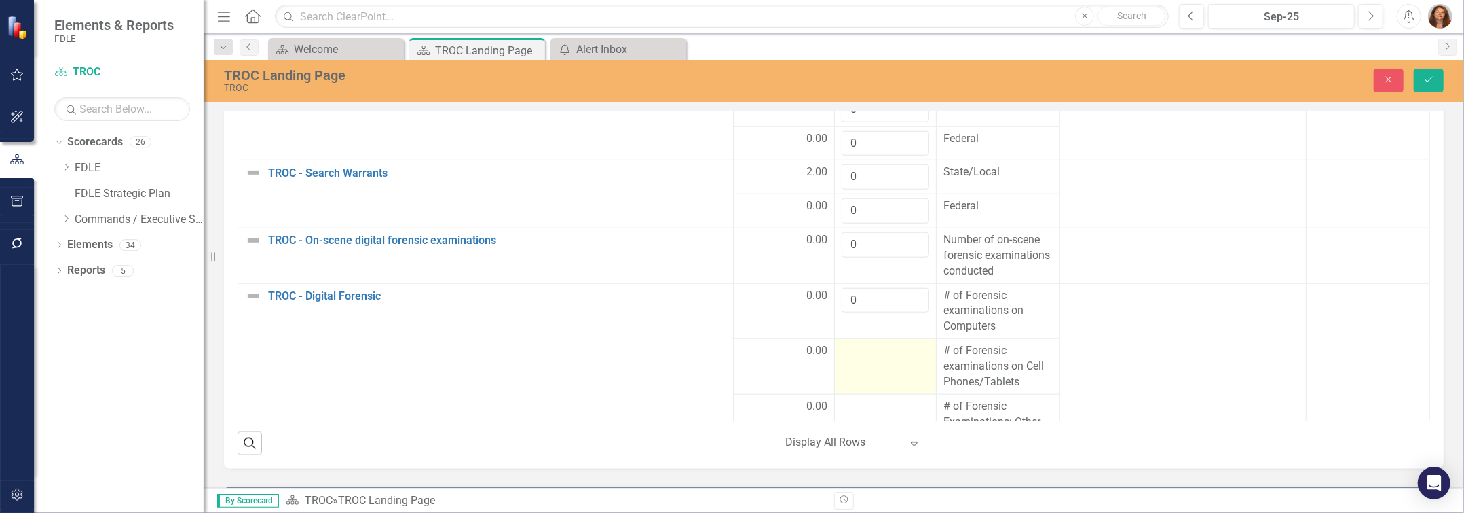
type input "0"
click at [875, 384] on td at bounding box center [886, 367] width 102 height 56
click at [875, 359] on div at bounding box center [886, 351] width 88 height 16
click at [875, 368] on input "number" at bounding box center [886, 355] width 88 height 25
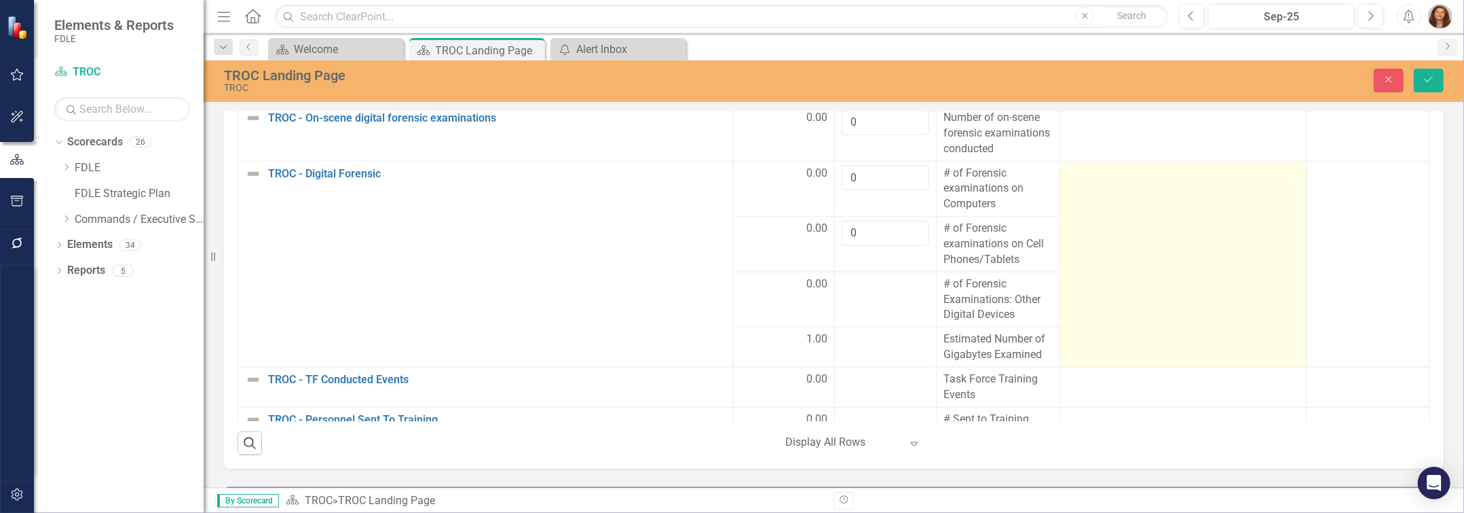
scroll to position [1049, 0]
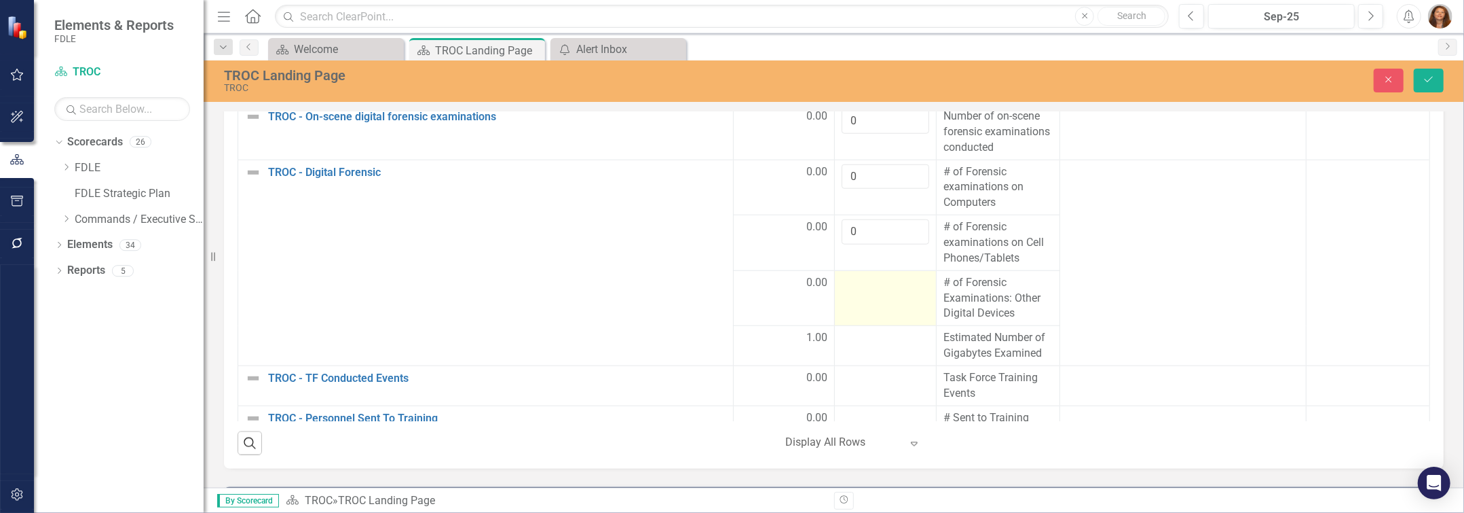
type input "0"
click at [876, 324] on td at bounding box center [886, 298] width 102 height 56
click at [876, 300] on input "number" at bounding box center [886, 287] width 88 height 25
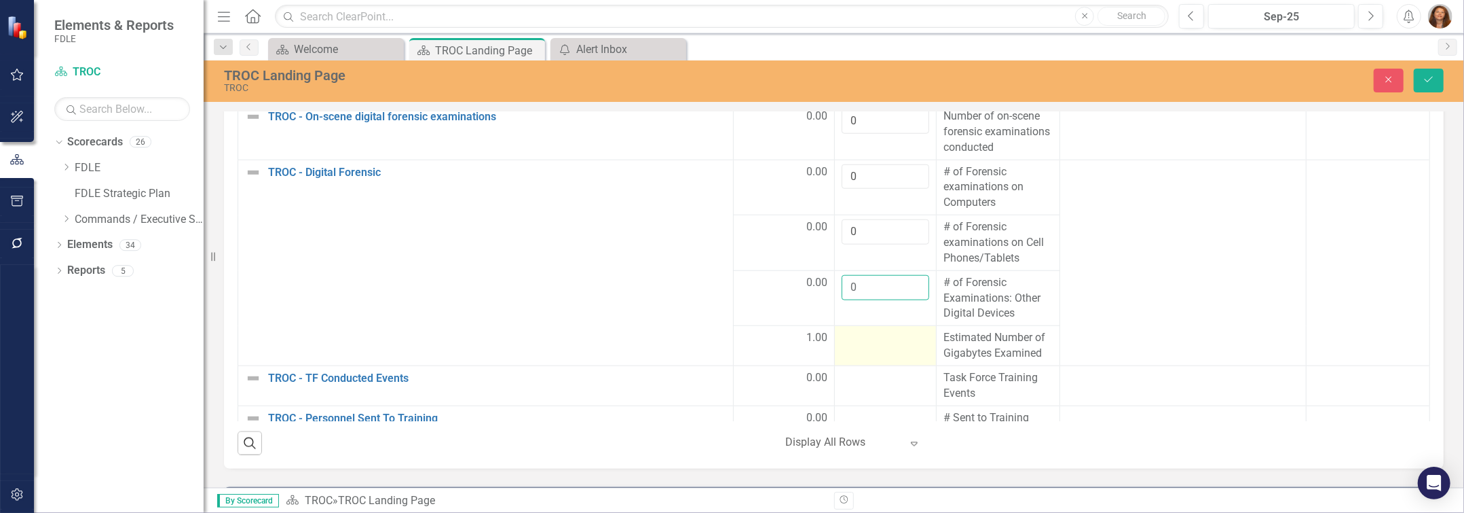
type input "0"
click at [853, 346] on div at bounding box center [886, 338] width 88 height 16
click at [853, 355] on input "number" at bounding box center [886, 342] width 88 height 25
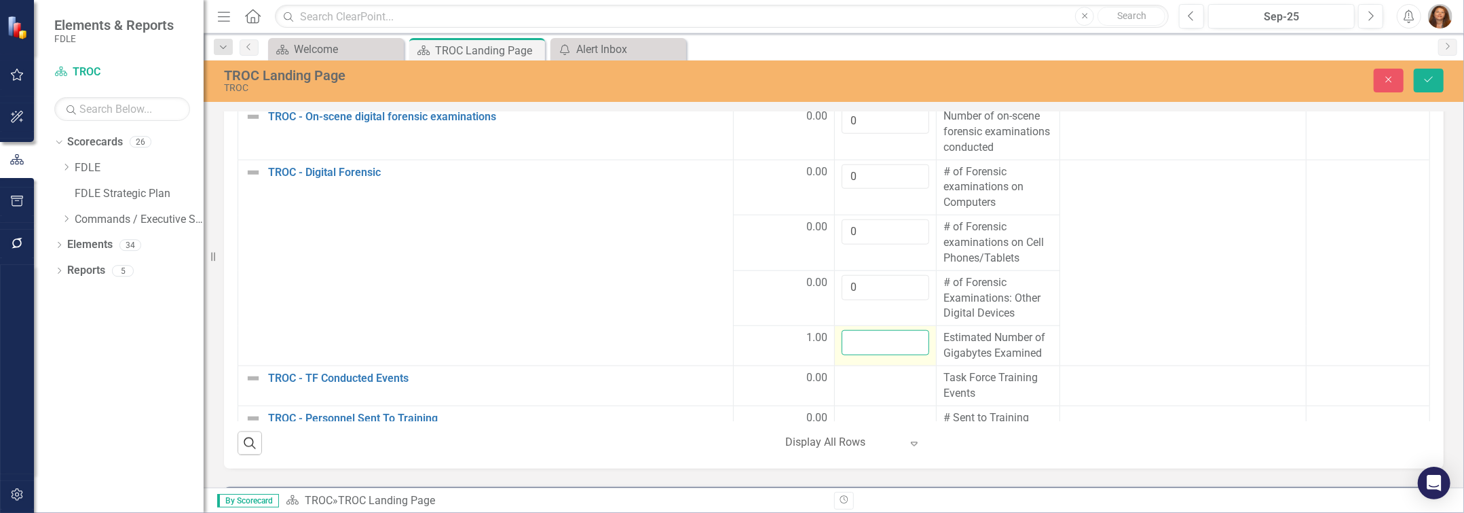
type input "0"
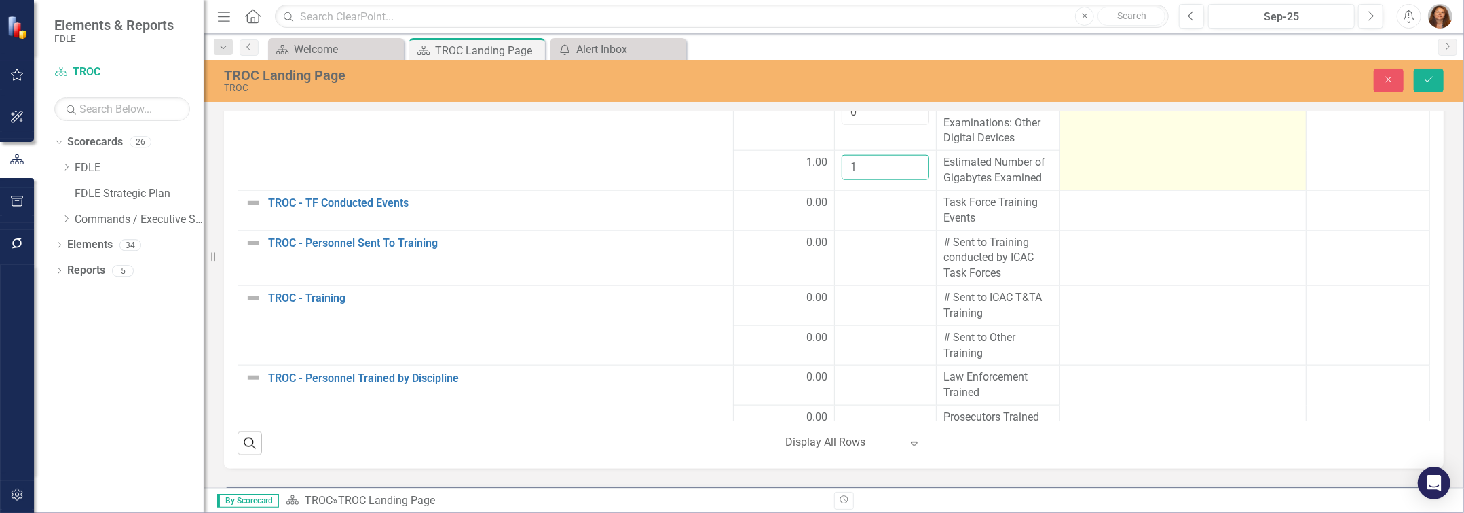
scroll to position [1234, 0]
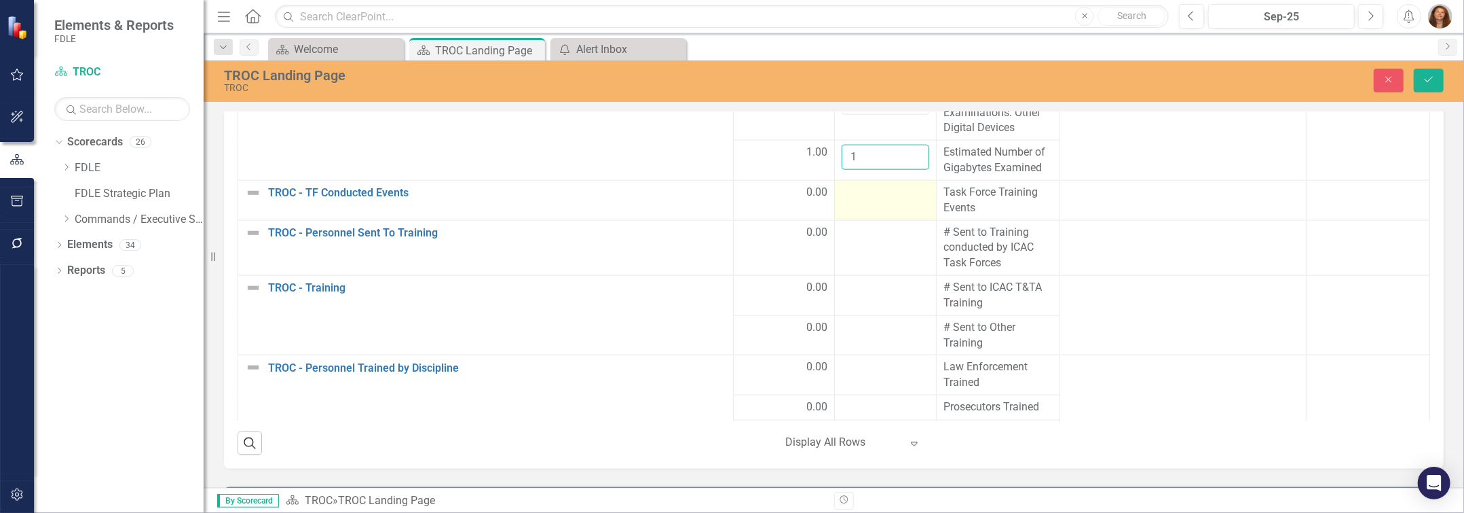
type input "1"
click at [867, 201] on div at bounding box center [886, 193] width 88 height 16
click at [867, 210] on input "number" at bounding box center [886, 197] width 88 height 25
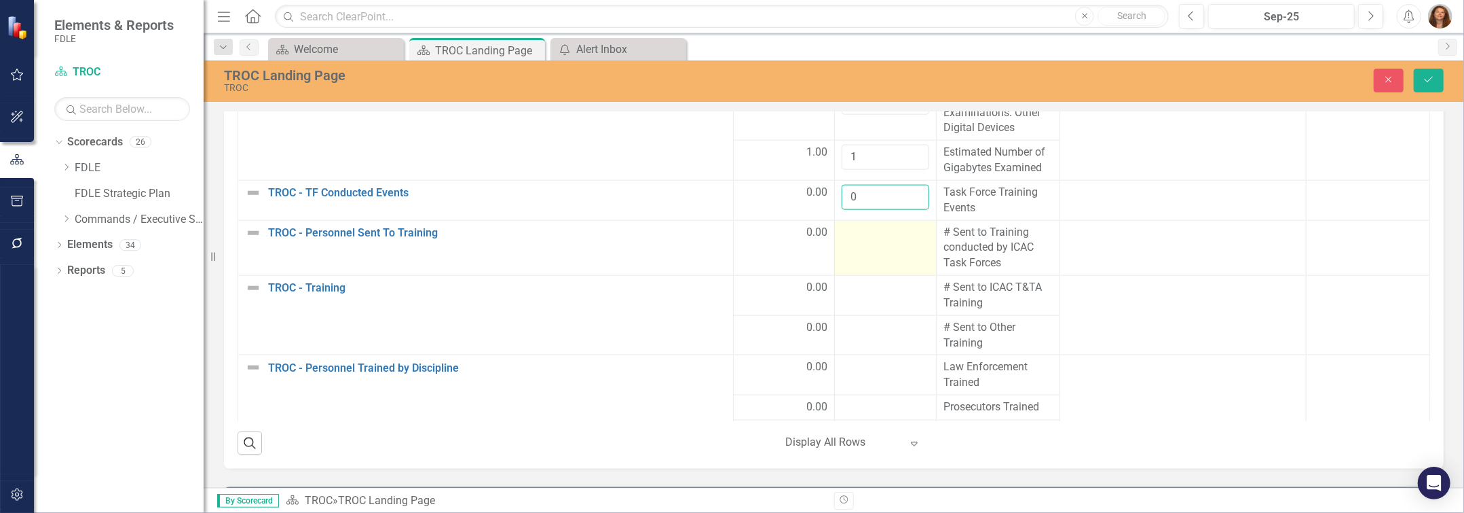
type input "0"
click at [857, 273] on td at bounding box center [886, 248] width 102 height 56
type input "0"
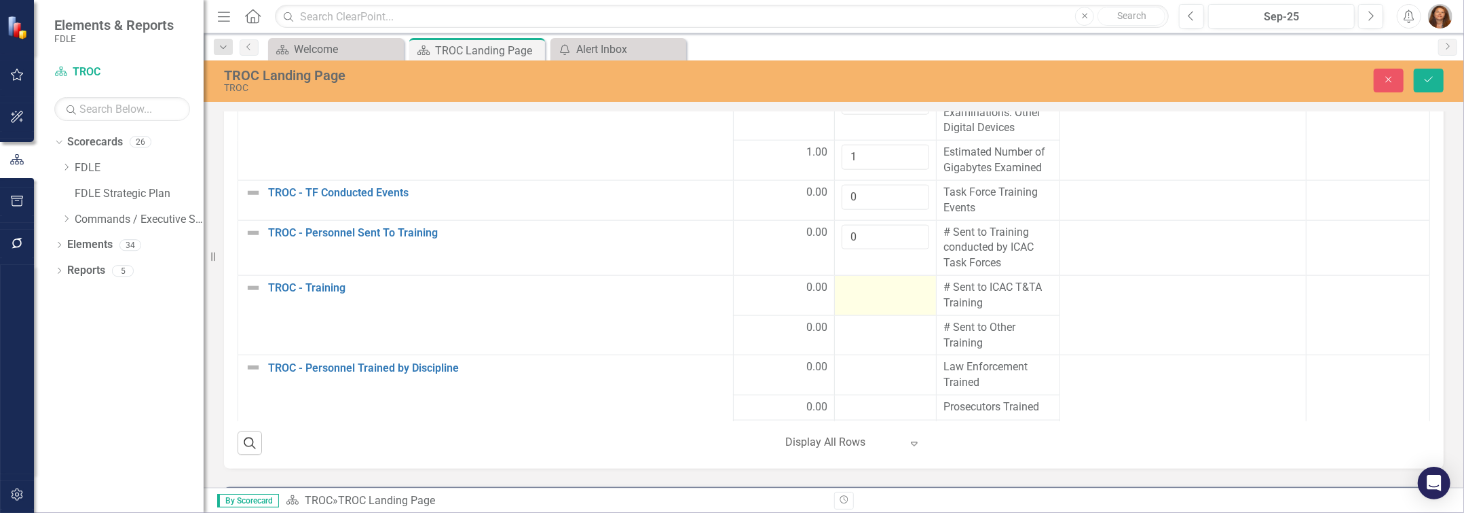
click at [857, 296] on div at bounding box center [886, 288] width 88 height 16
click at [857, 305] on input "number" at bounding box center [886, 292] width 88 height 25
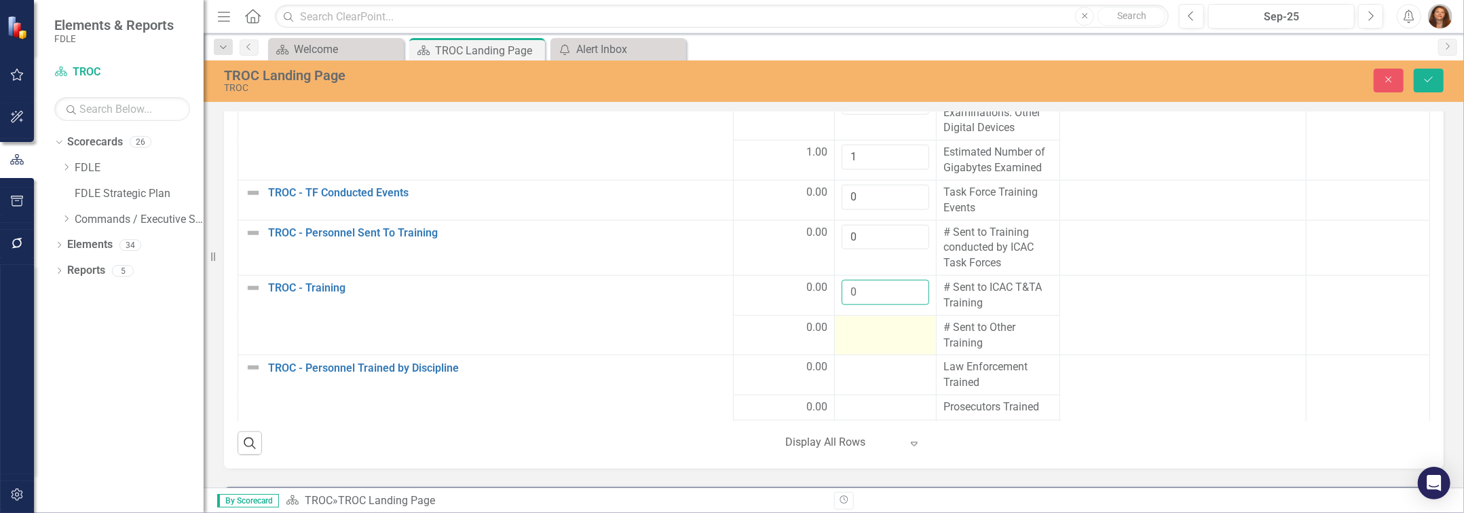
type input "0"
click at [864, 355] on td at bounding box center [886, 335] width 102 height 40
click at [861, 345] on input "number" at bounding box center [886, 332] width 88 height 25
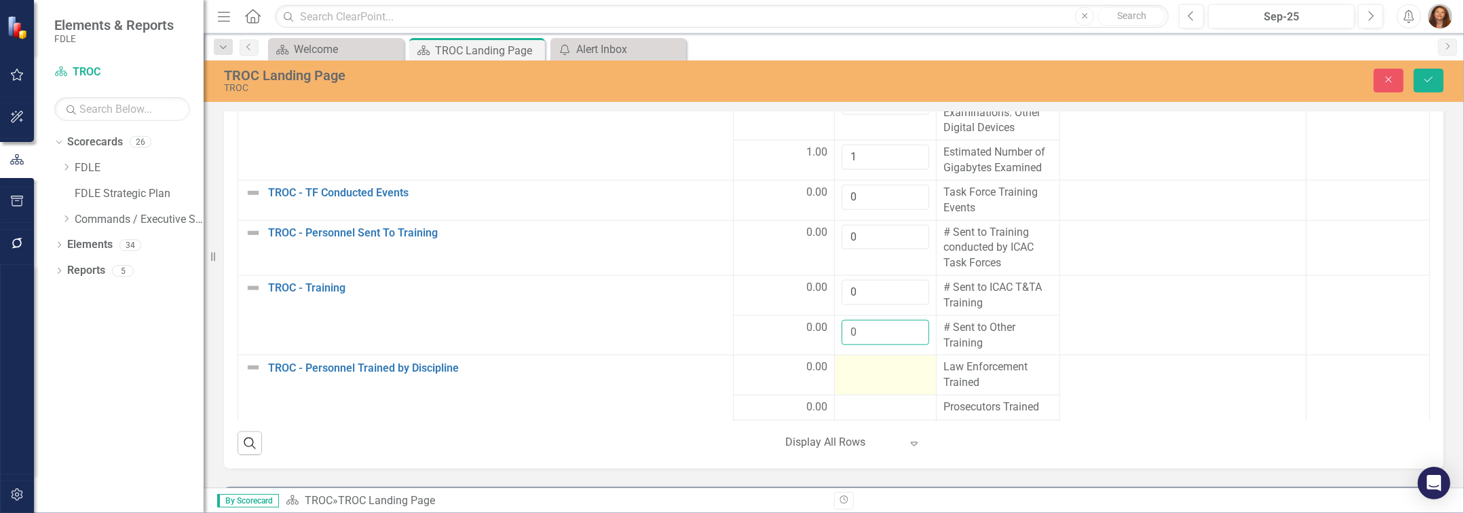
type input "0"
click at [868, 395] on td at bounding box center [886, 375] width 102 height 40
click at [864, 384] on input "number" at bounding box center [886, 371] width 88 height 25
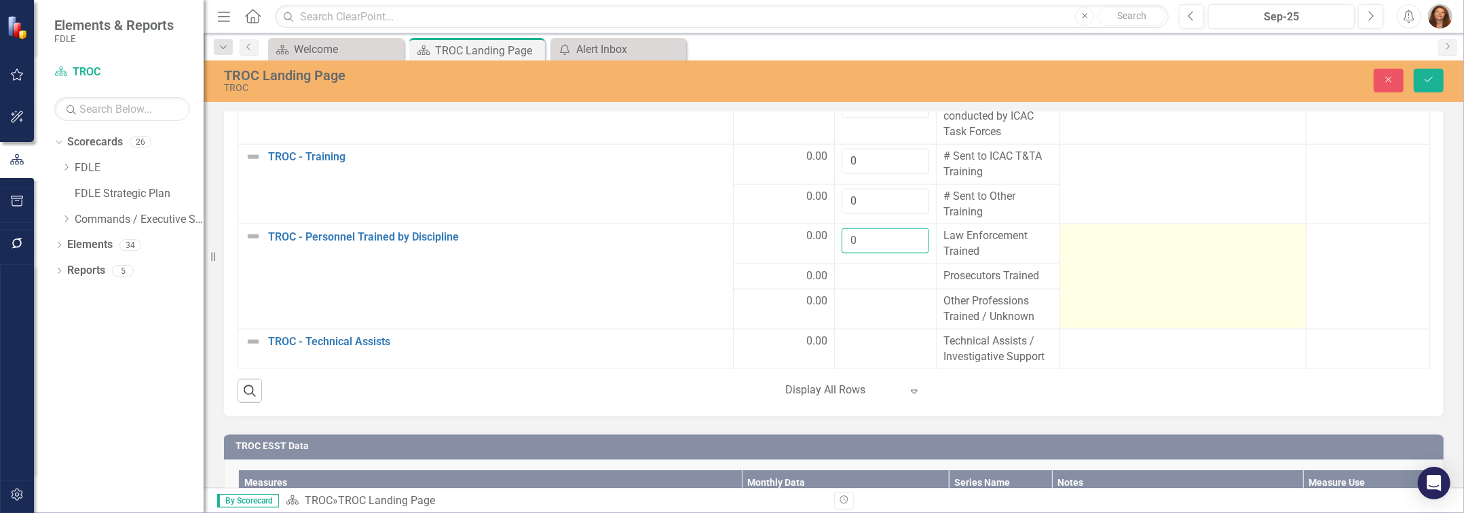
scroll to position [1728, 0]
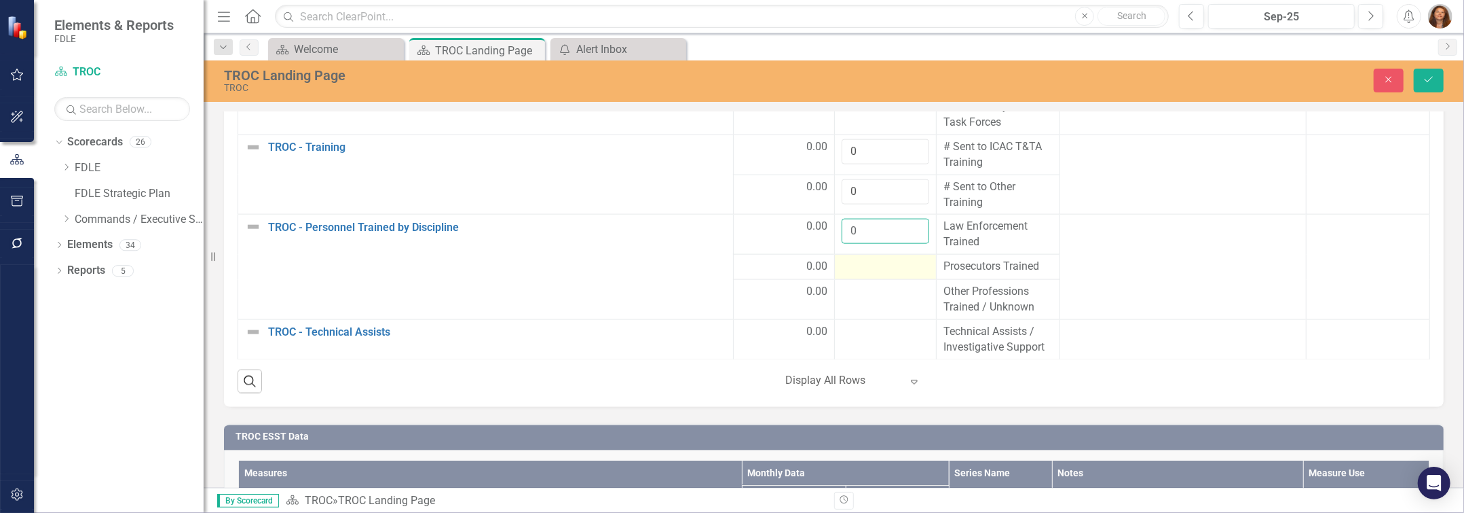
type input "0"
click at [859, 274] on div at bounding box center [886, 267] width 88 height 16
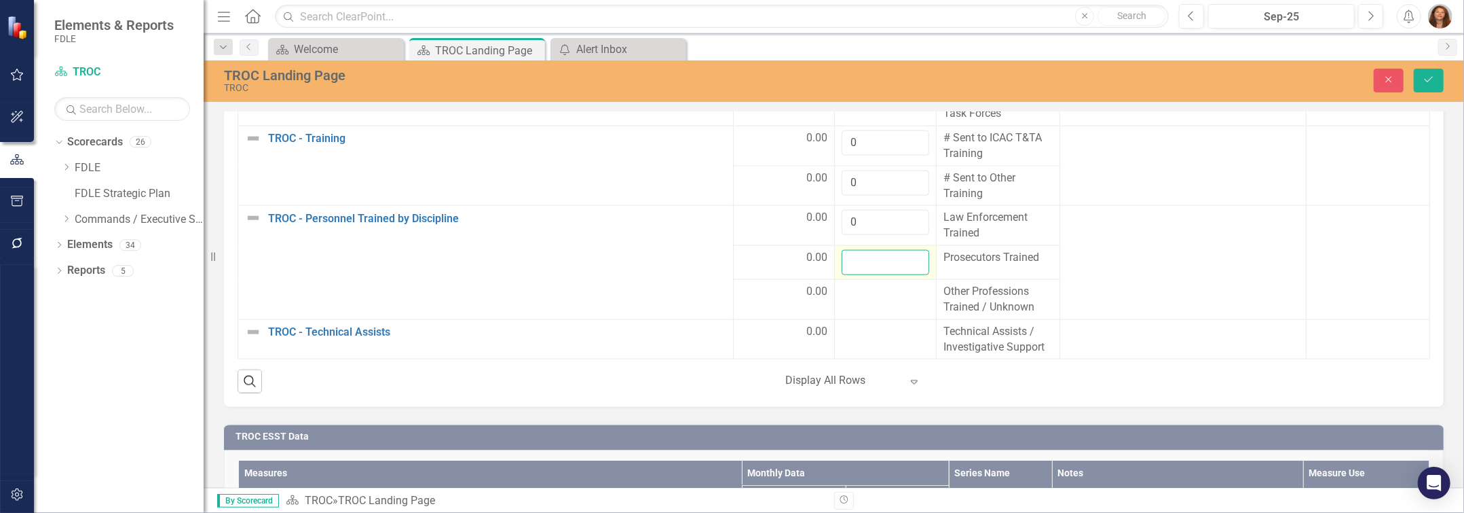
click at [859, 274] on input "number" at bounding box center [886, 262] width 88 height 25
type input "0"
click at [869, 318] on td at bounding box center [886, 300] width 102 height 40
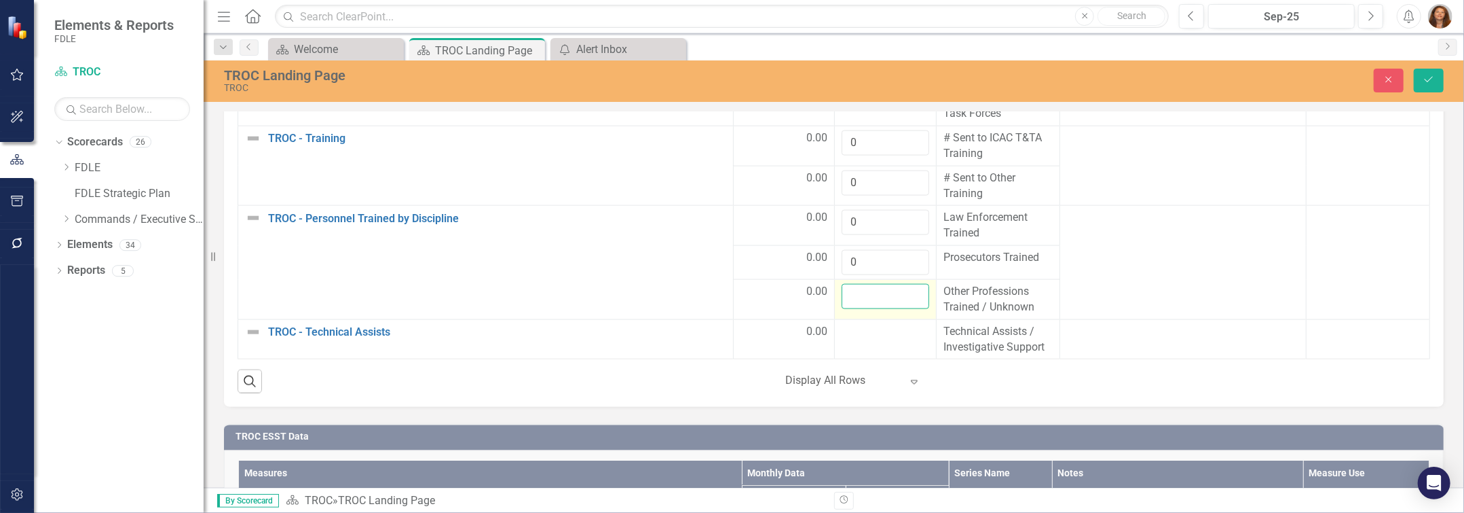
click at [866, 309] on input "number" at bounding box center [886, 296] width 88 height 25
type input "0"
click at [857, 340] on div at bounding box center [886, 332] width 88 height 16
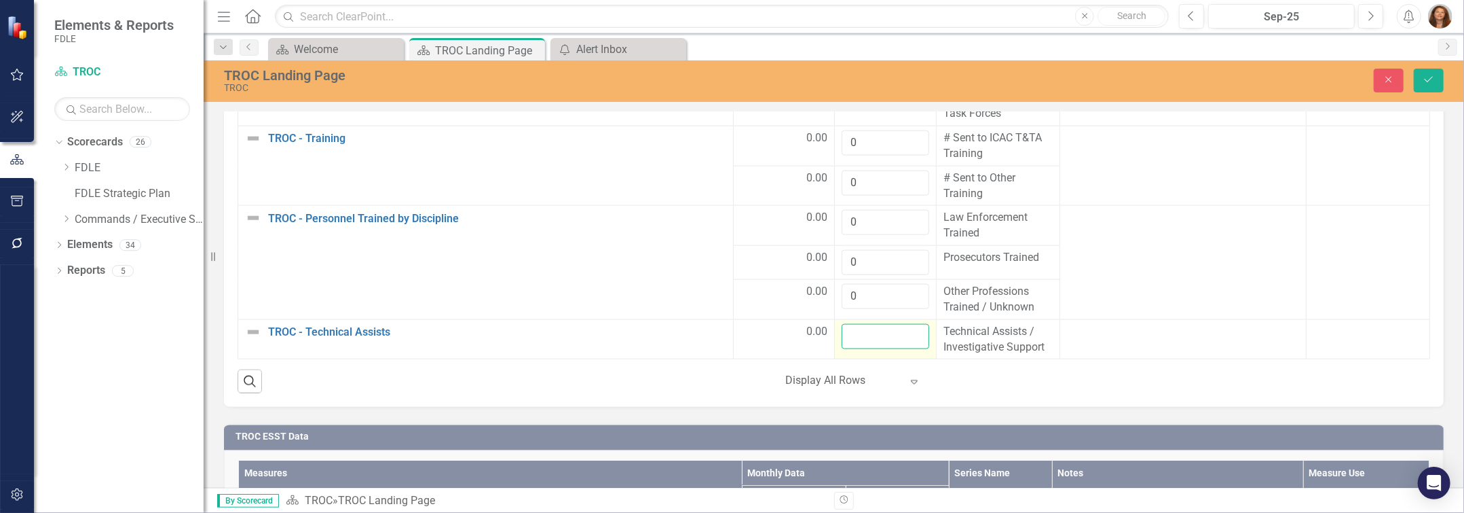
click at [857, 349] on input "number" at bounding box center [886, 336] width 88 height 25
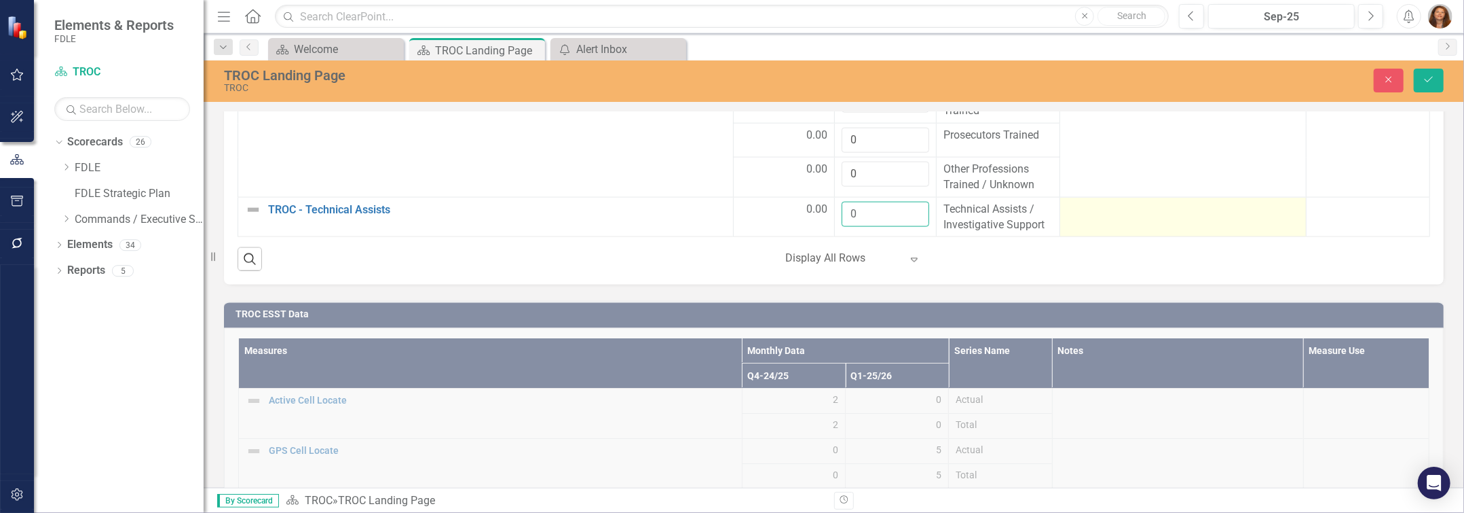
scroll to position [1851, 0]
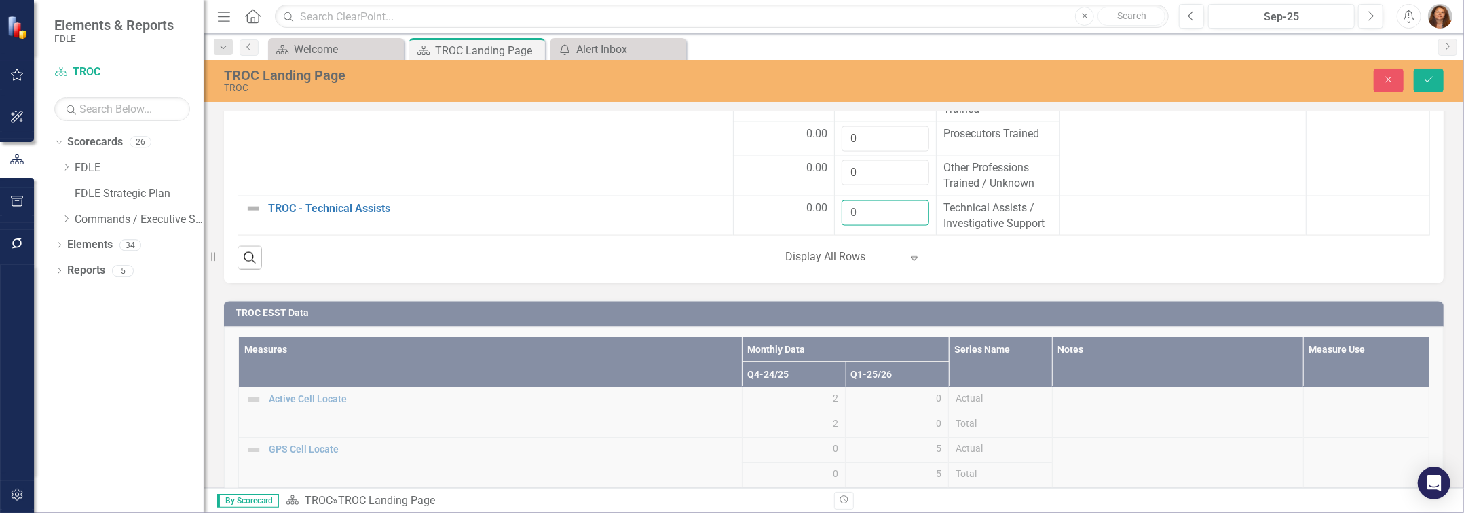
type input "0"
click at [1430, 78] on icon "Save" at bounding box center [1429, 80] width 12 height 10
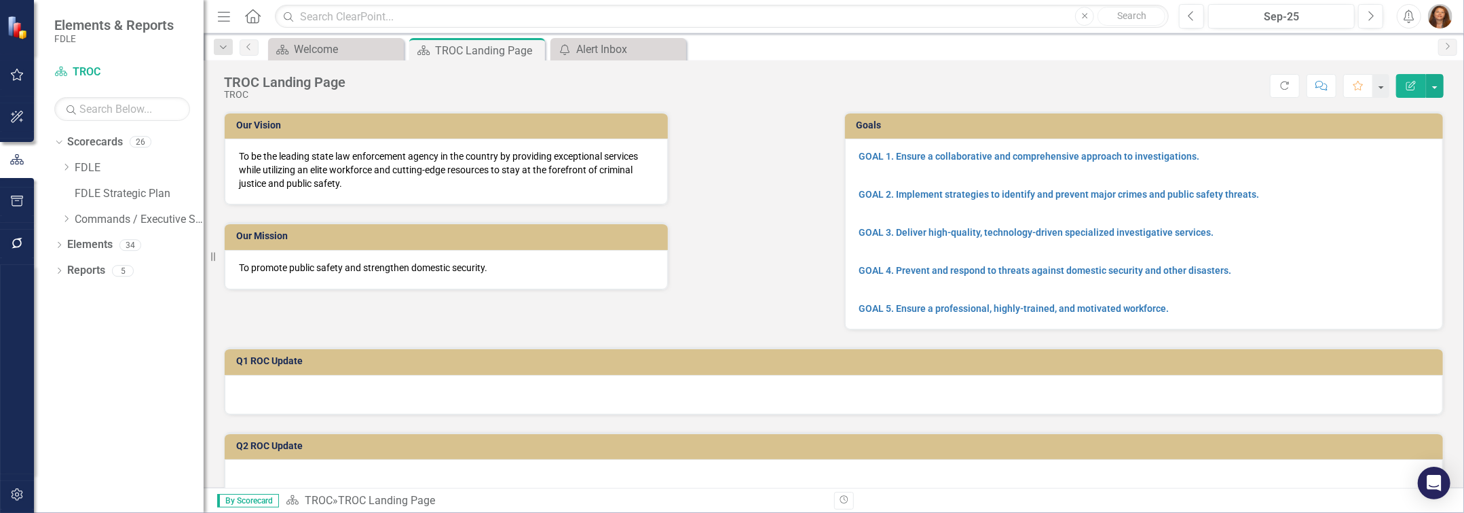
scroll to position [308, 0]
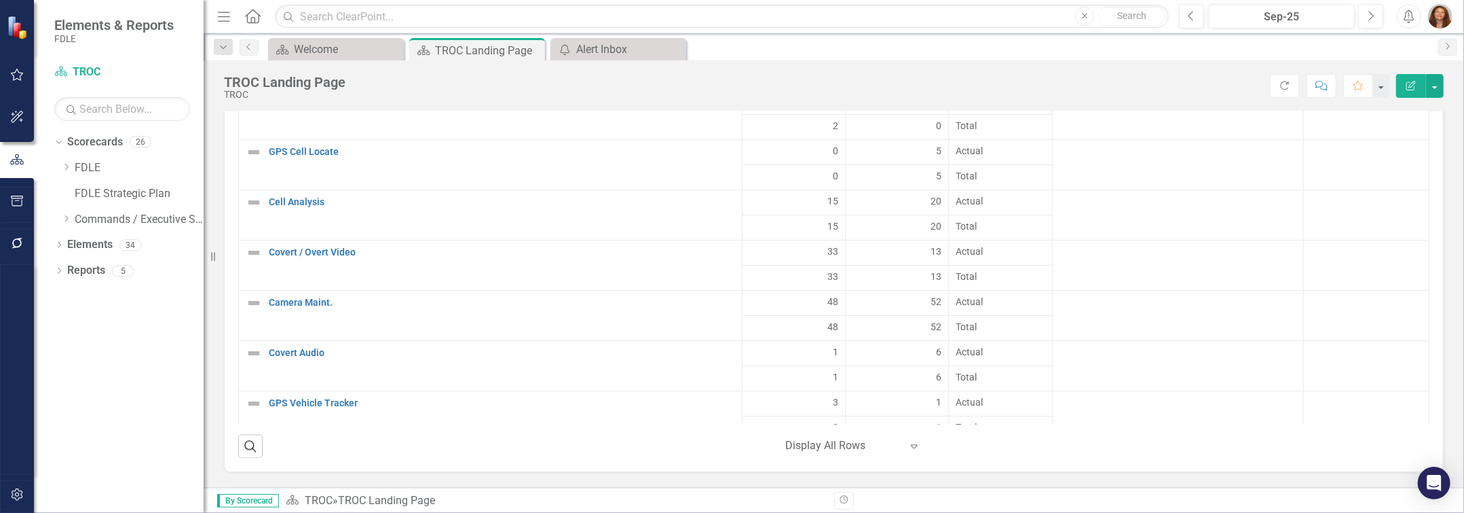
scroll to position [2159, 0]
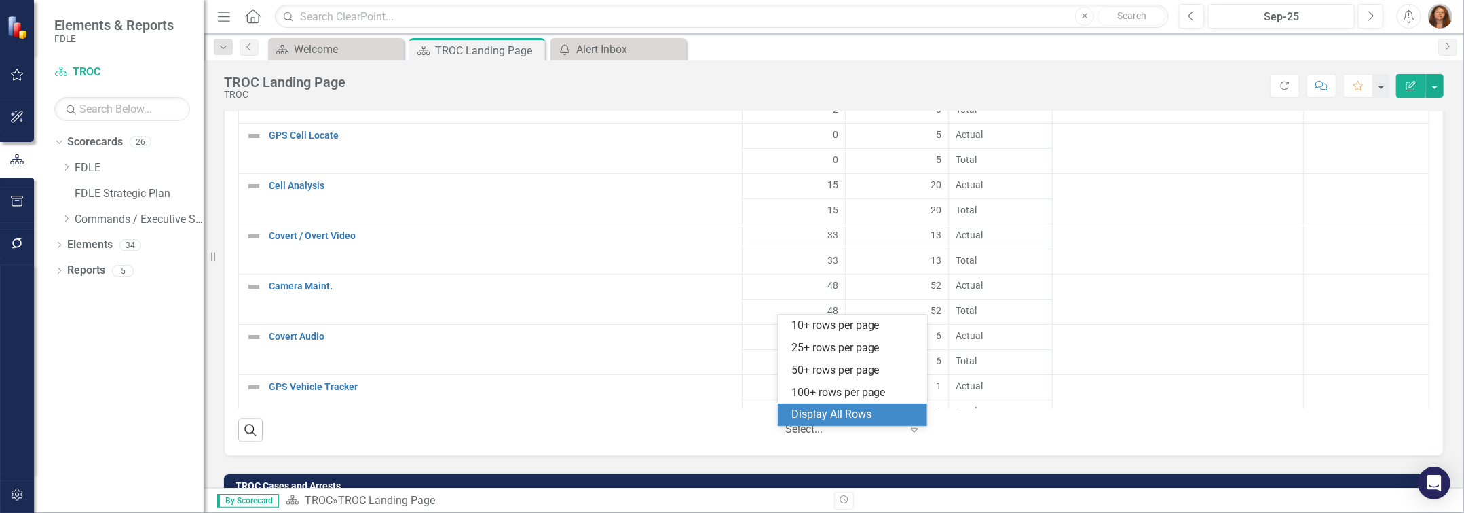
click at [910, 434] on icon "Expand" at bounding box center [915, 429] width 14 height 11
click at [832, 409] on div "Display All Rows" at bounding box center [856, 415] width 128 height 16
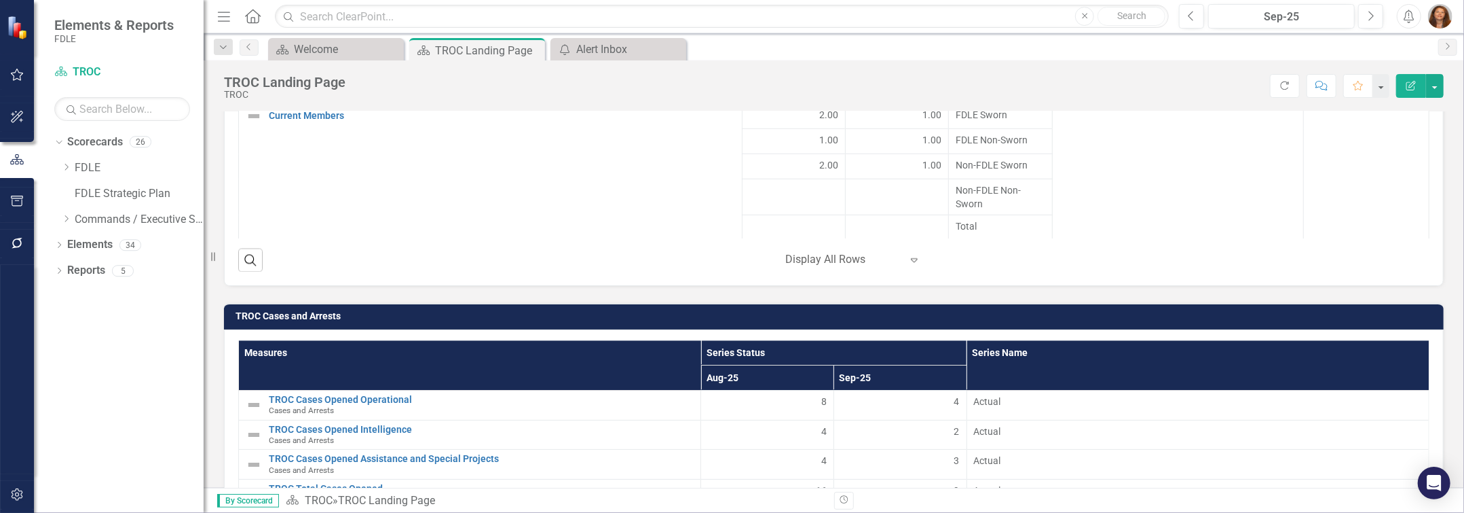
scroll to position [2345, 0]
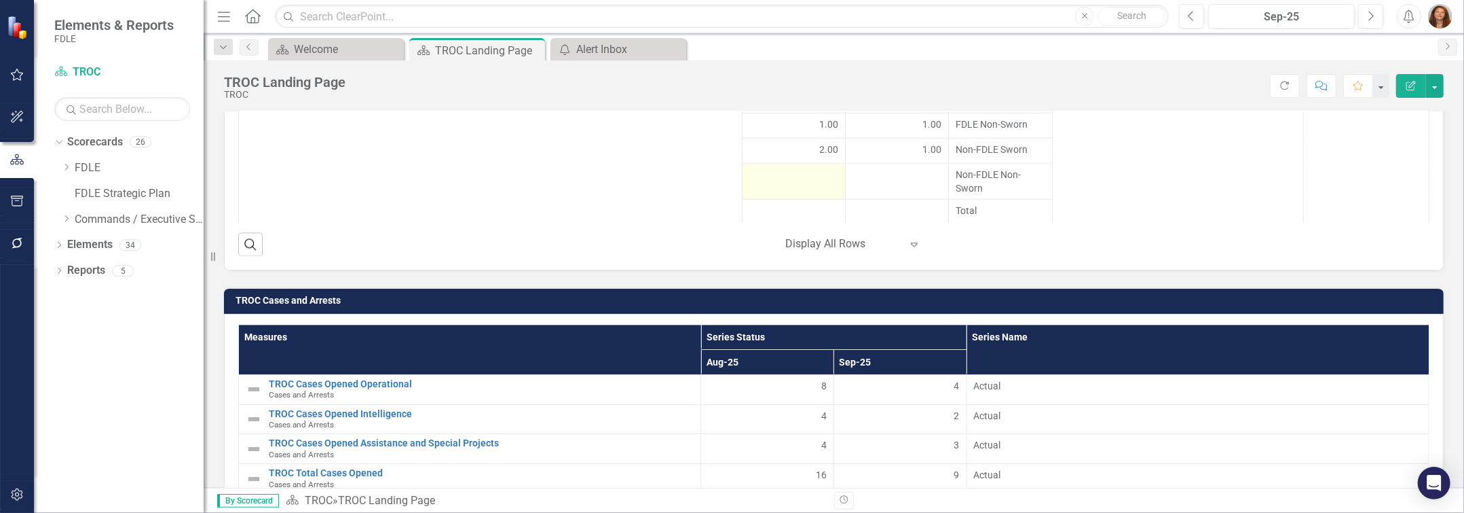
click at [801, 183] on div at bounding box center [793, 175] width 89 height 16
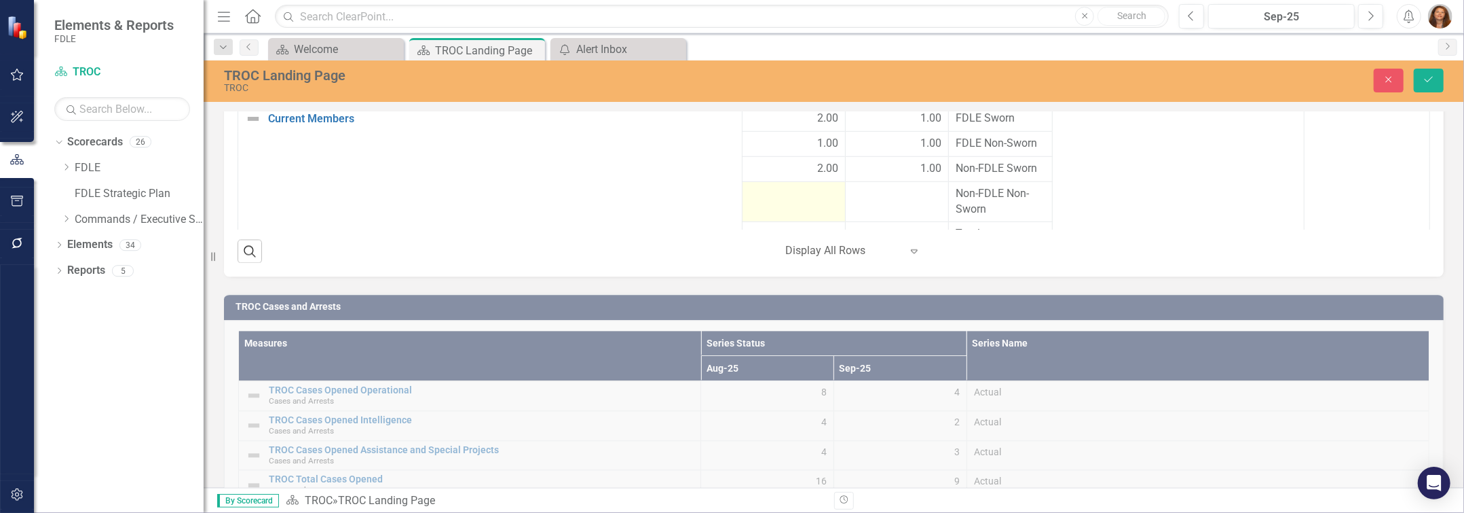
scroll to position [2354, 0]
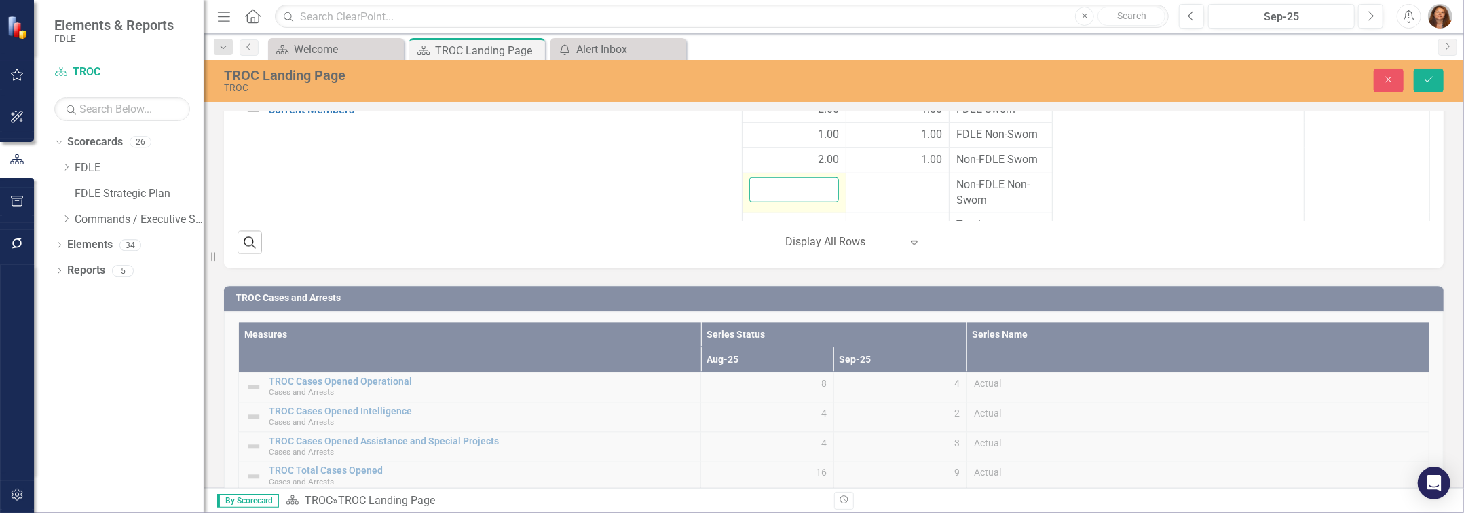
click at [803, 194] on input "number" at bounding box center [793, 189] width 89 height 25
type input "0"
click at [885, 193] on div at bounding box center [897, 185] width 89 height 16
click at [882, 193] on div at bounding box center [897, 185] width 89 height 16
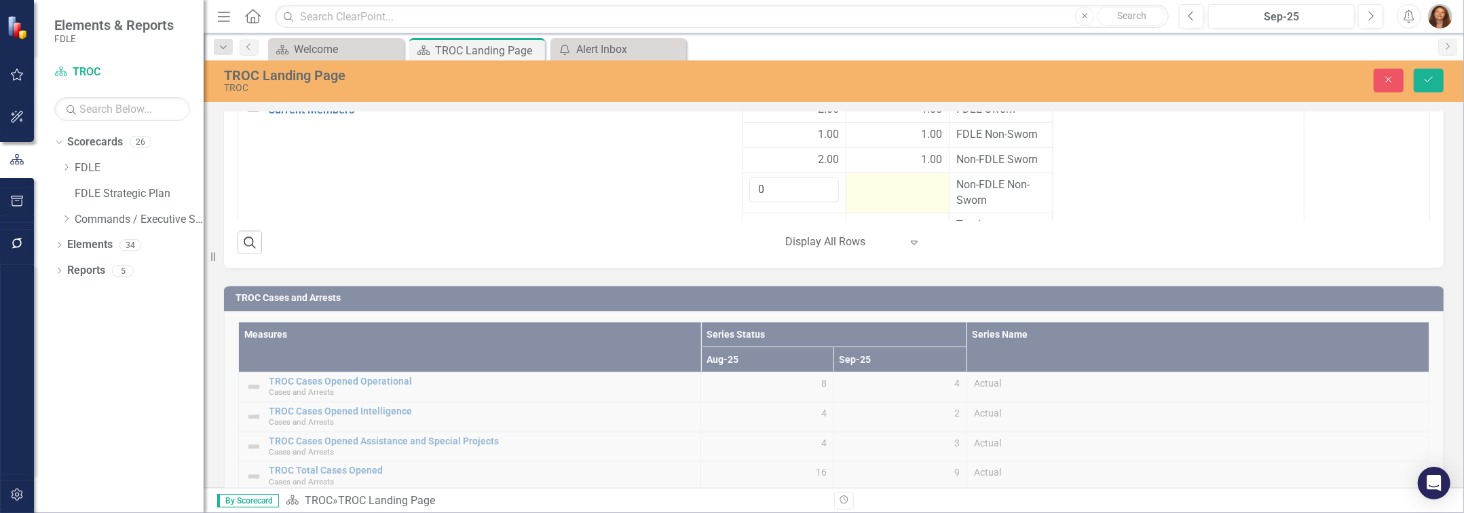
click at [882, 193] on div at bounding box center [897, 185] width 89 height 16
click at [882, 198] on input "number" at bounding box center [897, 189] width 89 height 25
type input "0"
drag, startPoint x: 1429, startPoint y: 77, endPoint x: 1443, endPoint y: 169, distance: 93.3
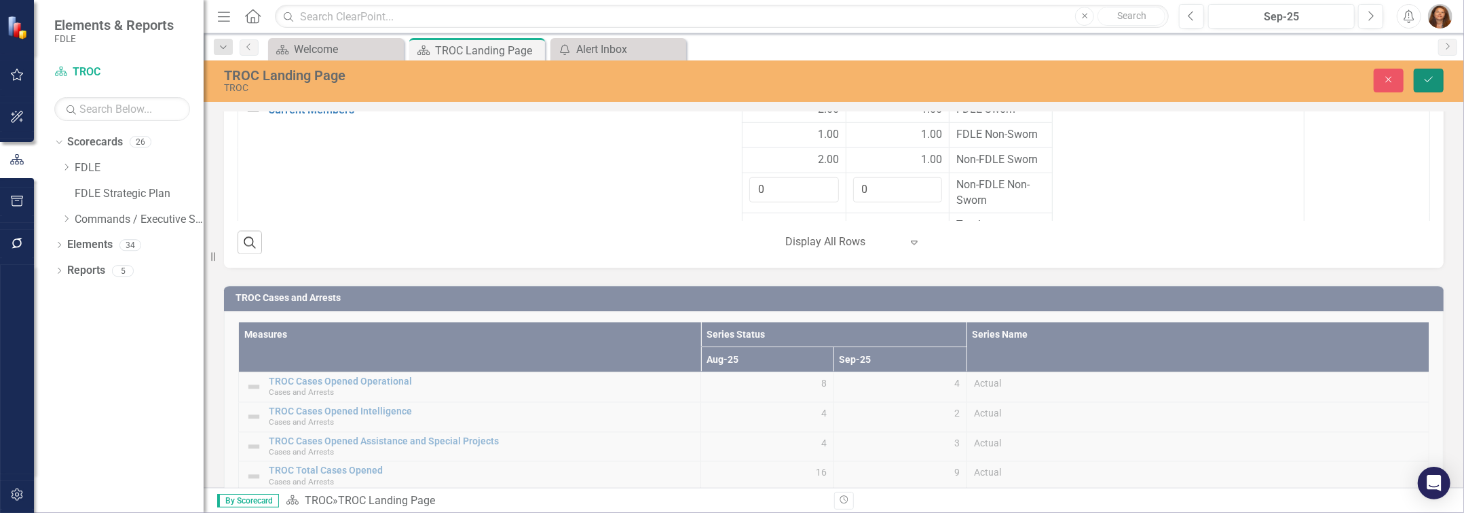
click at [1429, 77] on icon "Save" at bounding box center [1429, 80] width 12 height 10
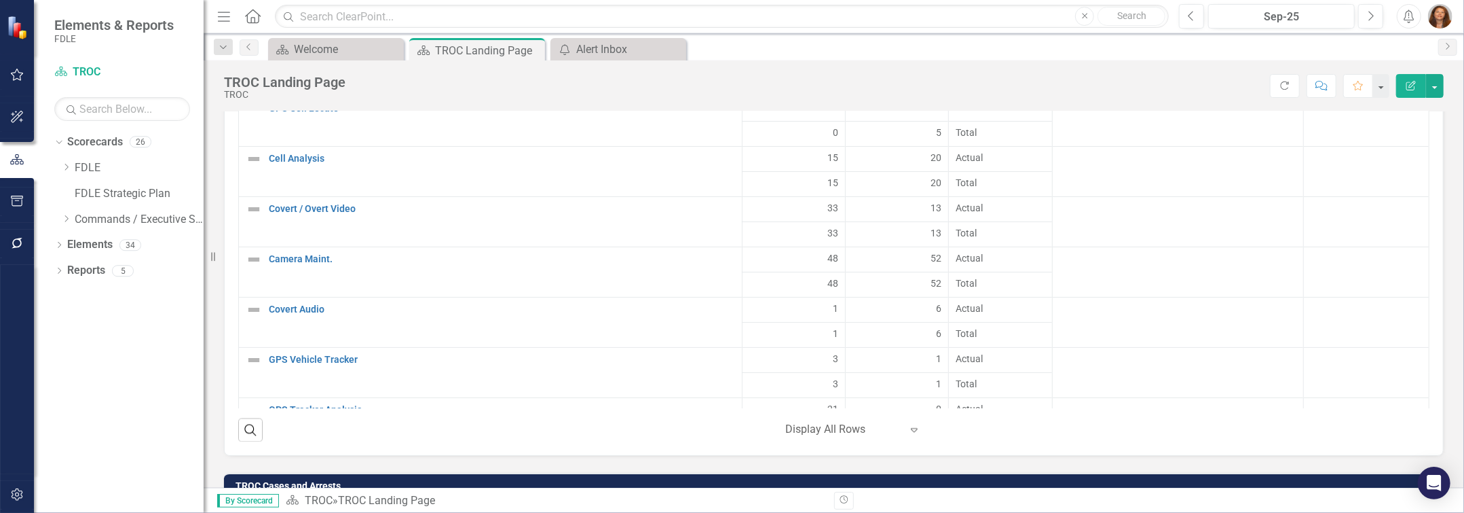
scroll to position [0, 0]
